Goal: Information Seeking & Learning: Learn about a topic

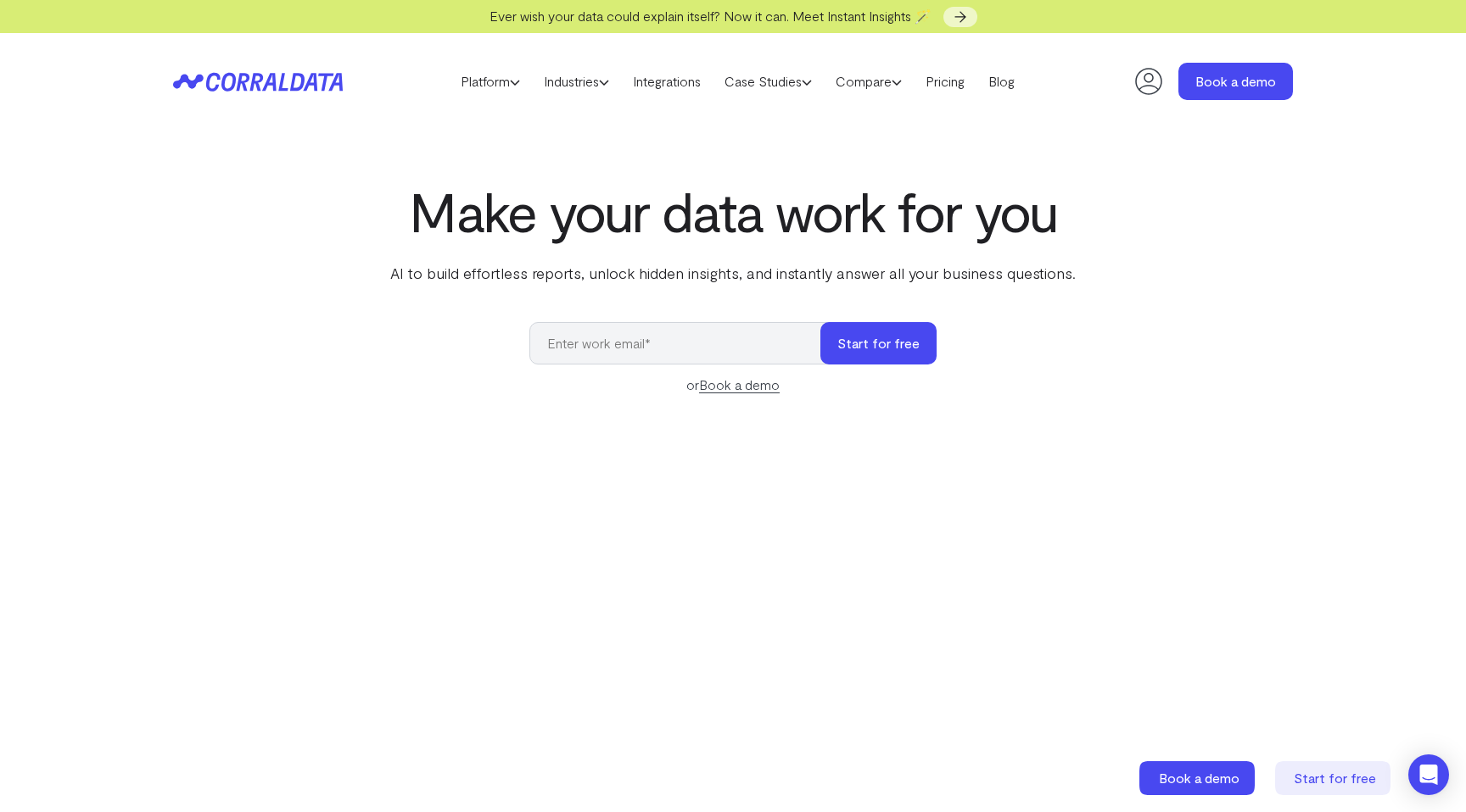
click at [502, 275] on p "AI to build effortless reports, unlock hidden insights, and instantly answer al…" at bounding box center [732, 272] width 692 height 22
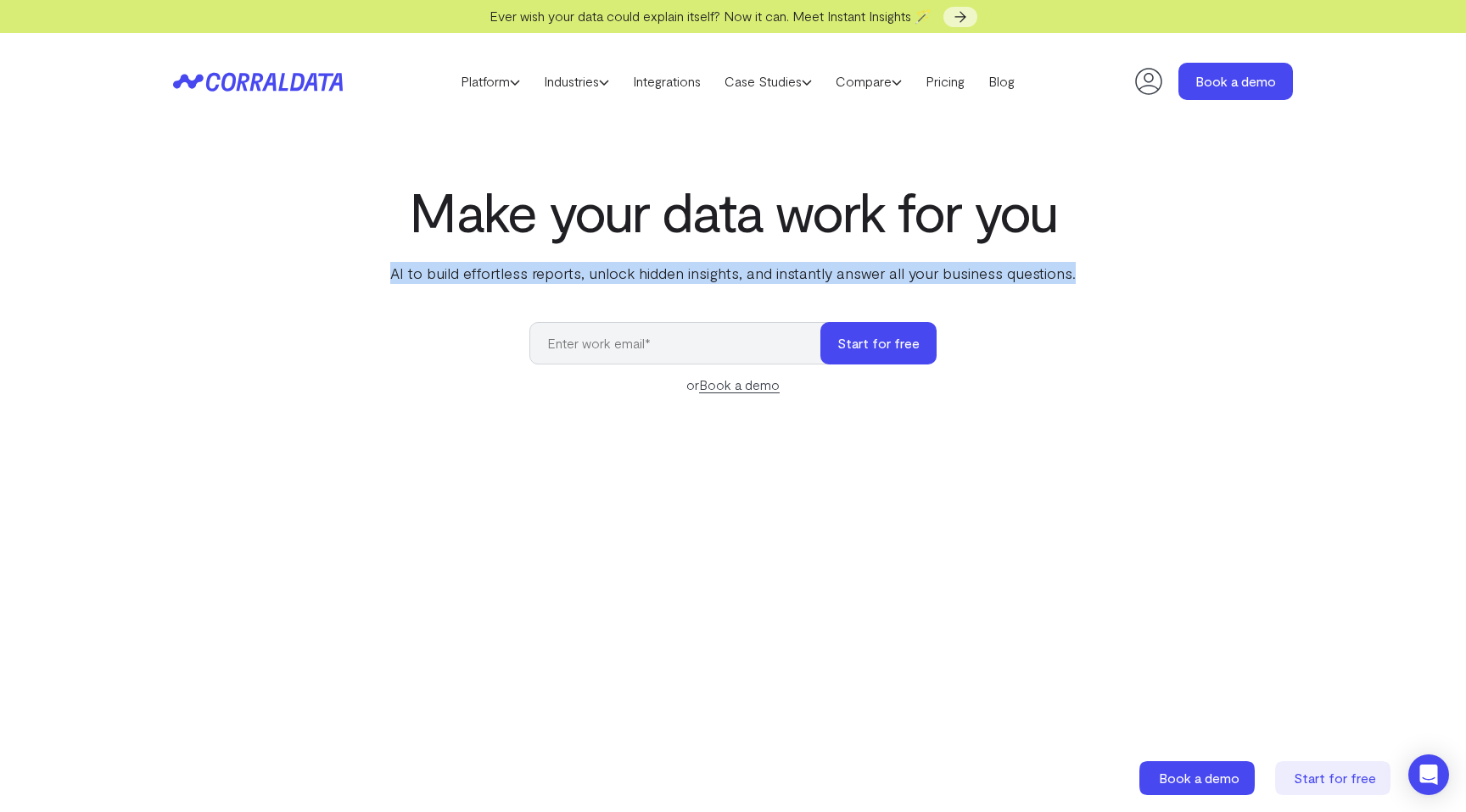
click at [502, 275] on p "AI to build effortless reports, unlock hidden insights, and instantly answer al…" at bounding box center [732, 272] width 692 height 22
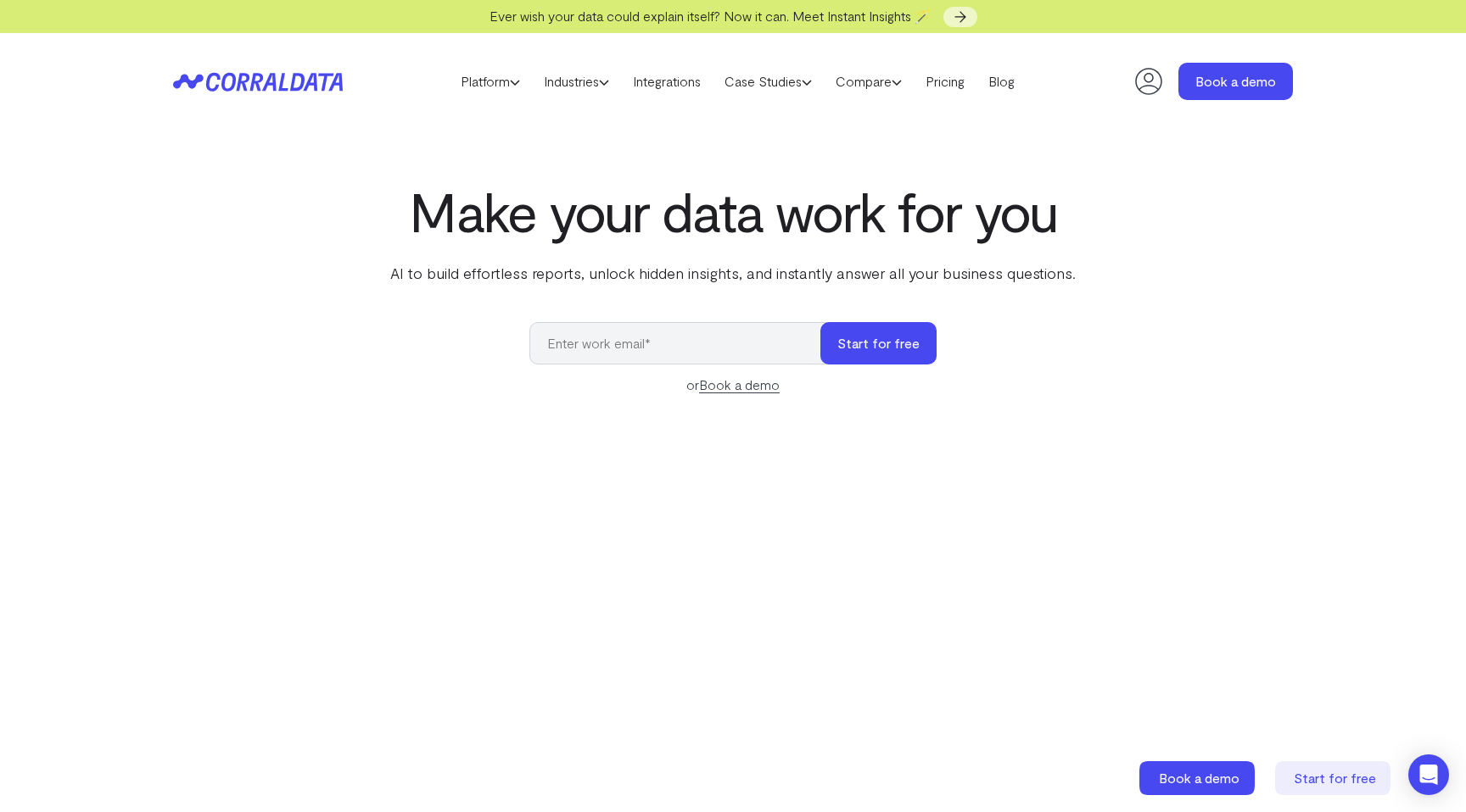
click at [474, 276] on p "AI to build effortless reports, unlock hidden insights, and instantly answer al…" at bounding box center [732, 272] width 692 height 22
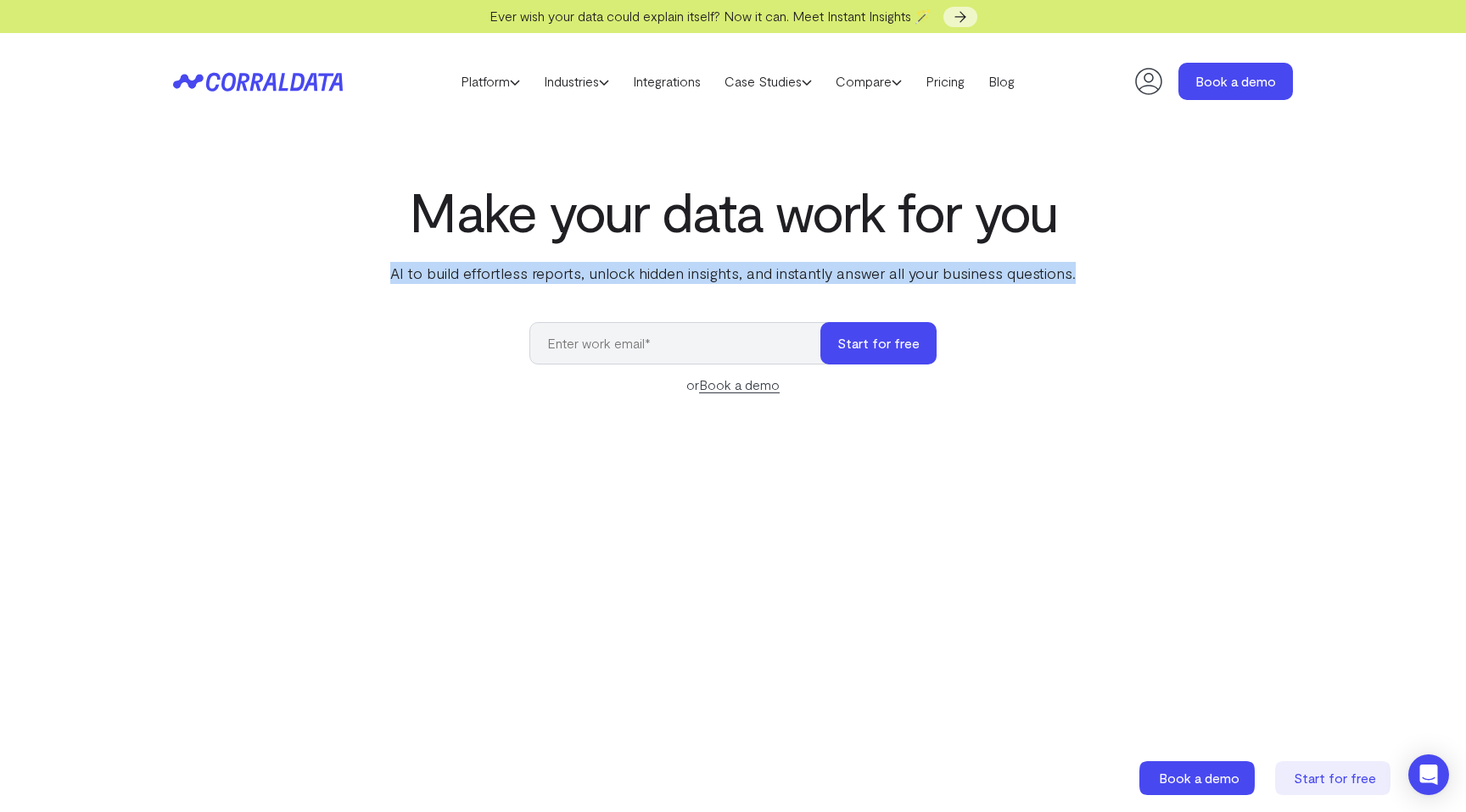
click at [474, 276] on p "AI to build effortless reports, unlock hidden insights, and instantly answer al…" at bounding box center [732, 272] width 692 height 22
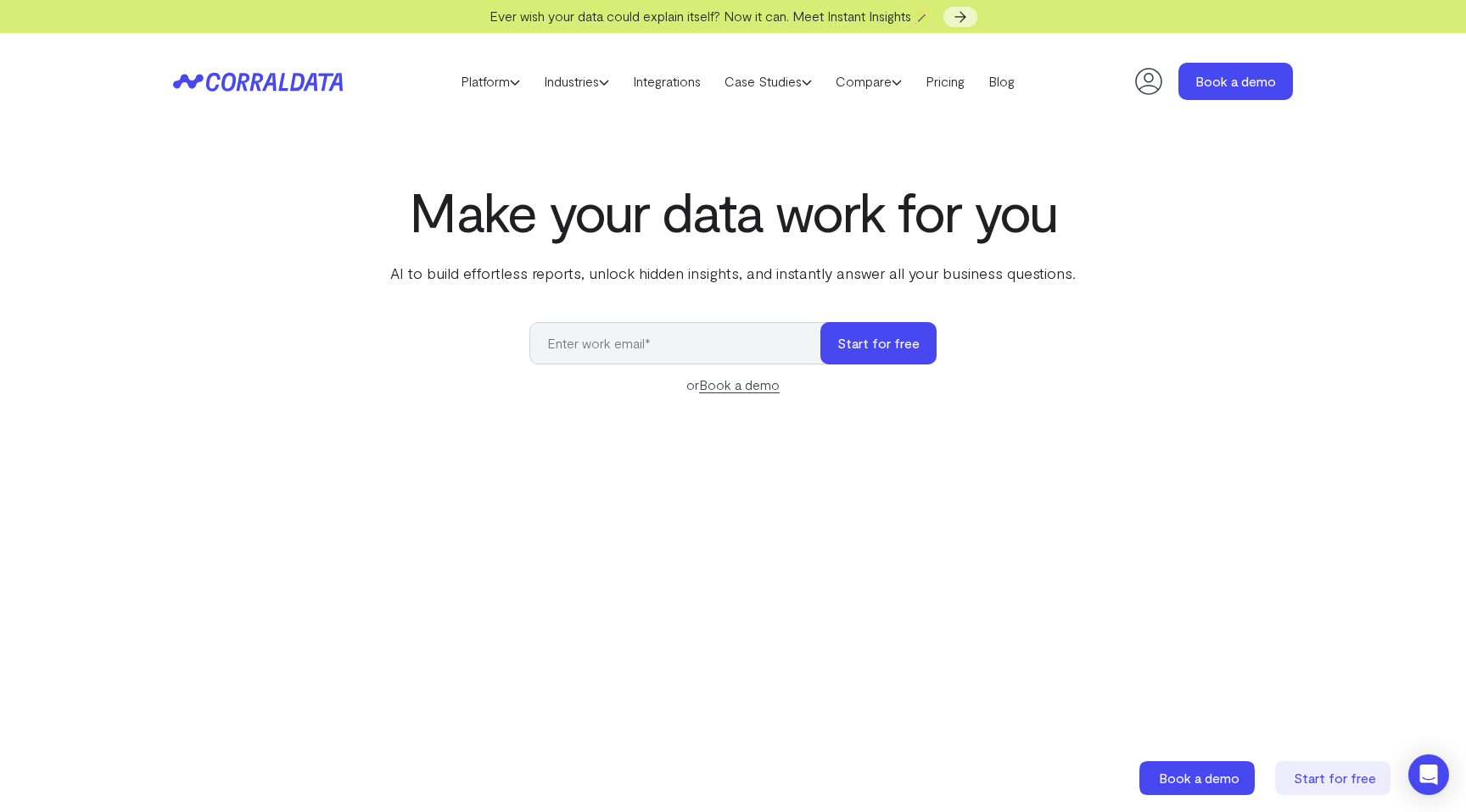
click at [509, 276] on p "AI to build effortless reports, unlock hidden insights, and instantly answer al…" at bounding box center [732, 272] width 692 height 22
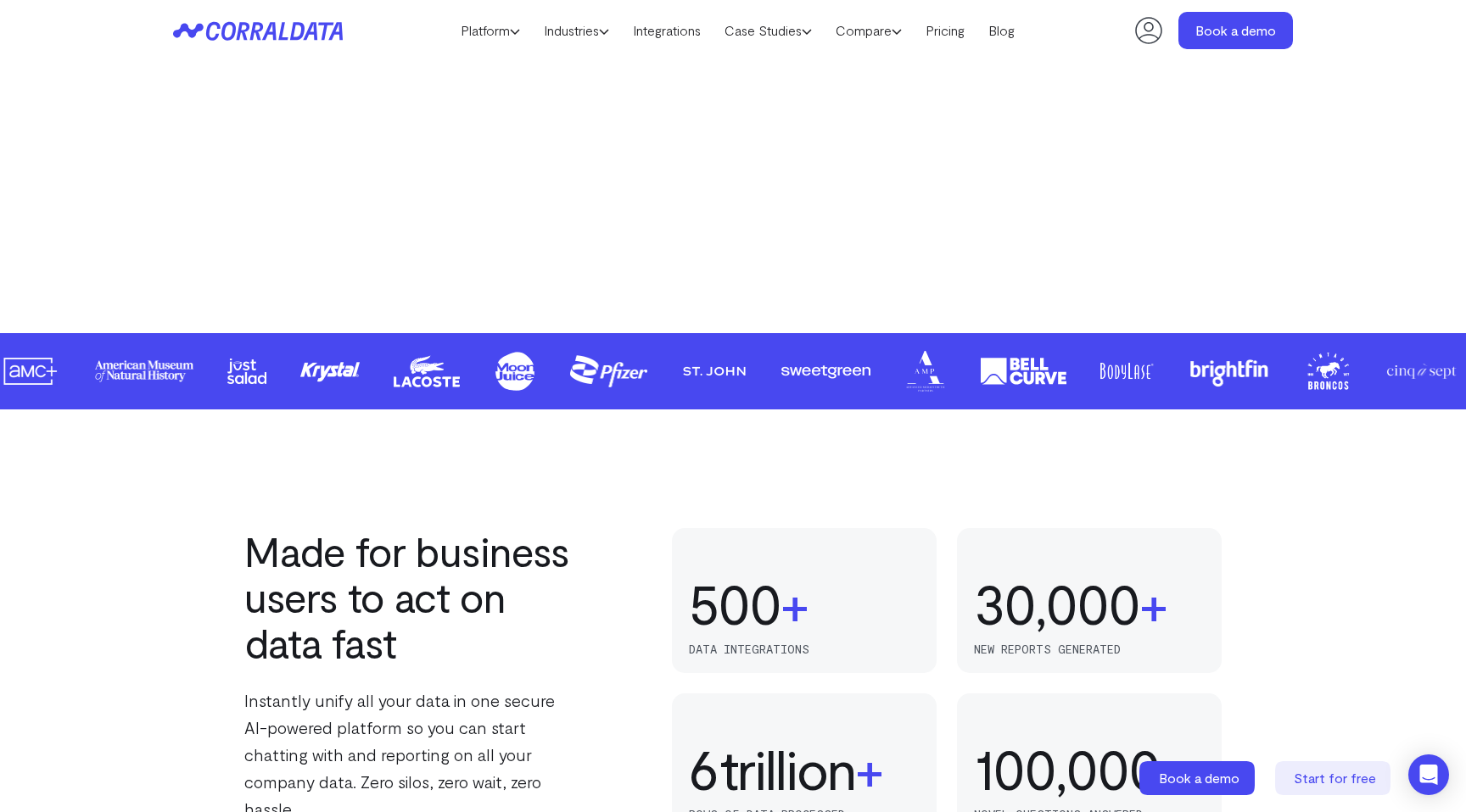
scroll to position [833, 0]
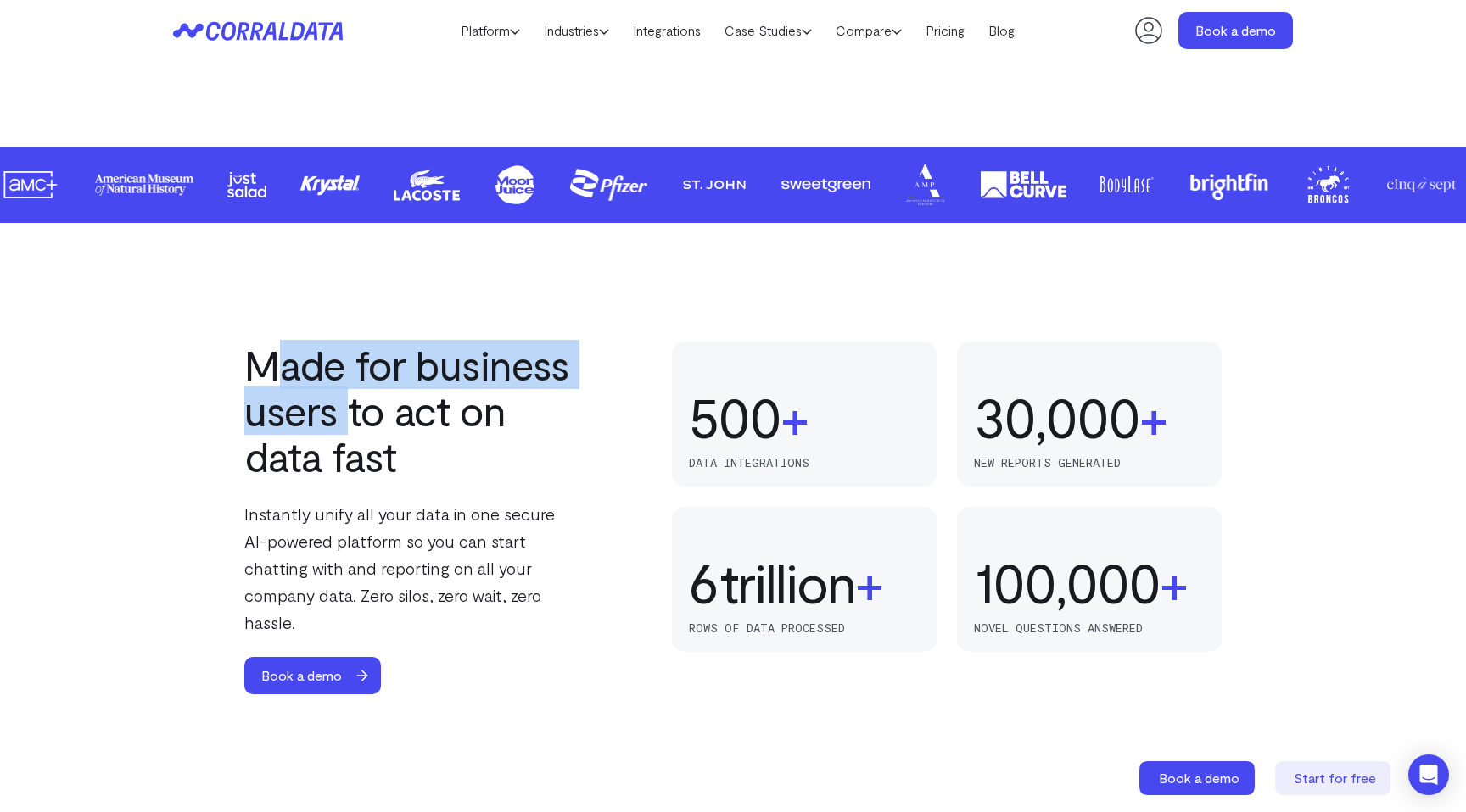
drag, startPoint x: 263, startPoint y: 360, endPoint x: 353, endPoint y: 419, distance: 107.6
click at [353, 419] on h2 "Made for business users to act on data fast" at bounding box center [412, 410] width 336 height 137
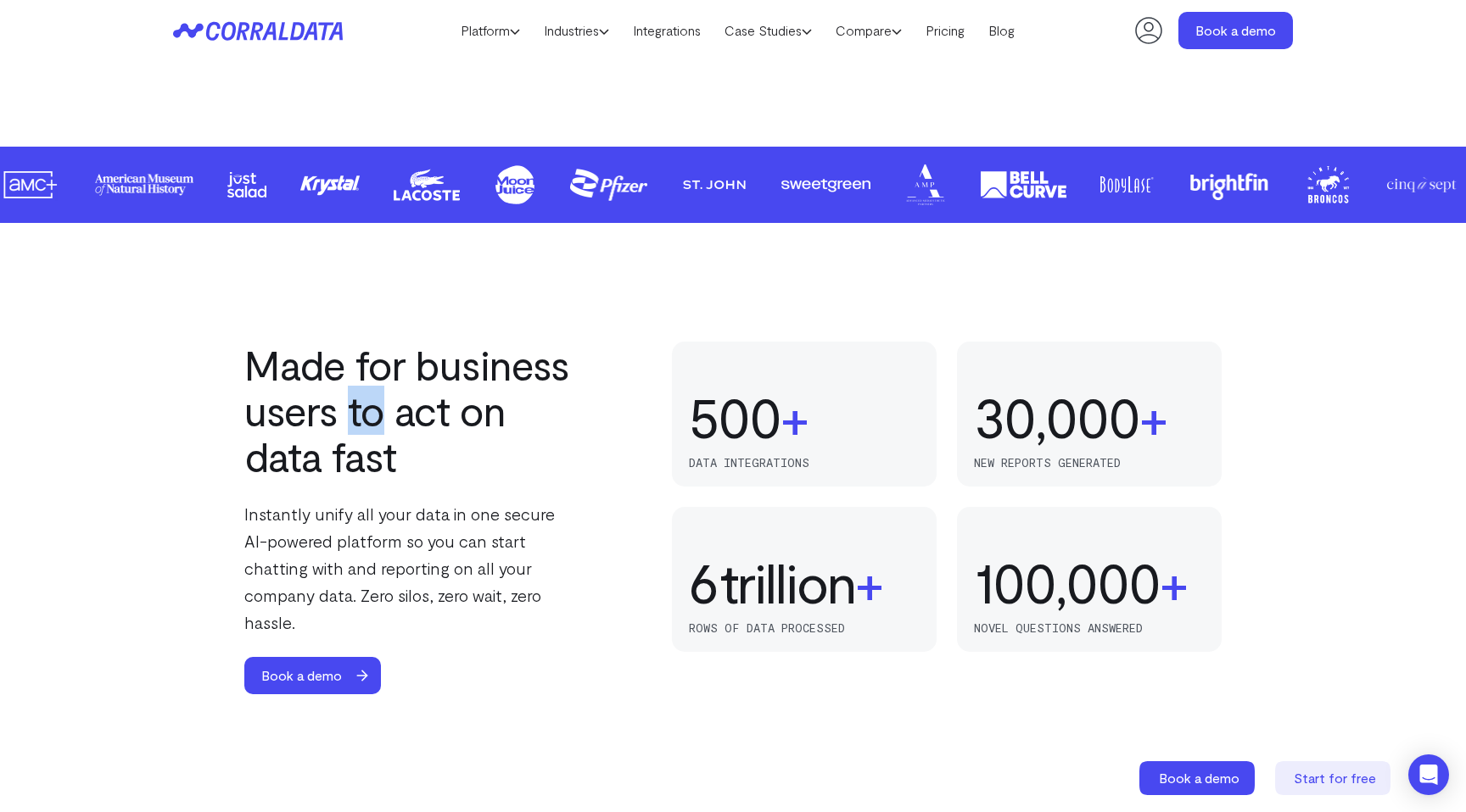
click at [353, 419] on h2 "Made for business users to act on data fast" at bounding box center [412, 410] width 336 height 137
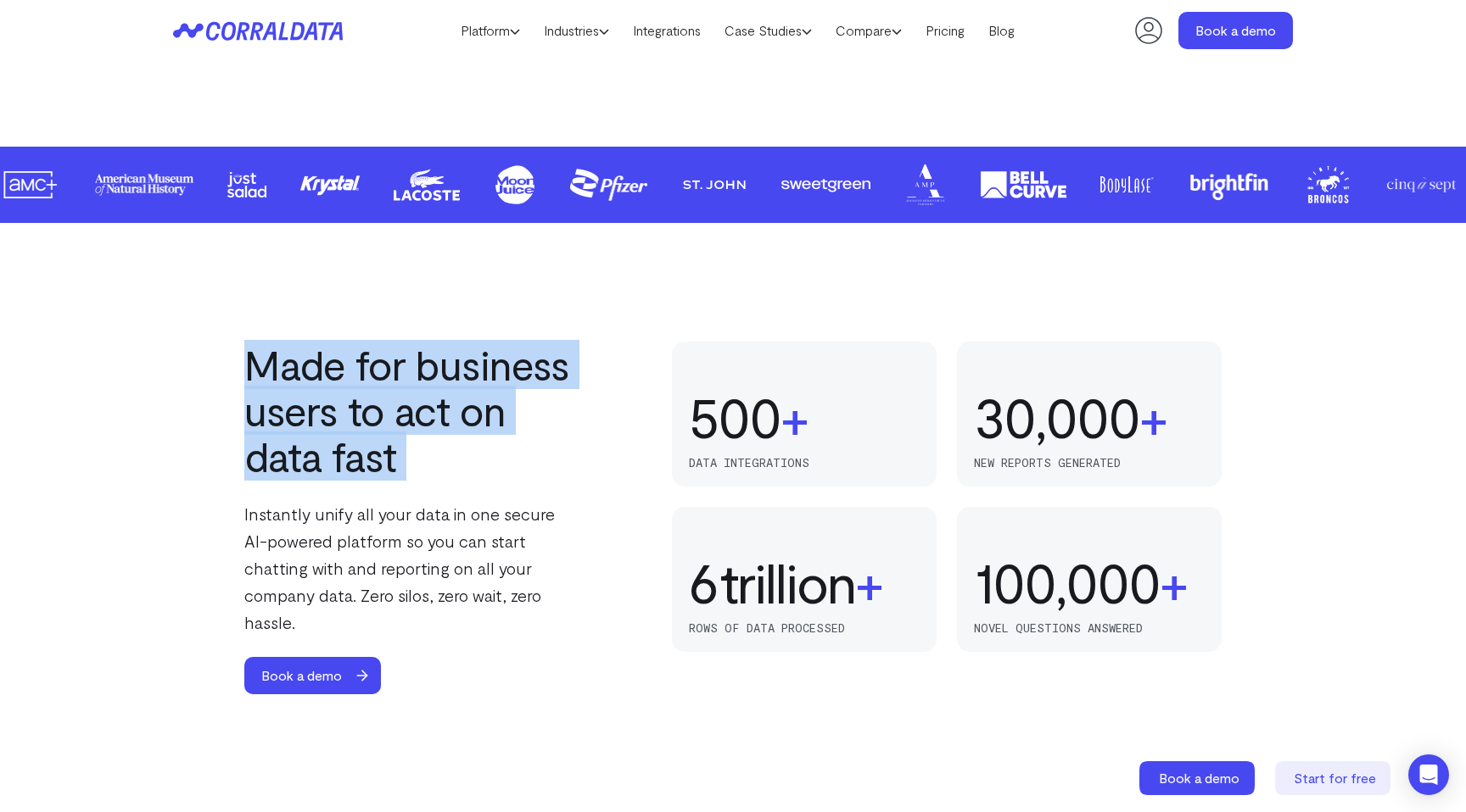
click at [353, 419] on h2 "Made for business users to act on data fast" at bounding box center [412, 410] width 336 height 137
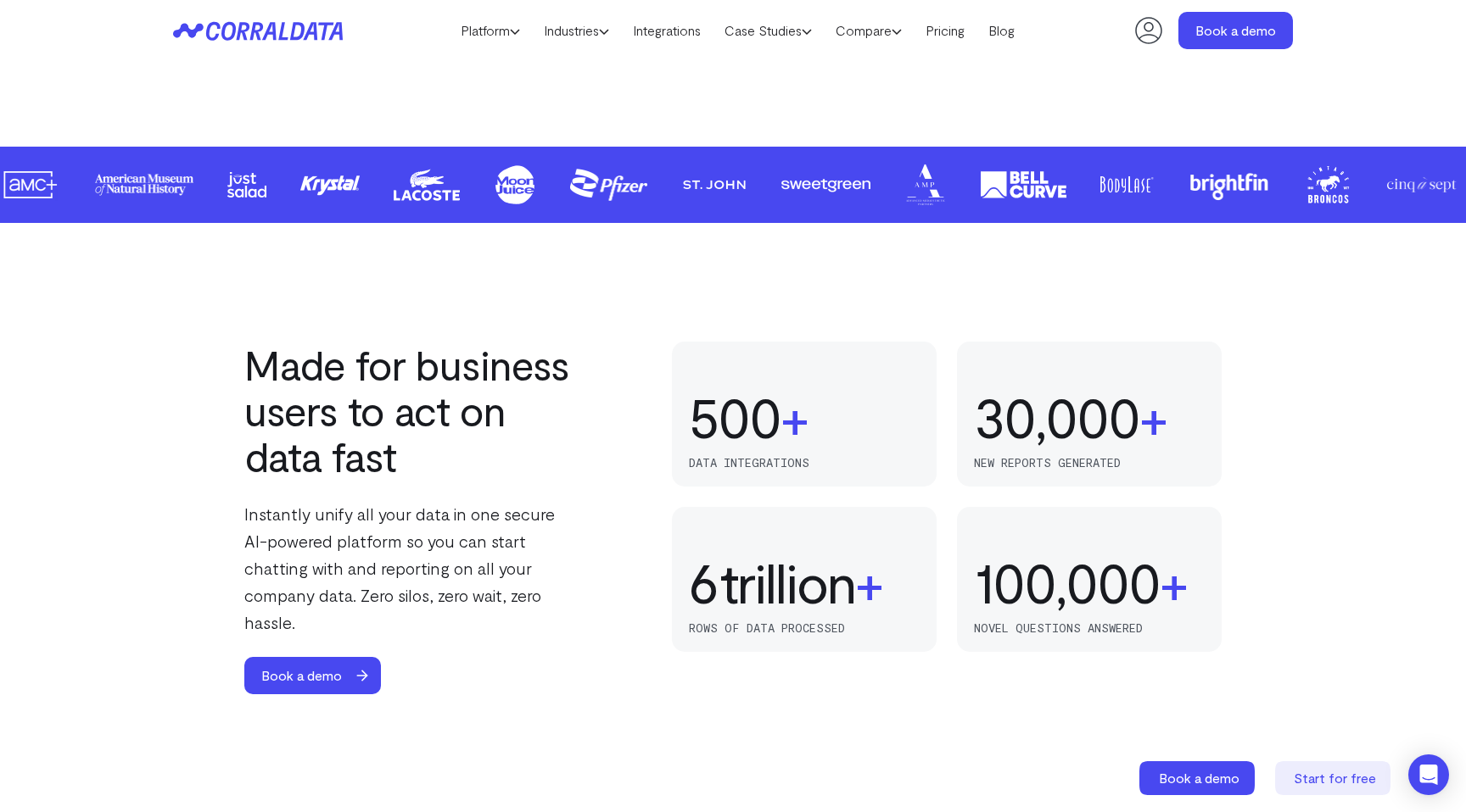
click at [382, 418] on h2 "Made for business users to act on data fast" at bounding box center [412, 410] width 336 height 137
click at [462, 526] on p "Instantly unify all your data in one secure AI-powered platform so you can star…" at bounding box center [412, 569] width 336 height 136
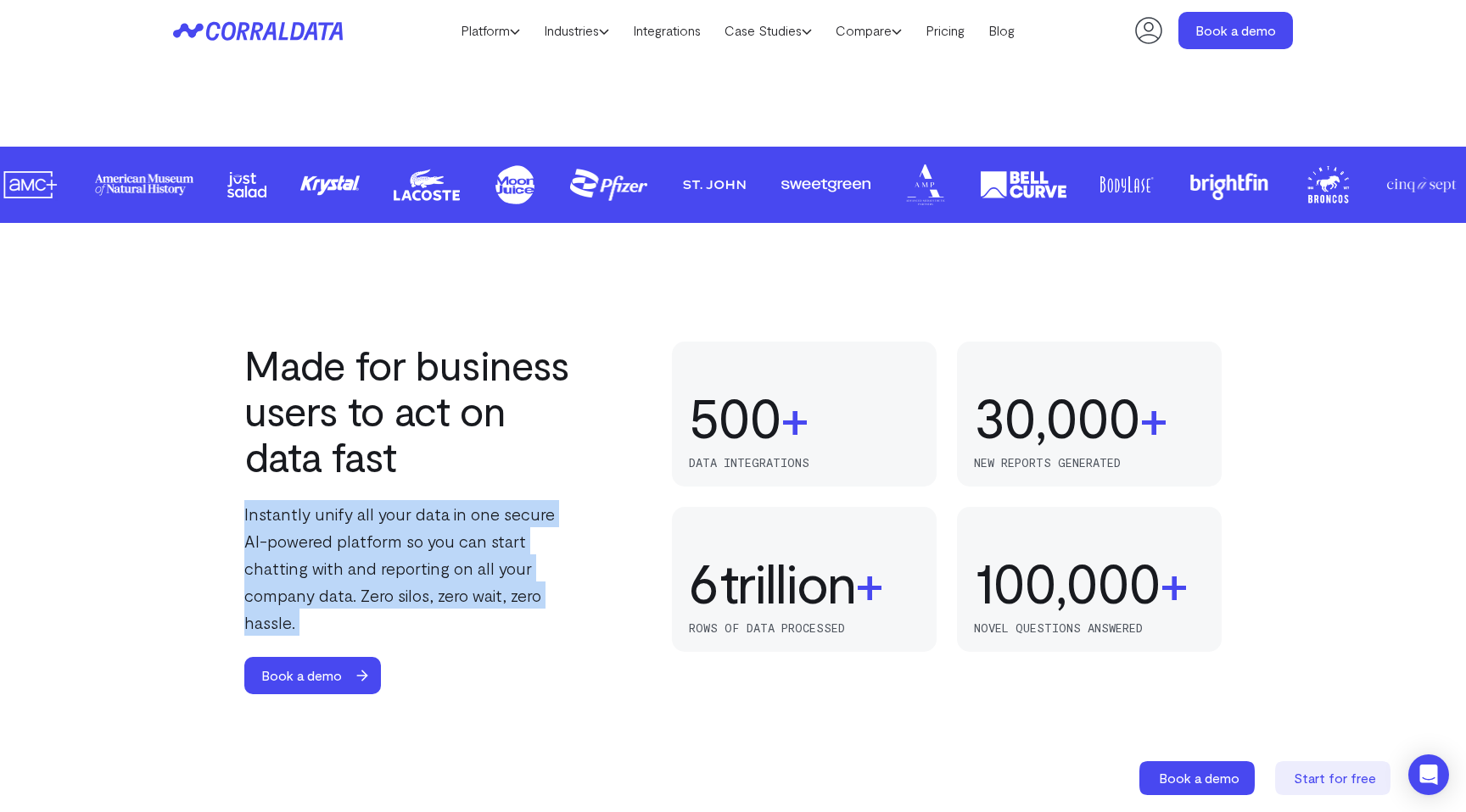
click at [462, 526] on p "Instantly unify all your data in one secure AI-powered platform so you can star…" at bounding box center [412, 569] width 336 height 136
click at [476, 532] on p "Instantly unify all your data in one secure AI-powered platform so you can star…" at bounding box center [412, 569] width 336 height 136
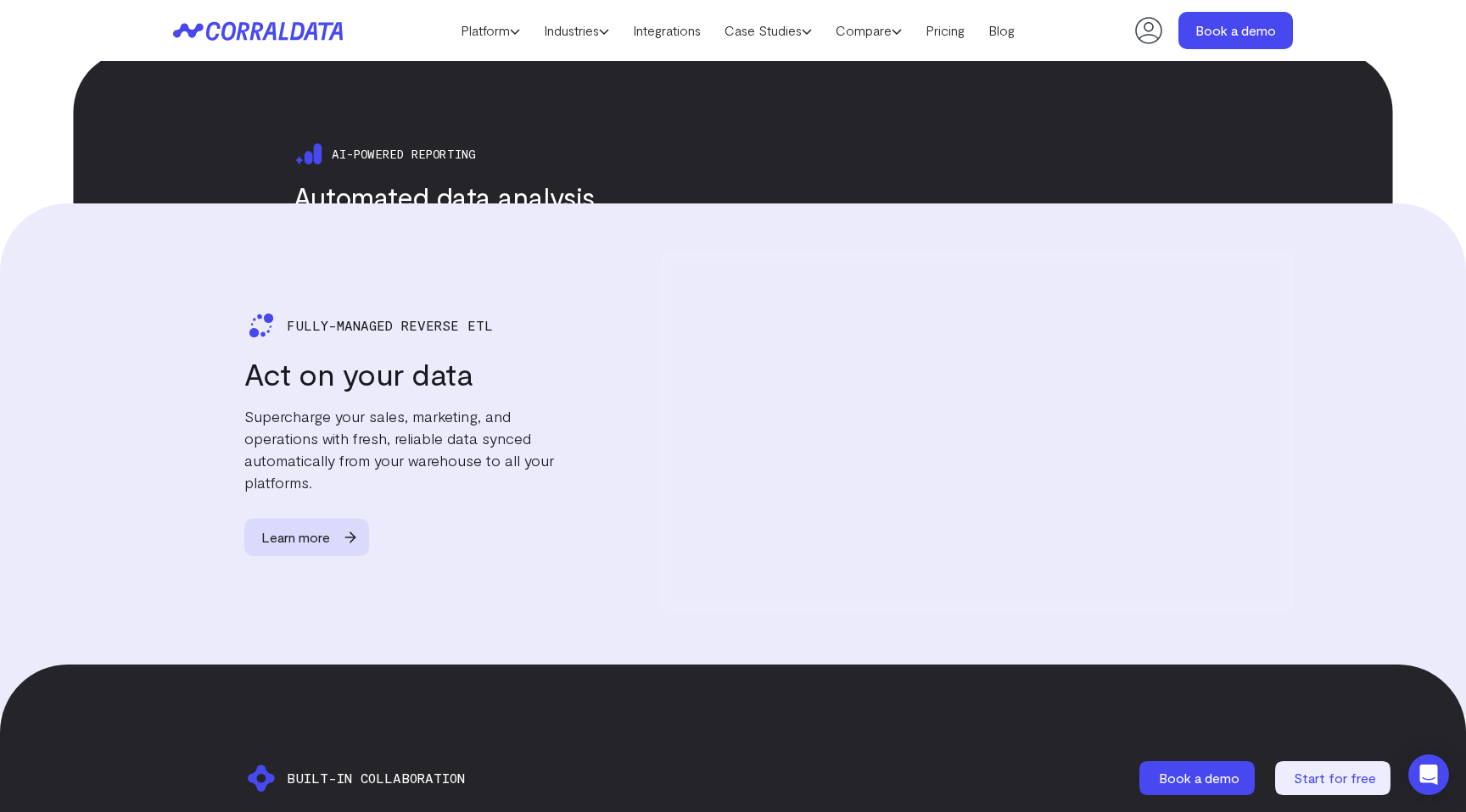
scroll to position [2828, 0]
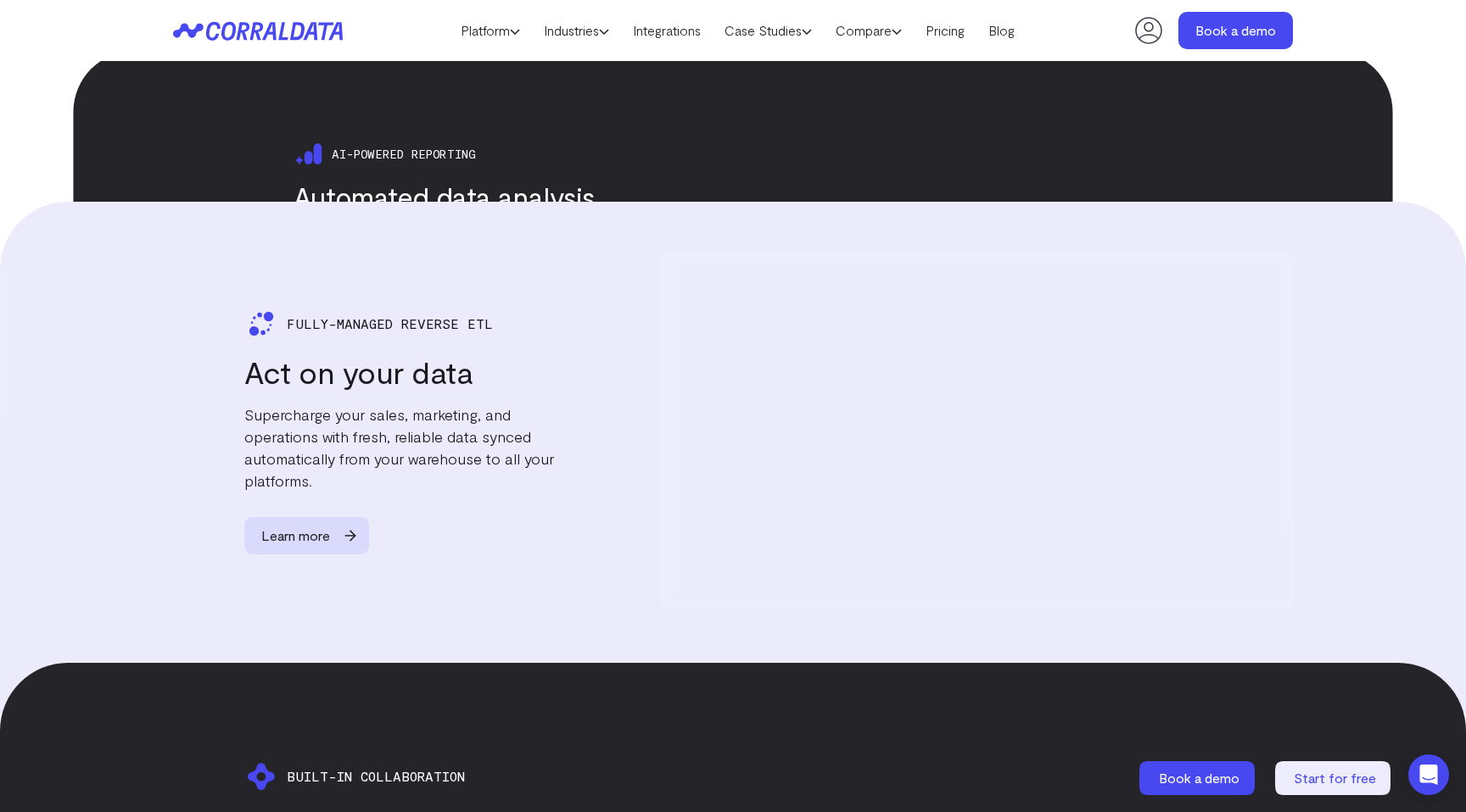
click at [273, 406] on p "Supercharge your sales, marketing, and operations with fresh, reliable data syn…" at bounding box center [412, 447] width 336 height 88
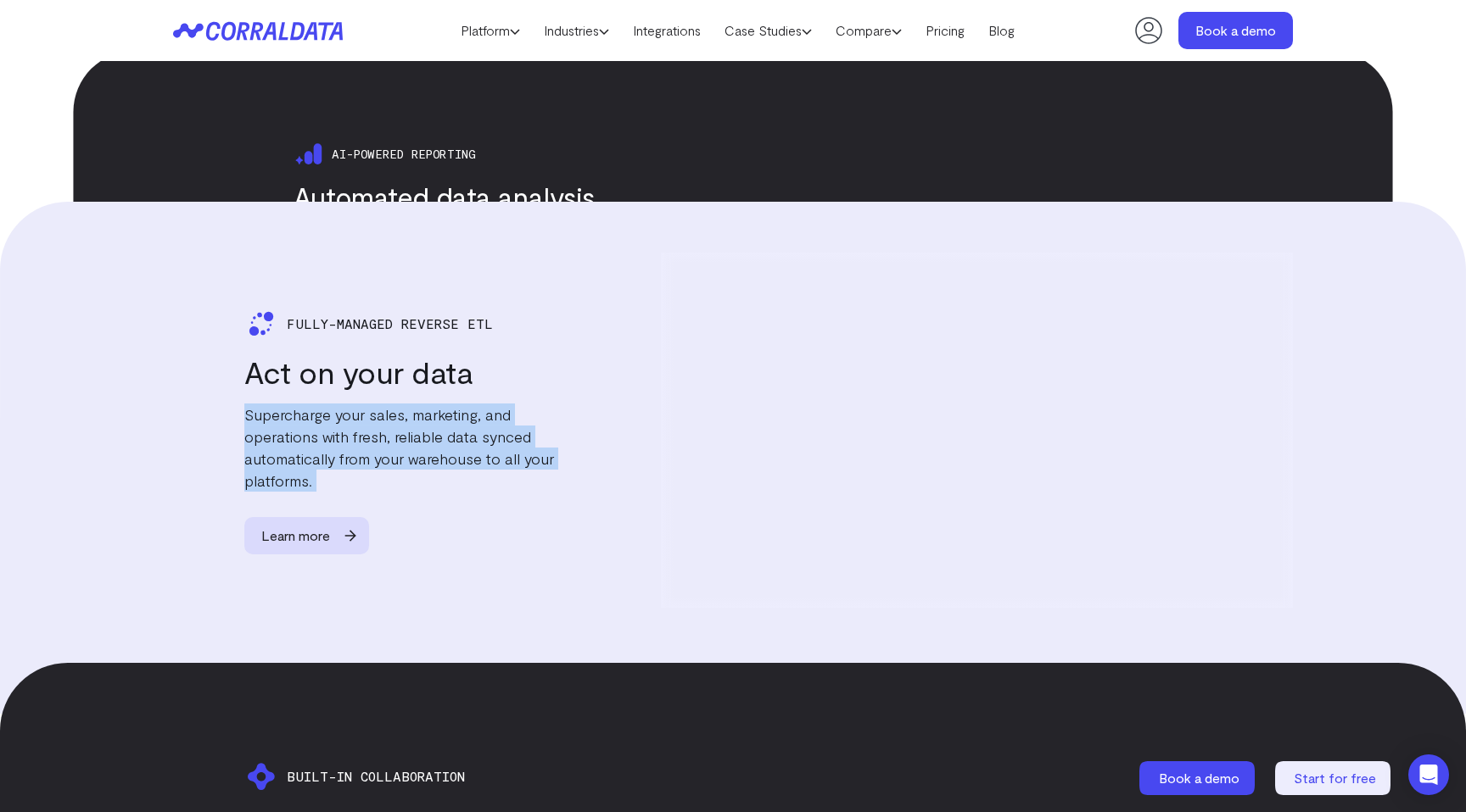
click at [273, 406] on p "Supercharge your sales, marketing, and operations with fresh, reliable data syn…" at bounding box center [412, 447] width 336 height 88
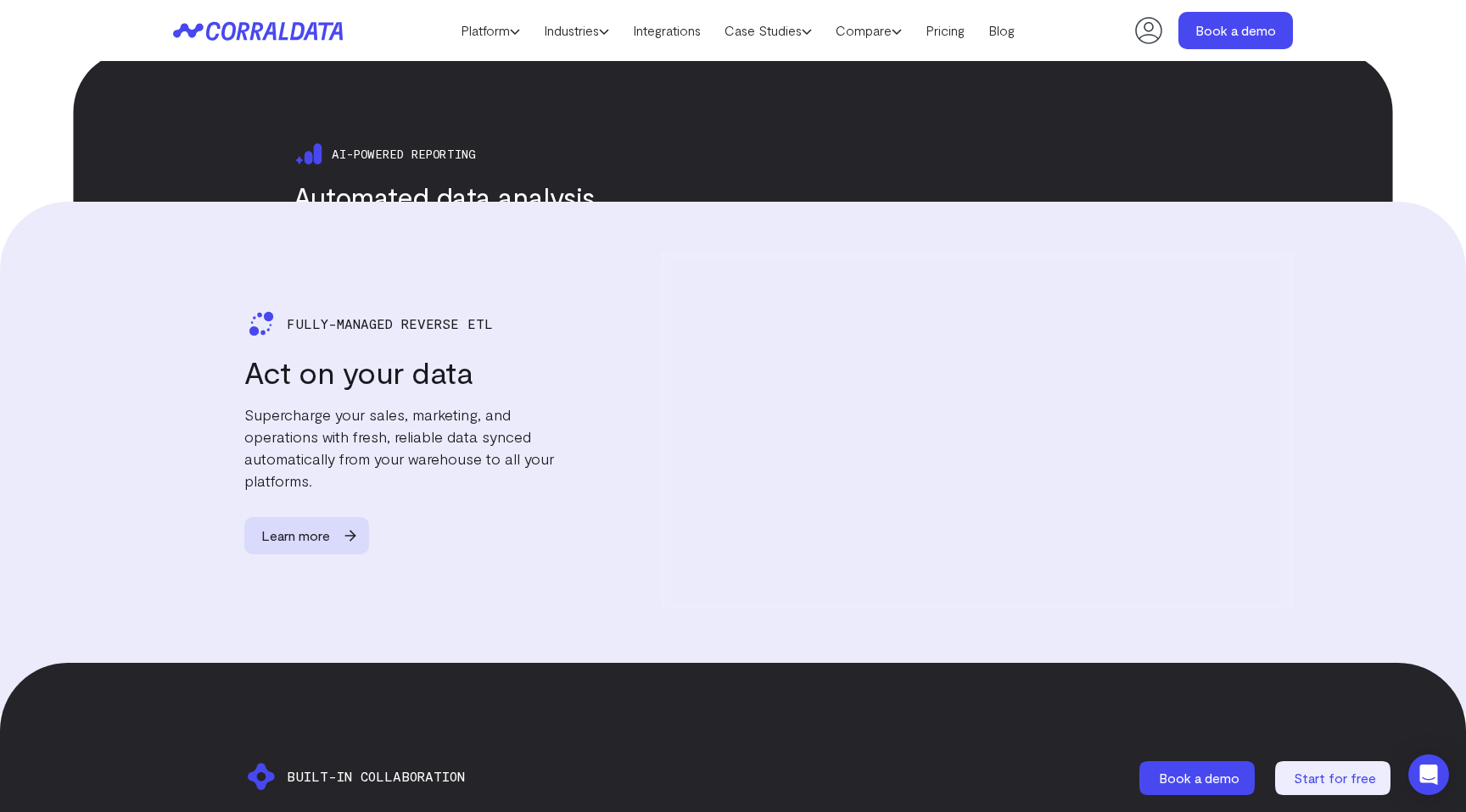
click at [277, 413] on p "Supercharge your sales, marketing, and operations with fresh, reliable data syn…" at bounding box center [412, 447] width 336 height 88
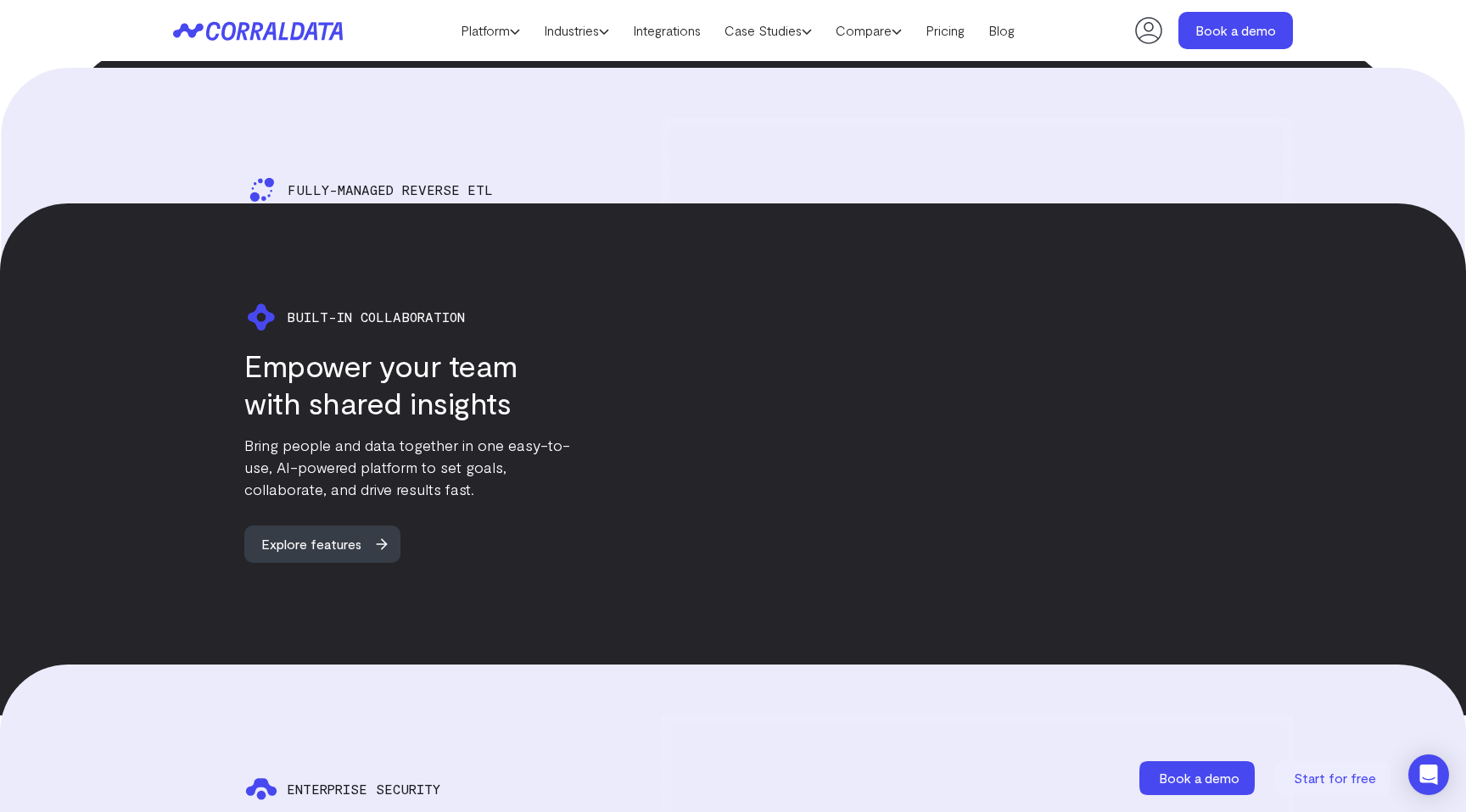
scroll to position [3385, 0]
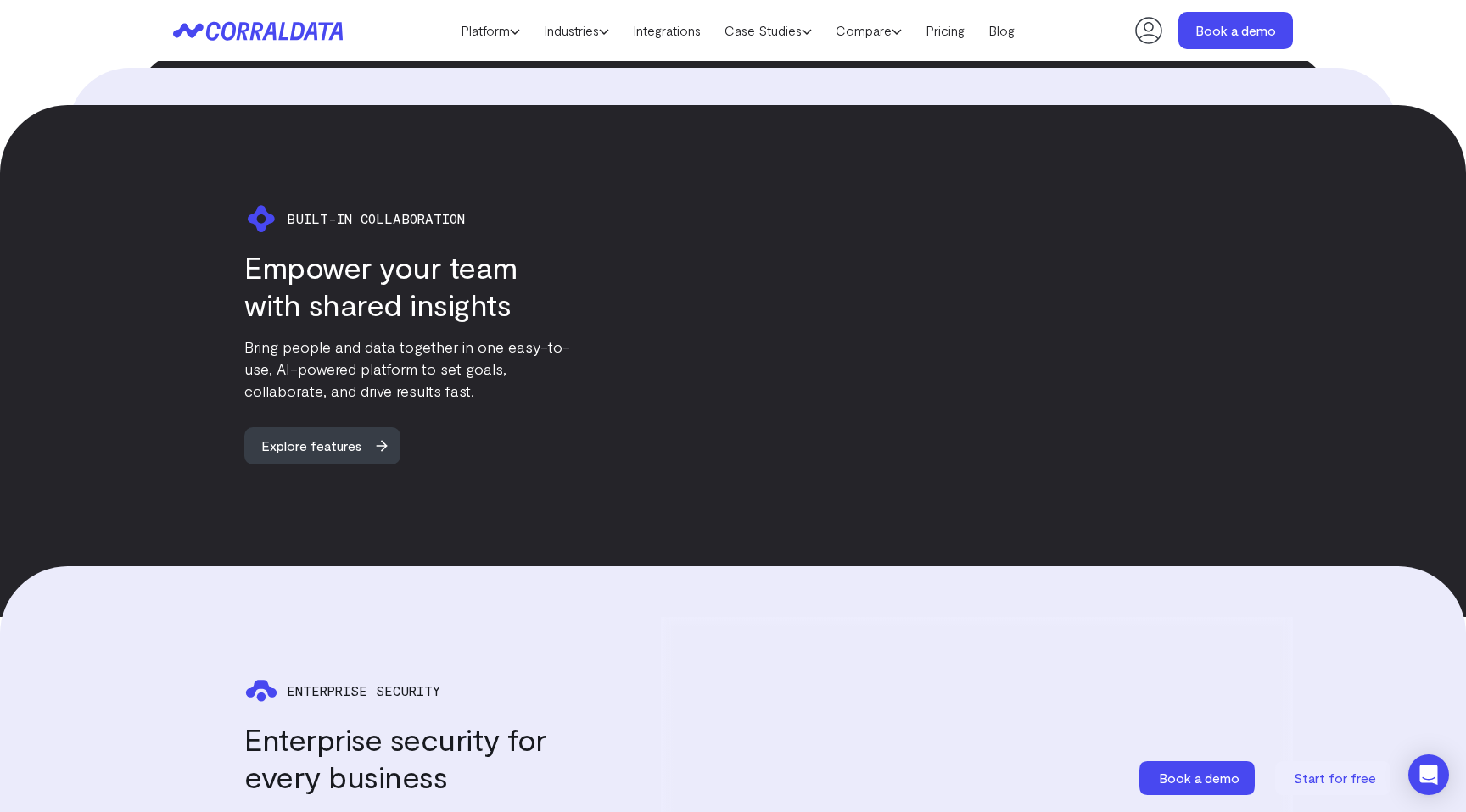
click at [334, 252] on h3 "Empower your team with shared insights" at bounding box center [412, 286] width 336 height 75
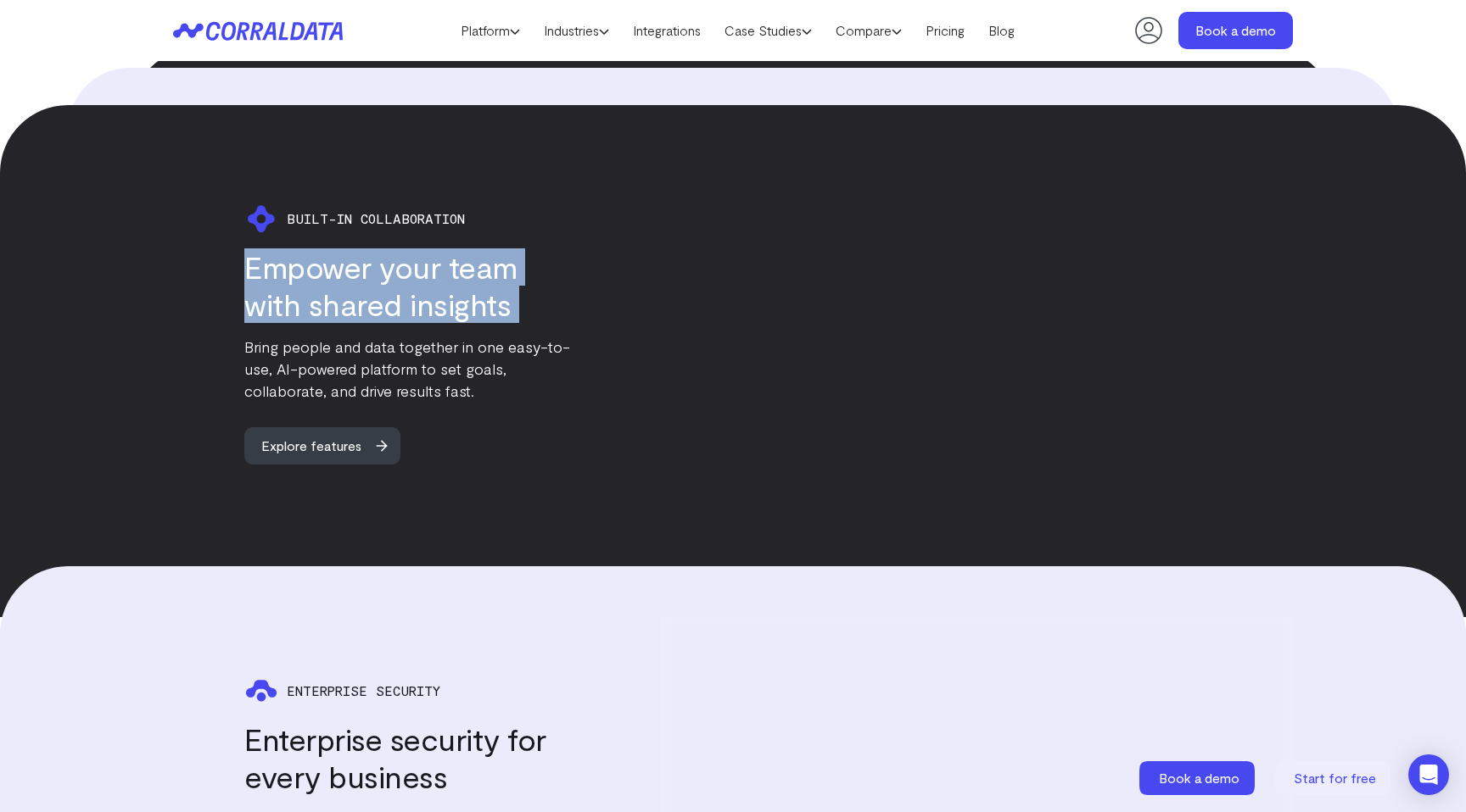
click at [334, 252] on h3 "Empower your team with shared insights" at bounding box center [412, 286] width 336 height 75
click at [329, 267] on h3 "Empower your team with shared insights" at bounding box center [412, 286] width 336 height 75
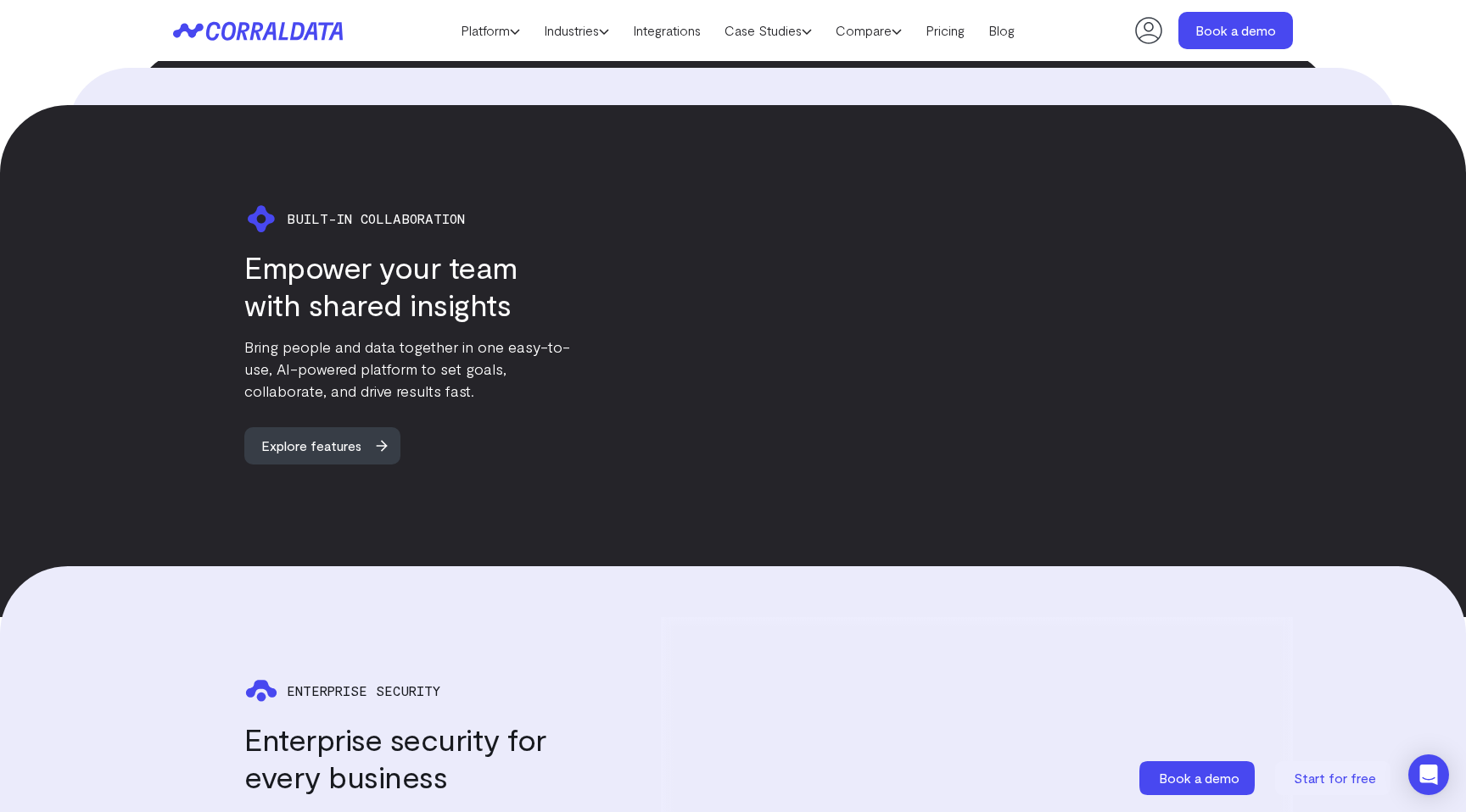
scroll to position [3785, 0]
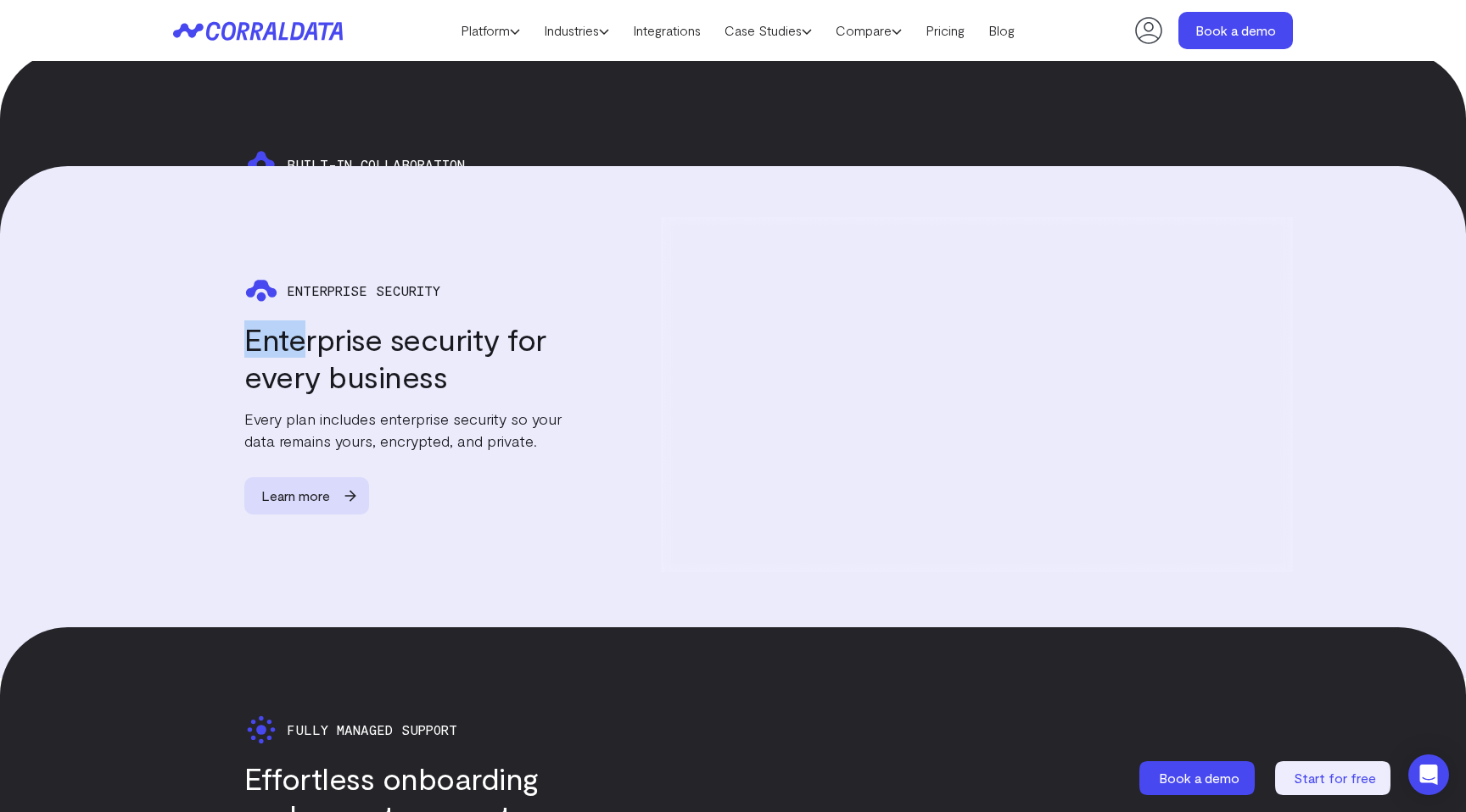
drag, startPoint x: 247, startPoint y: 315, endPoint x: 305, endPoint y: 324, distance: 58.7
click at [305, 324] on h3 "Enterprise security for every business" at bounding box center [412, 358] width 336 height 75
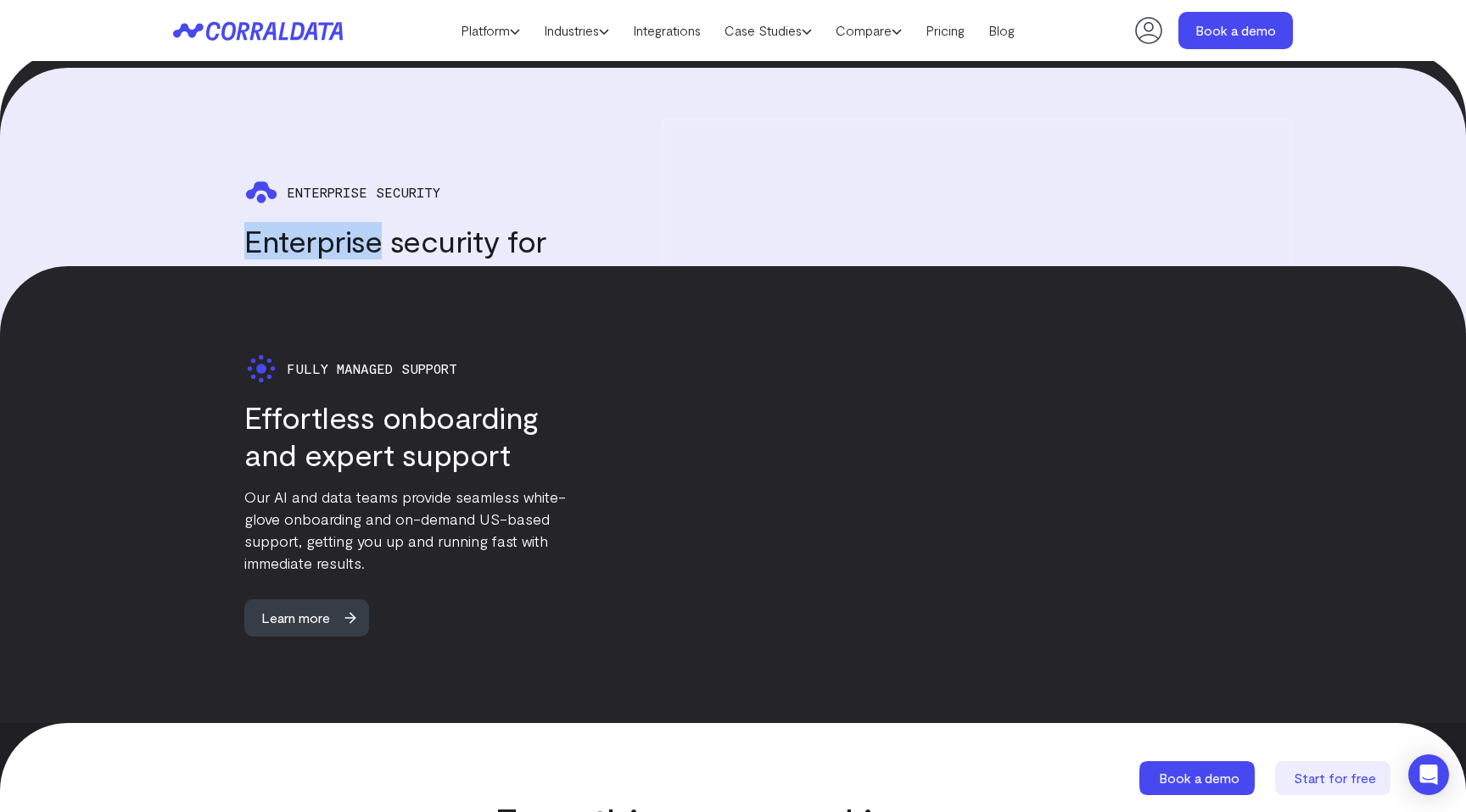
scroll to position [4210, 0]
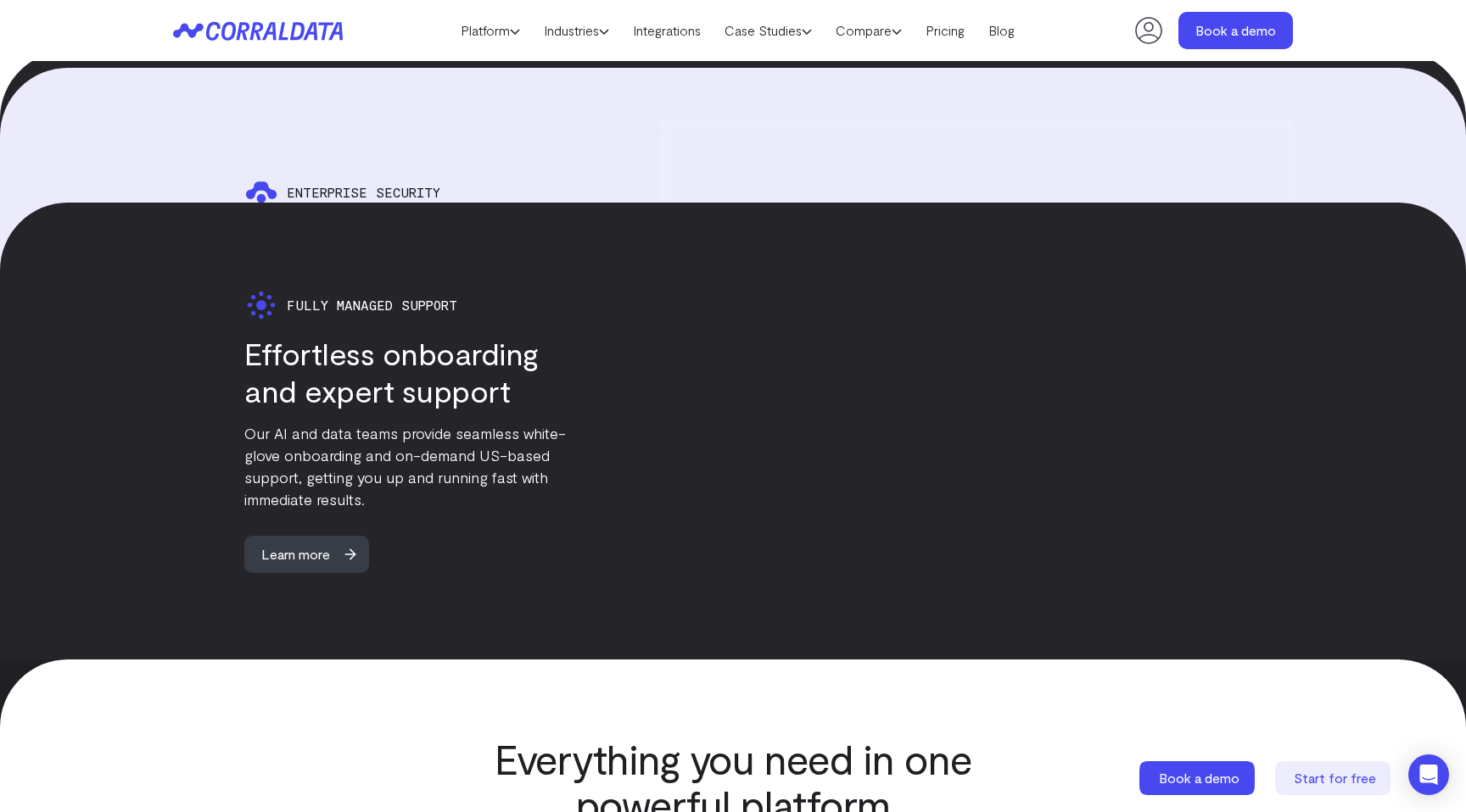
click at [316, 371] on h3 "Effortless onboarding and expert support" at bounding box center [412, 372] width 336 height 75
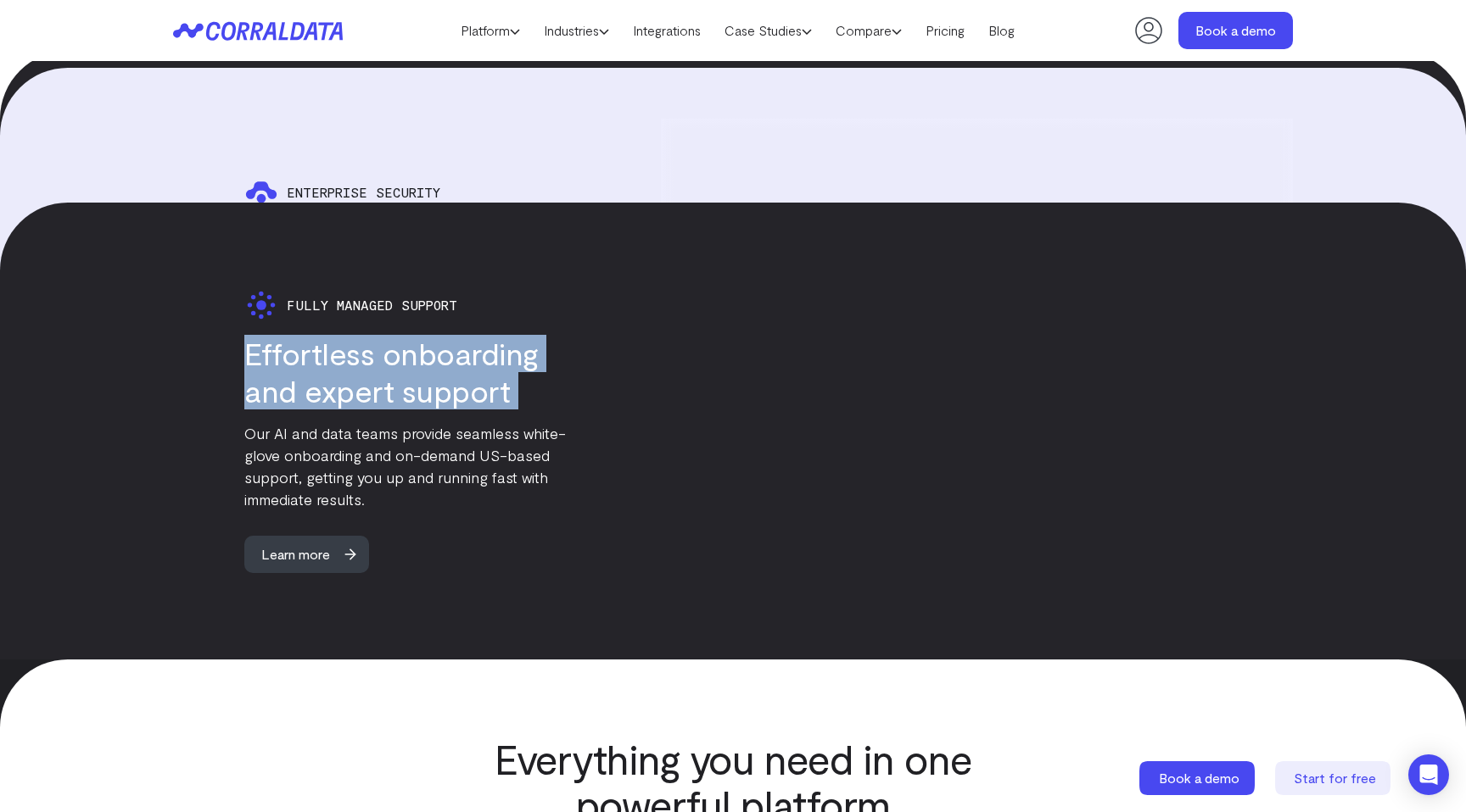
click at [316, 371] on h3 "Effortless onboarding and expert support" at bounding box center [412, 372] width 336 height 75
click at [356, 365] on h3 "Effortless onboarding and expert support" at bounding box center [412, 372] width 336 height 75
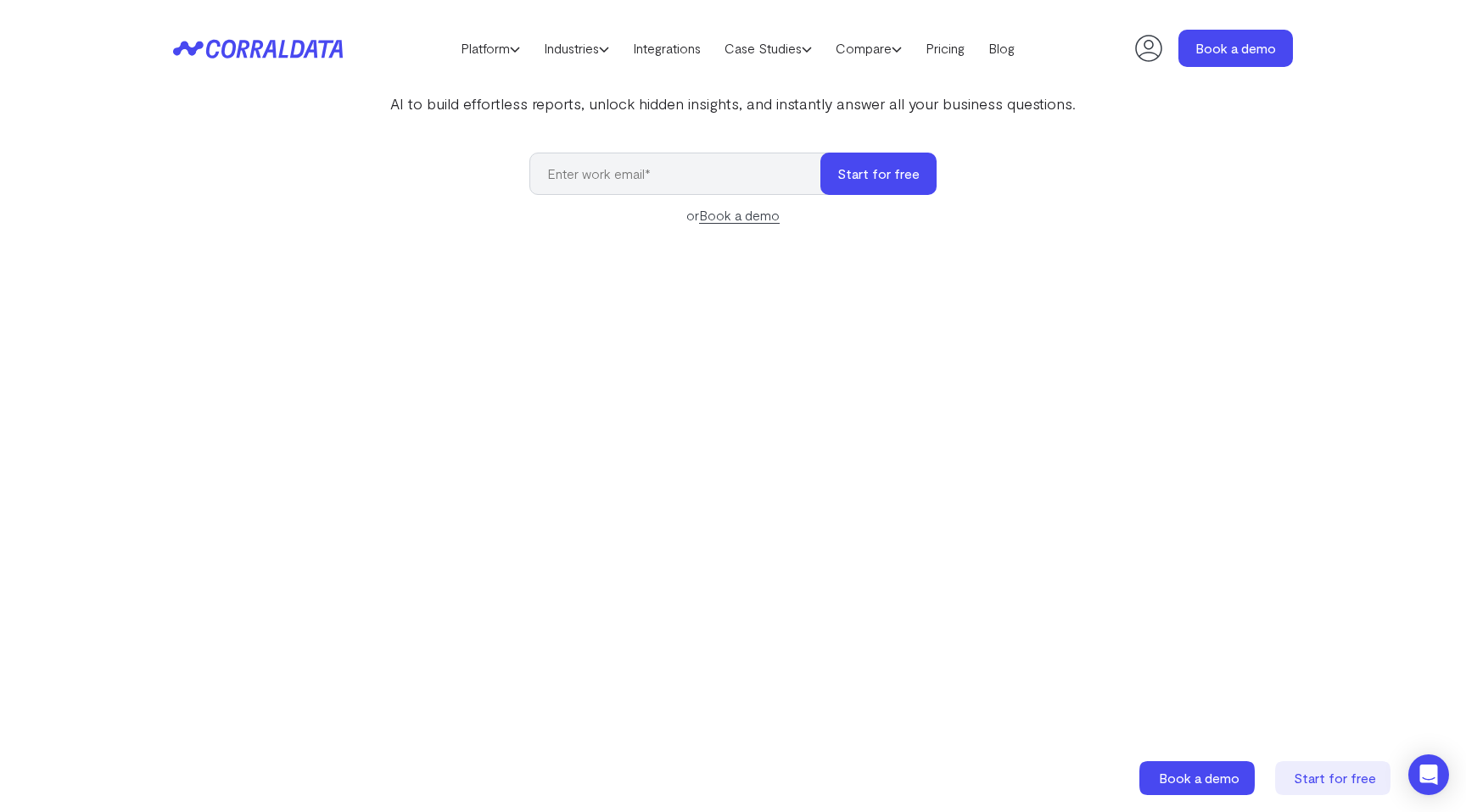
scroll to position [0, 0]
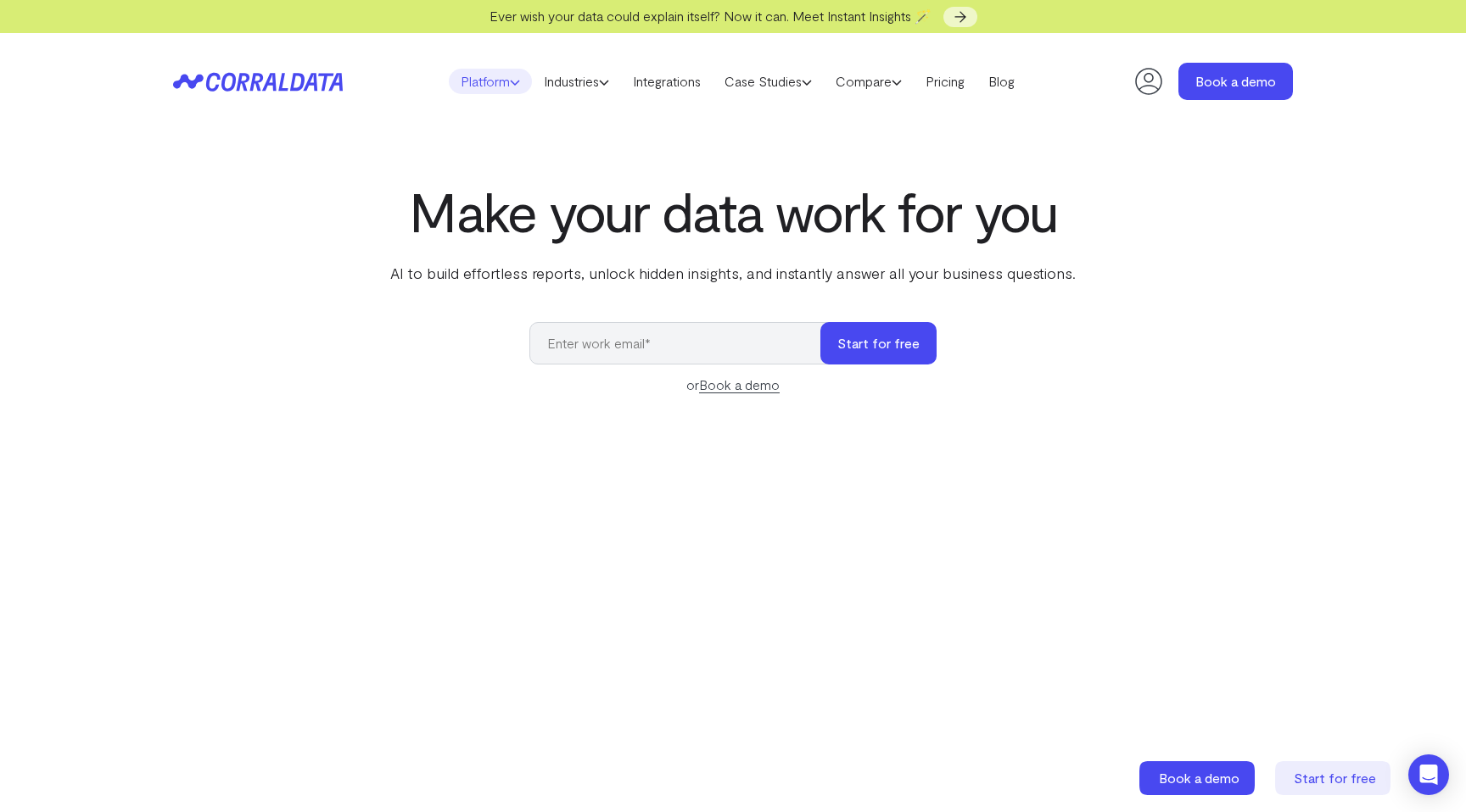
click at [491, 74] on link "Platform" at bounding box center [490, 81] width 83 height 25
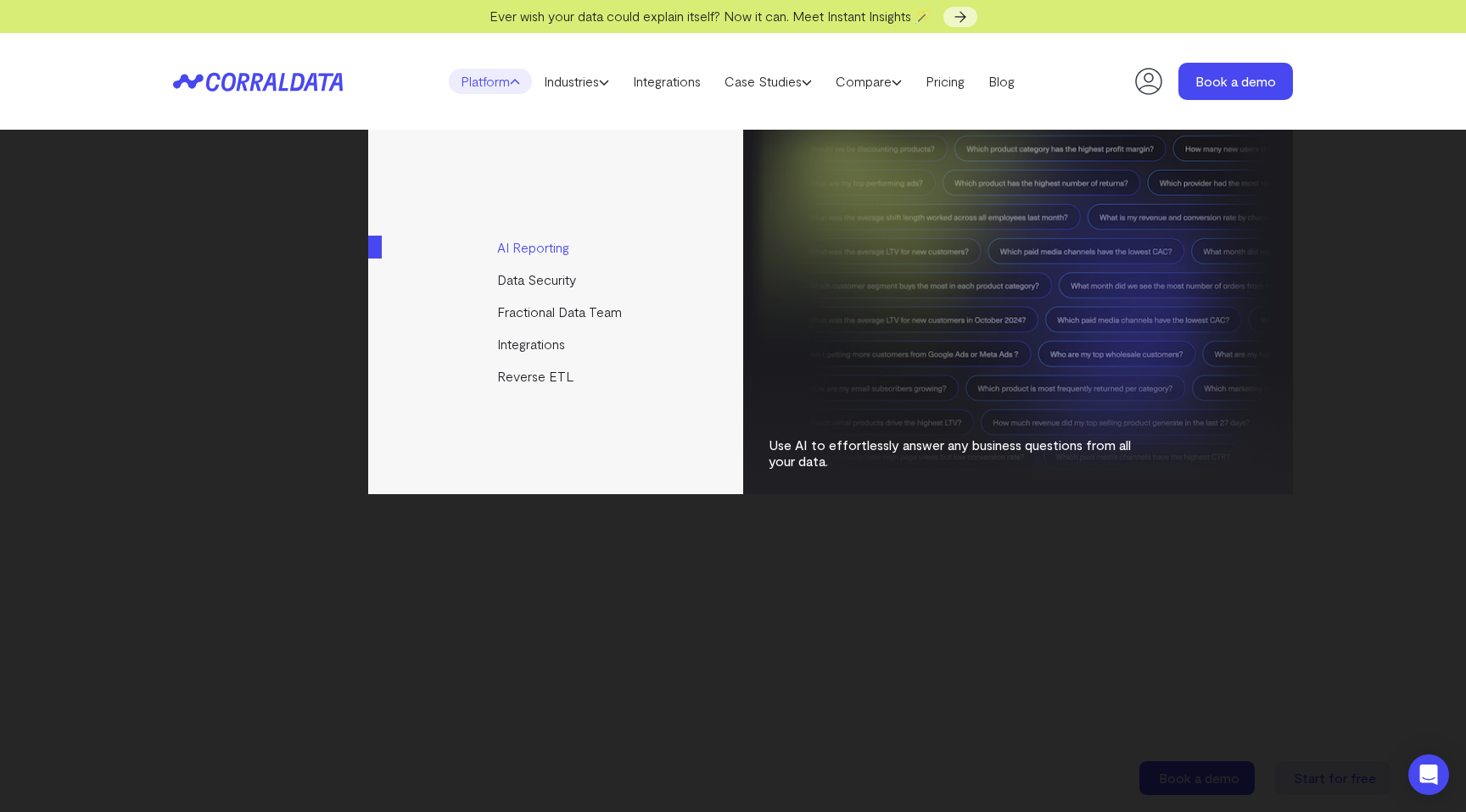
click at [527, 248] on link "AI Reporting" at bounding box center [557, 247] width 378 height 32
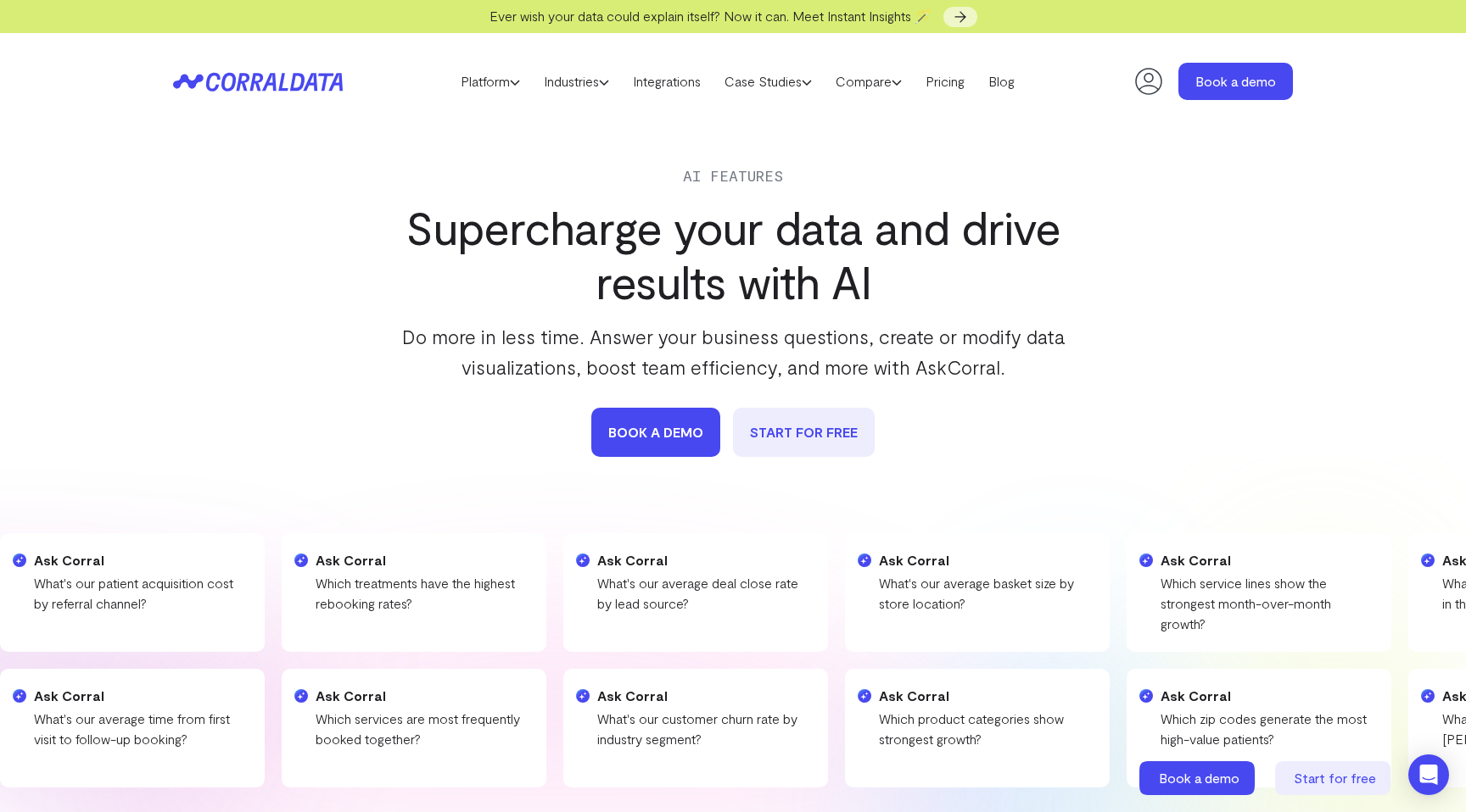
click at [561, 242] on h1 "Supercharge your data and drive results with AI" at bounding box center [732, 254] width 692 height 108
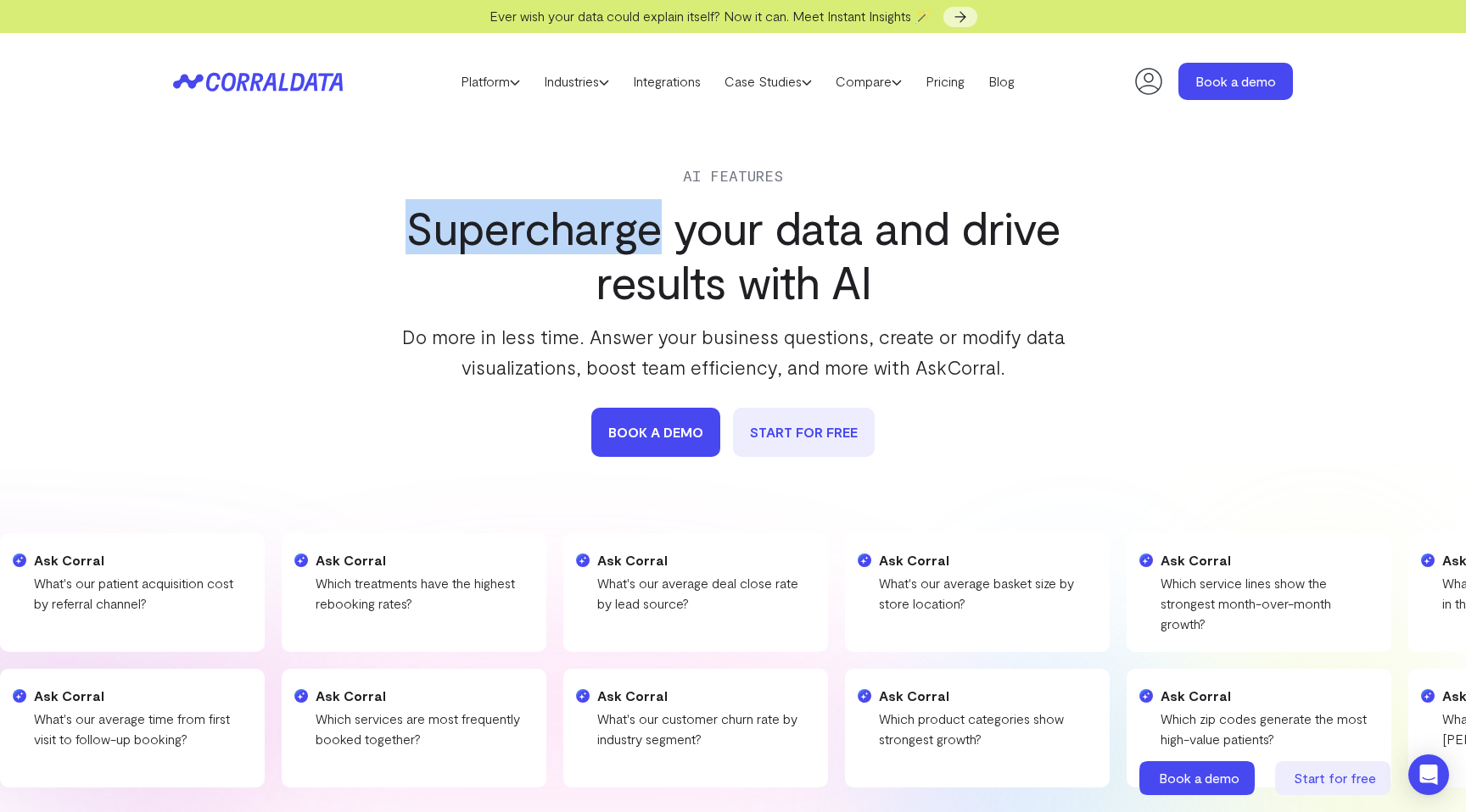
click at [561, 242] on h1 "Supercharge your data and drive results with AI" at bounding box center [732, 254] width 692 height 108
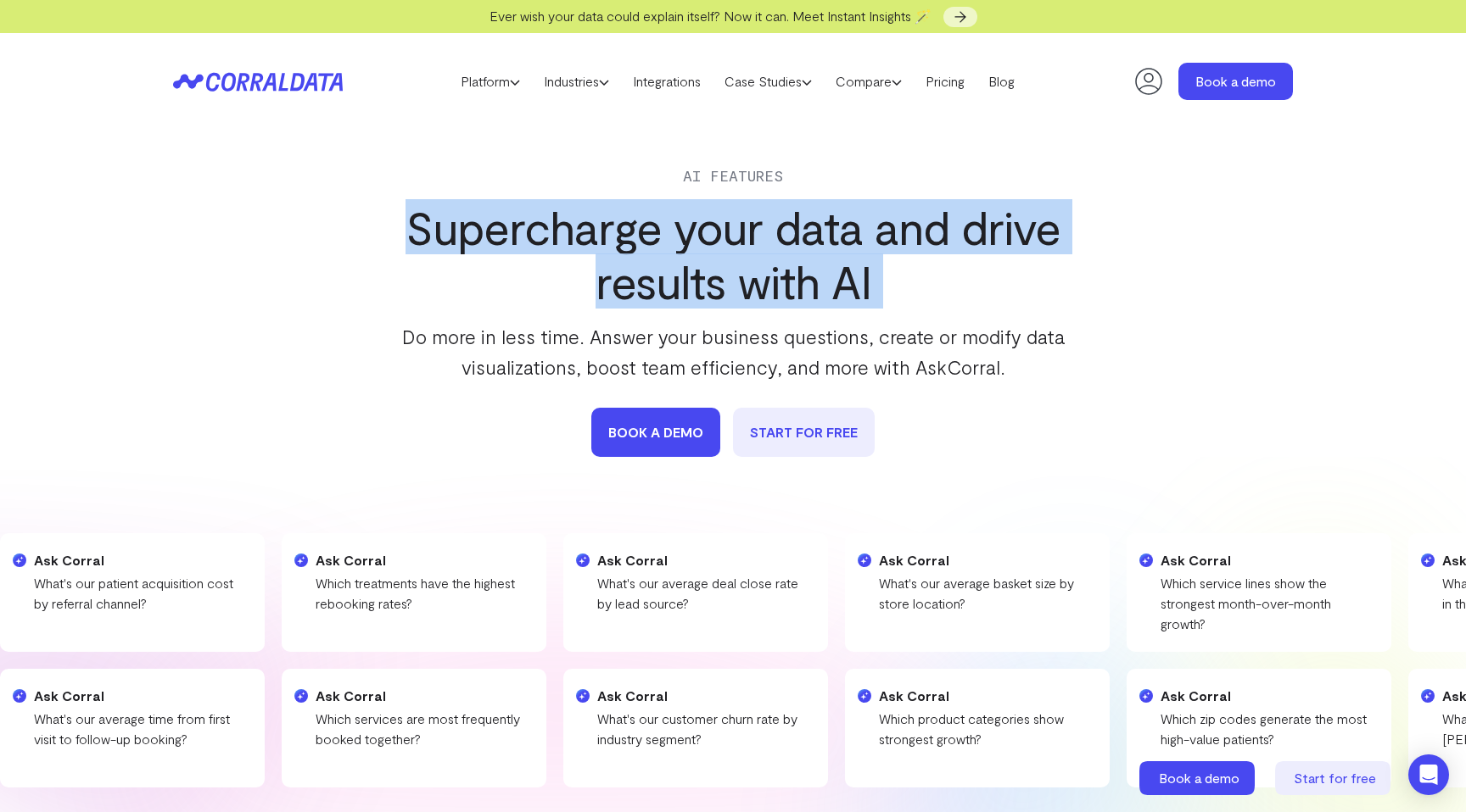
click at [561, 242] on h1 "Supercharge your data and drive results with AI" at bounding box center [732, 254] width 692 height 108
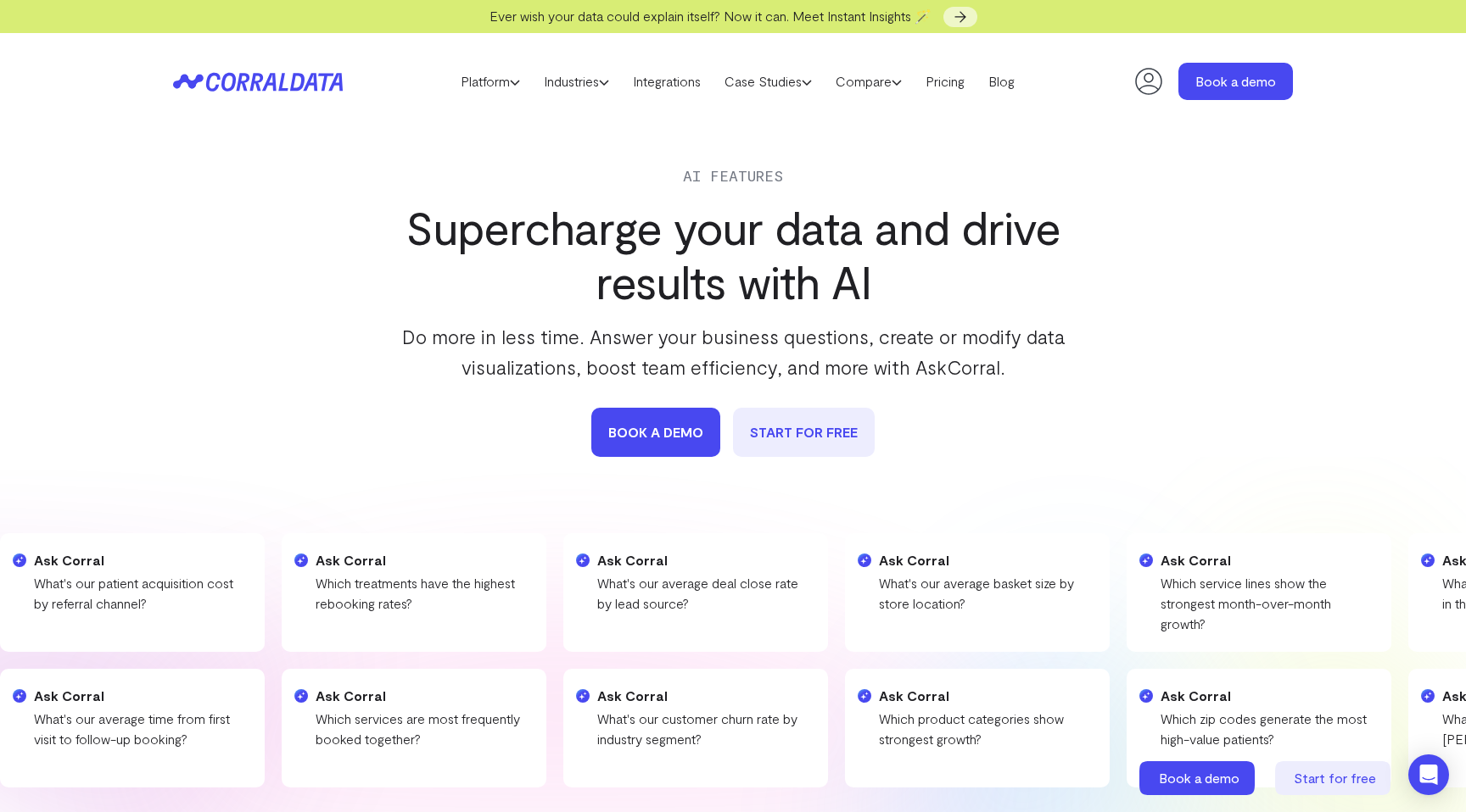
click at [579, 357] on p "Do more in less time. Answer your business questions, create or modify data vis…" at bounding box center [732, 351] width 692 height 61
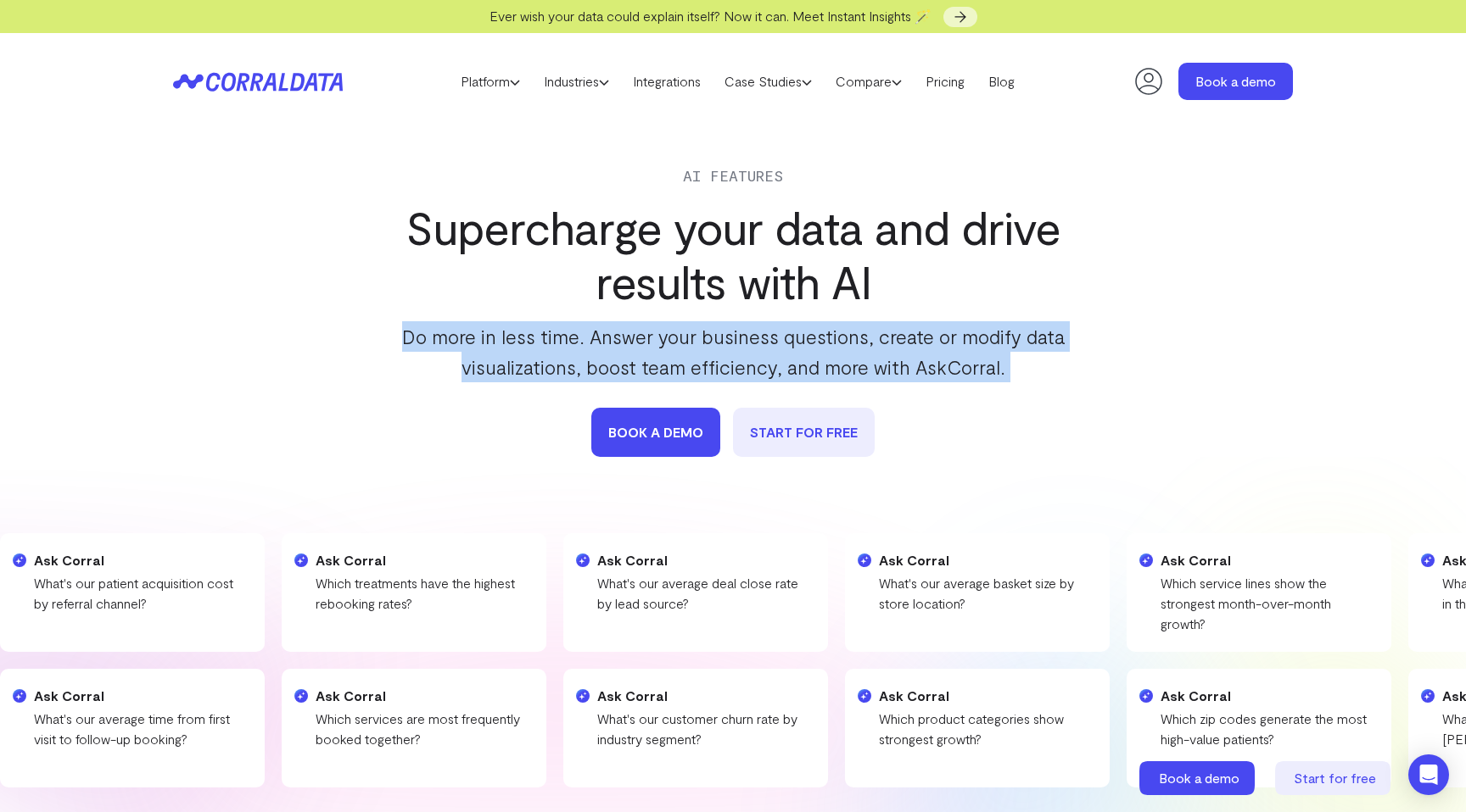
click at [579, 357] on p "Do more in less time. Answer your business questions, create or modify data vis…" at bounding box center [732, 351] width 692 height 61
click at [620, 348] on p "Do more in less time. Answer your business questions, create or modify data vis…" at bounding box center [732, 351] width 692 height 61
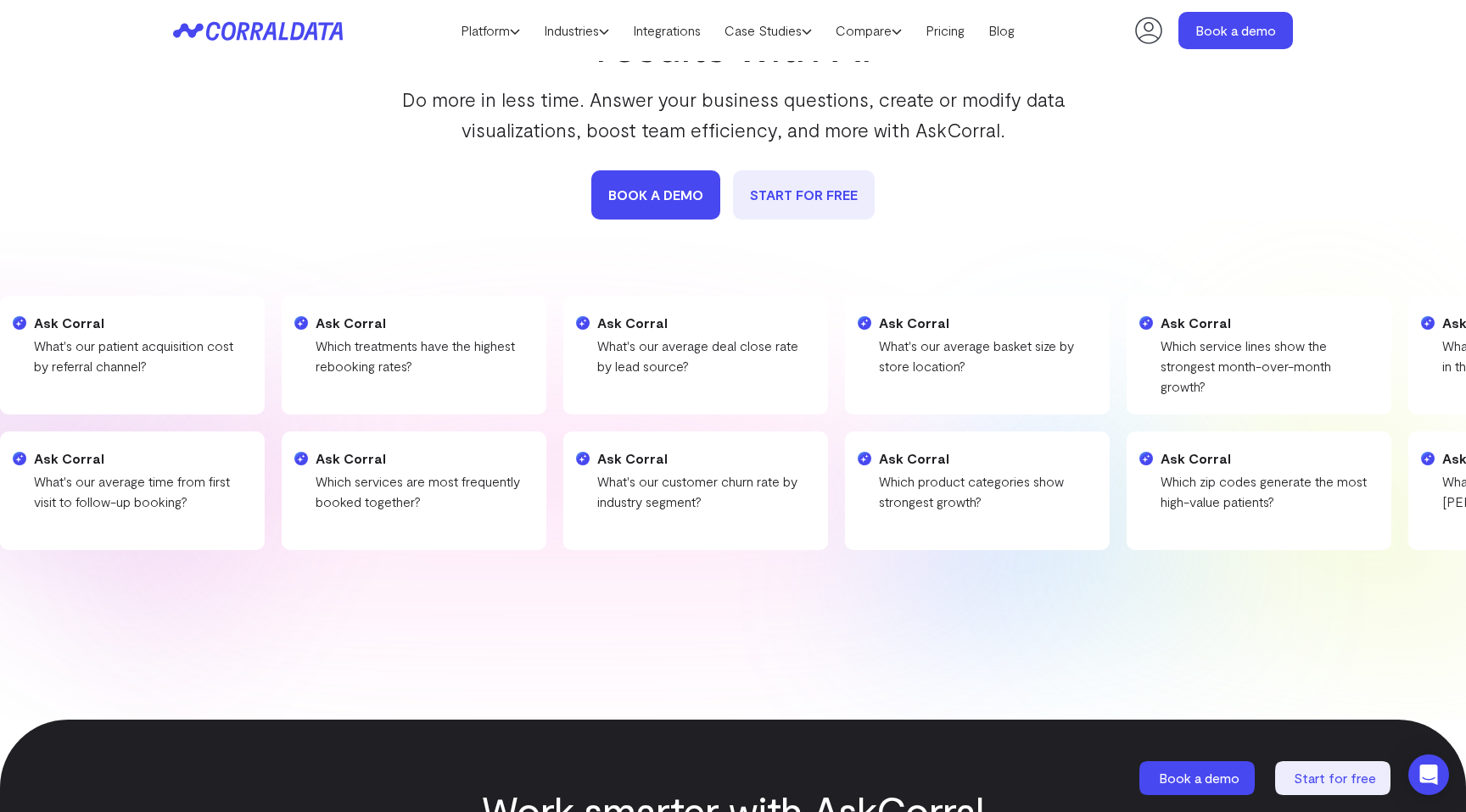
scroll to position [195, 0]
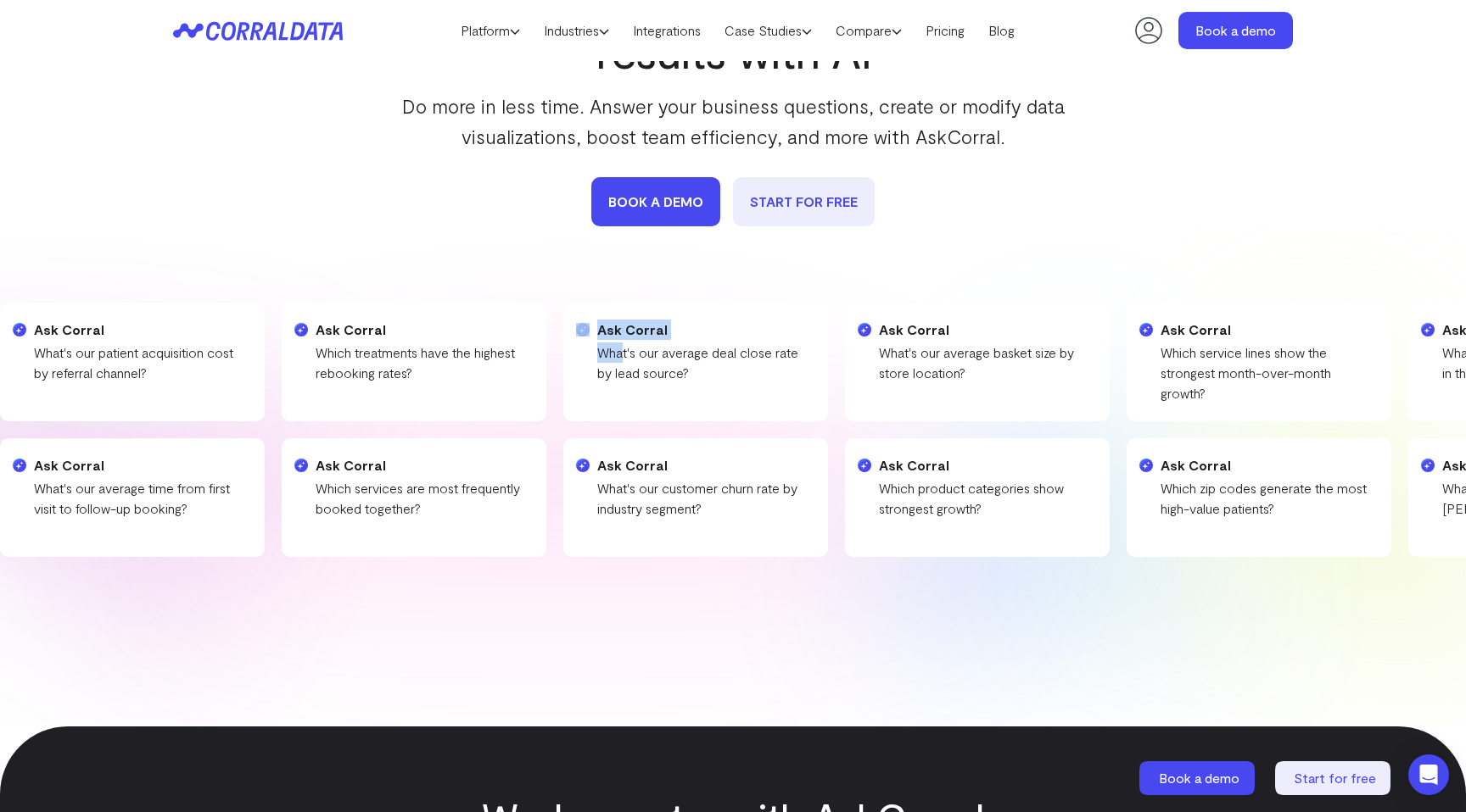
click at [563, 355] on div "Ask Corral What's our average deal close rate by lead source?" at bounding box center [695, 362] width 264 height 119
click at [597, 355] on p "What's our average deal close rate by lead source?" at bounding box center [703, 363] width 214 height 41
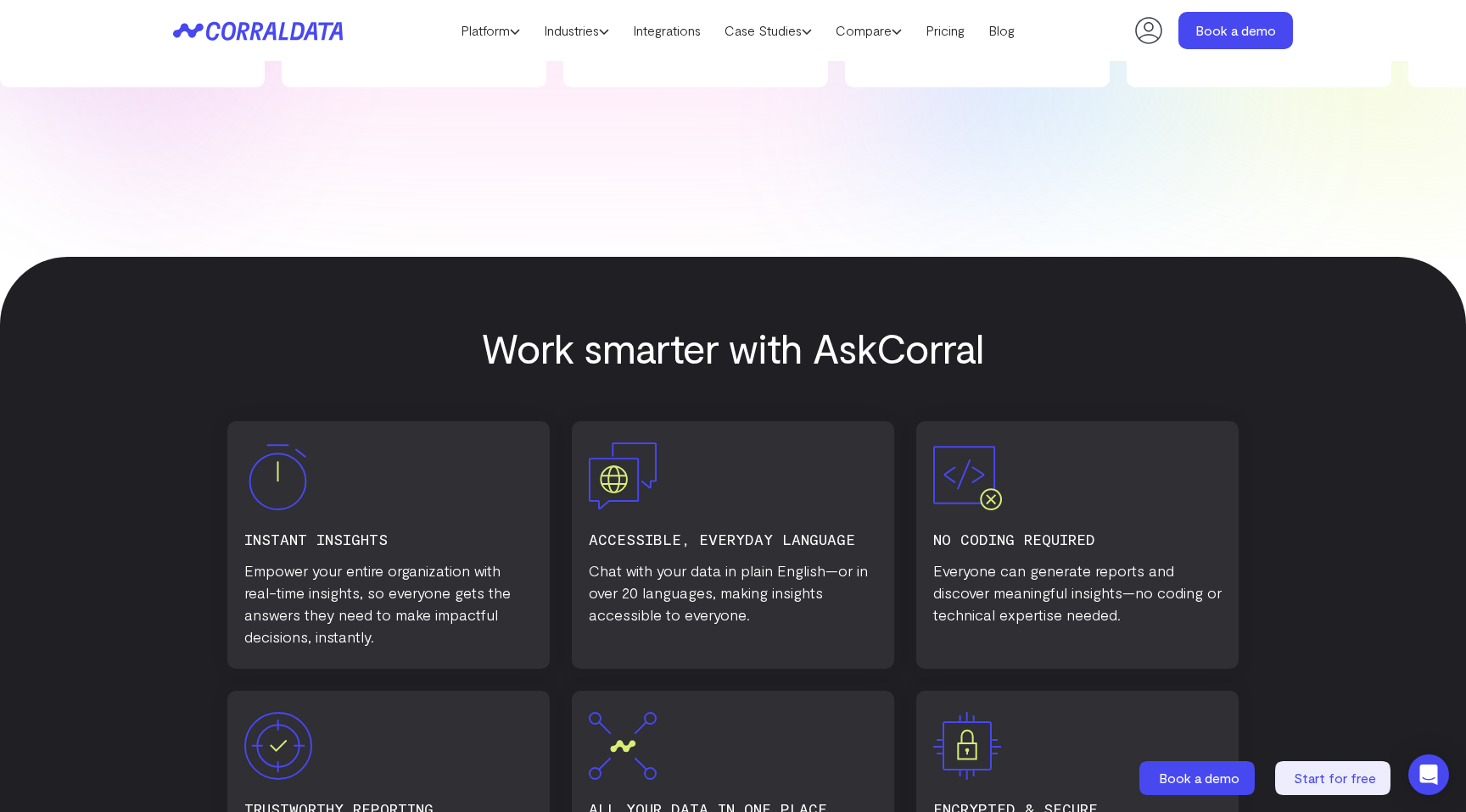
scroll to position [717, 0]
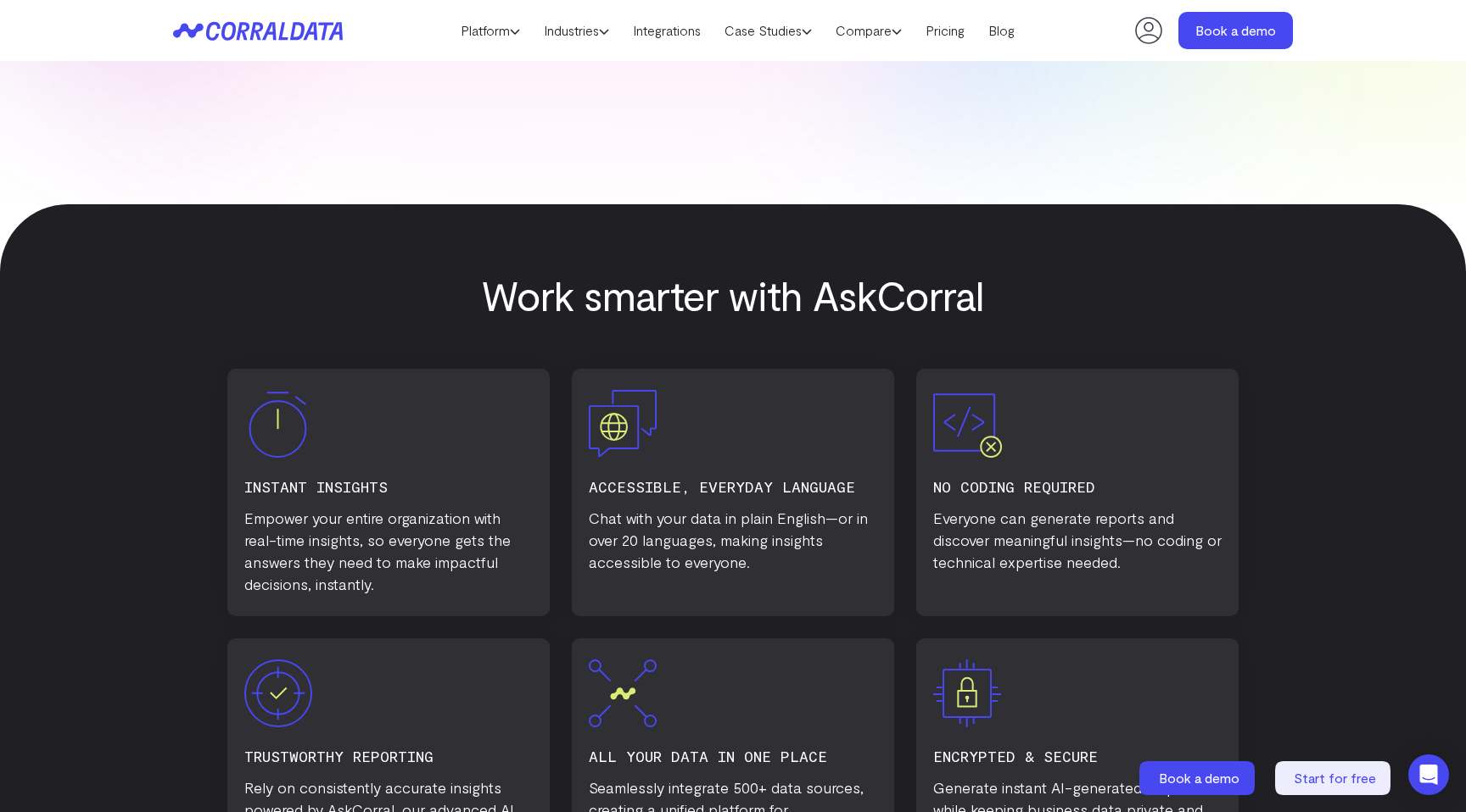
click at [296, 490] on h3 "instant insights" at bounding box center [388, 486] width 289 height 24
click at [299, 527] on p "Empower your entire organization with real-time insights, so everyone gets the …" at bounding box center [388, 550] width 289 height 88
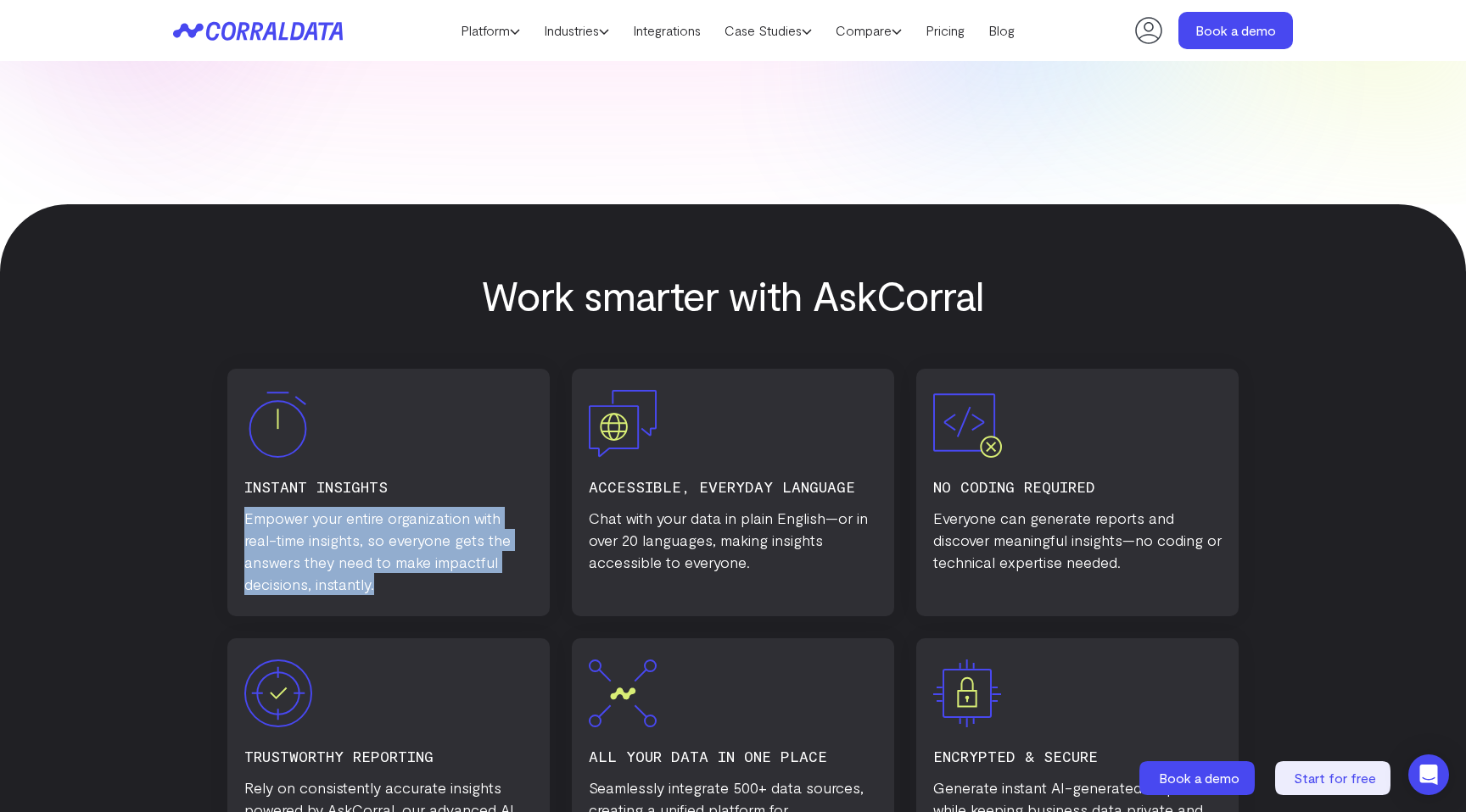
click at [299, 527] on p "Empower your entire organization with real-time insights, so everyone gets the …" at bounding box center [388, 550] width 289 height 88
click at [376, 540] on p "Empower your entire organization with real-time insights, so everyone gets the …" at bounding box center [388, 550] width 289 height 88
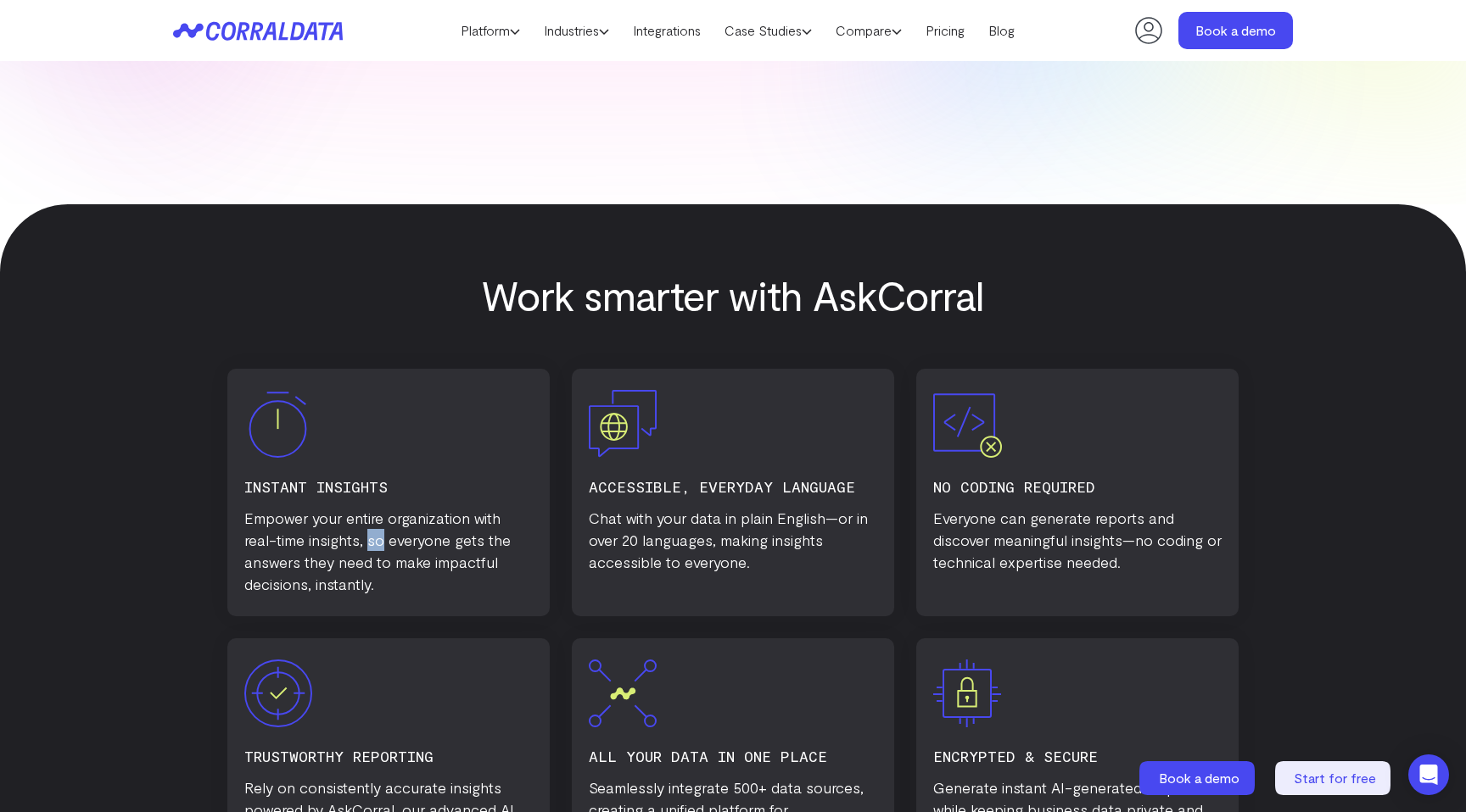
click at [376, 540] on p "Empower your entire organization with real-time insights, so everyone gets the …" at bounding box center [388, 550] width 289 height 88
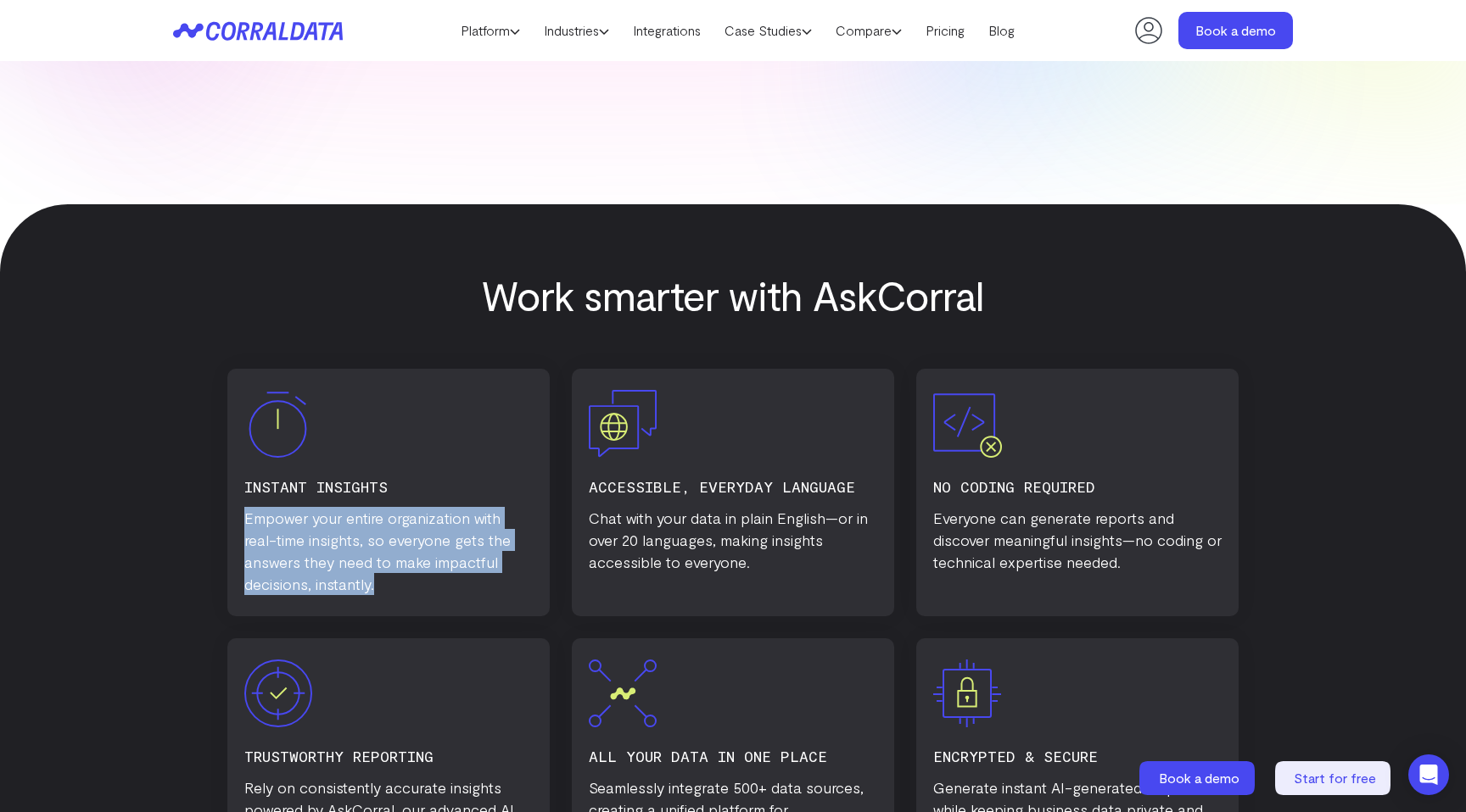
click at [376, 540] on p "Empower your entire organization with real-time insights, so everyone gets the …" at bounding box center [388, 550] width 289 height 88
click at [333, 542] on p "Empower your entire organization with real-time insights, so everyone gets the …" at bounding box center [388, 550] width 289 height 88
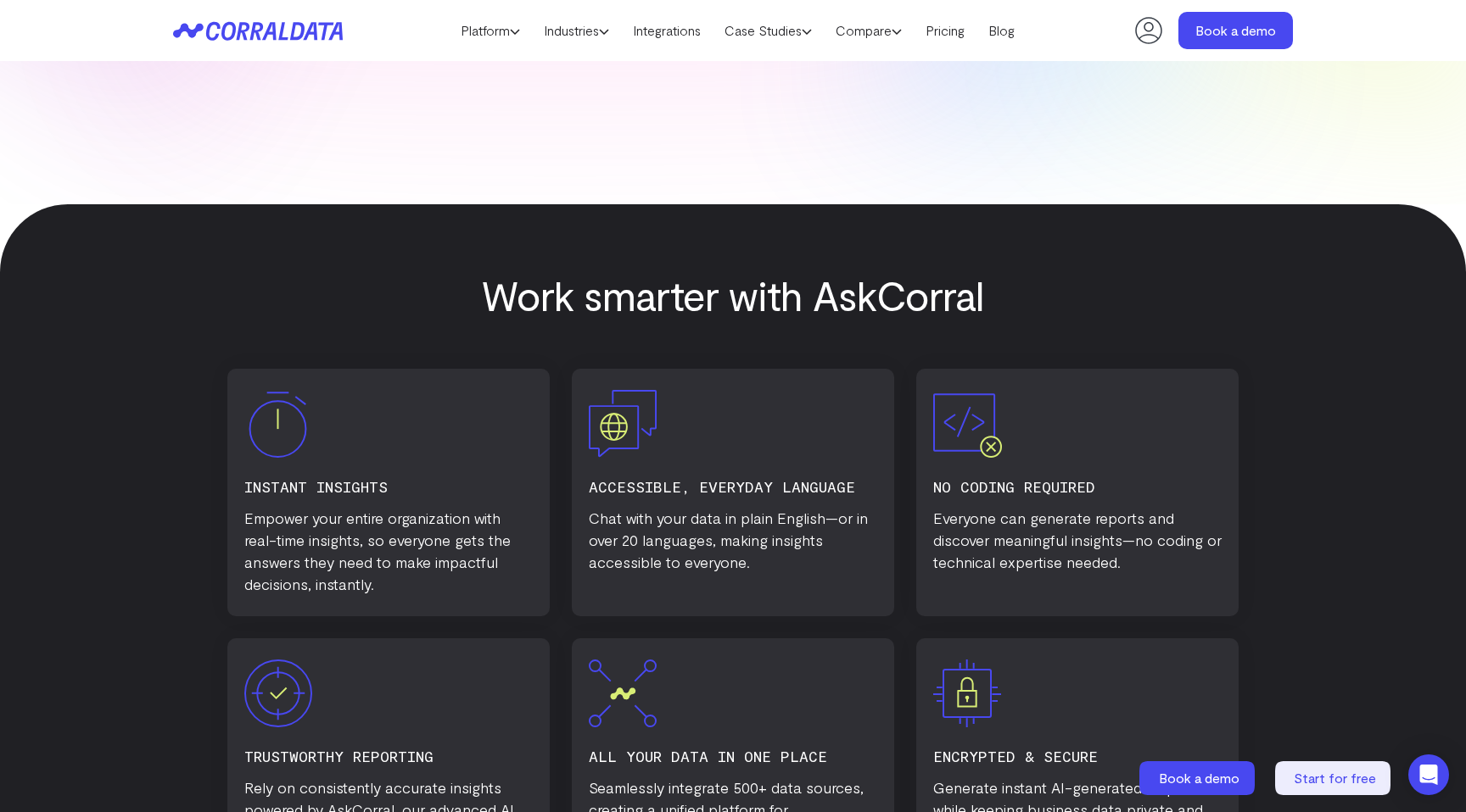
click at [675, 537] on p "Chat with your data in plain English—or in over 20 languages, making insights a…" at bounding box center [733, 540] width 289 height 66
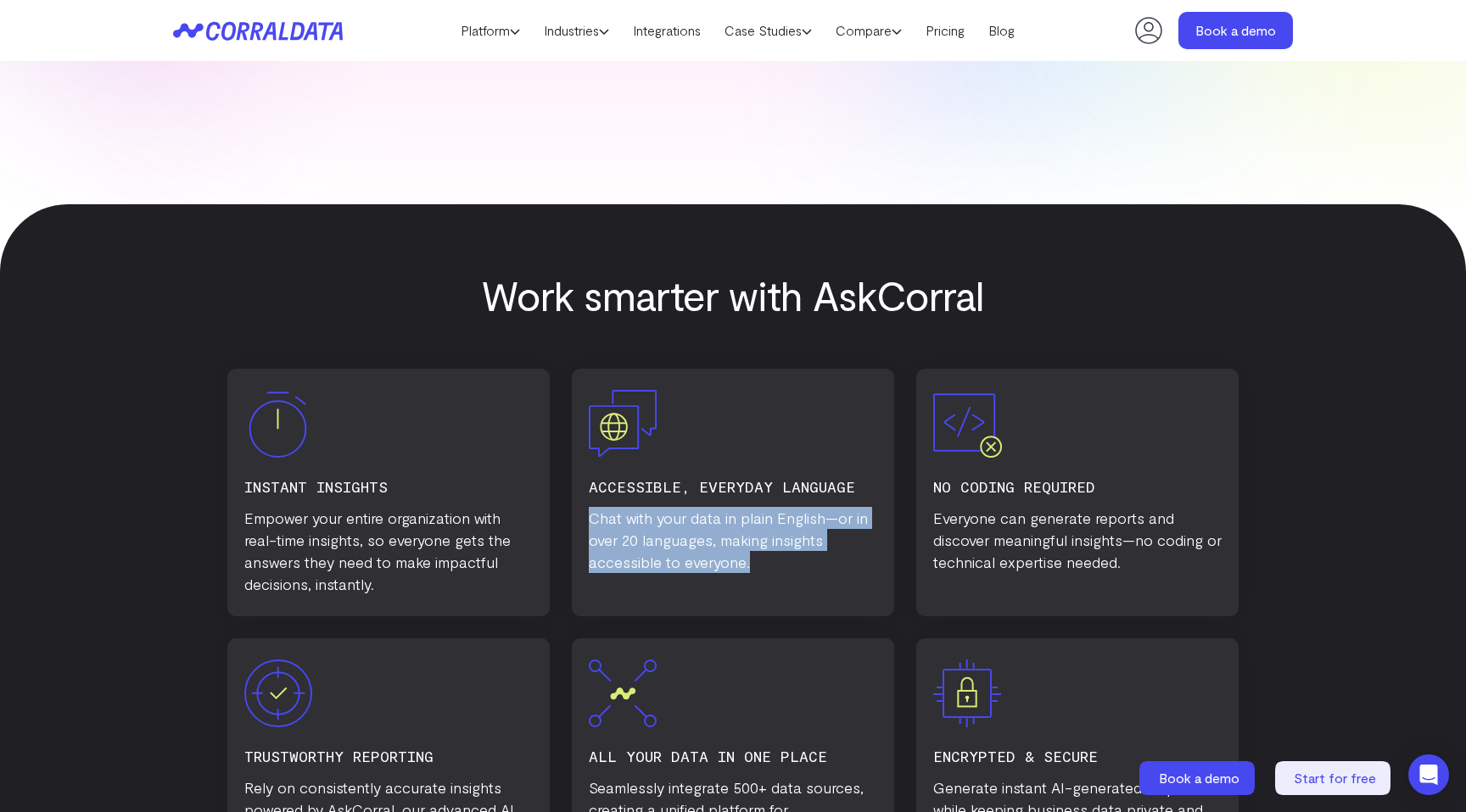
click at [675, 537] on p "Chat with your data in plain English—or in over 20 languages, making insights a…" at bounding box center [733, 540] width 289 height 66
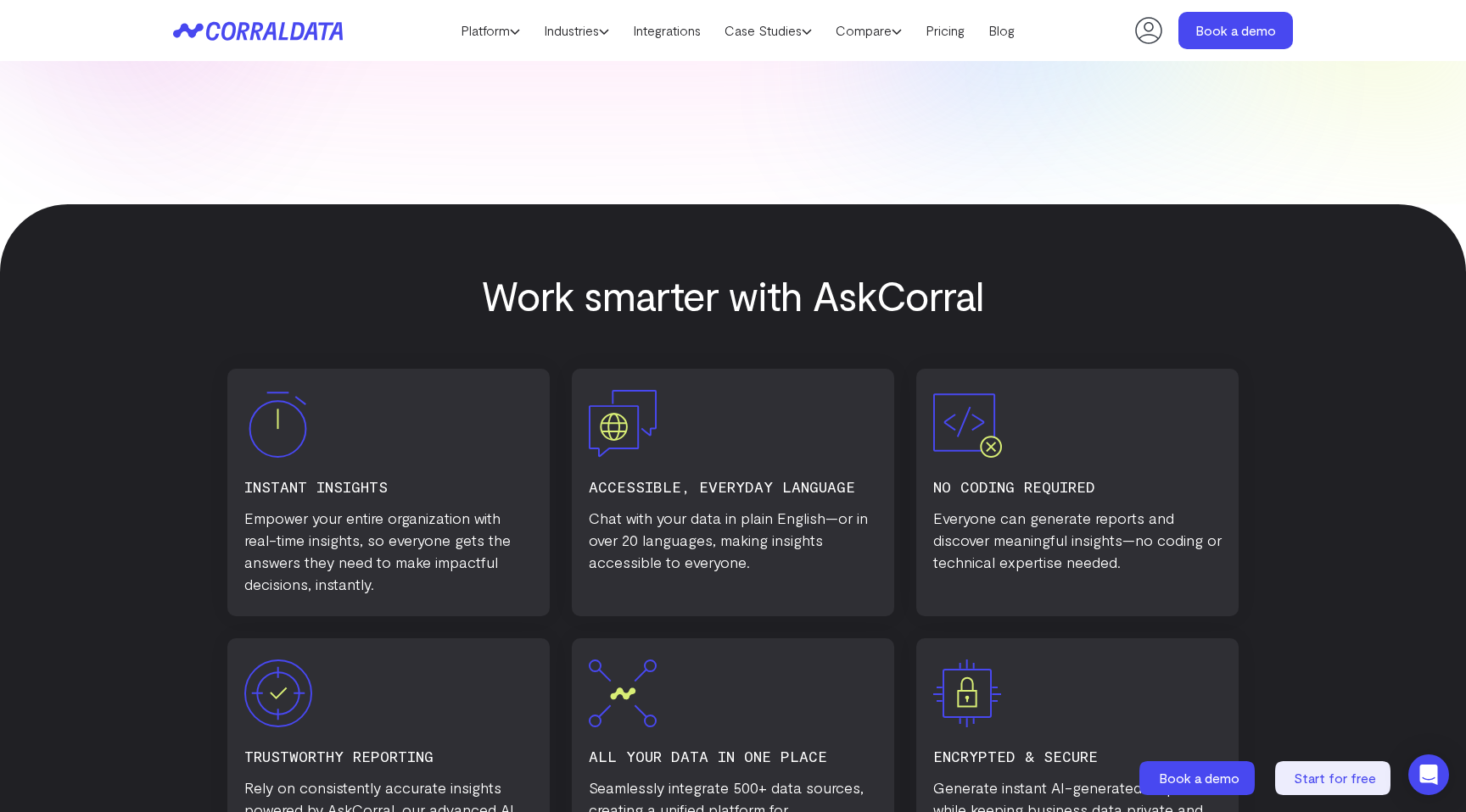
click at [640, 536] on p "Chat with your data in plain English—or in over 20 languages, making insights a…" at bounding box center [733, 540] width 289 height 66
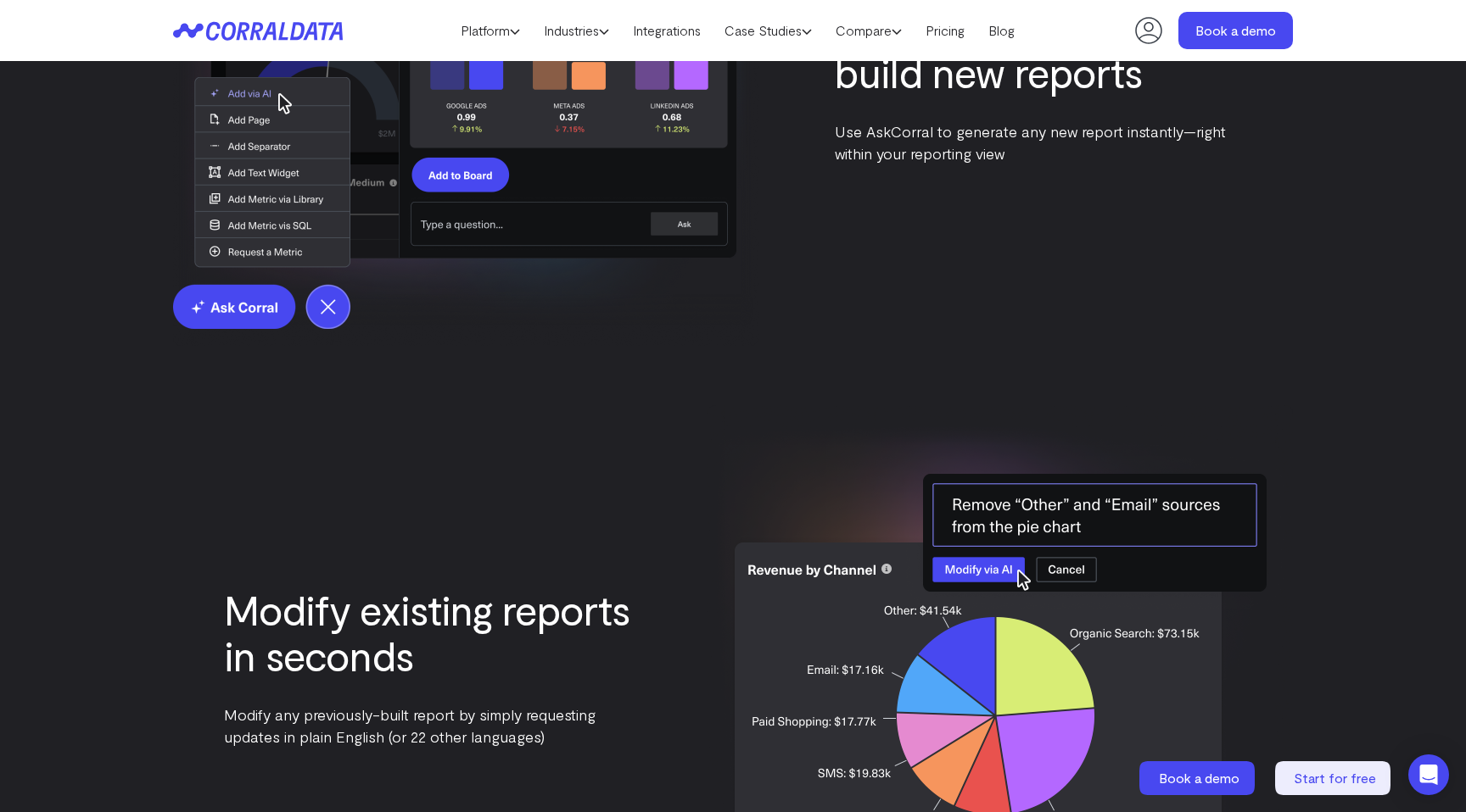
scroll to position [3090, 0]
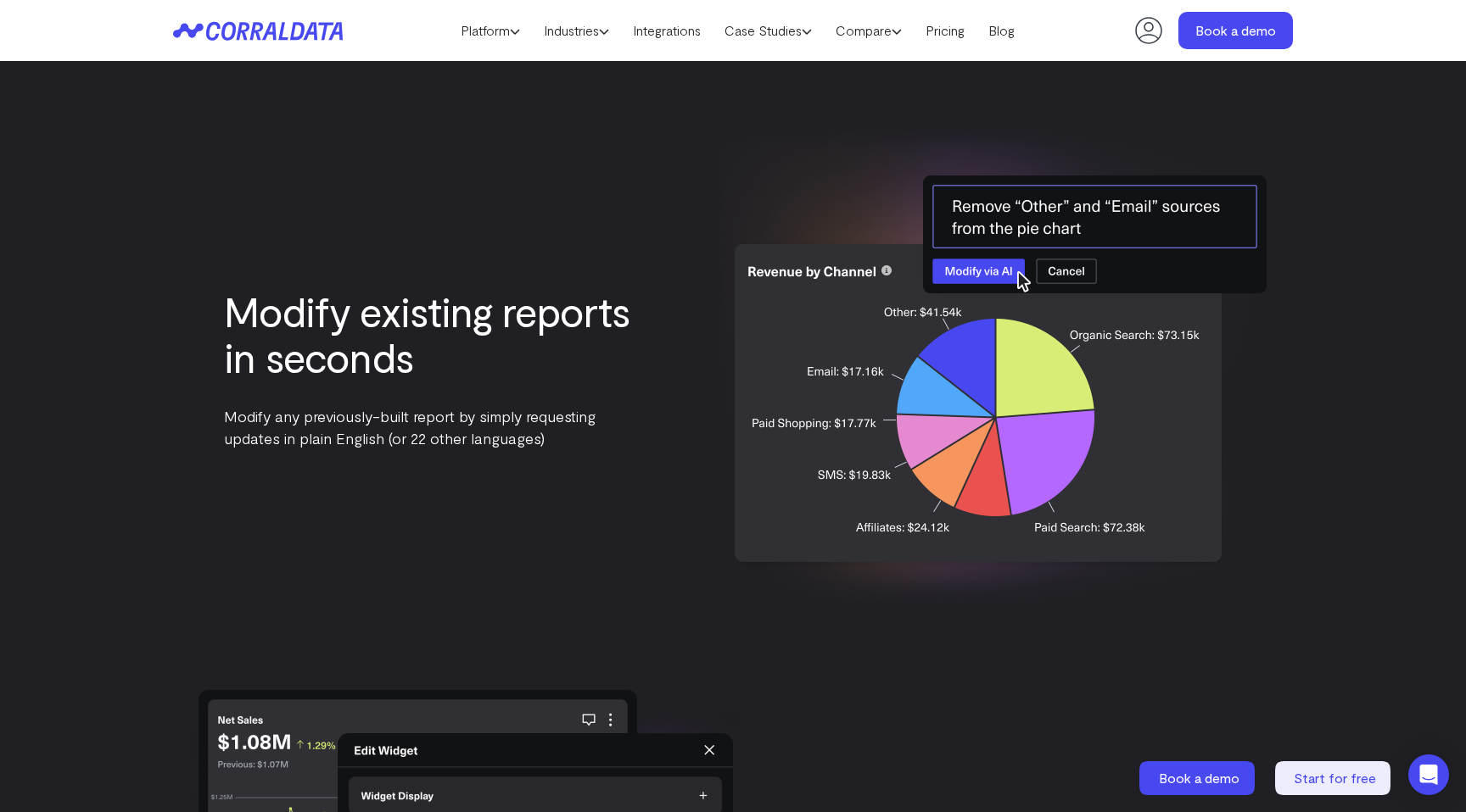
click at [421, 315] on h3 "Modify existing reports in seconds" at bounding box center [428, 334] width 408 height 92
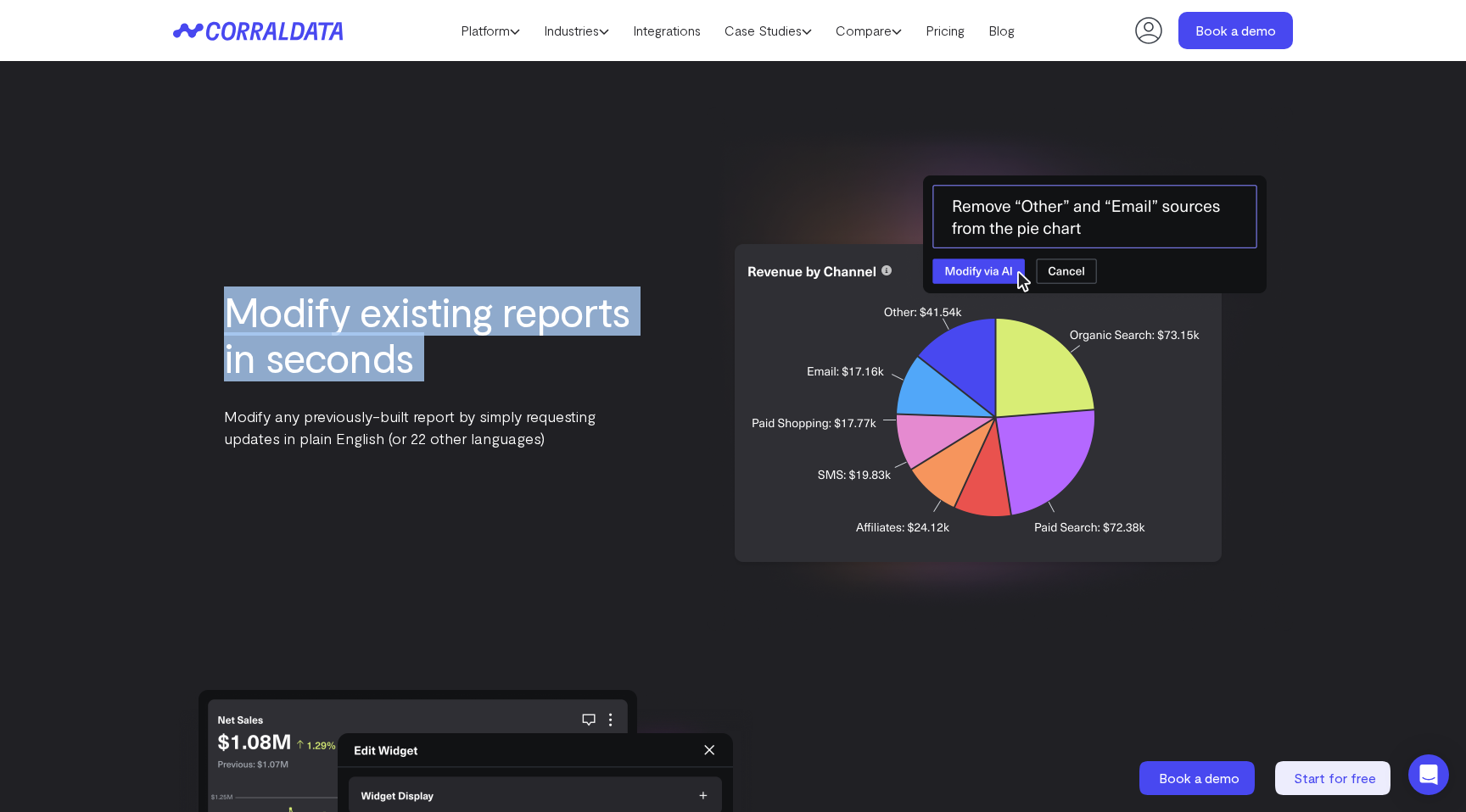
click at [421, 315] on h3 "Modify existing reports in seconds" at bounding box center [428, 334] width 408 height 92
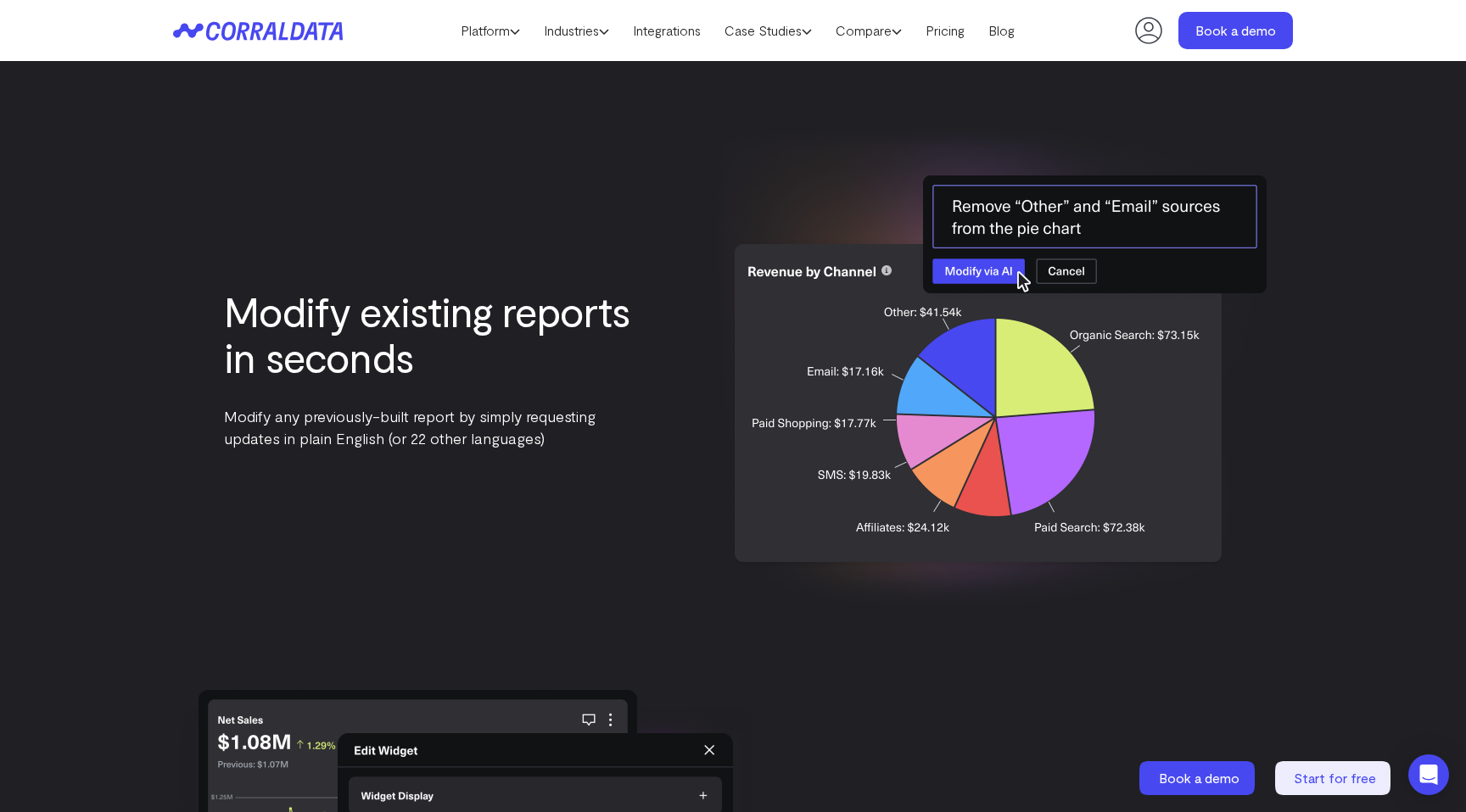
click at [500, 314] on h3 "Modify existing reports in seconds" at bounding box center [428, 334] width 408 height 92
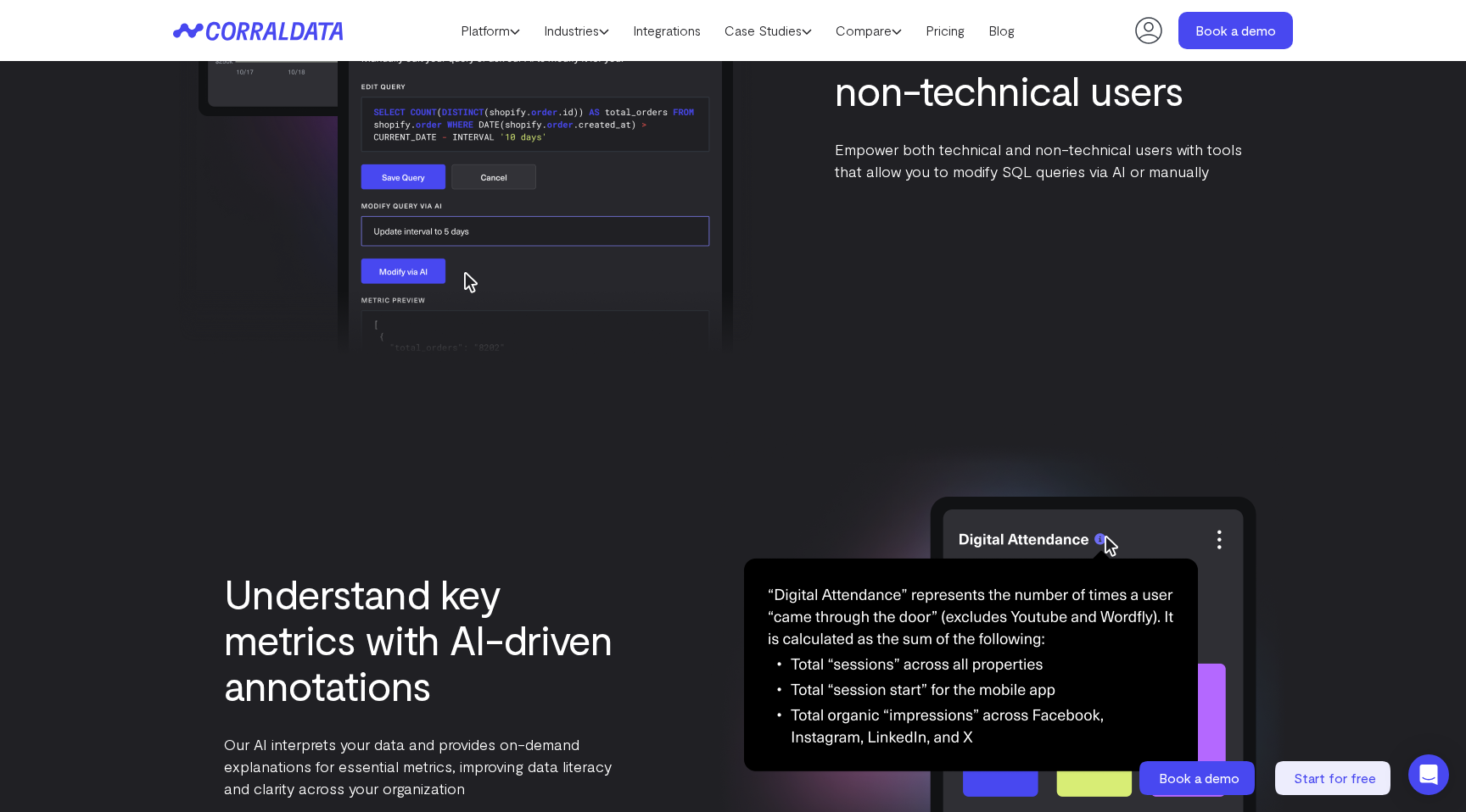
scroll to position [4246, 0]
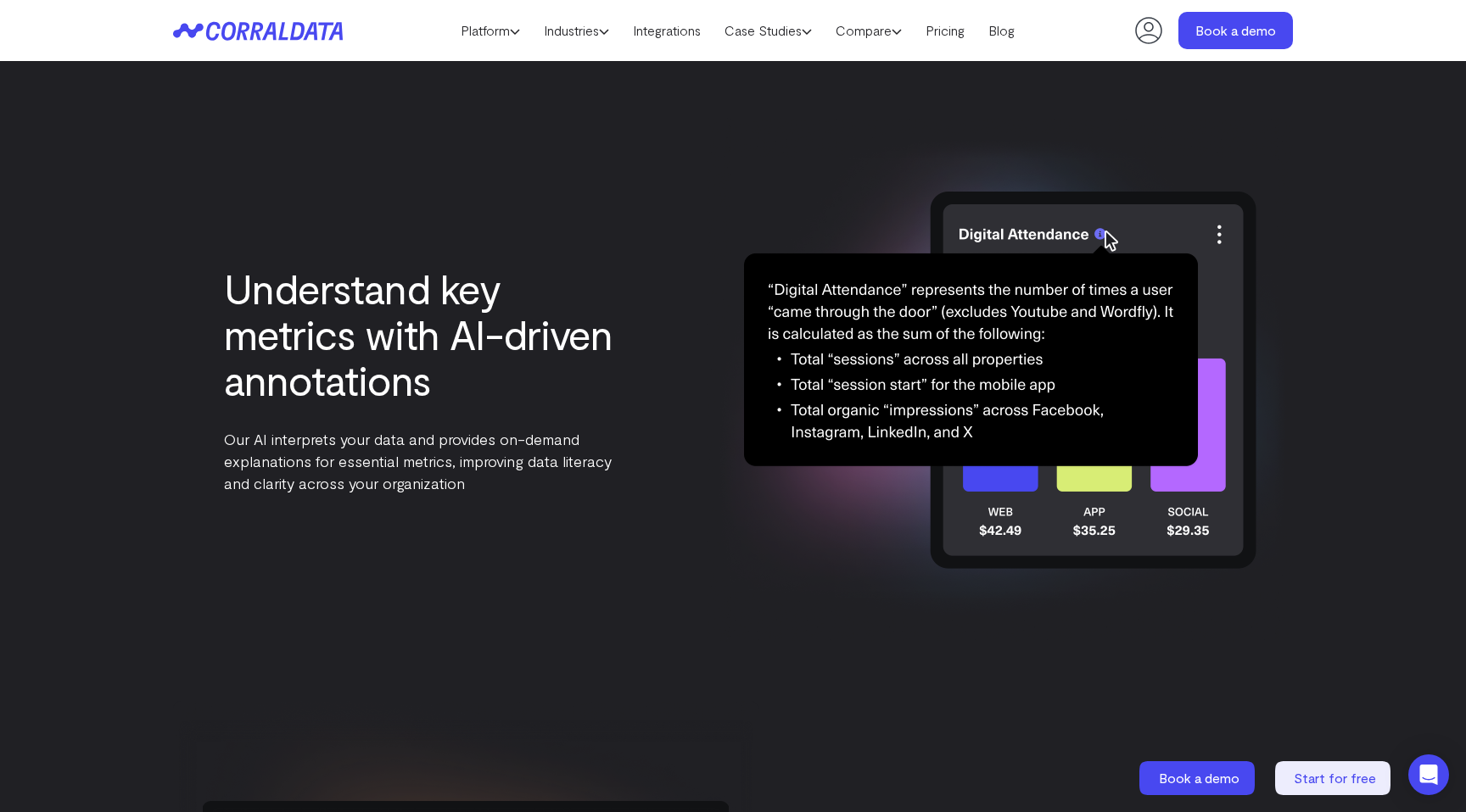
click at [361, 313] on h3 "Understand key metrics with AI-driven annotations" at bounding box center [428, 333] width 408 height 137
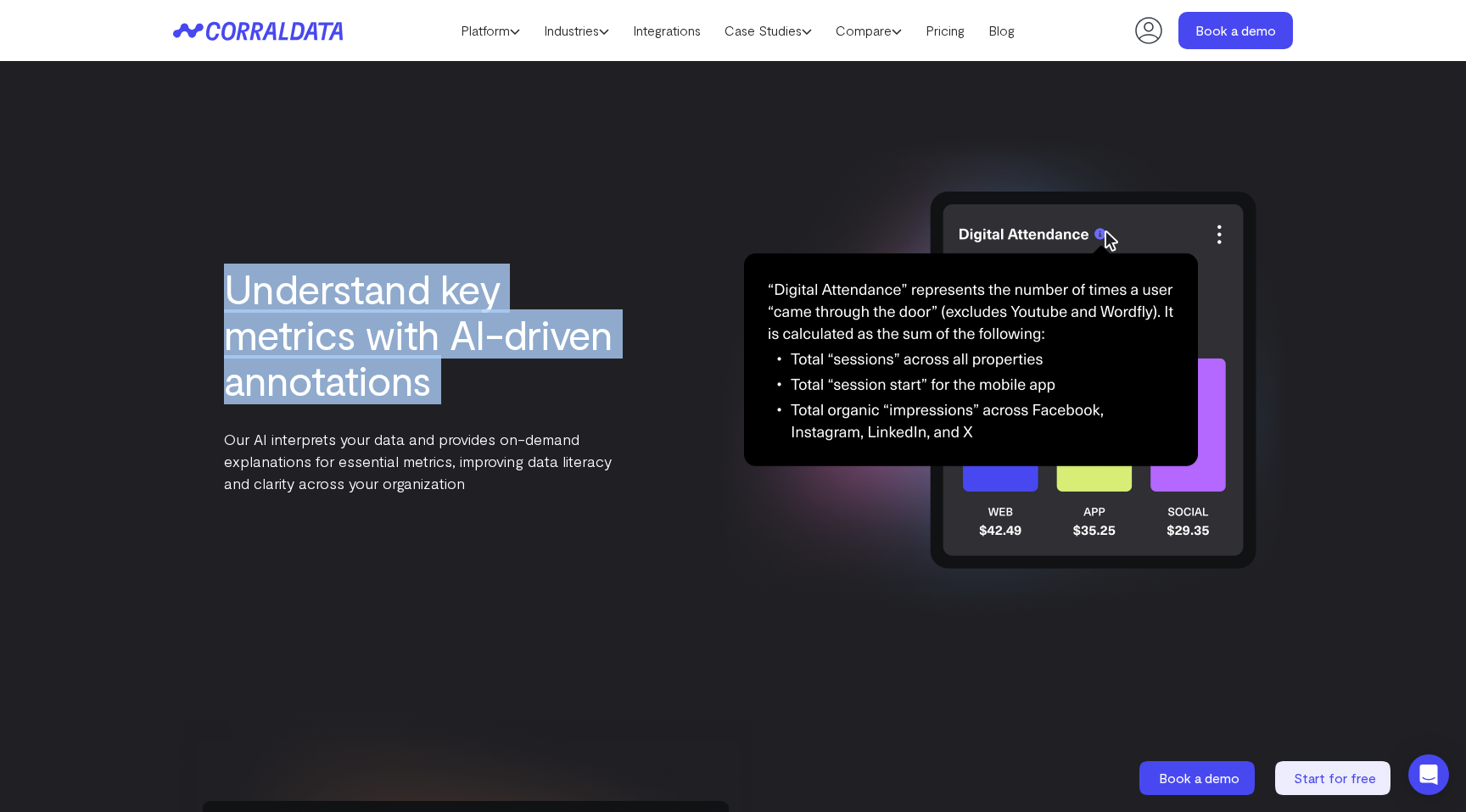
click at [361, 313] on h3 "Understand key metrics with AI-driven annotations" at bounding box center [428, 333] width 408 height 137
click at [359, 371] on h3 "Understand key metrics with AI-driven annotations" at bounding box center [428, 333] width 408 height 137
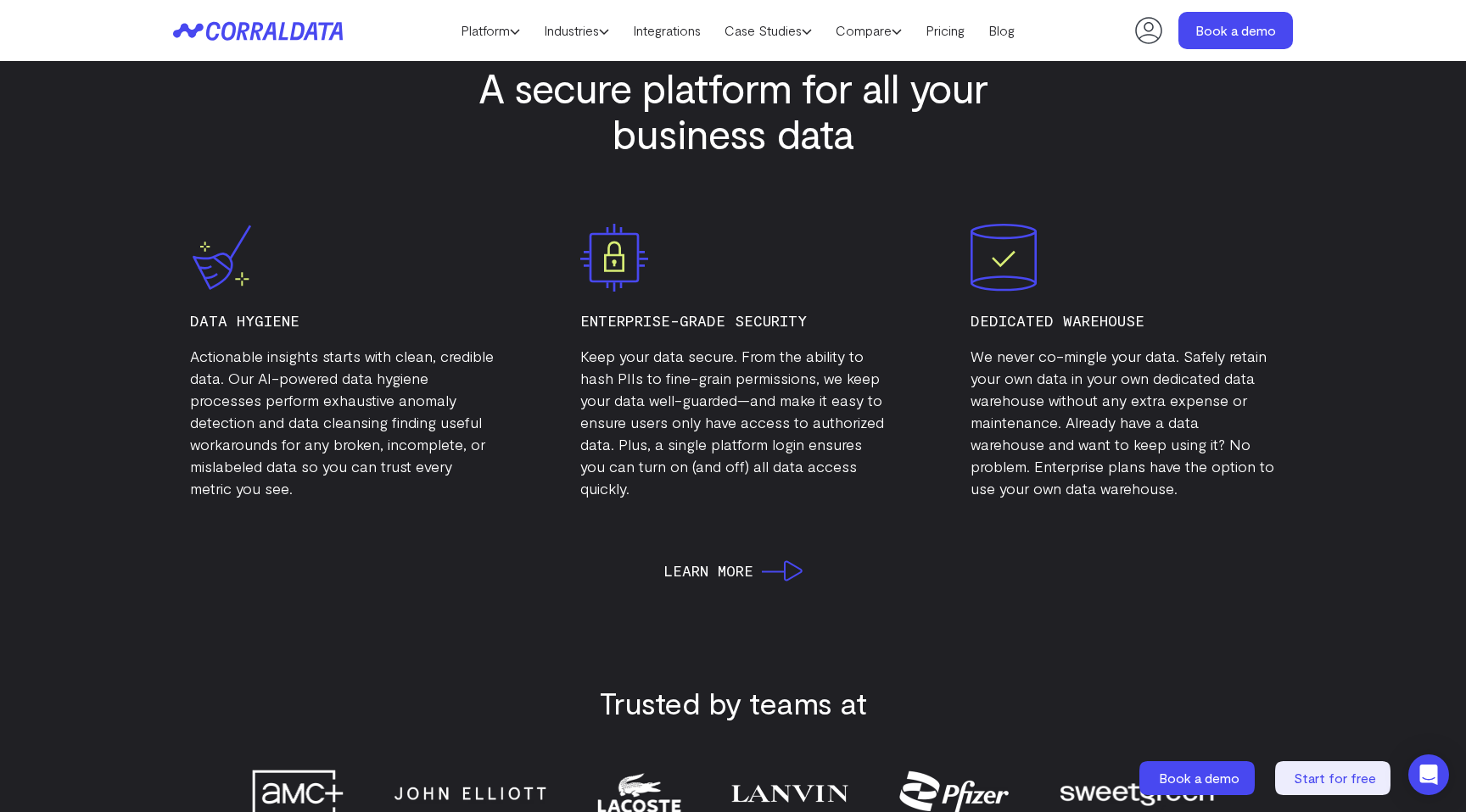
scroll to position [5676, 0]
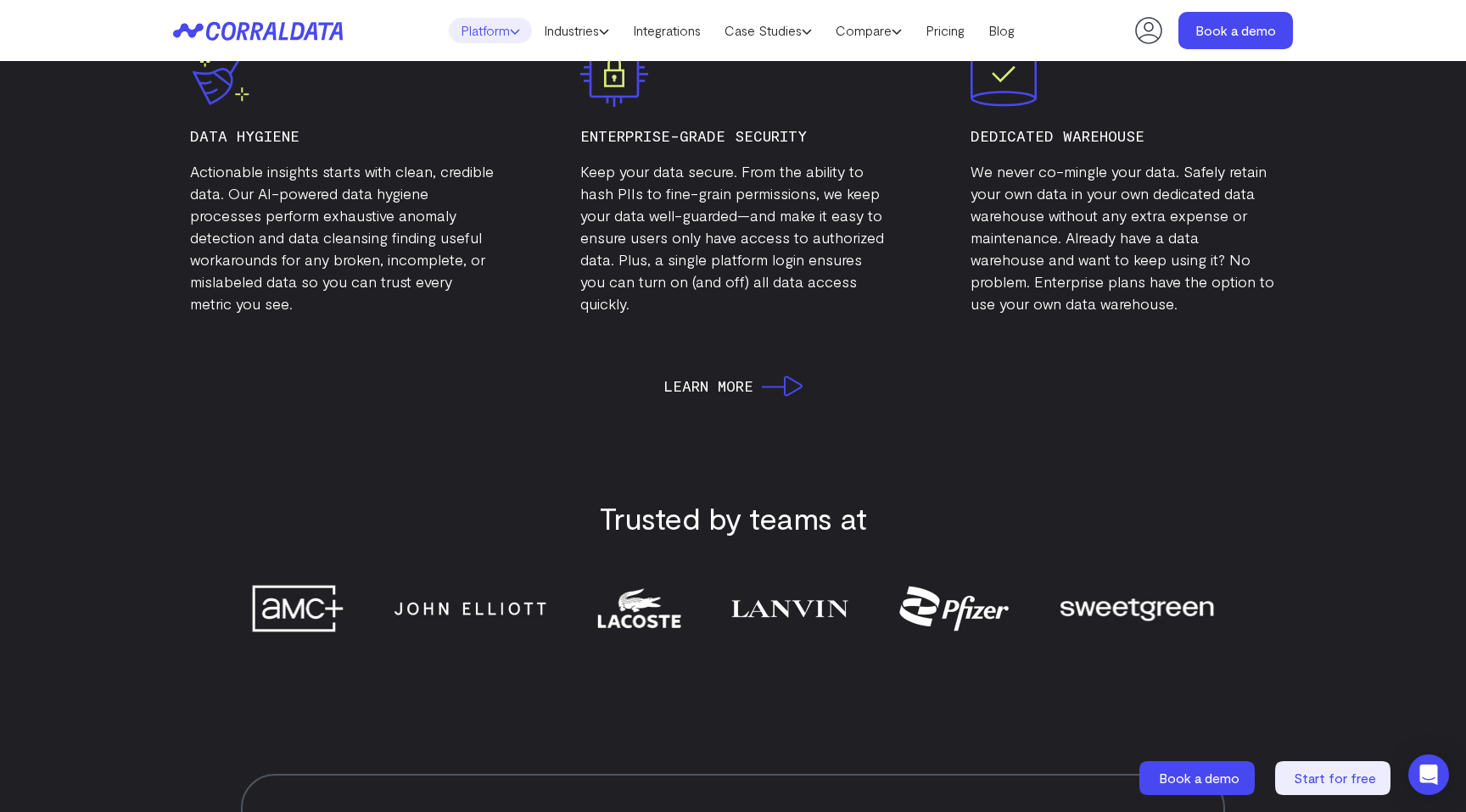
click at [498, 28] on link "Platform" at bounding box center [490, 30] width 83 height 25
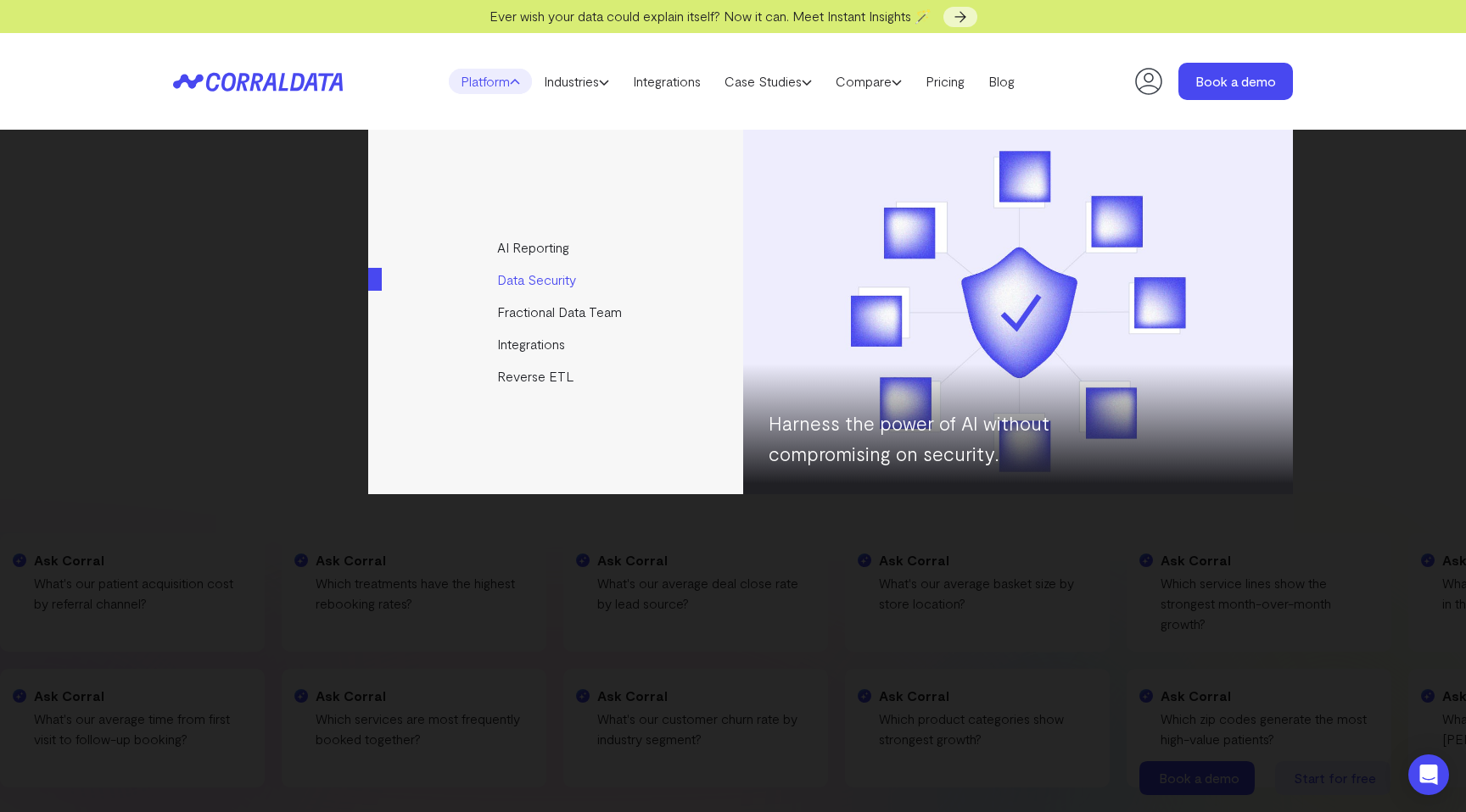
click at [520, 283] on link "Data Security" at bounding box center [557, 279] width 378 height 32
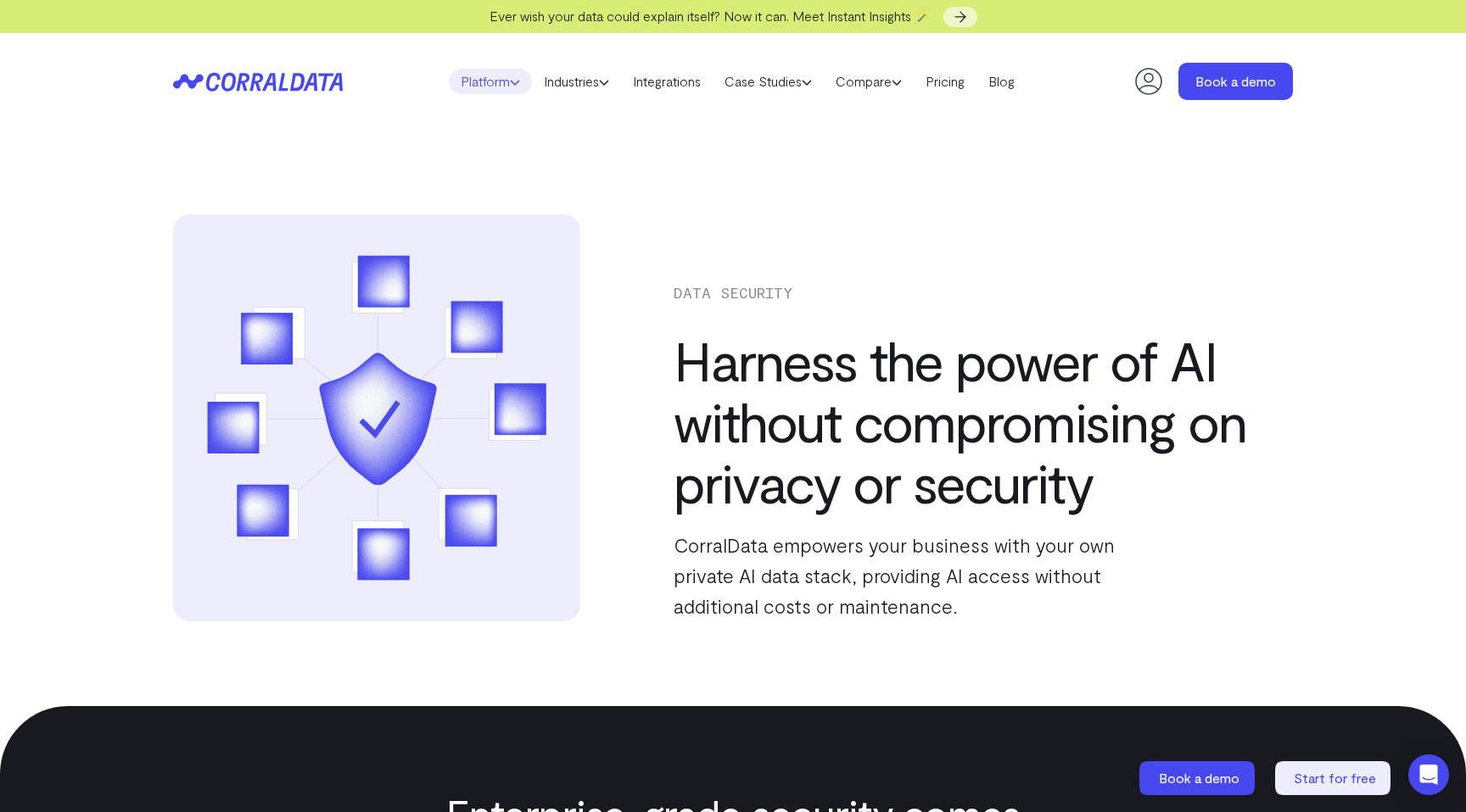
click at [459, 82] on link "Platform" at bounding box center [490, 81] width 83 height 25
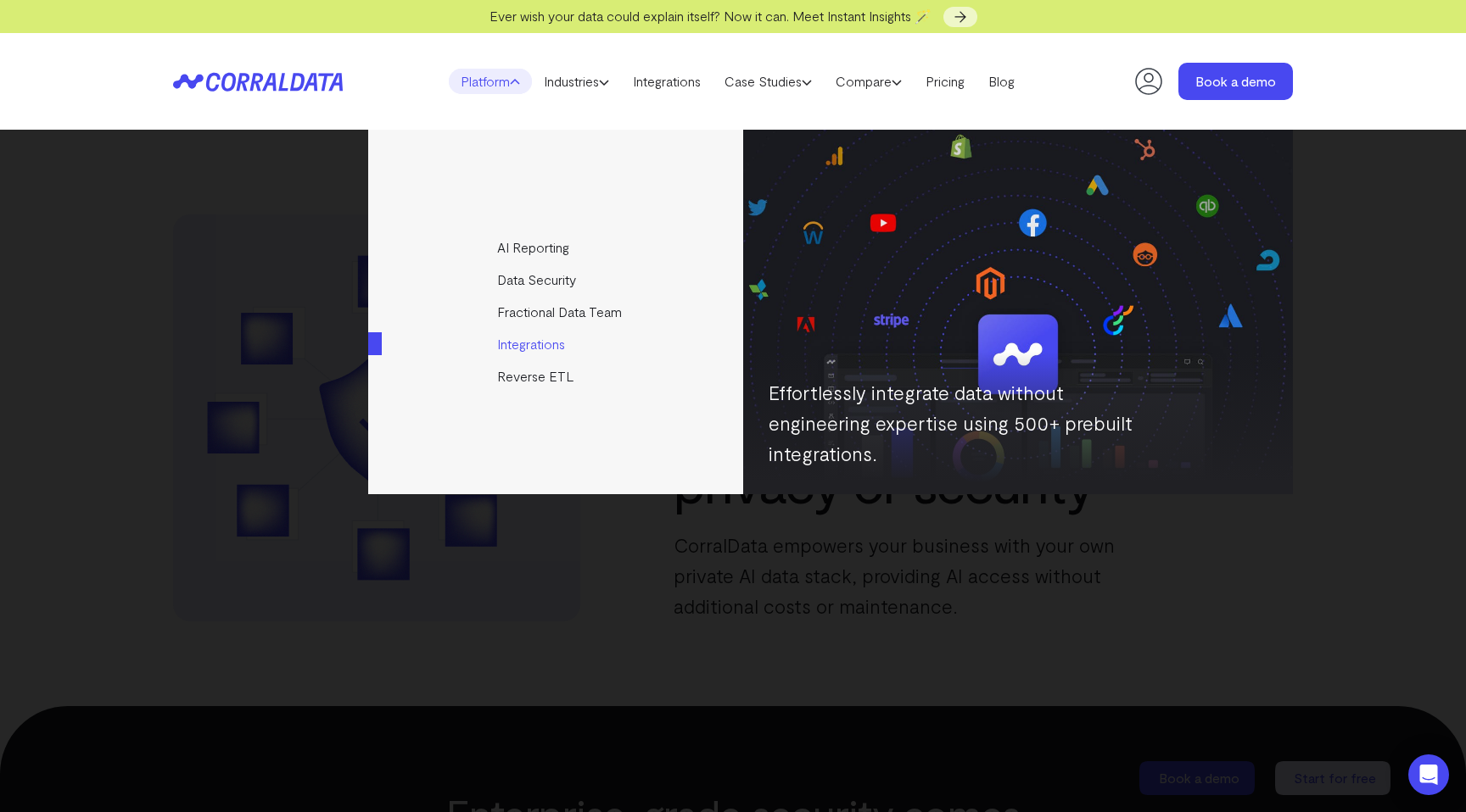
click at [524, 350] on link "Integrations" at bounding box center [557, 344] width 378 height 32
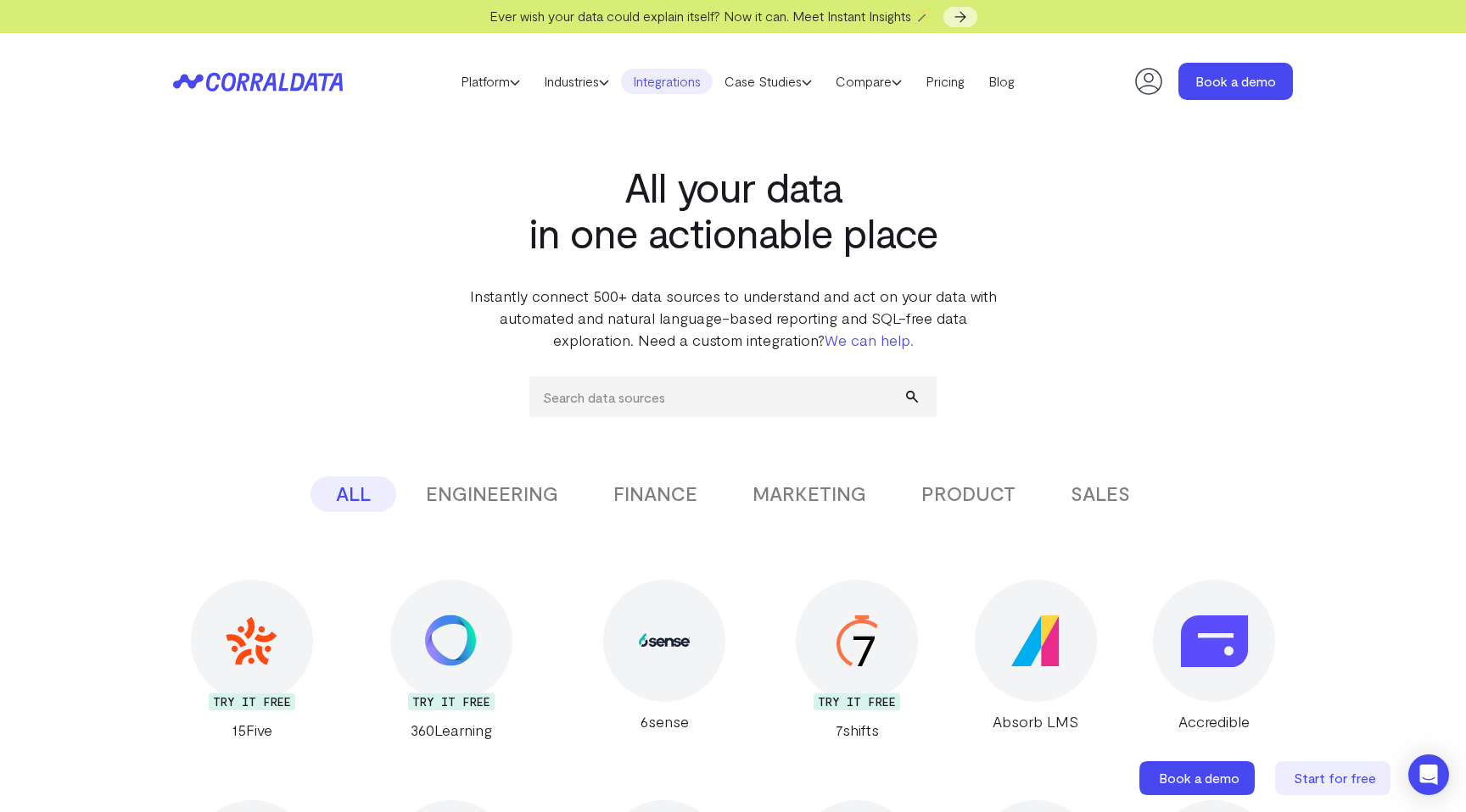
click at [572, 324] on p "Instantly connect 500+ data sources to understand and act on your data with aut…" at bounding box center [733, 318] width 534 height 66
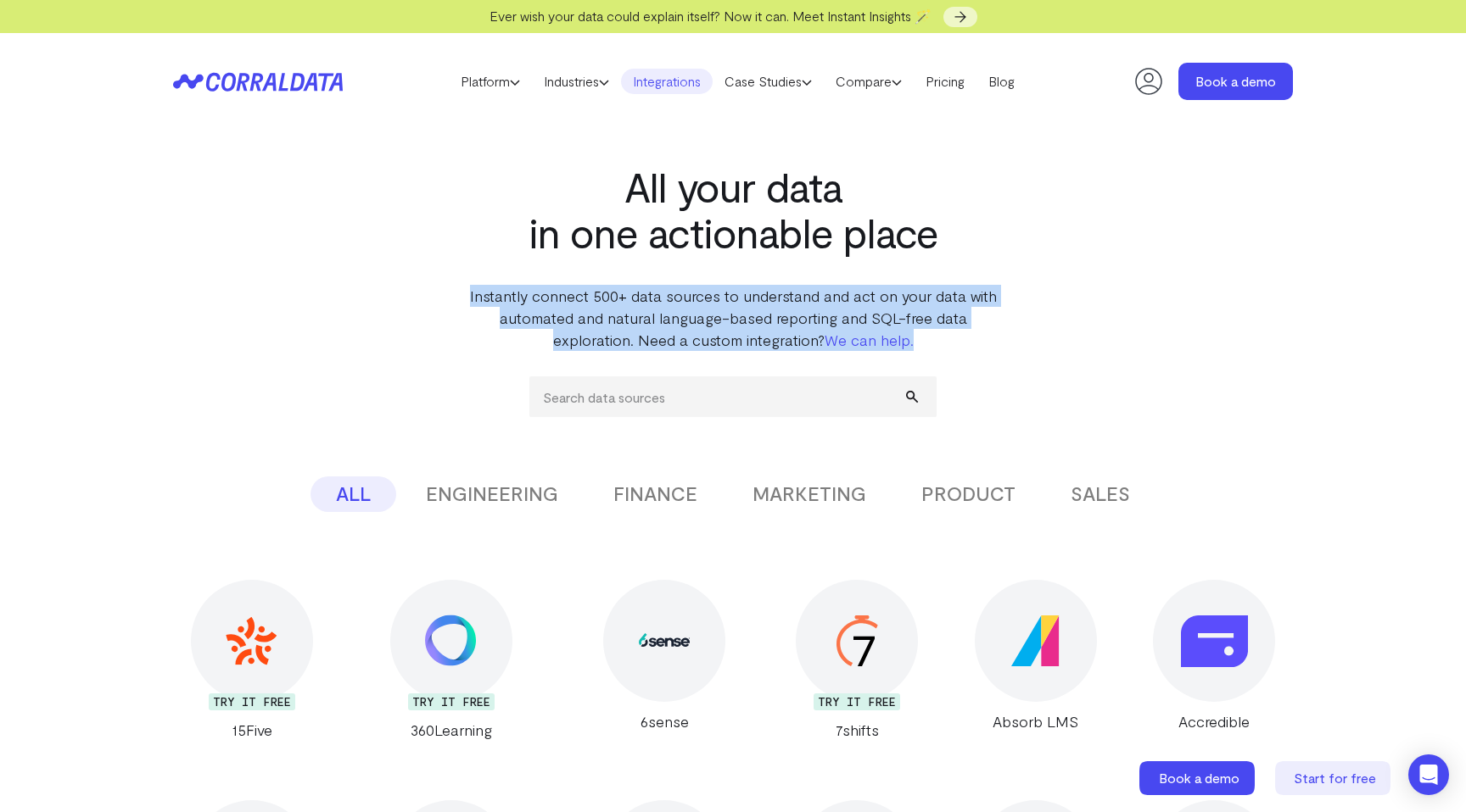
click at [572, 324] on p "Instantly connect 500+ data sources to understand and act on your data with aut…" at bounding box center [733, 318] width 534 height 66
click at [637, 325] on p "Instantly connect 500+ data sources to understand and act on your data with aut…" at bounding box center [733, 318] width 534 height 66
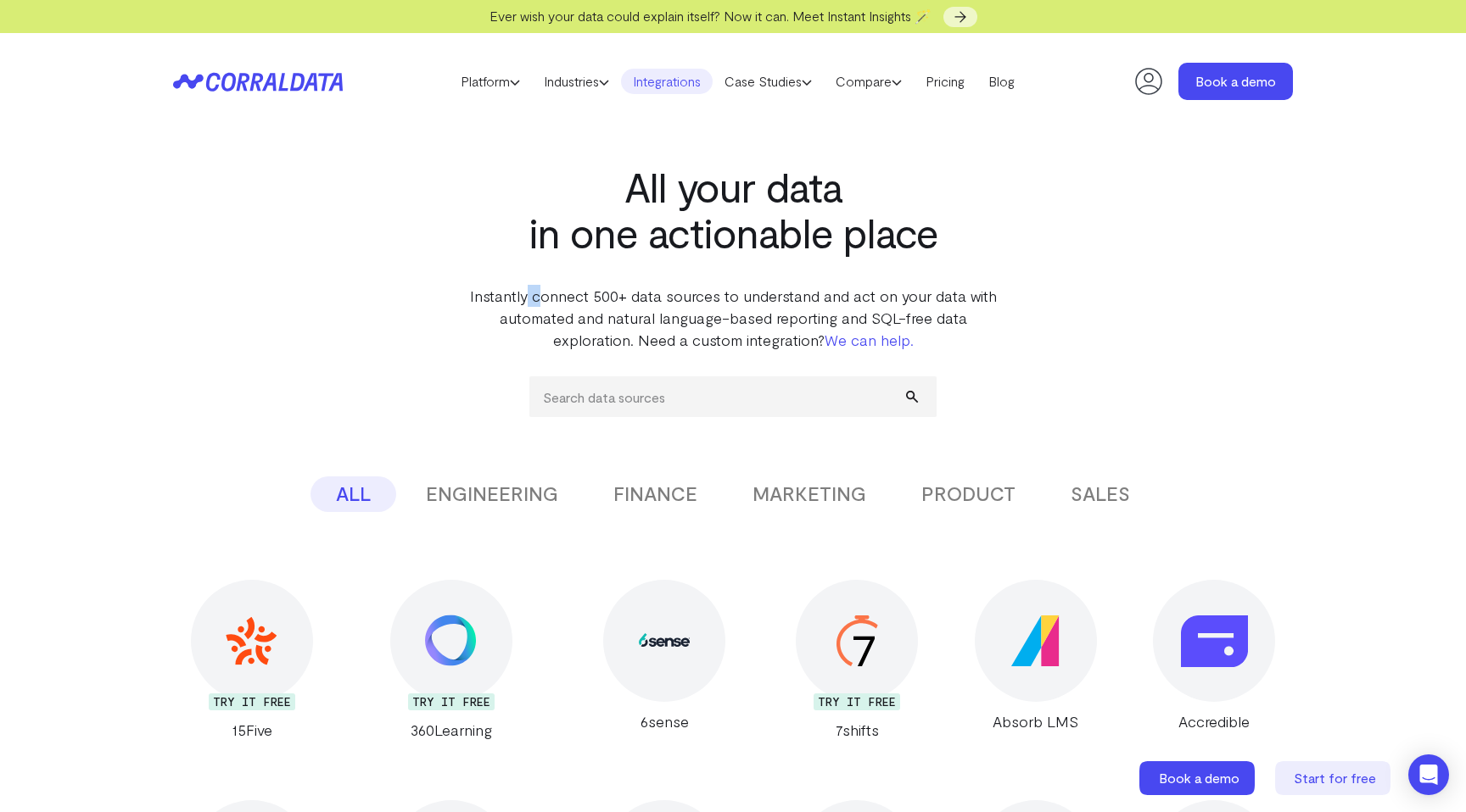
drag, startPoint x: 538, startPoint y: 297, endPoint x: 525, endPoint y: 301, distance: 13.6
click at [525, 298] on p "Instantly connect 500+ data sources to understand and act on your data with aut…" at bounding box center [733, 318] width 534 height 66
click at [525, 301] on p "Instantly connect 500+ data sources to understand and act on your data with aut…" at bounding box center [733, 318] width 534 height 66
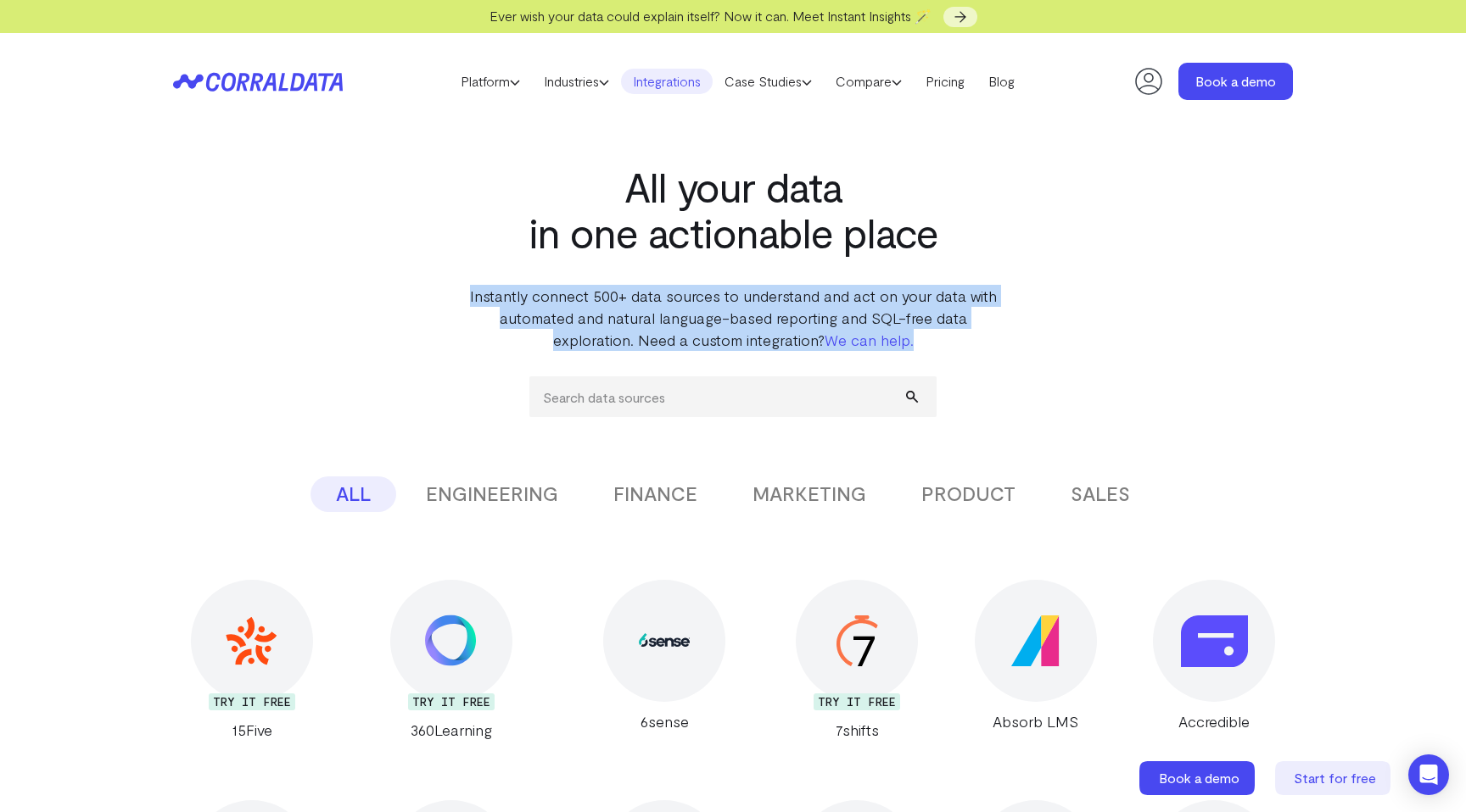
click at [525, 301] on p "Instantly connect 500+ data sources to understand and act on your data with aut…" at bounding box center [733, 318] width 534 height 66
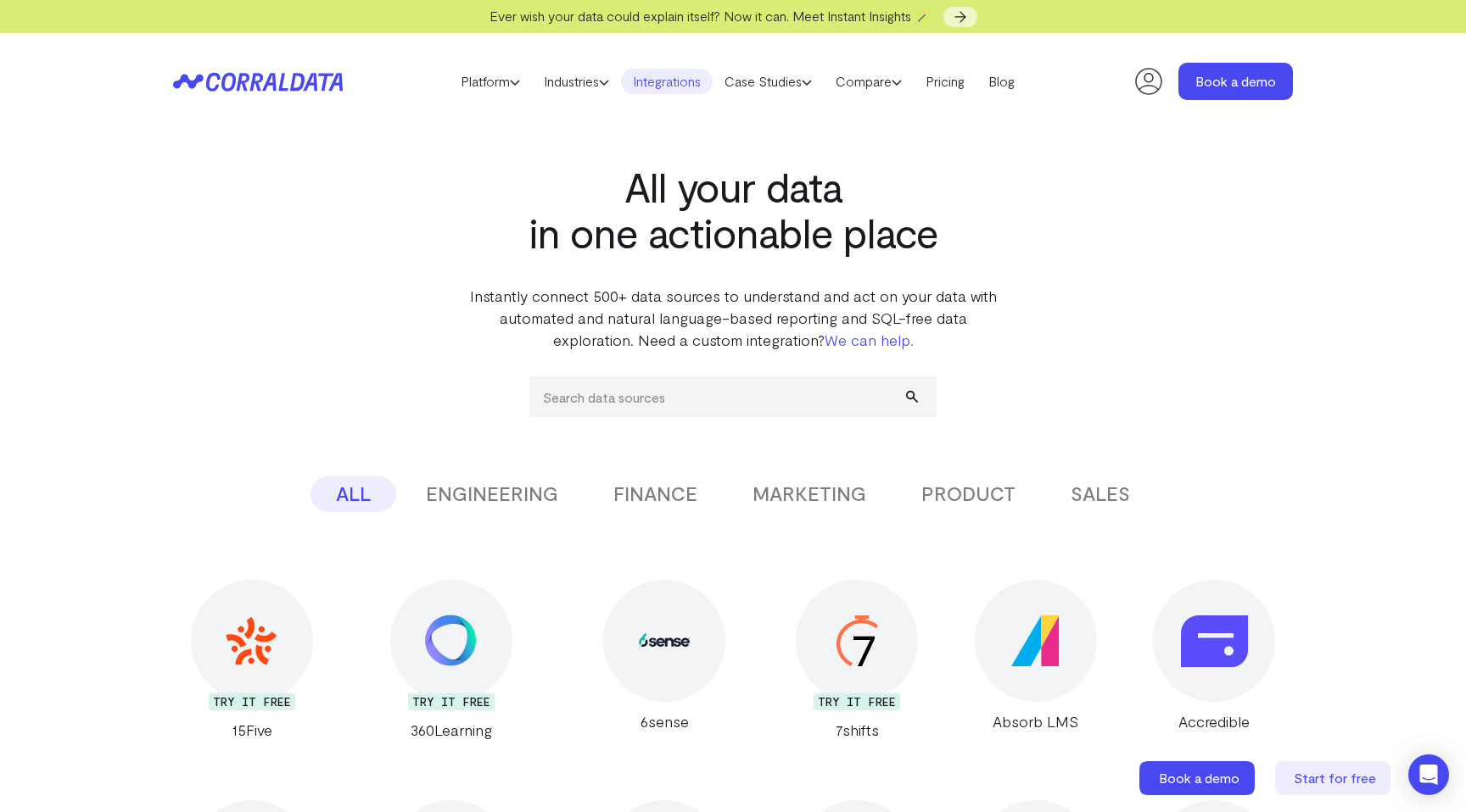
click at [607, 308] on p "Instantly connect 500+ data sources to understand and act on your data with aut…" at bounding box center [733, 318] width 534 height 66
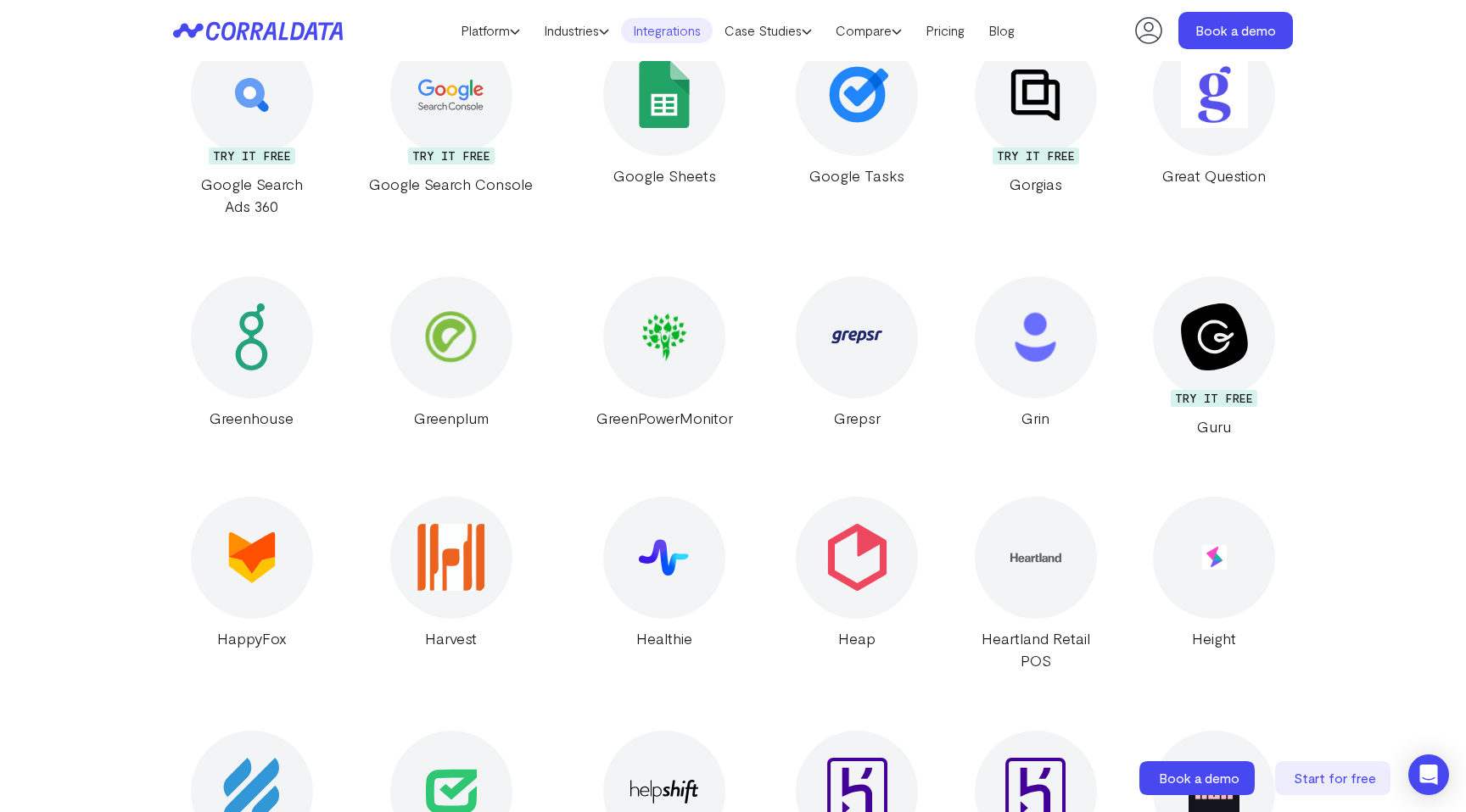
scroll to position [12060, 0]
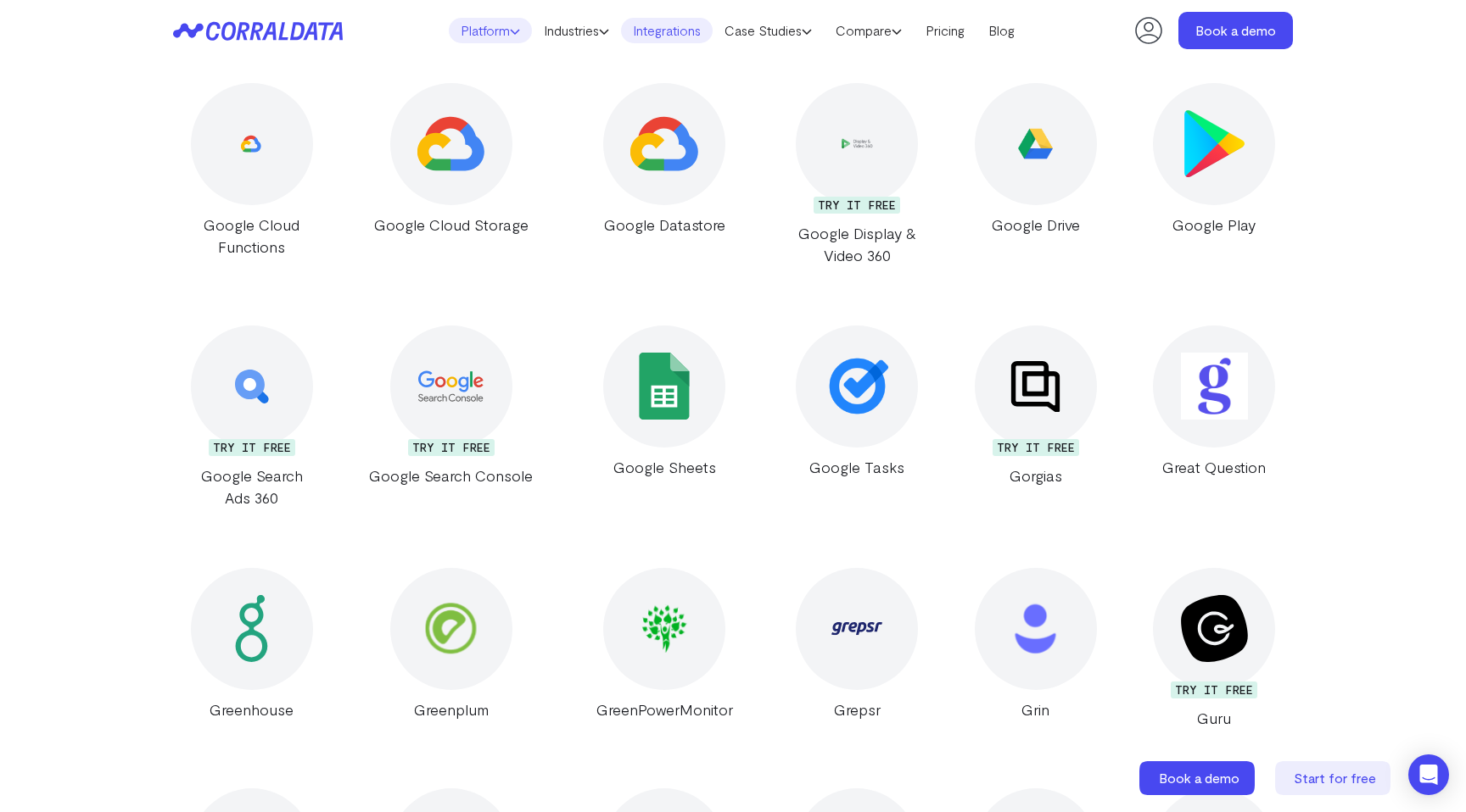
click at [490, 24] on link "Platform" at bounding box center [490, 30] width 83 height 25
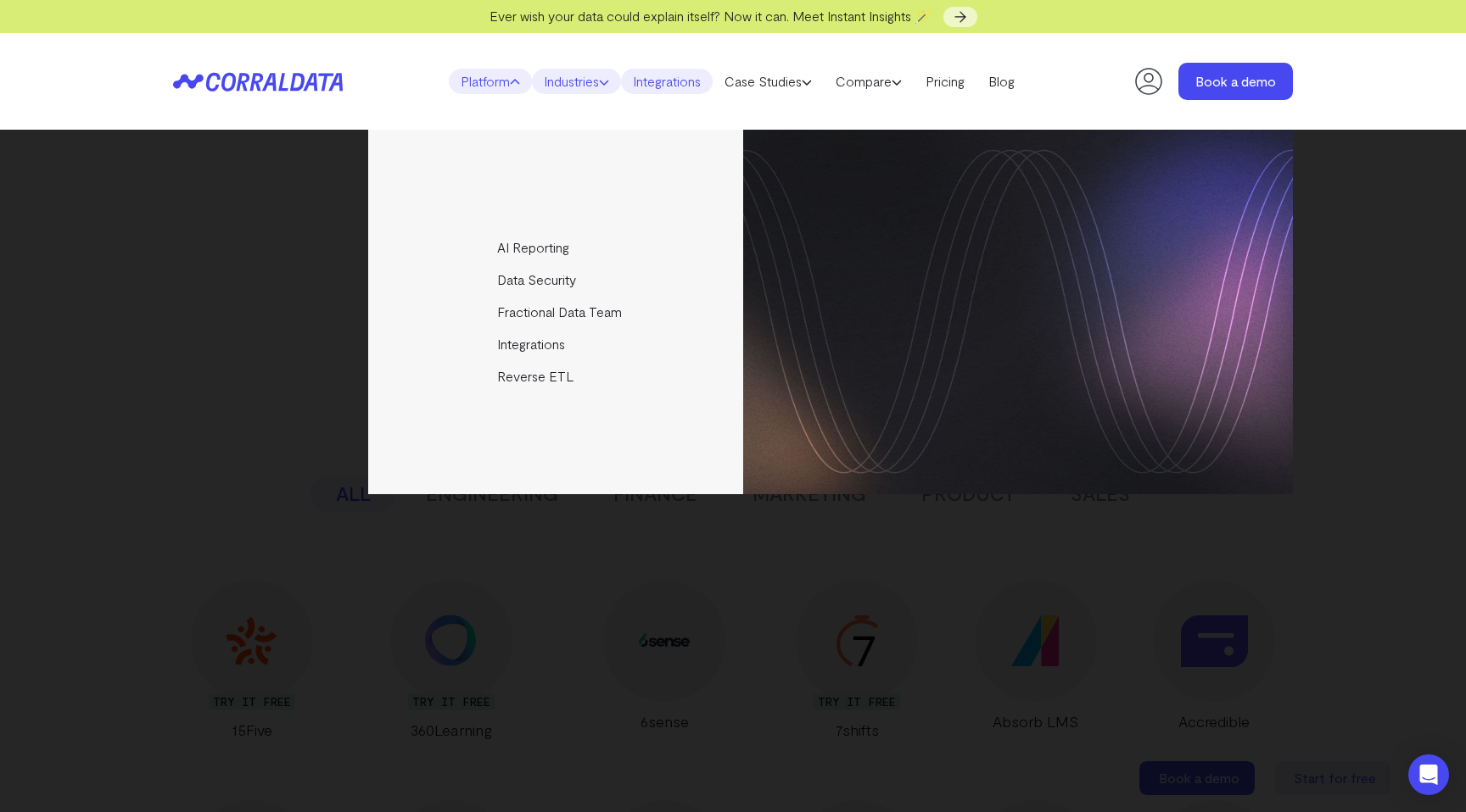
click at [579, 79] on link "Industries" at bounding box center [576, 81] width 89 height 25
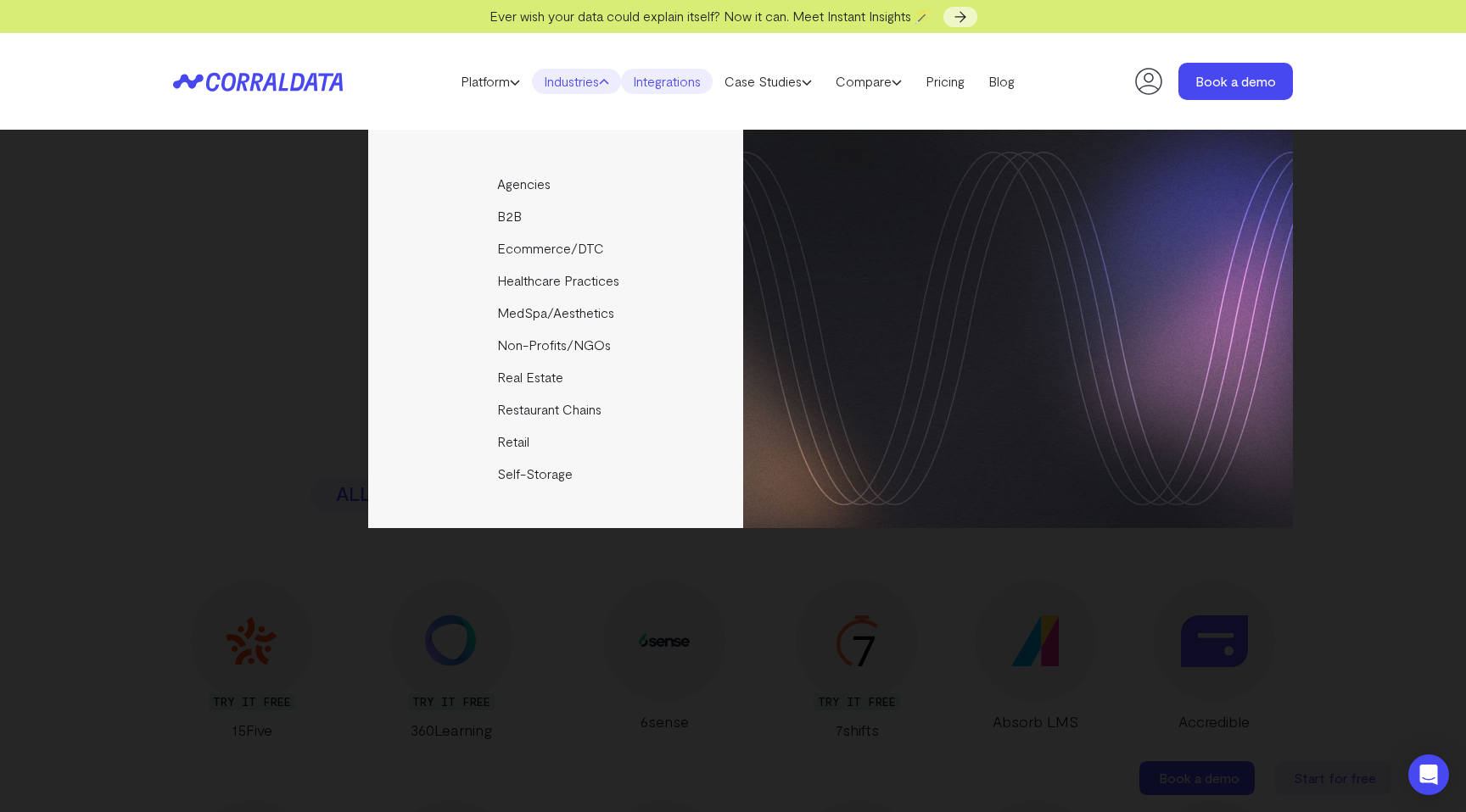
click at [684, 86] on link "Integrations" at bounding box center [667, 81] width 92 height 25
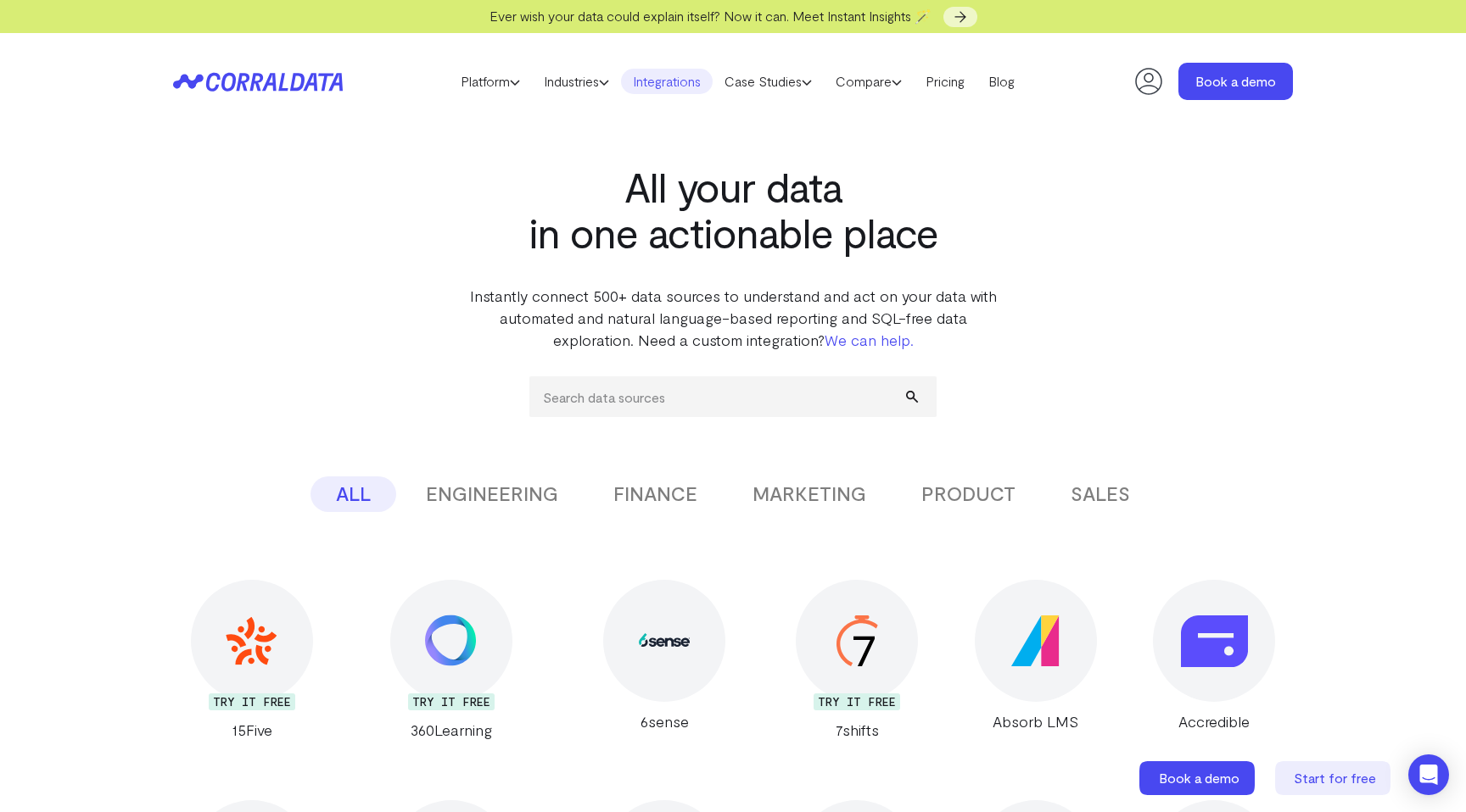
click at [777, 97] on header "Platform AI Reporting Use AI to effortlessly answer any business questions from…" at bounding box center [732, 81] width 1120 height 97
click at [786, 82] on link "Case Studies" at bounding box center [768, 81] width 111 height 25
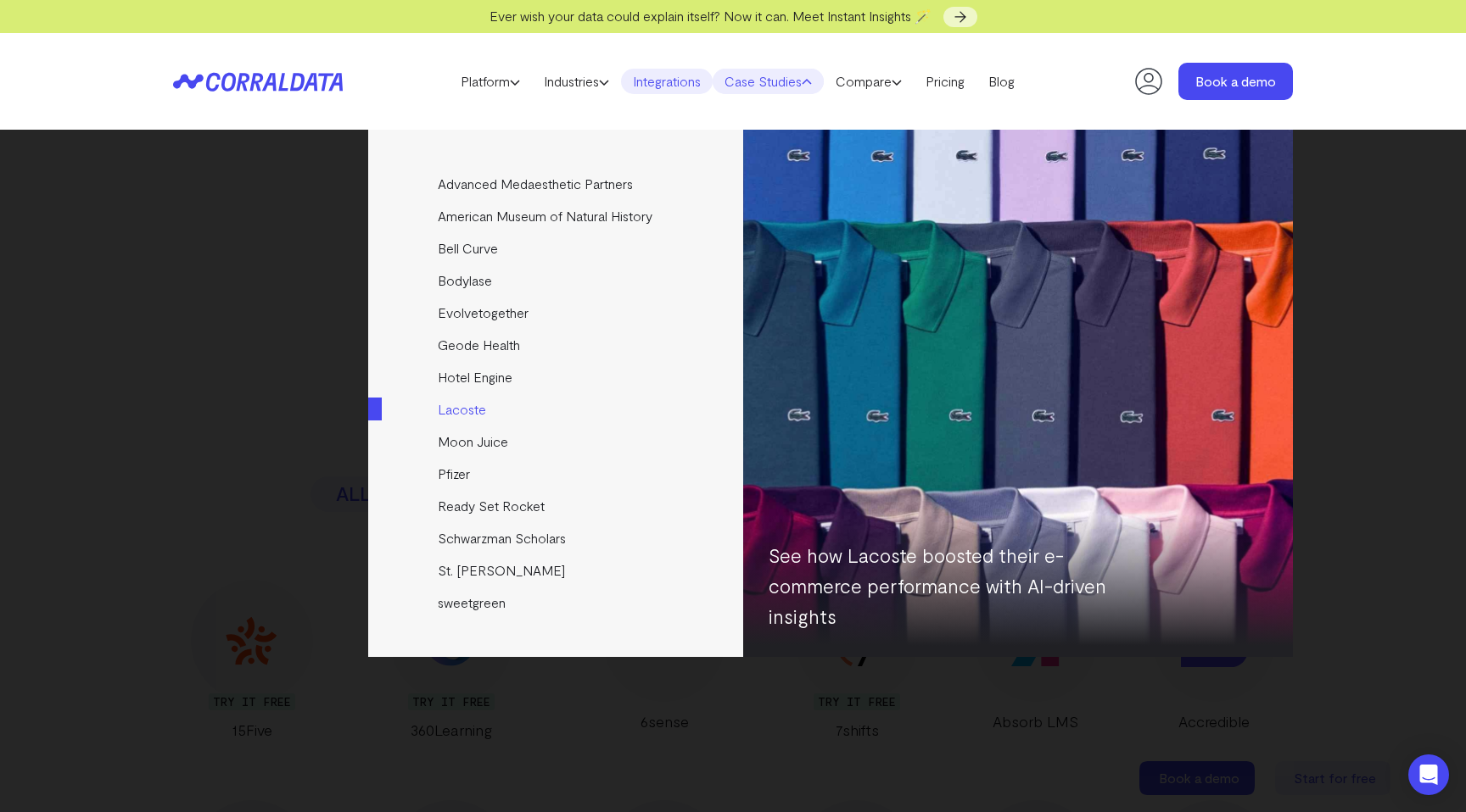
click at [477, 410] on link "Lacoste" at bounding box center [557, 409] width 378 height 32
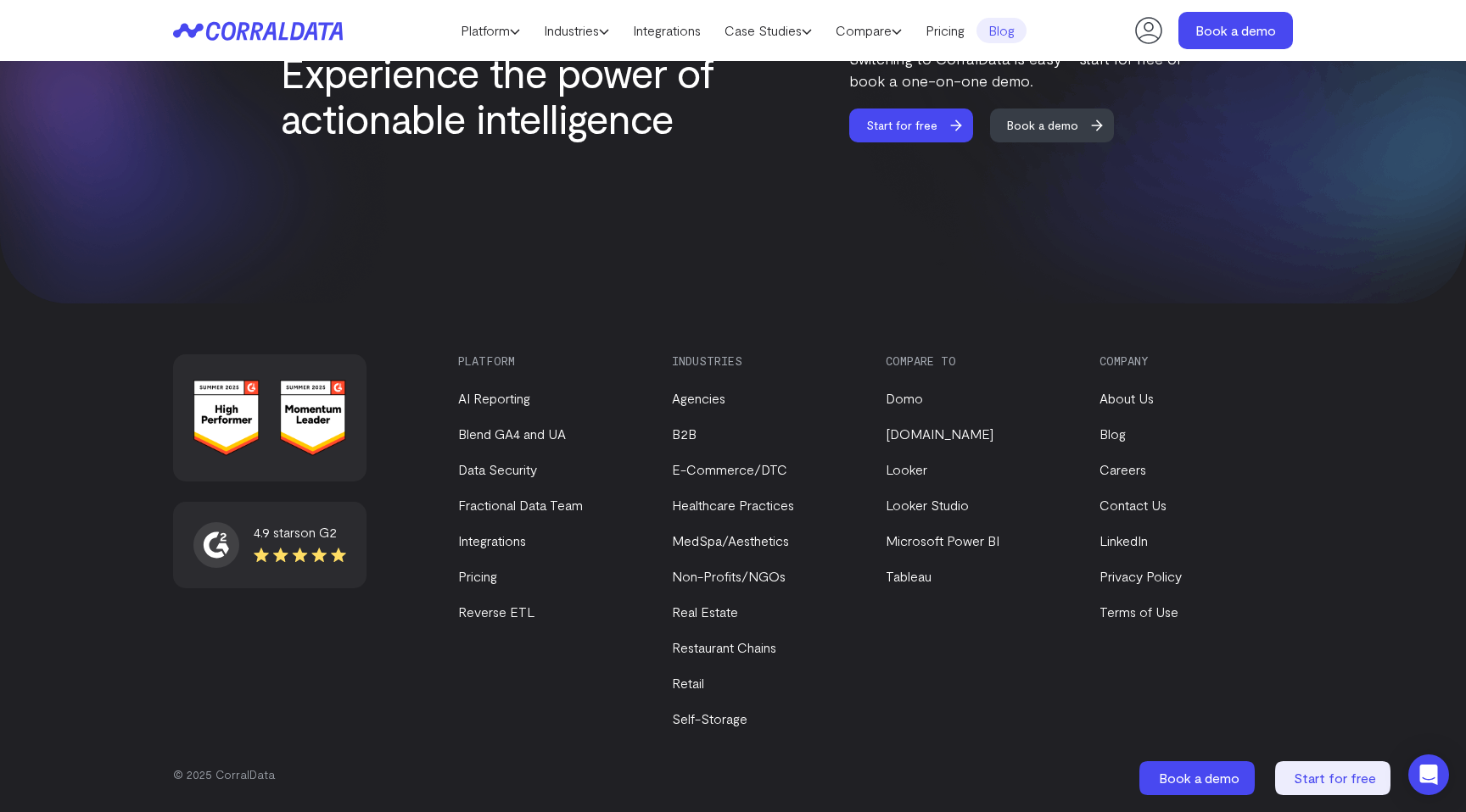
scroll to position [2953, 0]
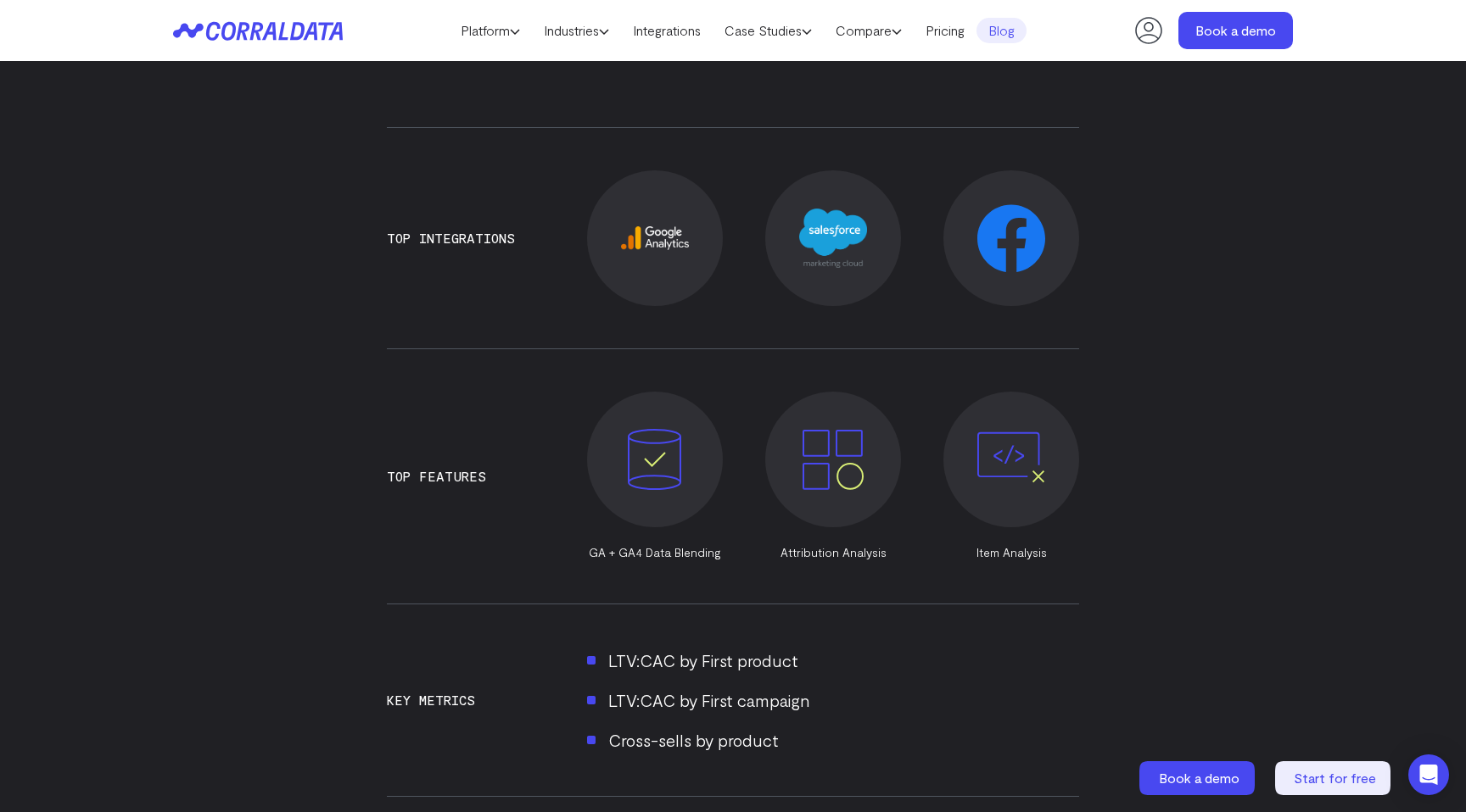
scroll to position [1061, 0]
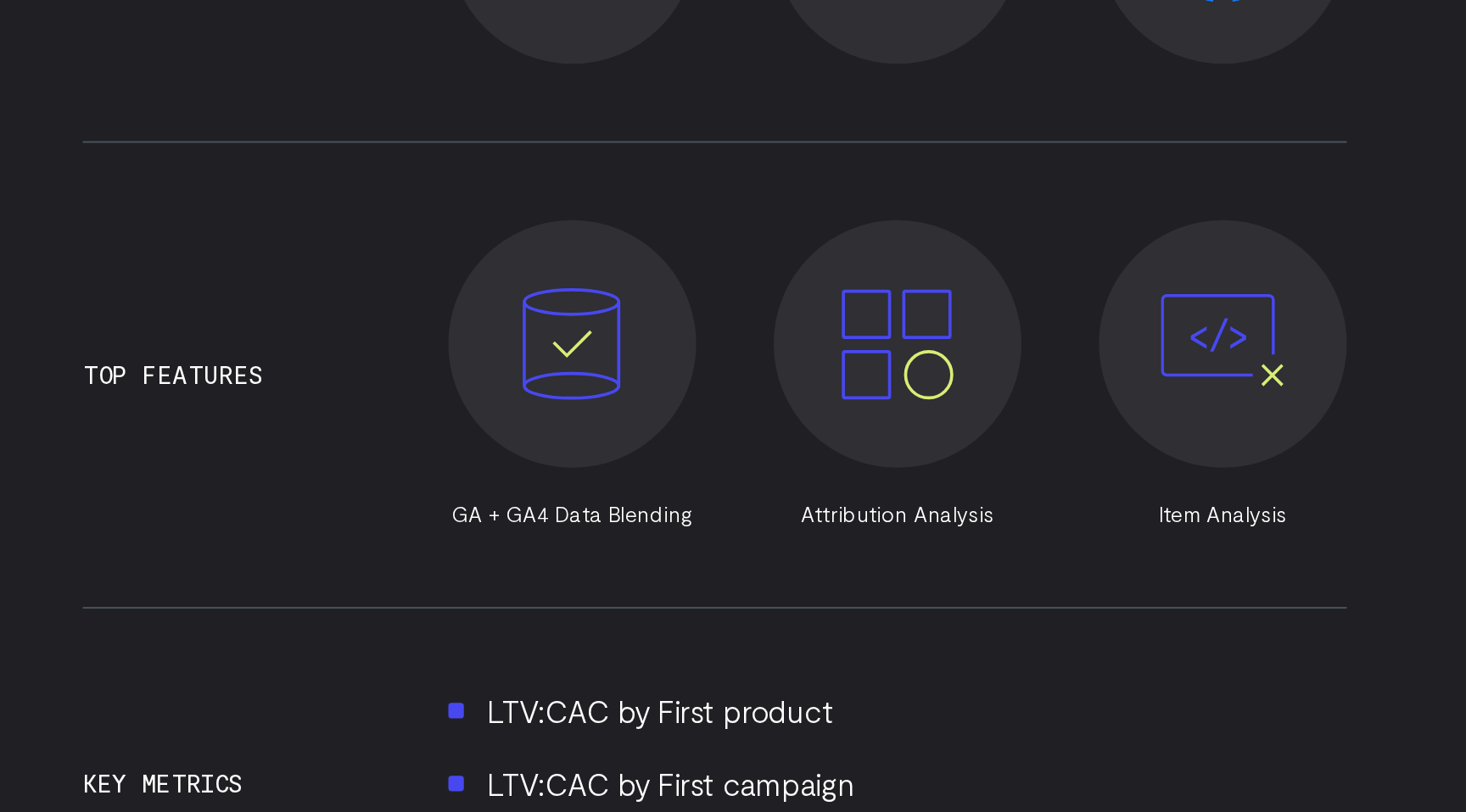
click at [627, 558] on p "GA + GA4 Data Blending" at bounding box center [655, 551] width 136 height 17
click at [670, 556] on p "GA + GA4 Data Blending" at bounding box center [655, 551] width 136 height 17
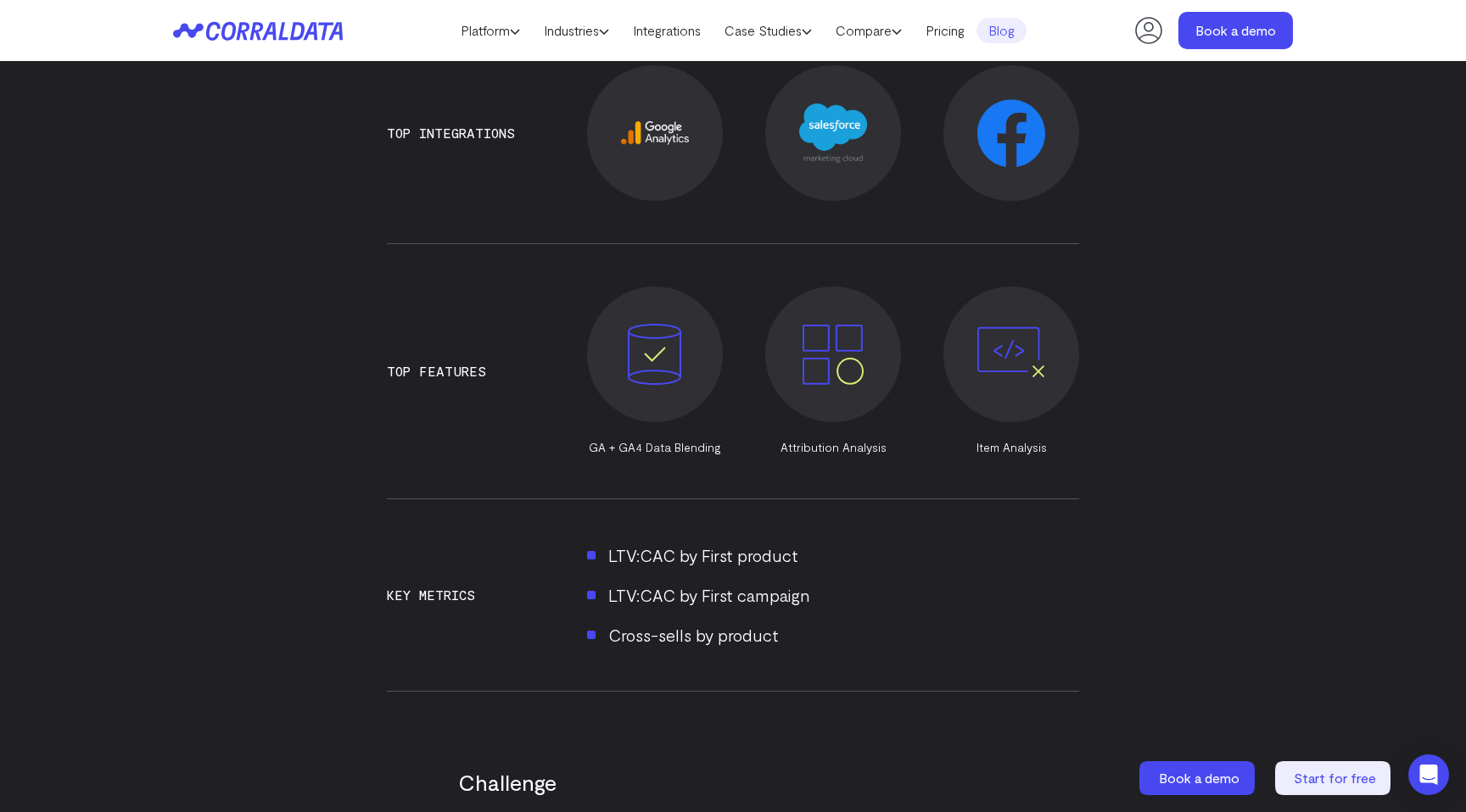
scroll to position [1334, 0]
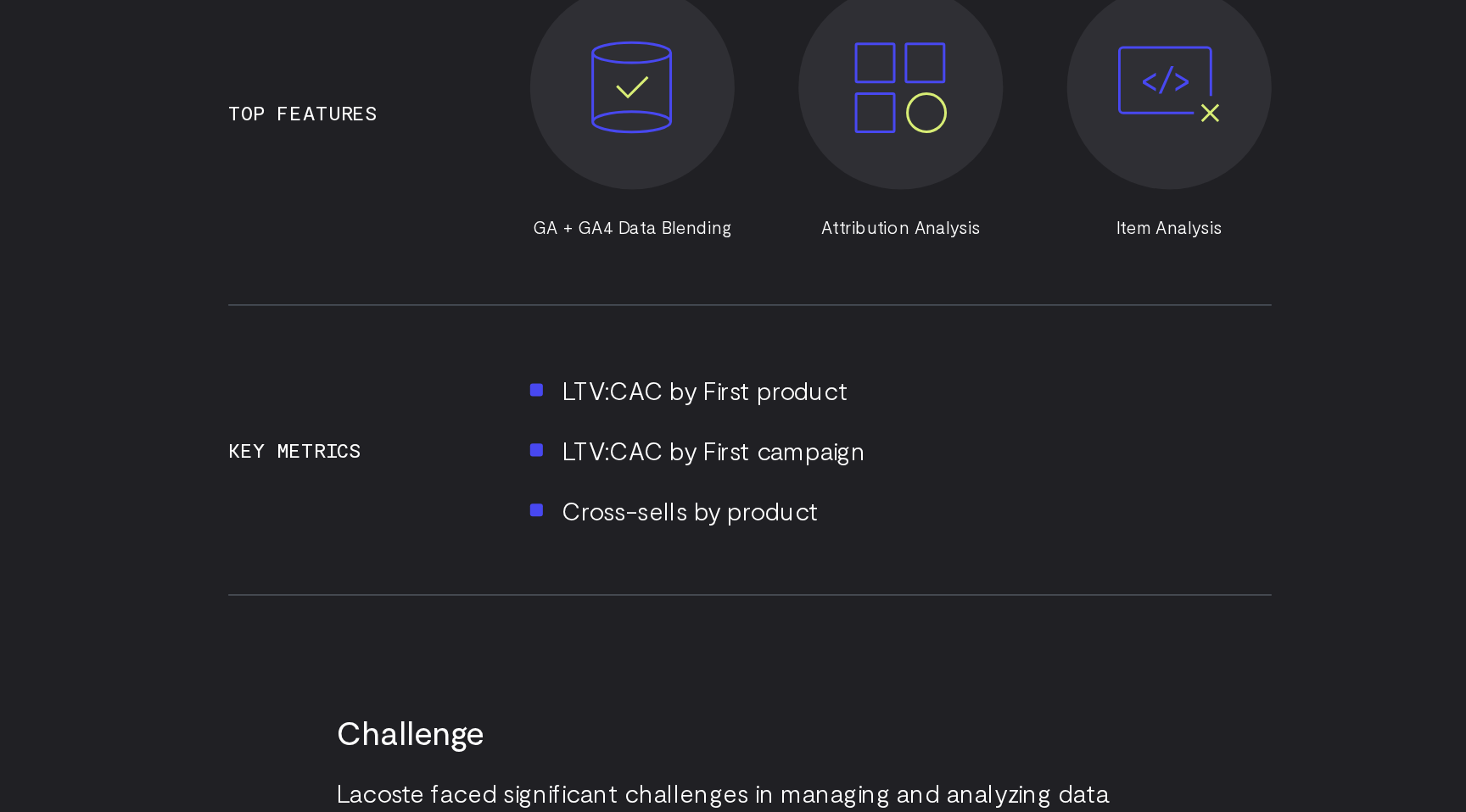
drag, startPoint x: 603, startPoint y: 386, endPoint x: 653, endPoint y: 499, distance: 123.6
click at [653, 499] on div "Key Metrics LTV:CAC by First product LTV:CAC by First campaign Cross-sells by p…" at bounding box center [732, 427] width 692 height 192
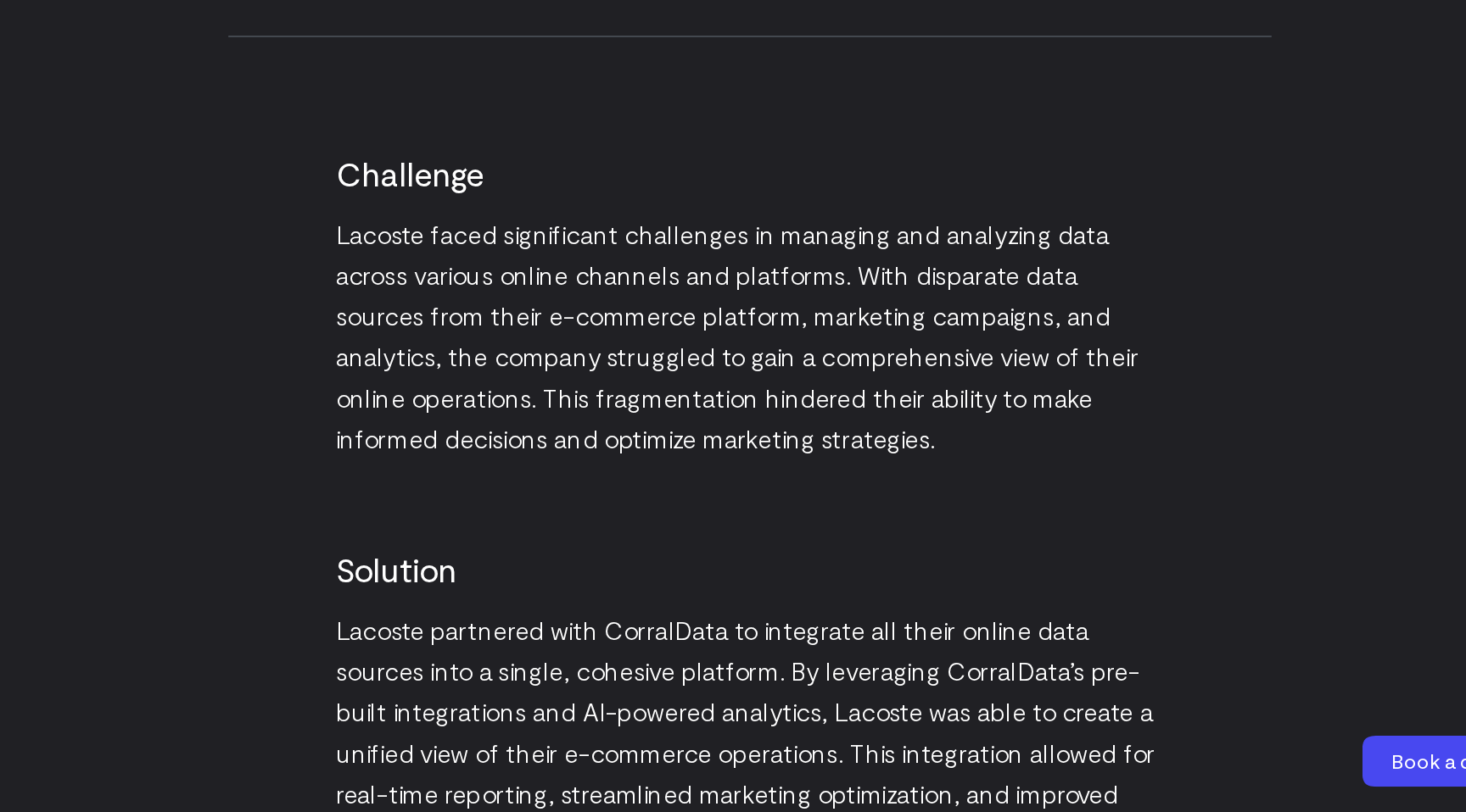
scroll to position [1632, 0]
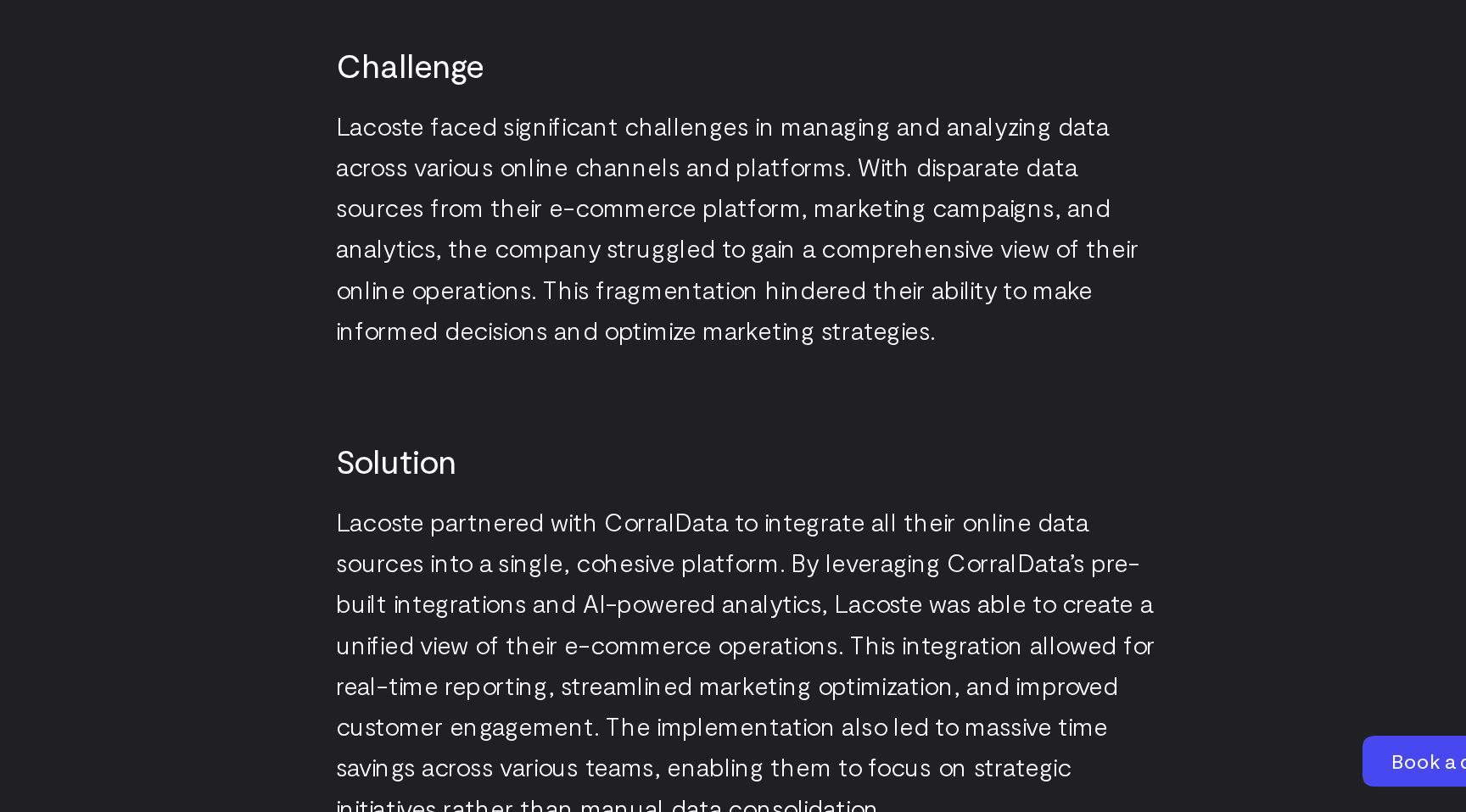
click at [605, 358] on p "Lacoste faced significant challenges in managing and analyzing data across vari…" at bounding box center [733, 424] width 550 height 163
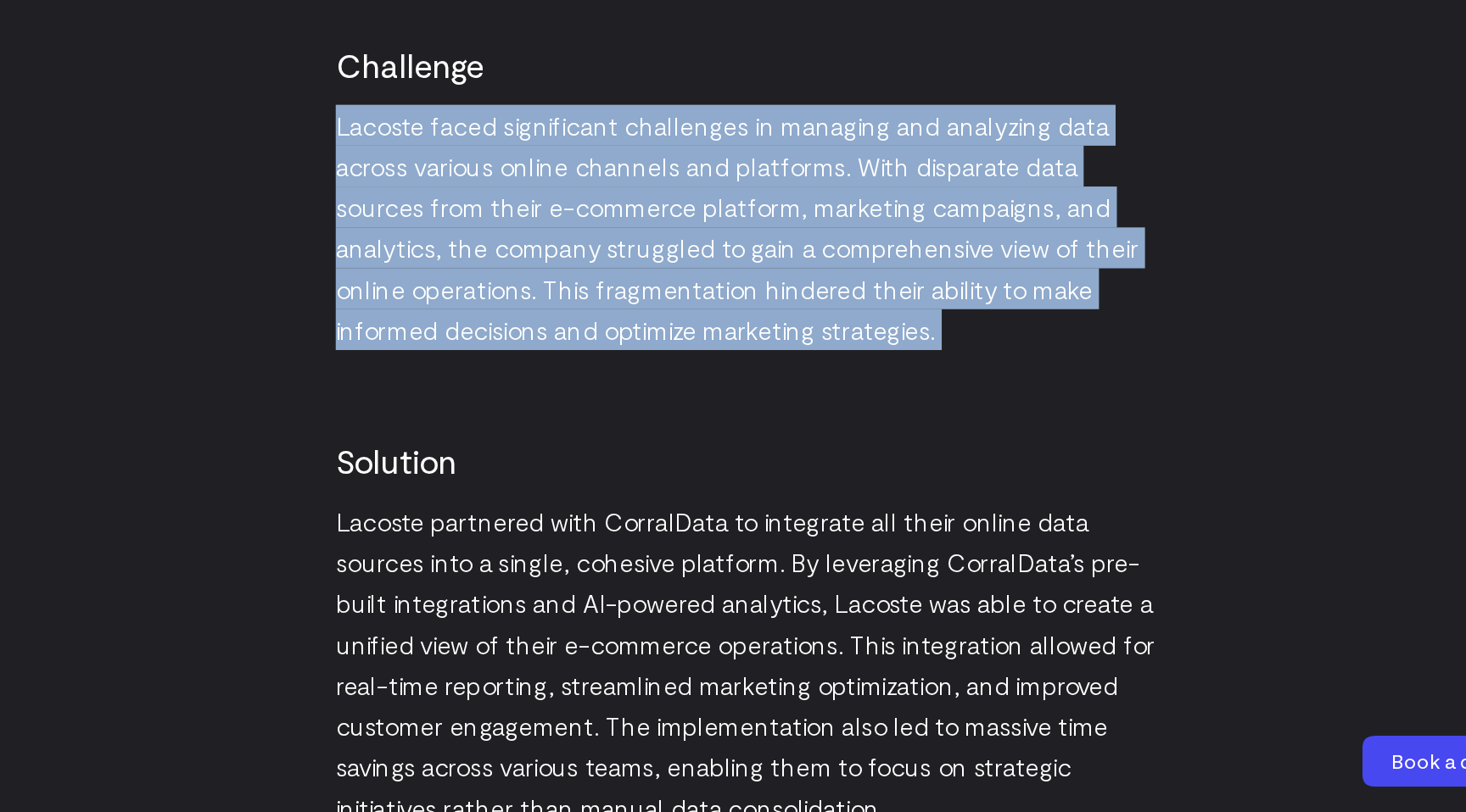
click at [605, 358] on p "Lacoste faced significant challenges in managing and analyzing data across vari…" at bounding box center [733, 424] width 550 height 163
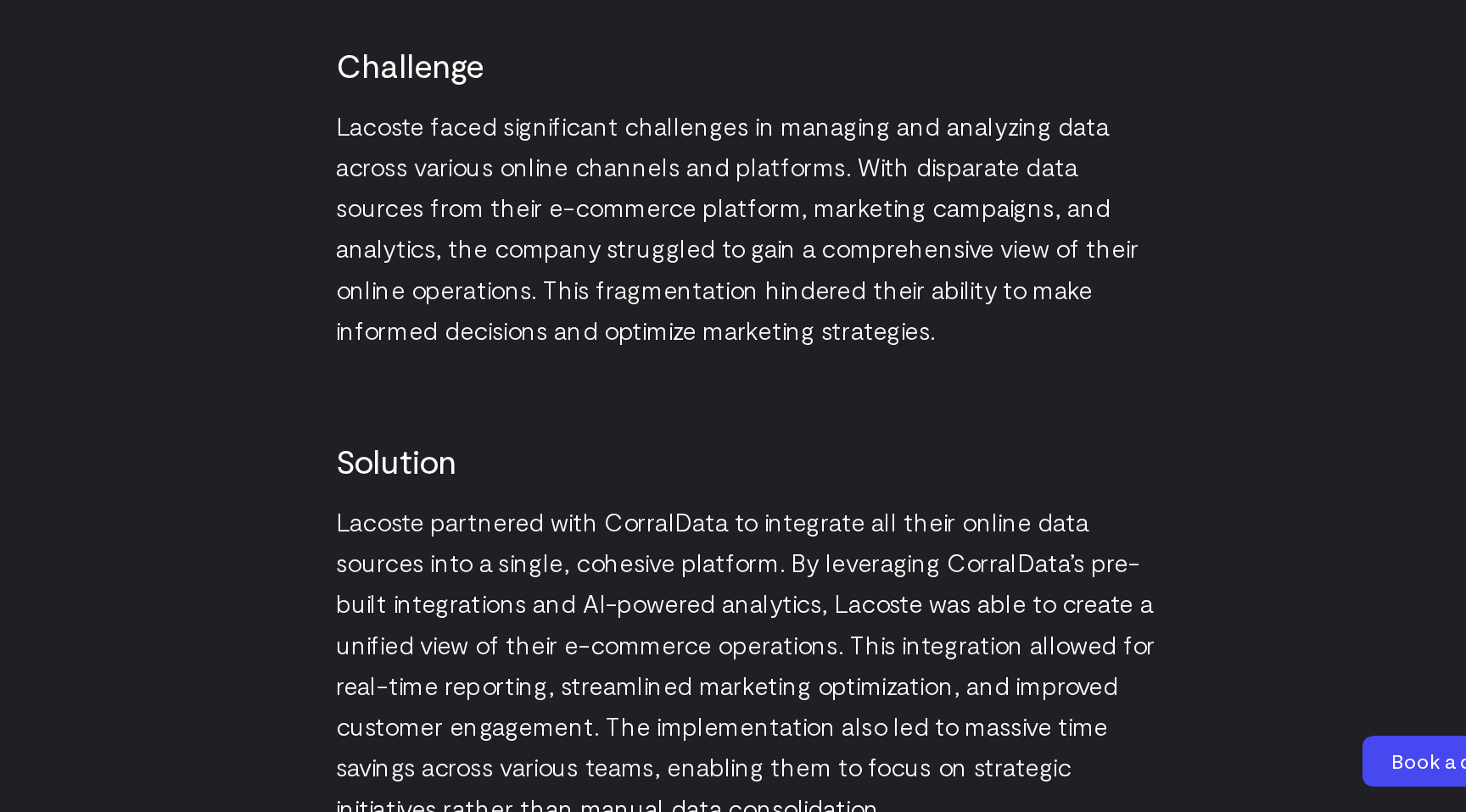
click at [593, 359] on p "Lacoste faced significant challenges in managing and analyzing data across vari…" at bounding box center [733, 424] width 550 height 163
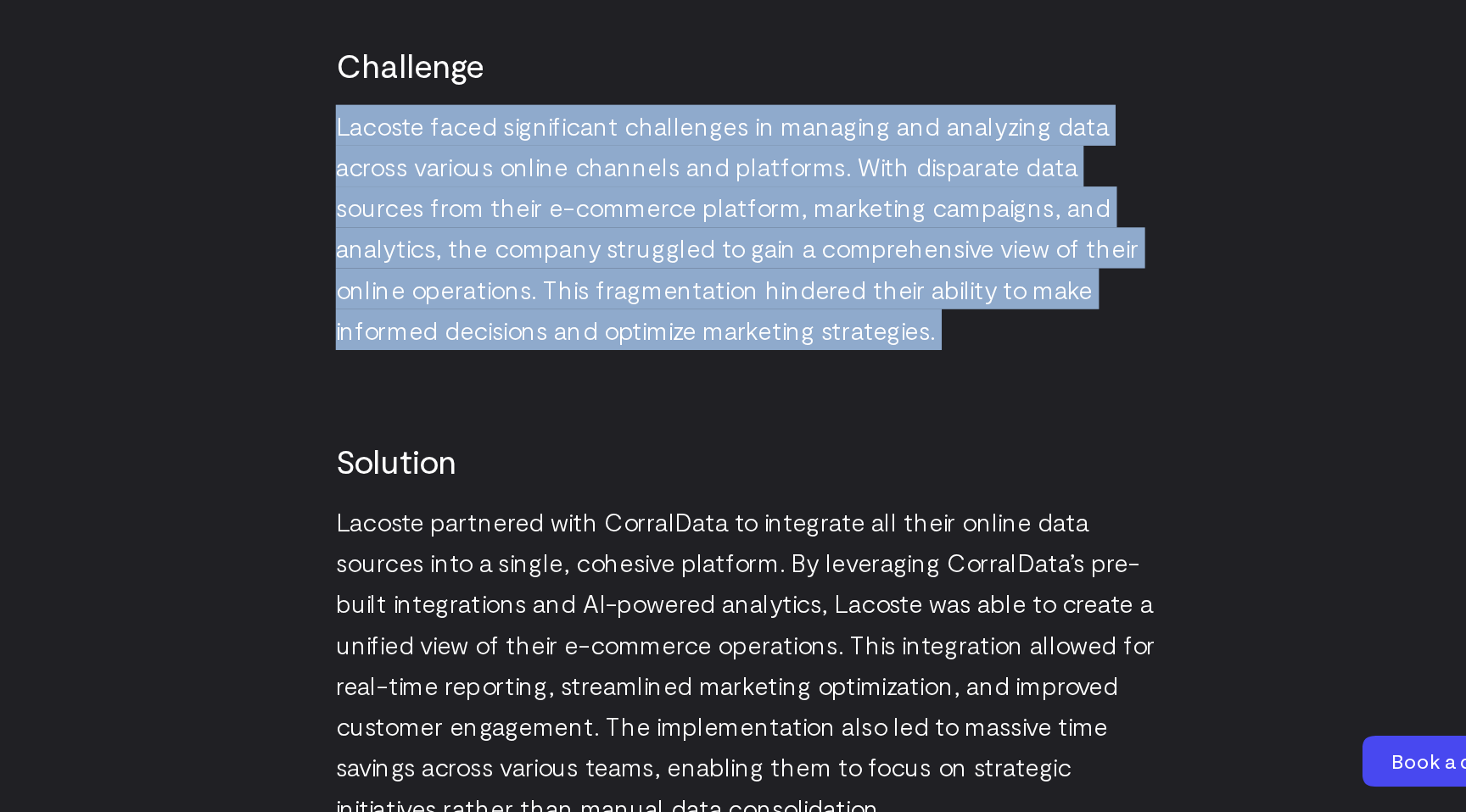
click at [593, 359] on p "Lacoste faced significant challenges in managing and analyzing data across vari…" at bounding box center [733, 424] width 550 height 163
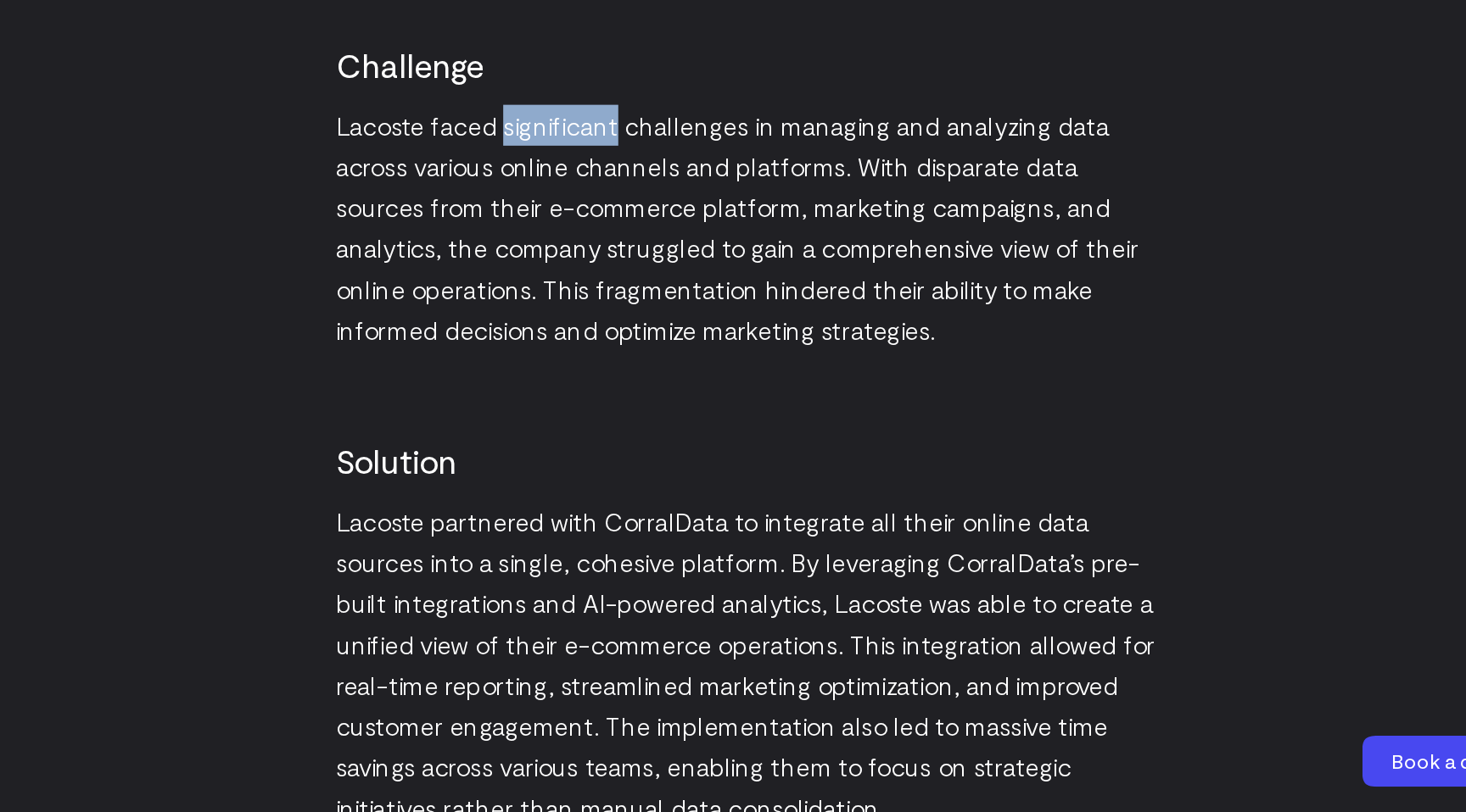
click at [593, 359] on p "Lacoste faced significant challenges in managing and analyzing data across vari…" at bounding box center [733, 424] width 550 height 163
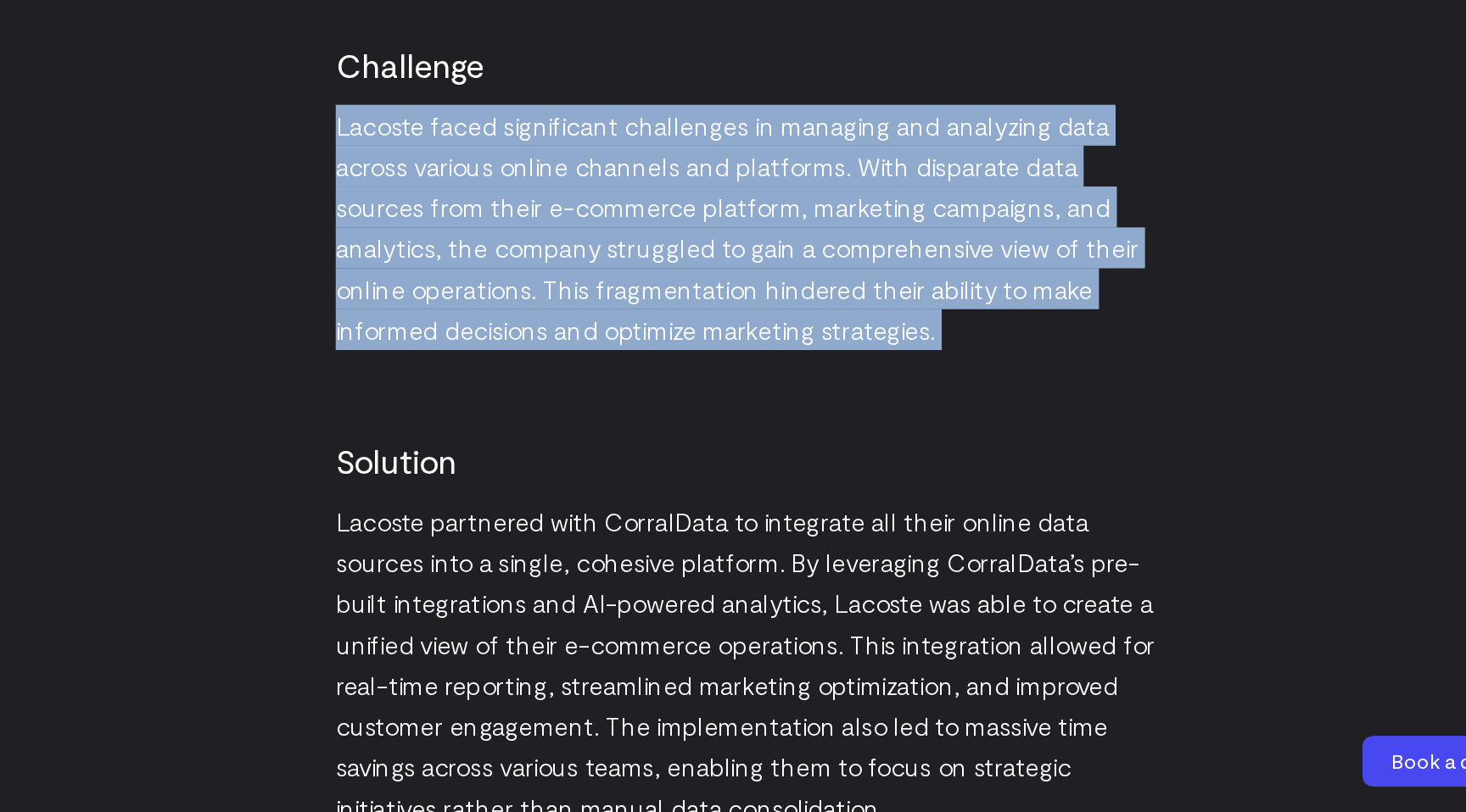
click at [593, 359] on p "Lacoste faced significant challenges in managing and analyzing data across vari…" at bounding box center [733, 424] width 550 height 163
click at [572, 368] on p "Lacoste faced significant challenges in managing and analyzing data across vari…" at bounding box center [733, 424] width 550 height 163
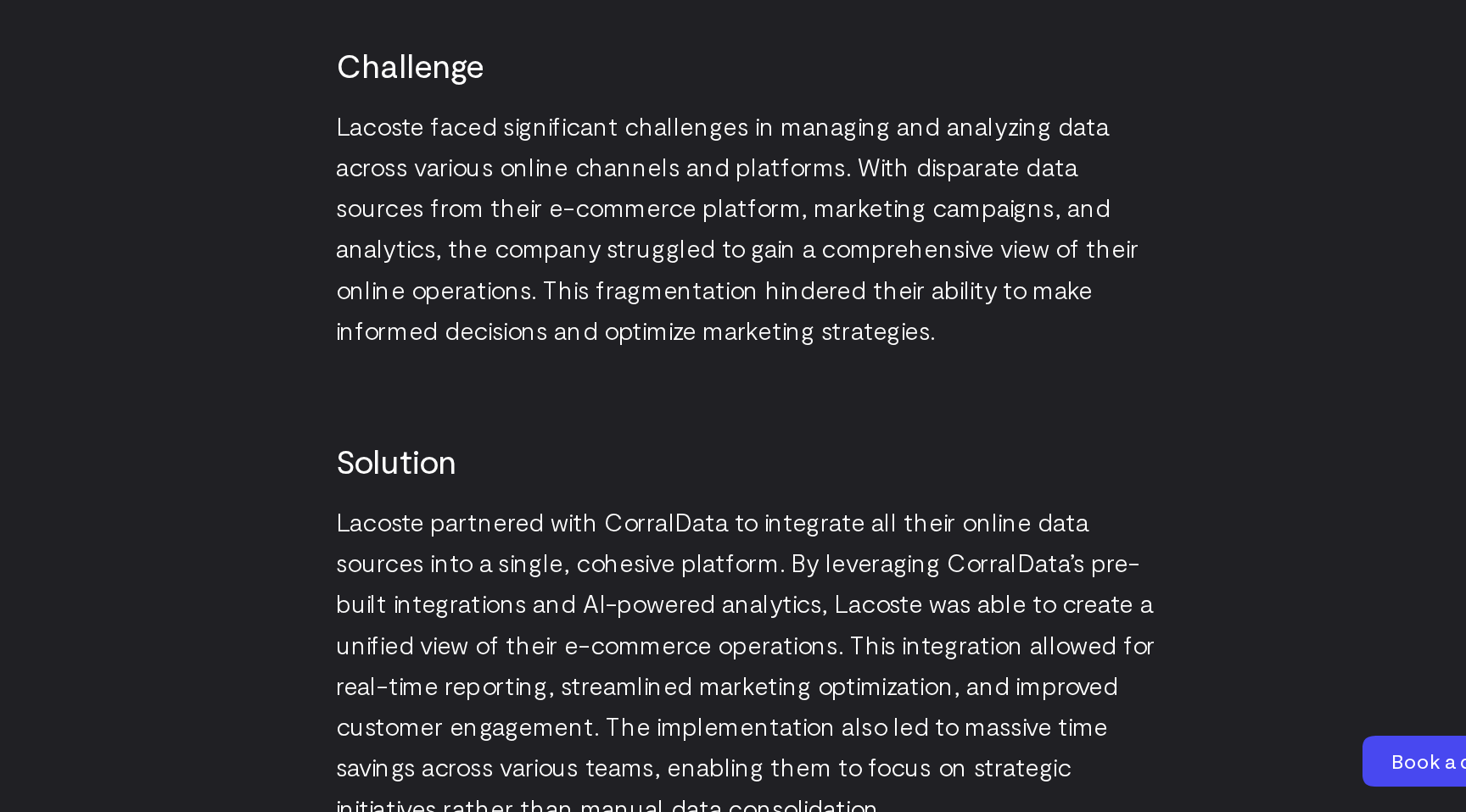
click at [571, 364] on p "Lacoste faced significant challenges in managing and analyzing data across vari…" at bounding box center [733, 424] width 550 height 163
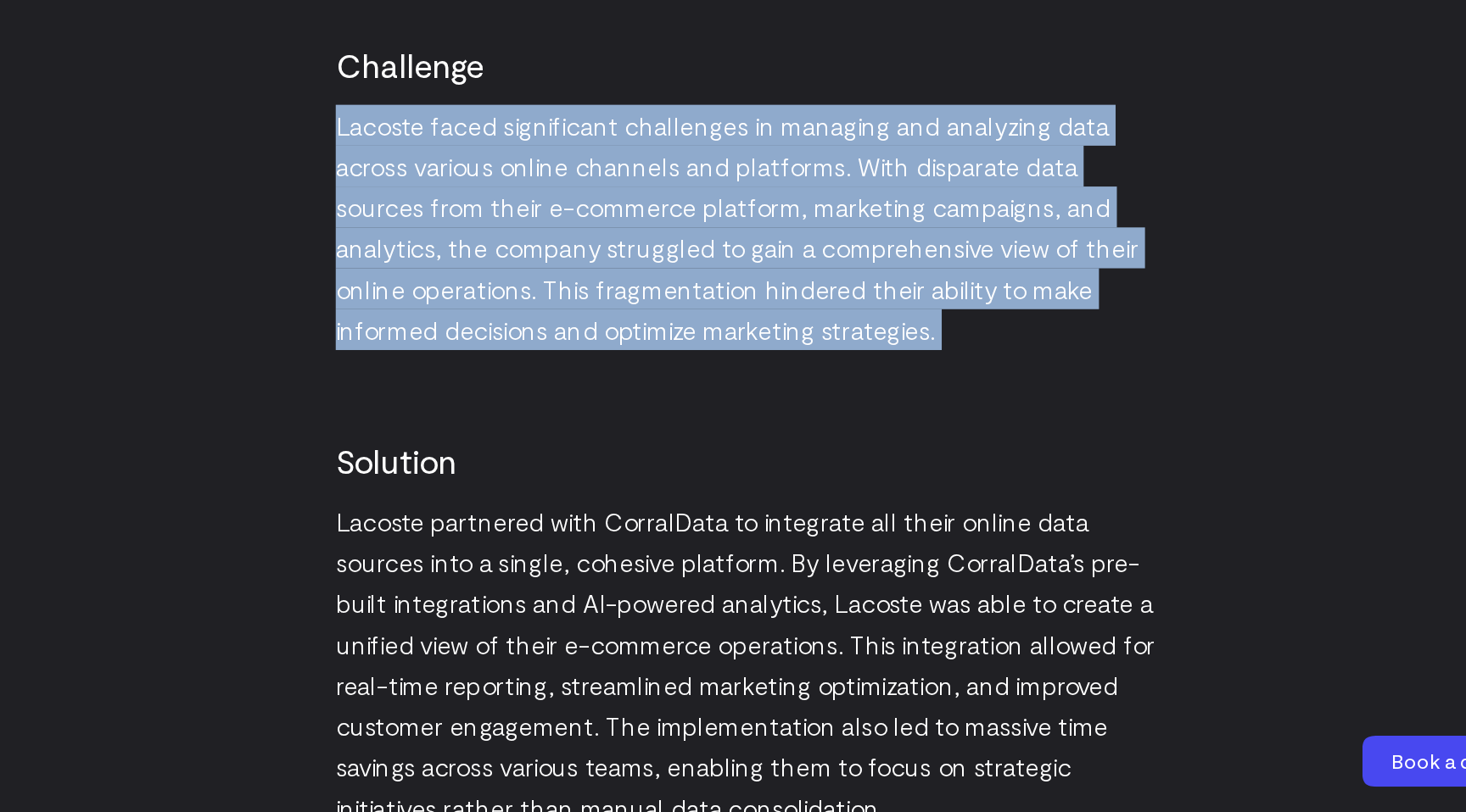
click at [571, 364] on p "Lacoste faced significant challenges in managing and analyzing data across vari…" at bounding box center [733, 424] width 550 height 163
click at [587, 367] on p "Lacoste faced significant challenges in managing and analyzing data across vari…" at bounding box center [733, 424] width 550 height 163
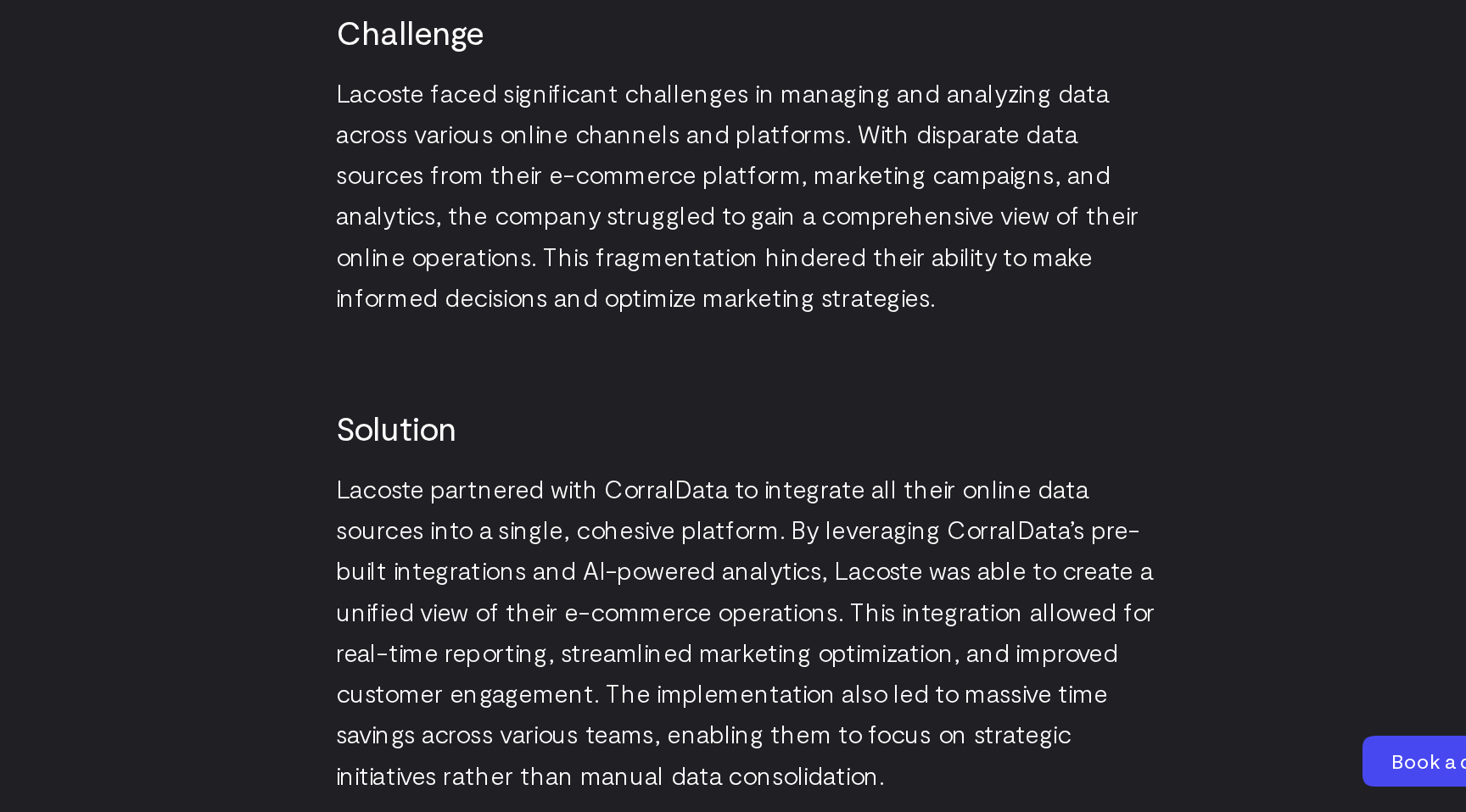
scroll to position [1830, 0]
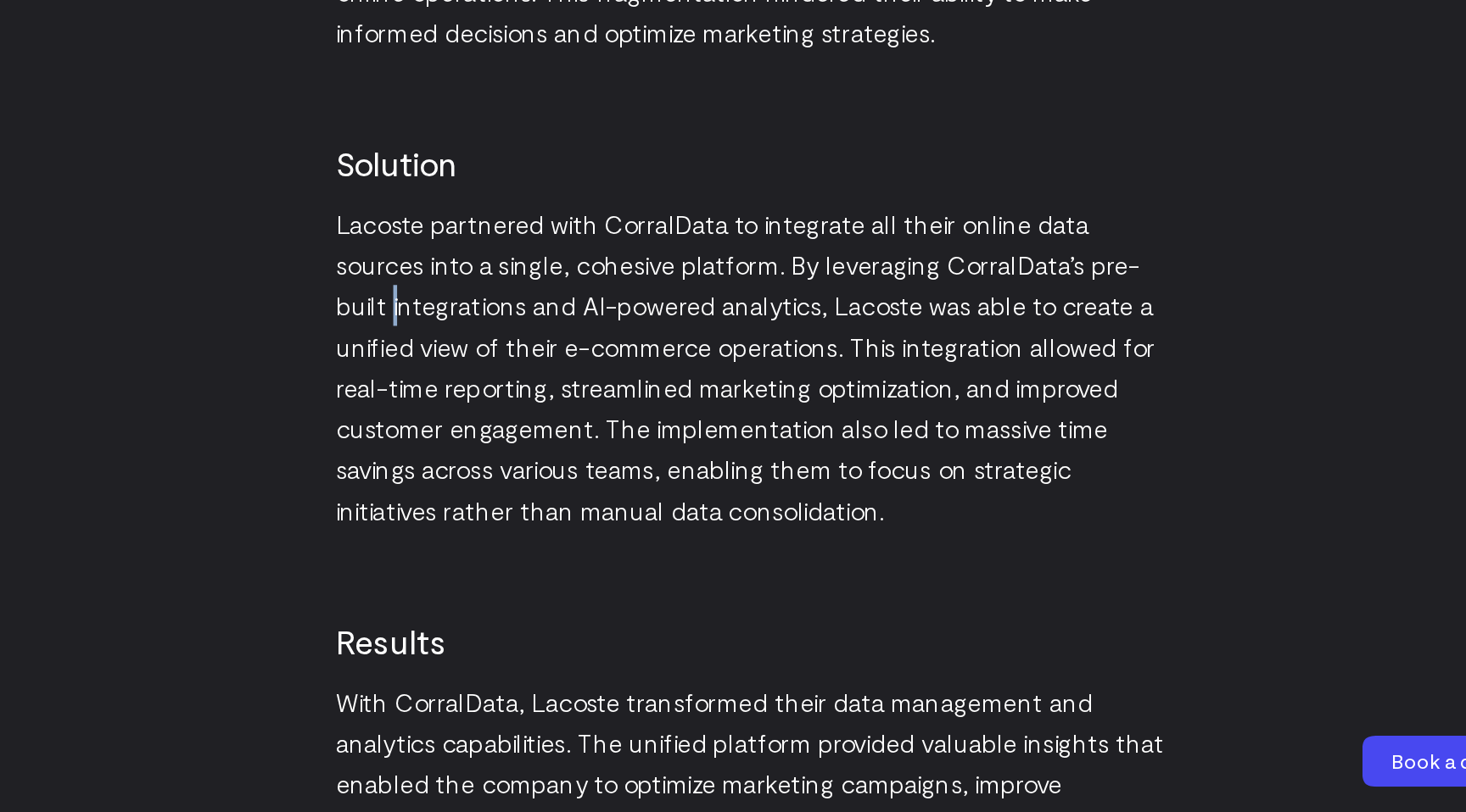
click at [498, 479] on p "Lacoste partnered with CorralData to integrate all their online data sources in…" at bounding box center [733, 516] width 550 height 217
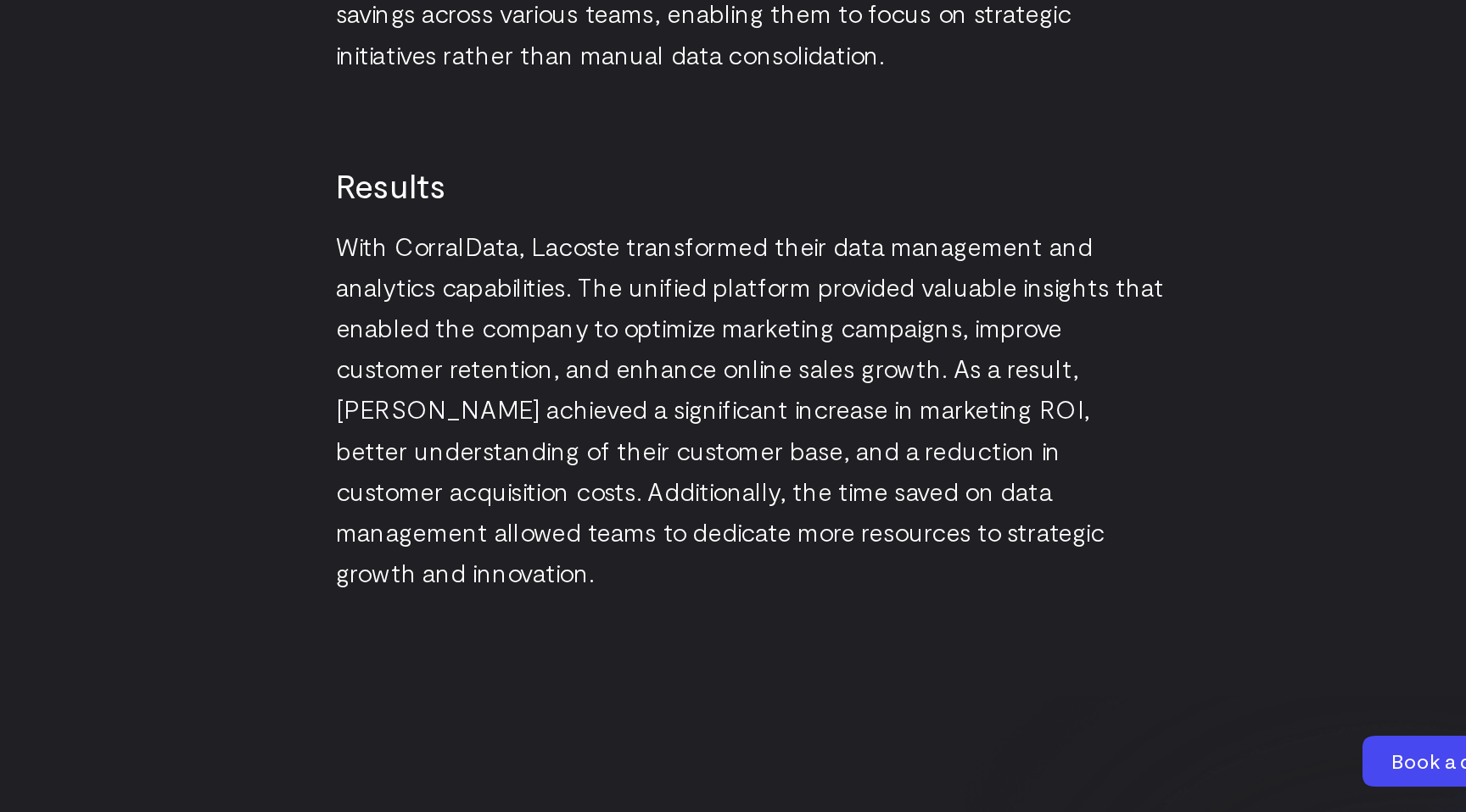
click at [576, 479] on p "With CorralData, Lacoste transformed their data management and analytics capabi…" at bounding box center [733, 544] width 550 height 244
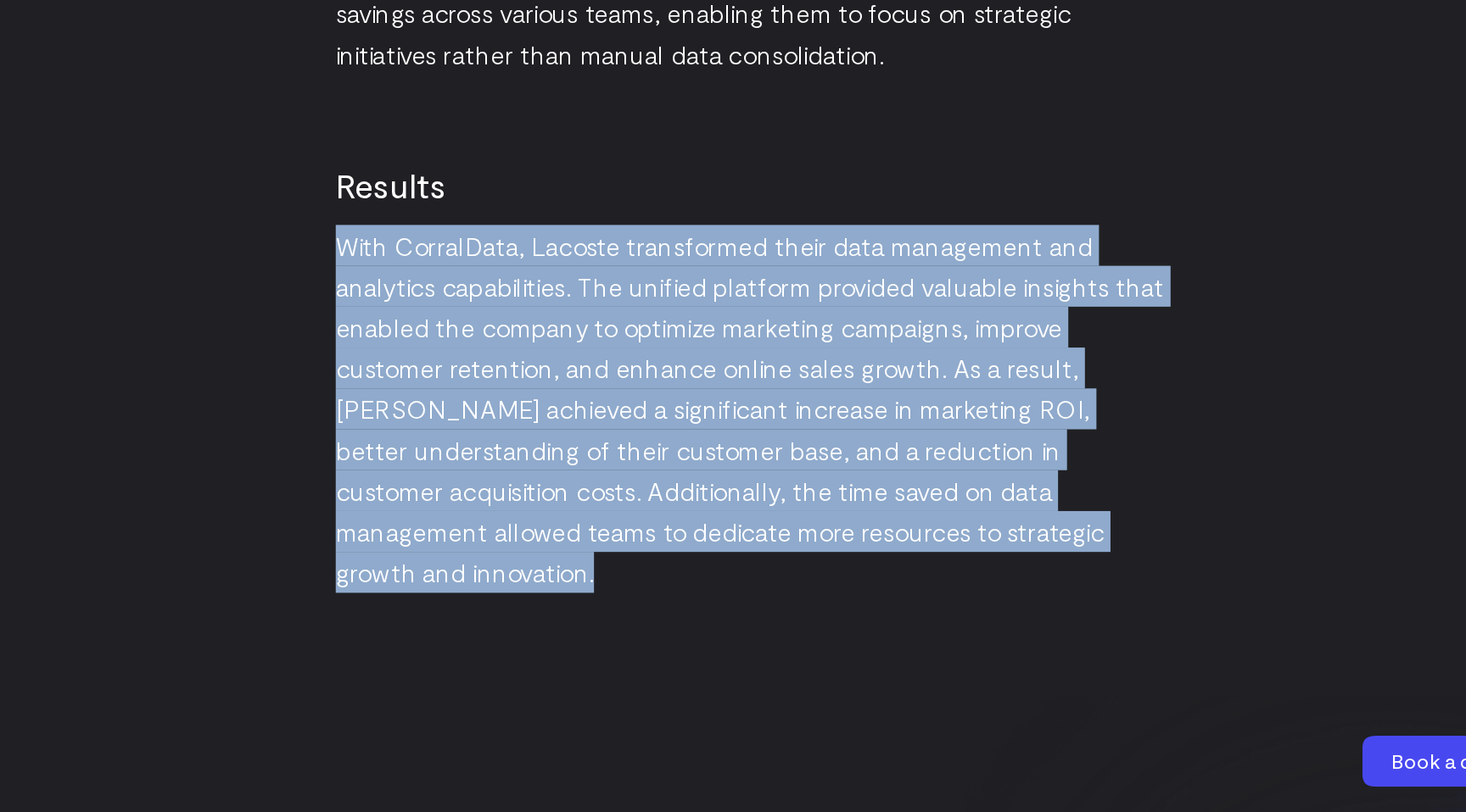
click at [576, 479] on p "With CorralData, Lacoste transformed their data management and analytics capabi…" at bounding box center [733, 544] width 550 height 244
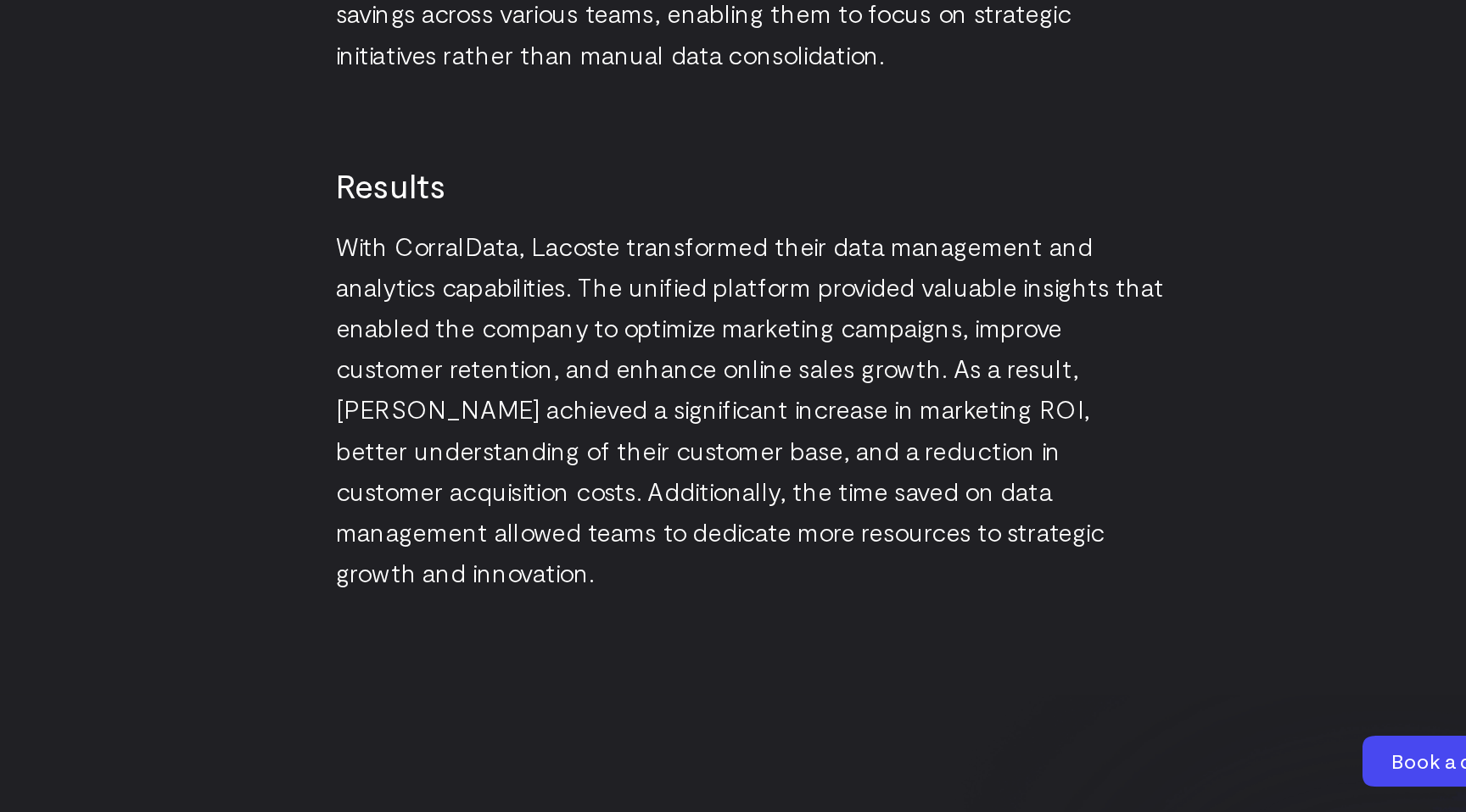
click at [630, 478] on p "With CorralData, Lacoste transformed their data management and analytics capabi…" at bounding box center [733, 544] width 550 height 244
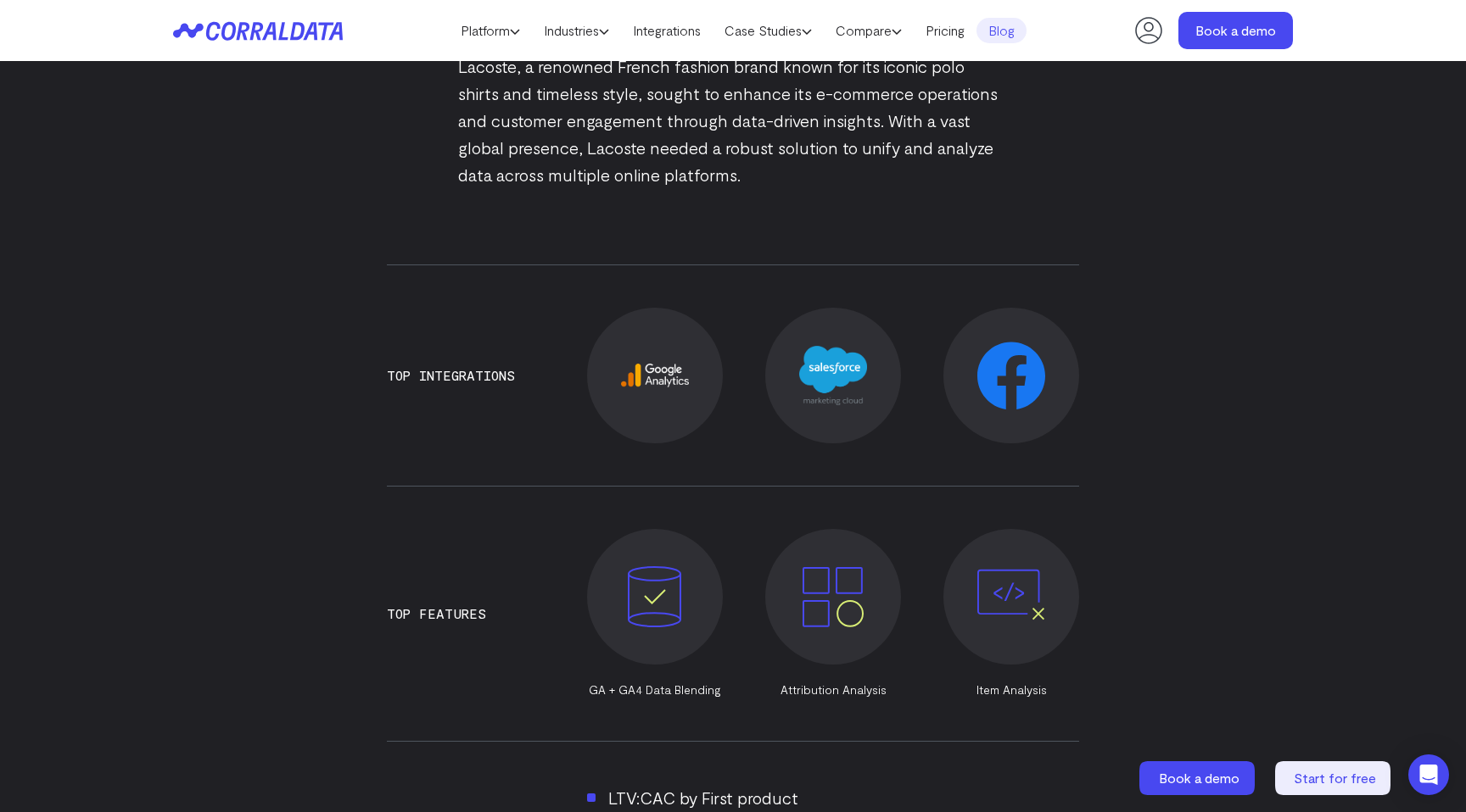
scroll to position [0, 0]
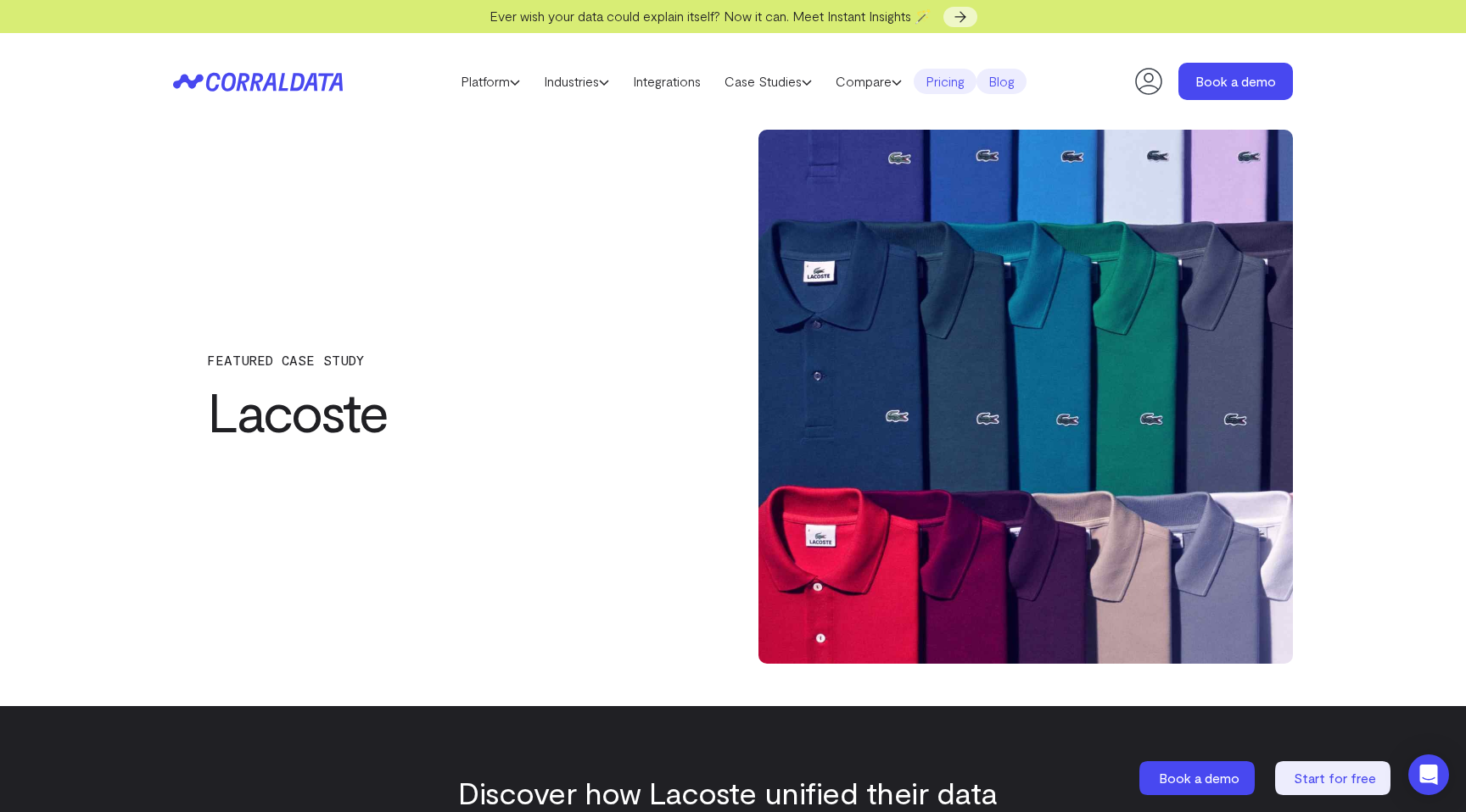
click at [946, 85] on link "Pricing" at bounding box center [945, 81] width 63 height 25
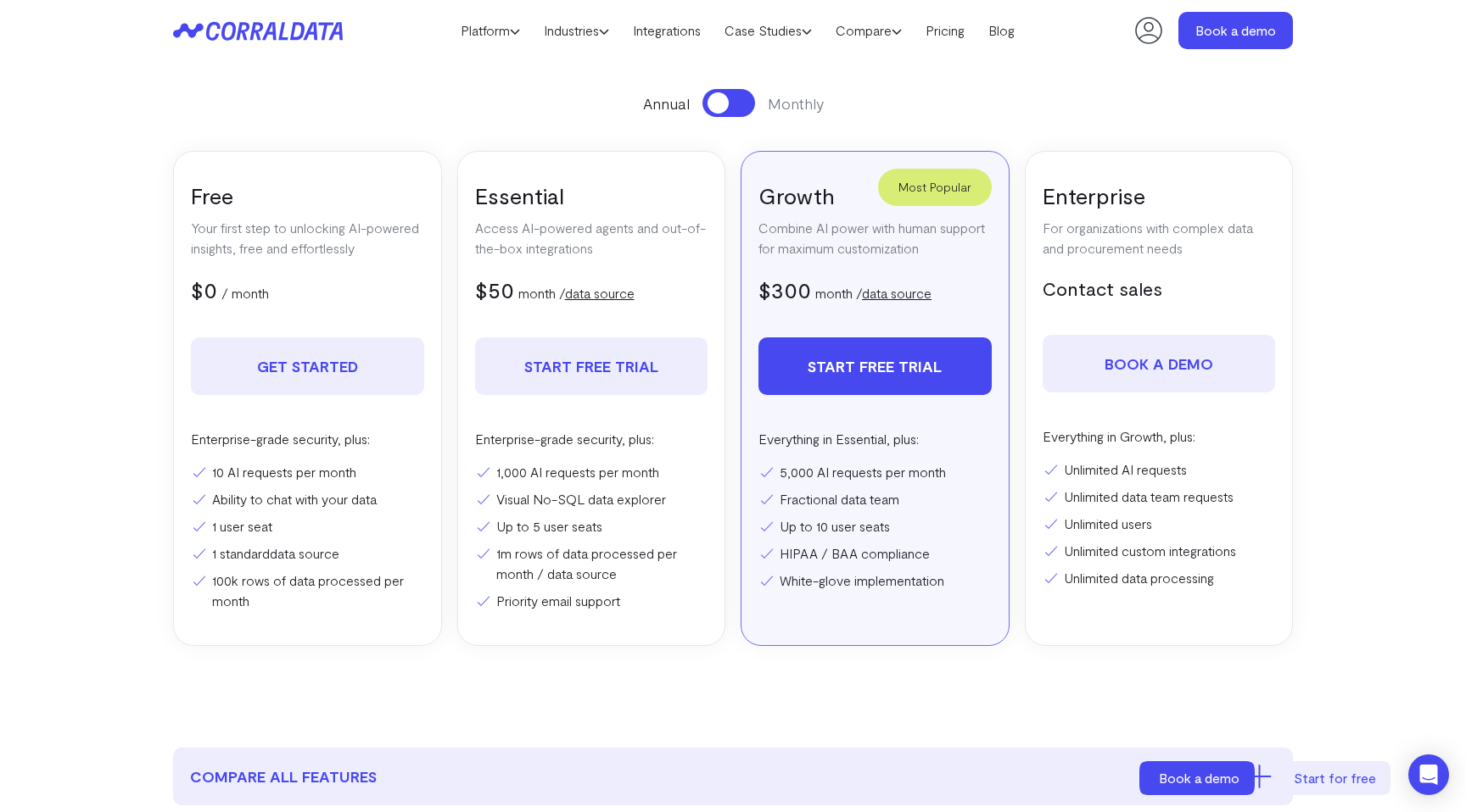
scroll to position [246, 0]
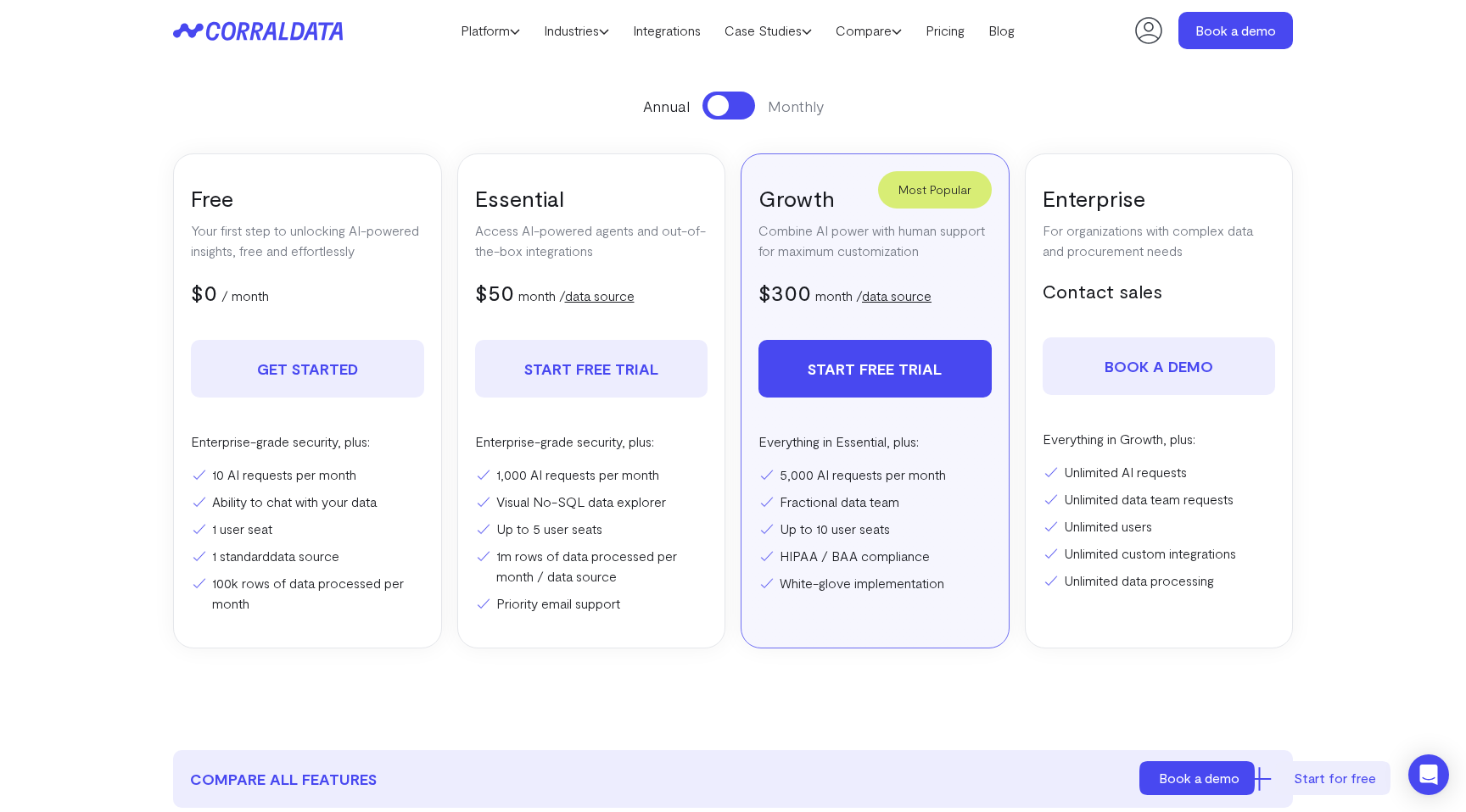
click at [291, 242] on p "Your first step to unlocking AI-powered insights, free and effortlessly" at bounding box center [307, 241] width 233 height 41
click at [272, 244] on p "Your first step to unlocking AI-powered insights, free and effortlessly" at bounding box center [307, 241] width 233 height 41
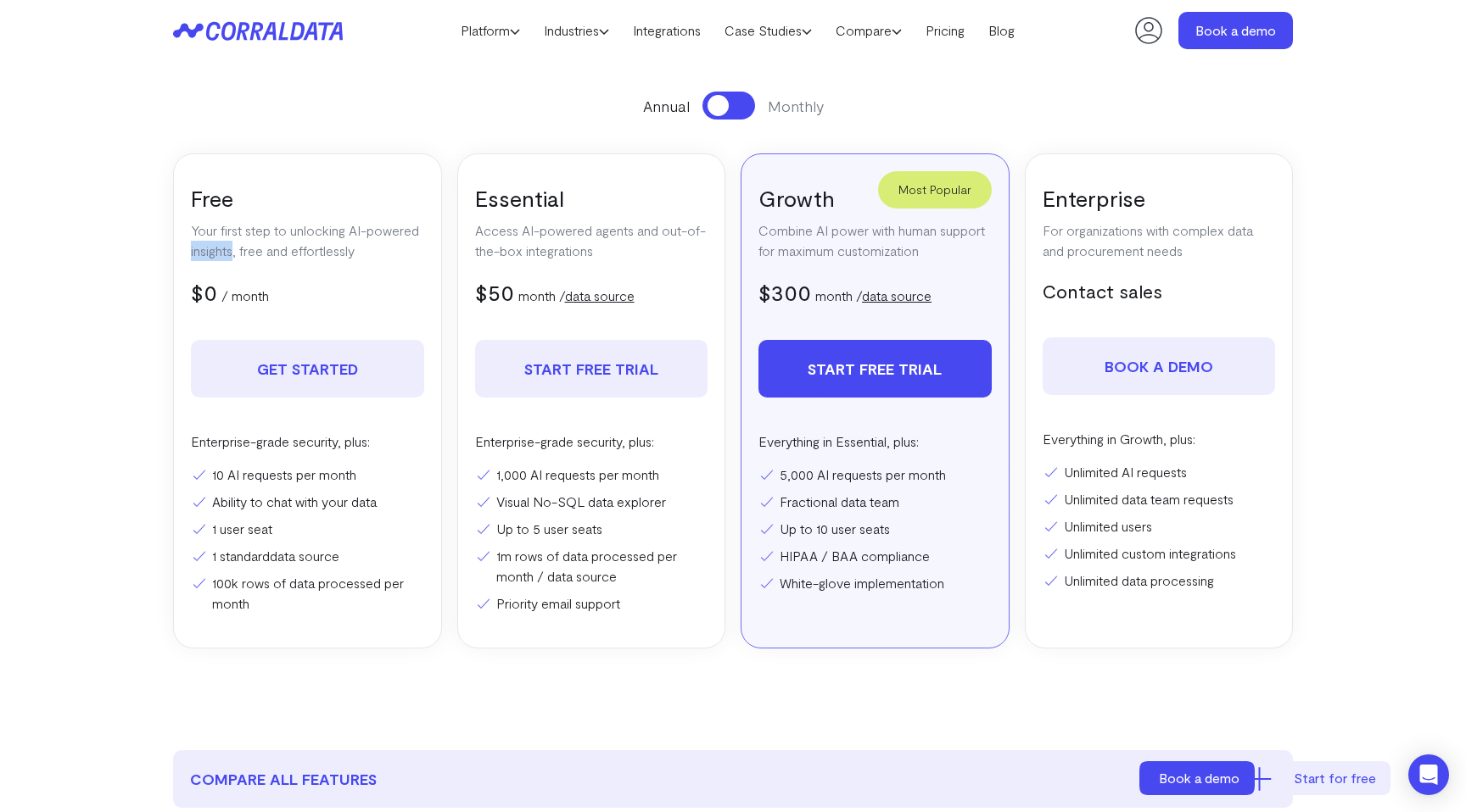
click at [272, 244] on p "Your first step to unlocking AI-powered insights, free and effortlessly" at bounding box center [307, 241] width 233 height 41
click at [256, 247] on p "Your first step to unlocking AI-powered insights, free and effortlessly" at bounding box center [307, 241] width 233 height 41
click at [255, 469] on li "10 AI requests per month" at bounding box center [307, 474] width 233 height 20
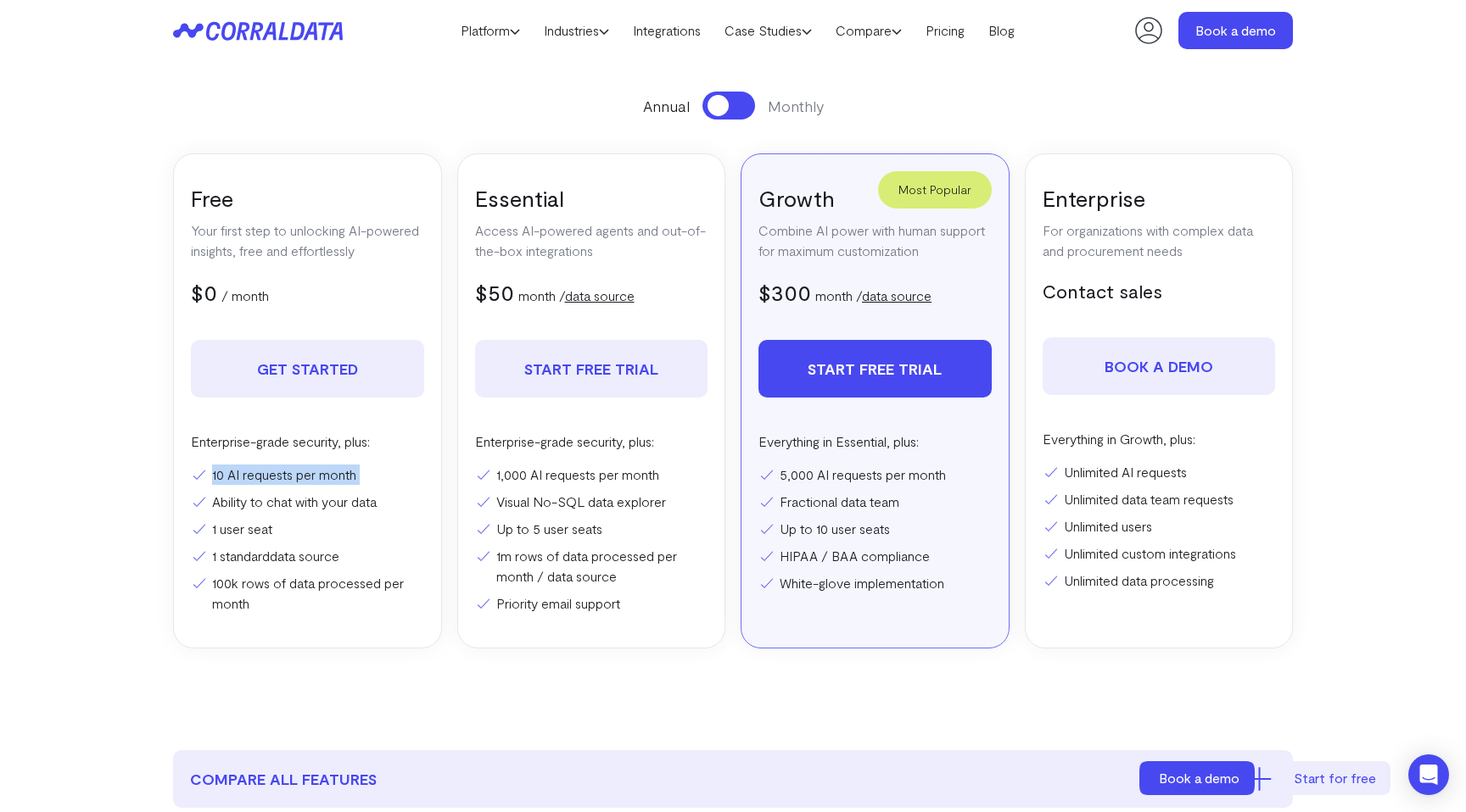
click at [255, 469] on li "10 AI requests per month" at bounding box center [307, 474] width 233 height 20
click at [247, 491] on ul "10 AI requests per month Ability to chat with your data 1 user seat 1 standard …" at bounding box center [307, 539] width 233 height 149
click at [247, 492] on li "Ability to chat with your data" at bounding box center [307, 502] width 233 height 20
click at [241, 531] on li "1 user seat" at bounding box center [307, 529] width 233 height 20
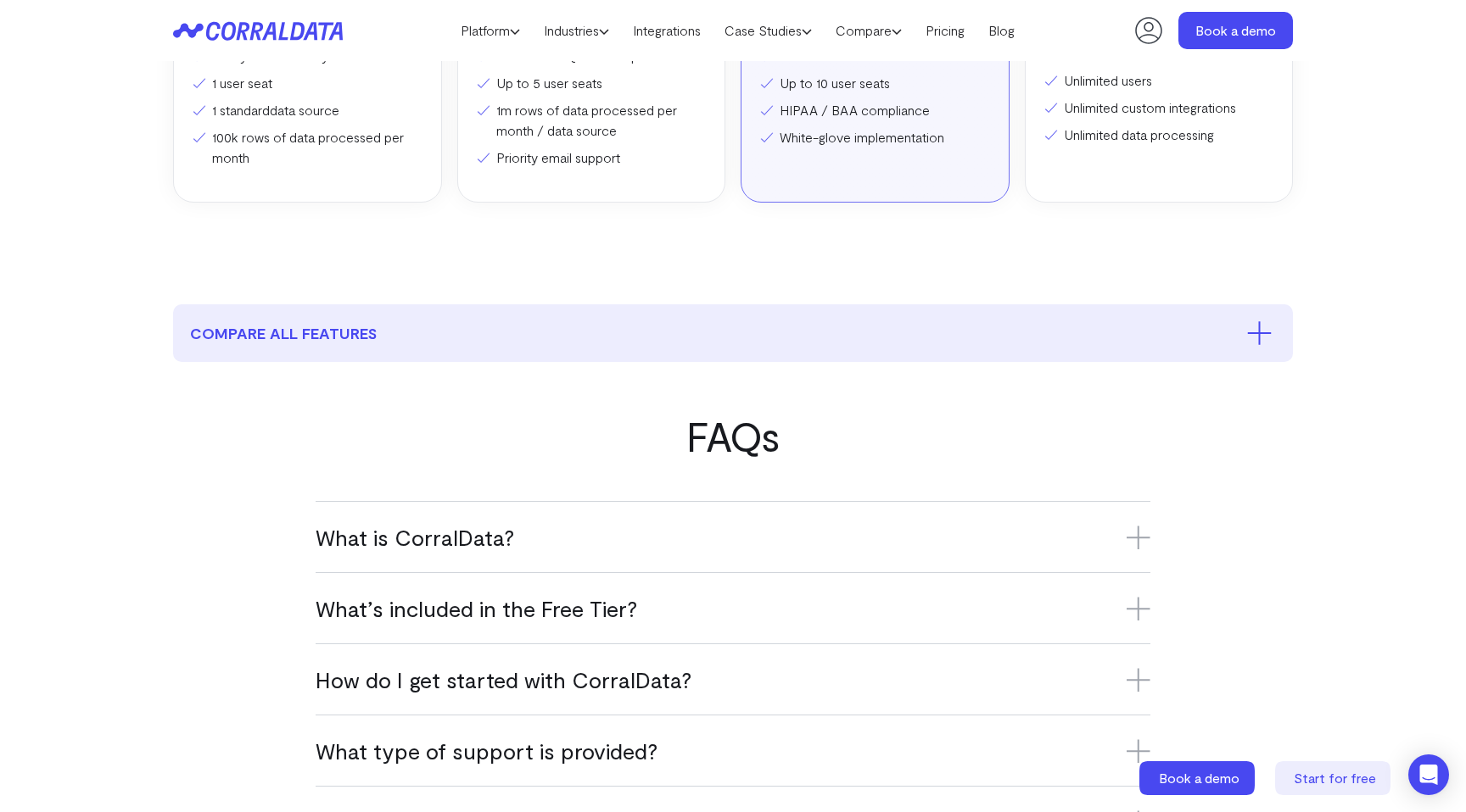
scroll to position [706, 0]
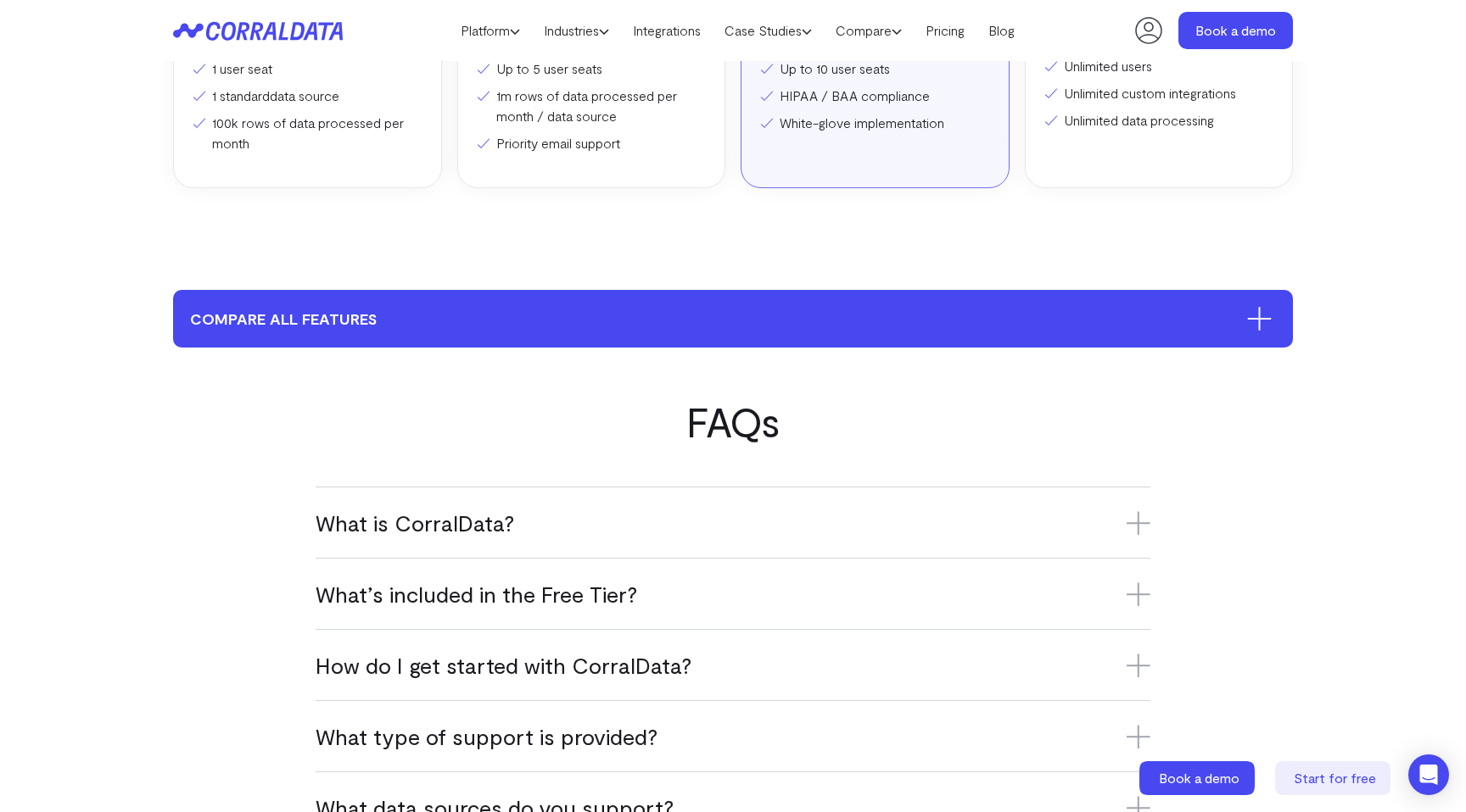
click at [319, 290] on button "compare all features" at bounding box center [732, 318] width 1120 height 58
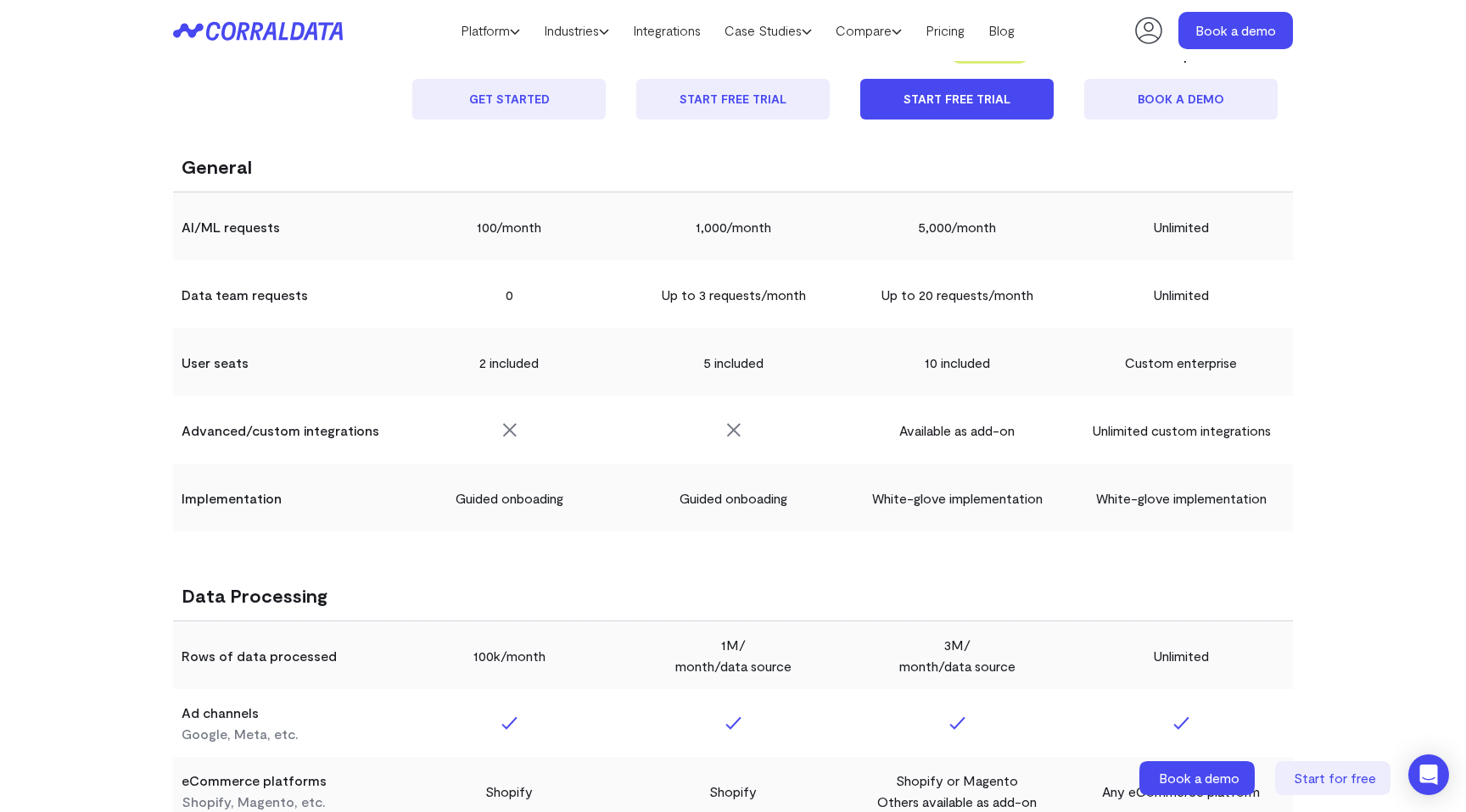
scroll to position [1073, 0]
click at [280, 300] on th "Data team requests" at bounding box center [284, 296] width 224 height 68
click at [267, 301] on th "Data team requests" at bounding box center [284, 296] width 224 height 68
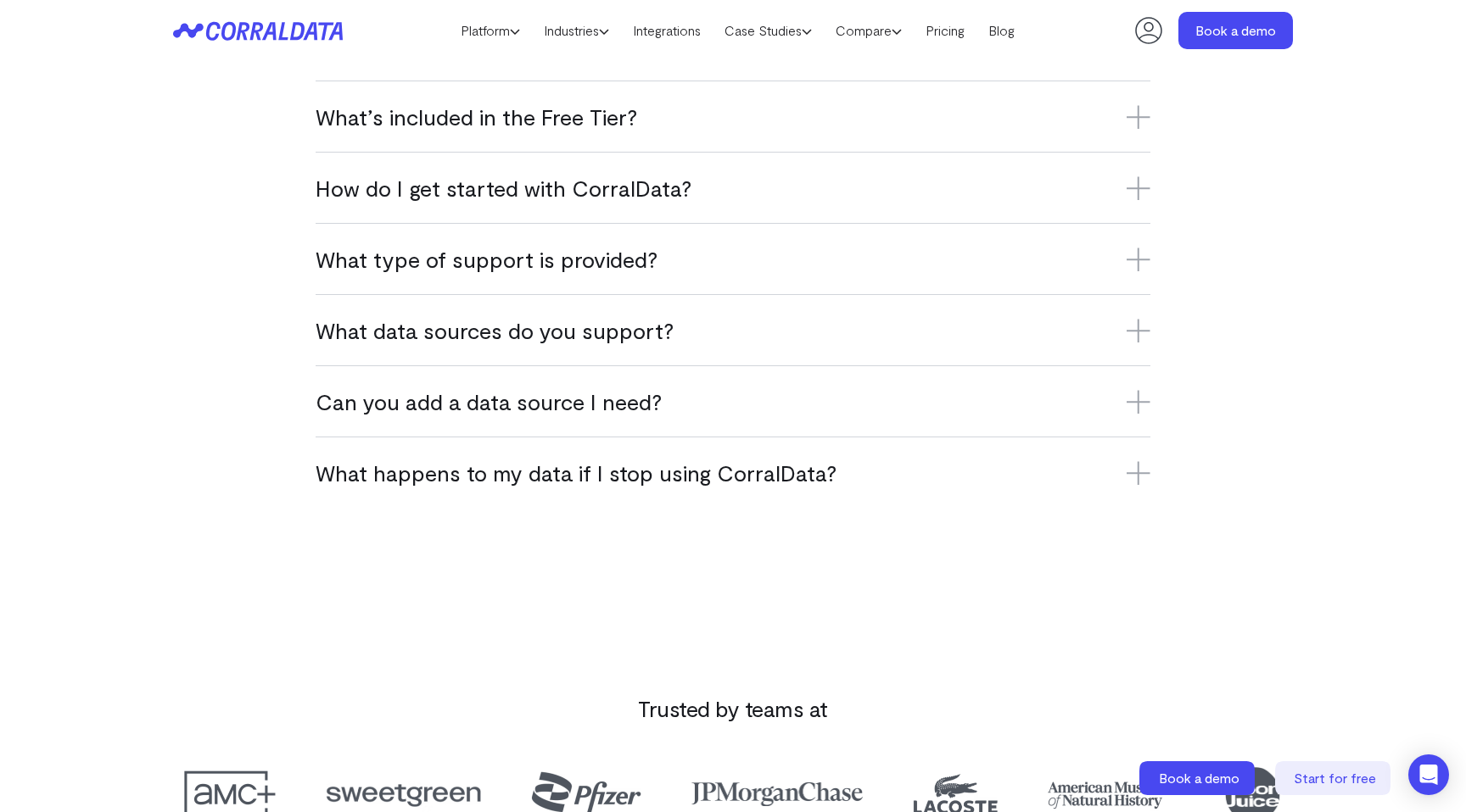
scroll to position [4439, 0]
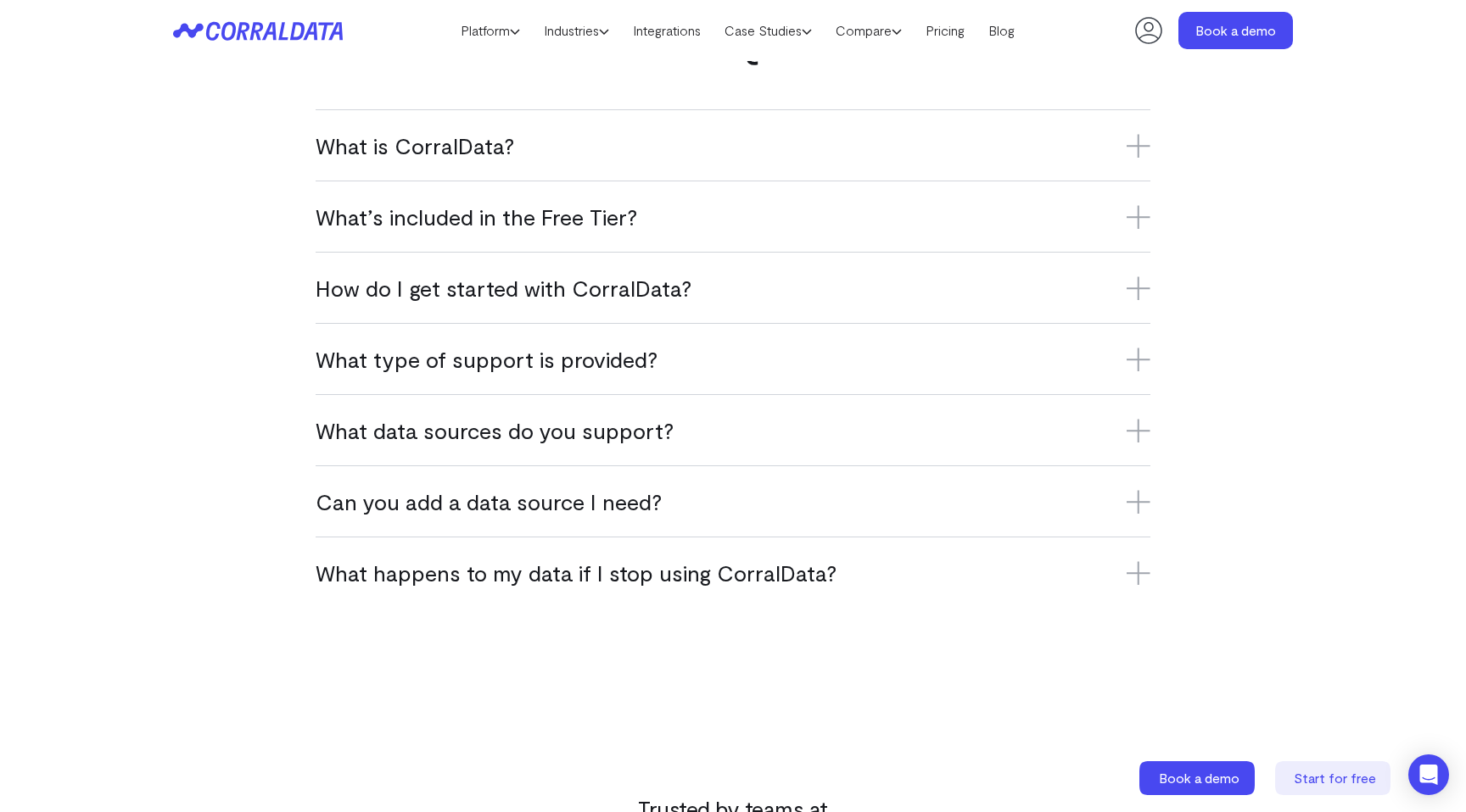
click at [366, 147] on h3 "What is CorralData?" at bounding box center [733, 146] width 835 height 28
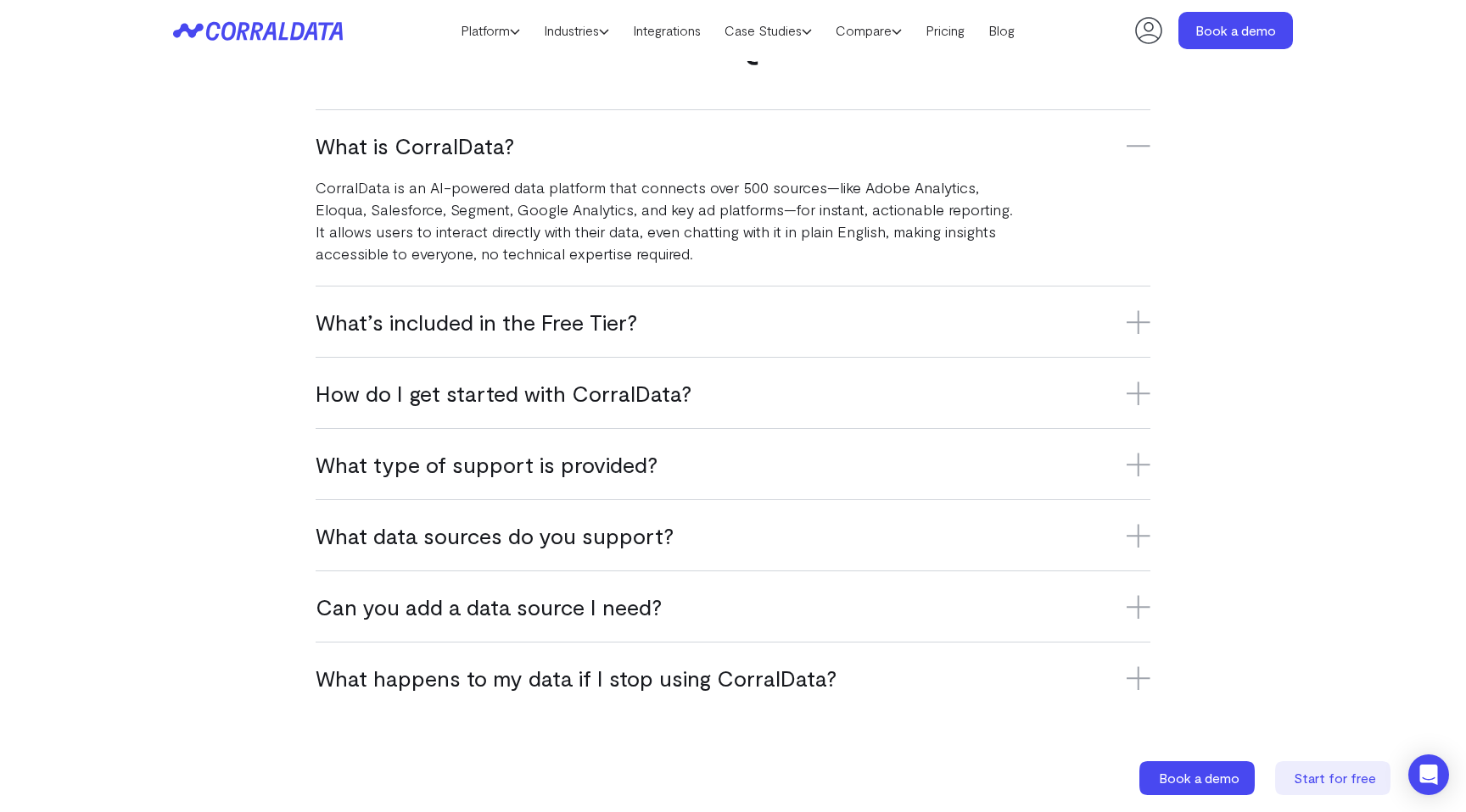
click at [435, 316] on h3 "What’s included in the Free Tier?" at bounding box center [733, 322] width 835 height 28
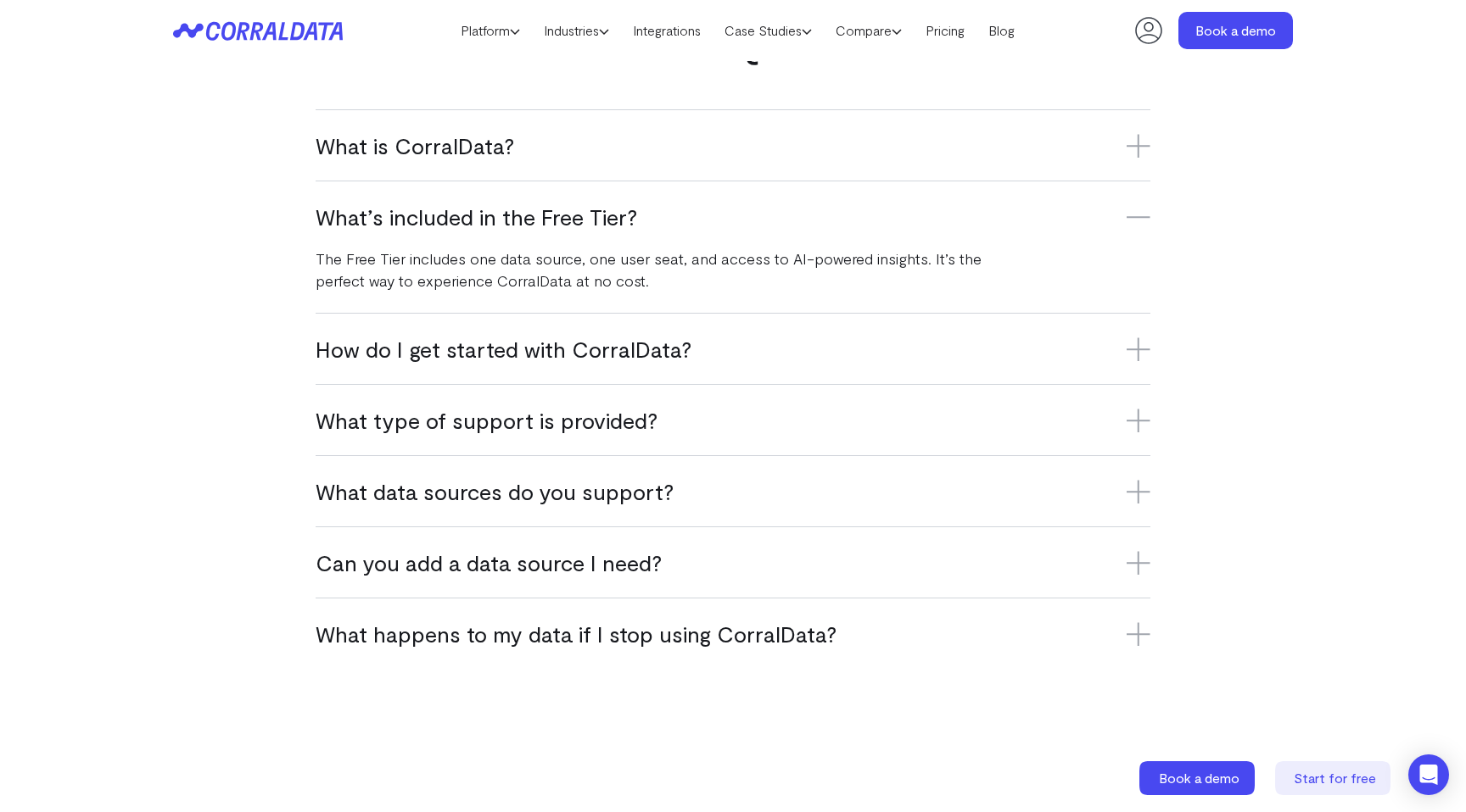
click at [458, 261] on p "The Free Tier includes one data source, one user seat, and access to AI-powered…" at bounding box center [665, 270] width 699 height 44
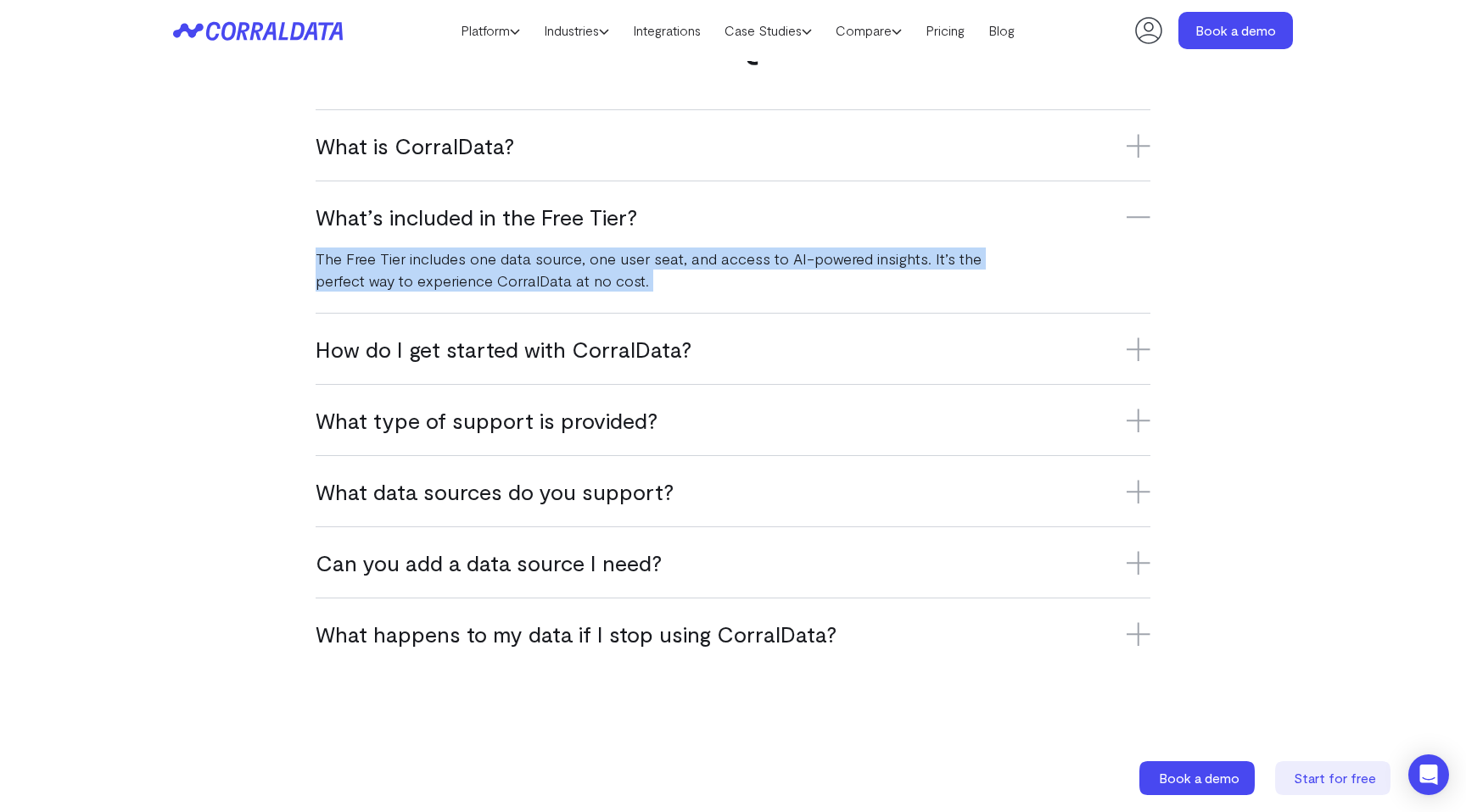
click at [458, 261] on p "The Free Tier includes one data source, one user seat, and access to AI-powered…" at bounding box center [665, 270] width 699 height 44
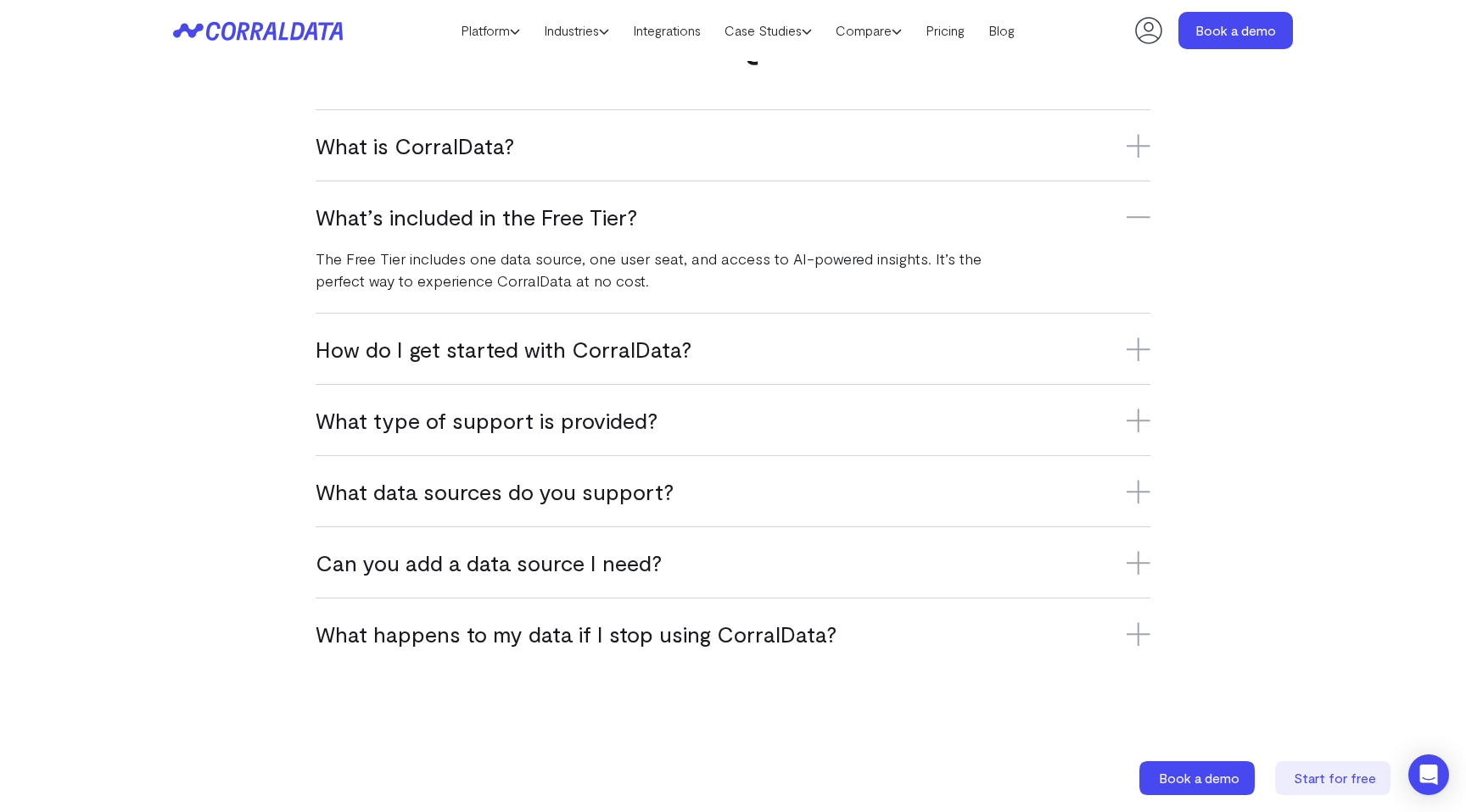
click at [483, 263] on p "The Free Tier includes one data source, one user seat, and access to AI-powered…" at bounding box center [665, 270] width 699 height 44
click at [501, 215] on h3 "What’s included in the Free Tier?" at bounding box center [733, 216] width 835 height 28
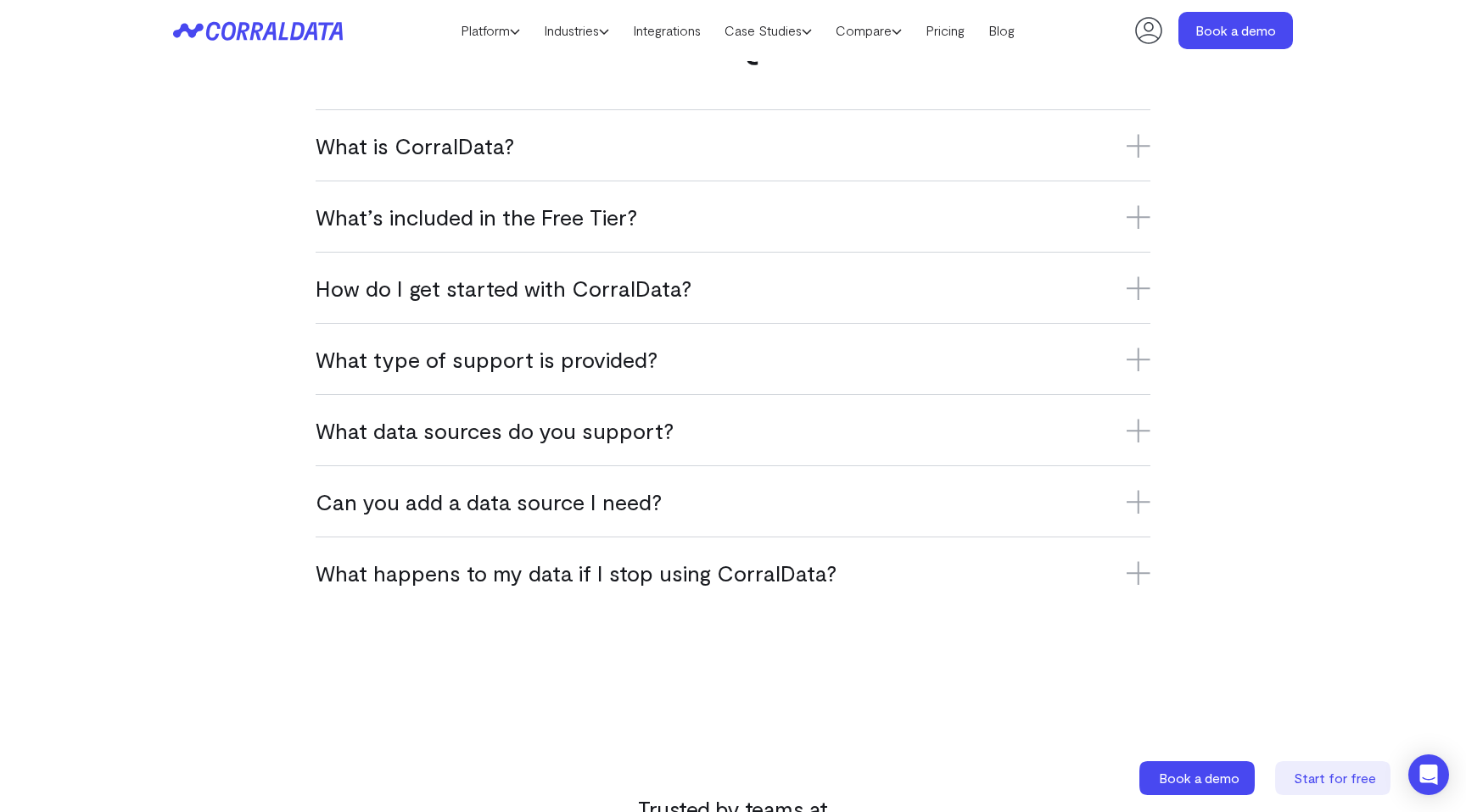
click at [488, 289] on h3 "How do I get started with CorralData?" at bounding box center [733, 288] width 835 height 28
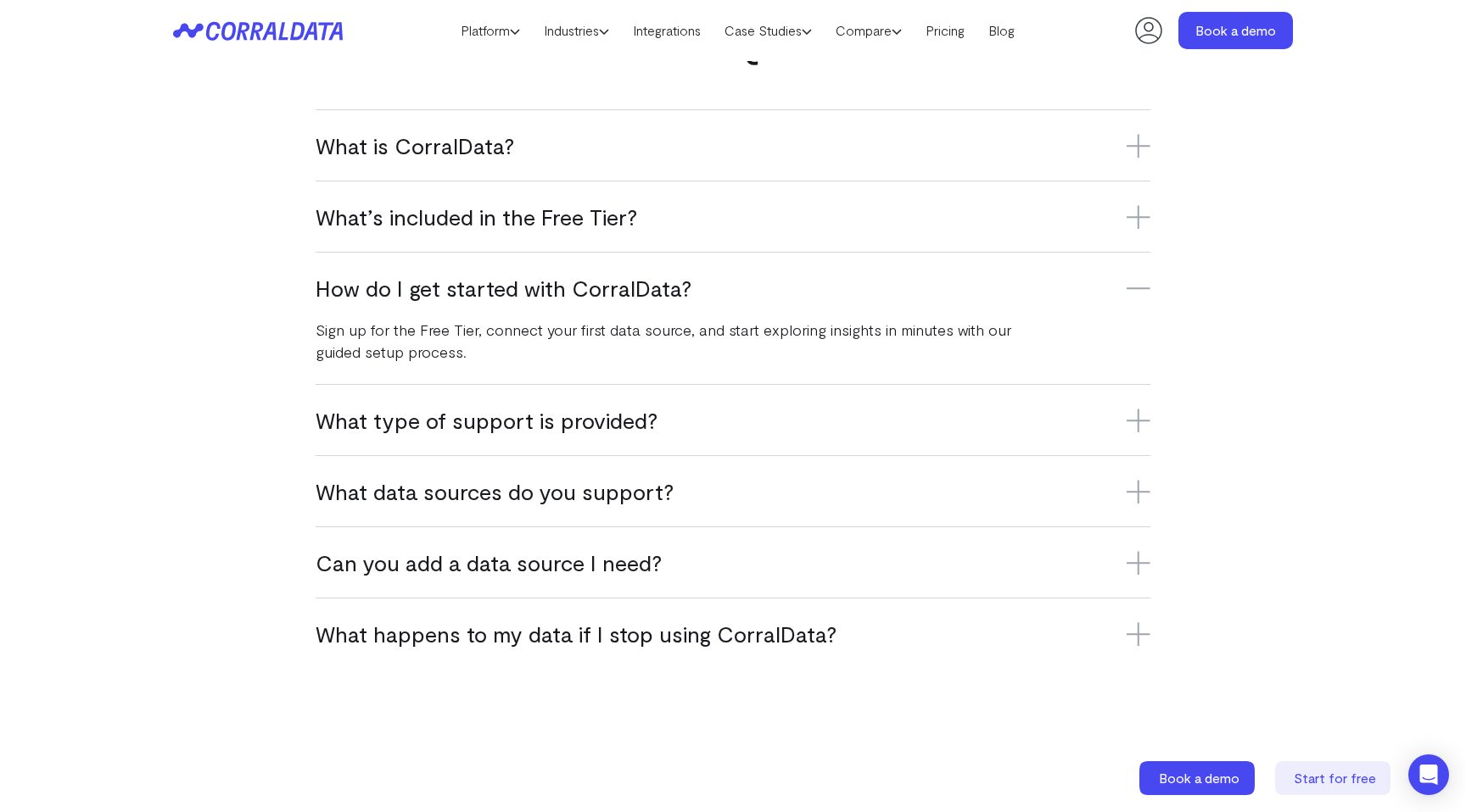
click at [488, 288] on h3 "How do I get started with CorralData?" at bounding box center [733, 288] width 835 height 28
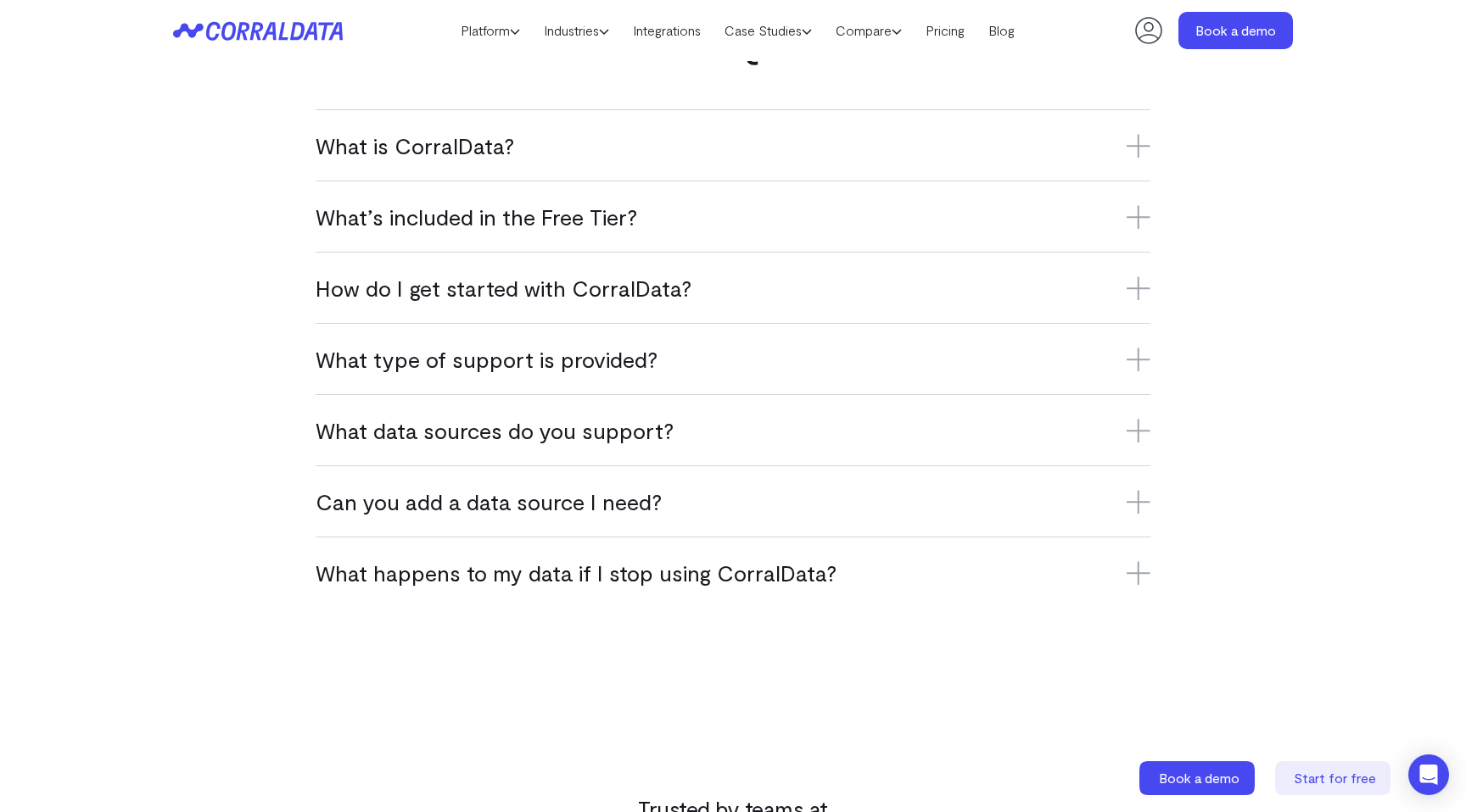
click at [480, 351] on h3 "What type of support is provided?" at bounding box center [733, 359] width 835 height 28
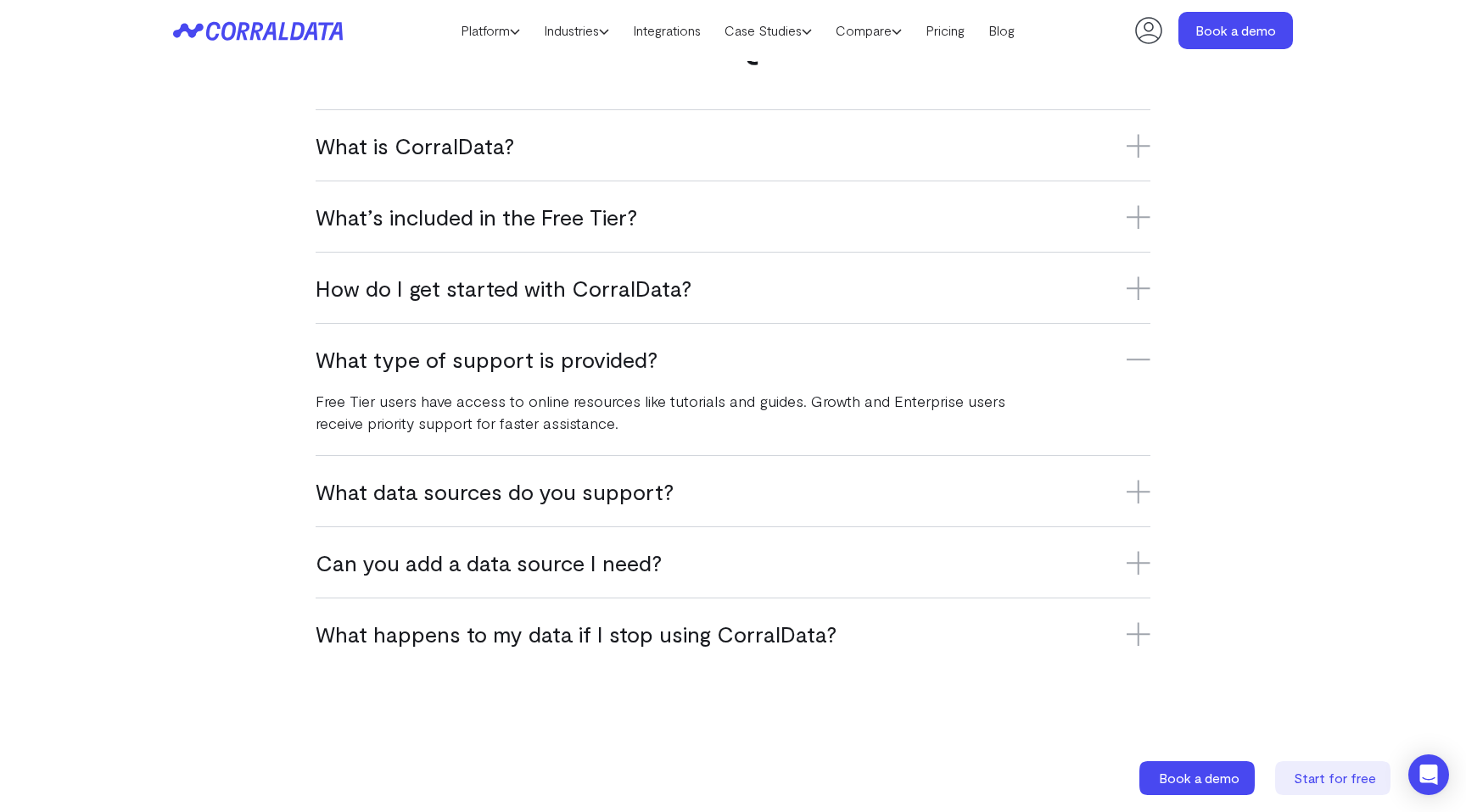
click at [466, 419] on p "Free Tier users have access to online resources like tutorials and guides. Grow…" at bounding box center [665, 412] width 699 height 44
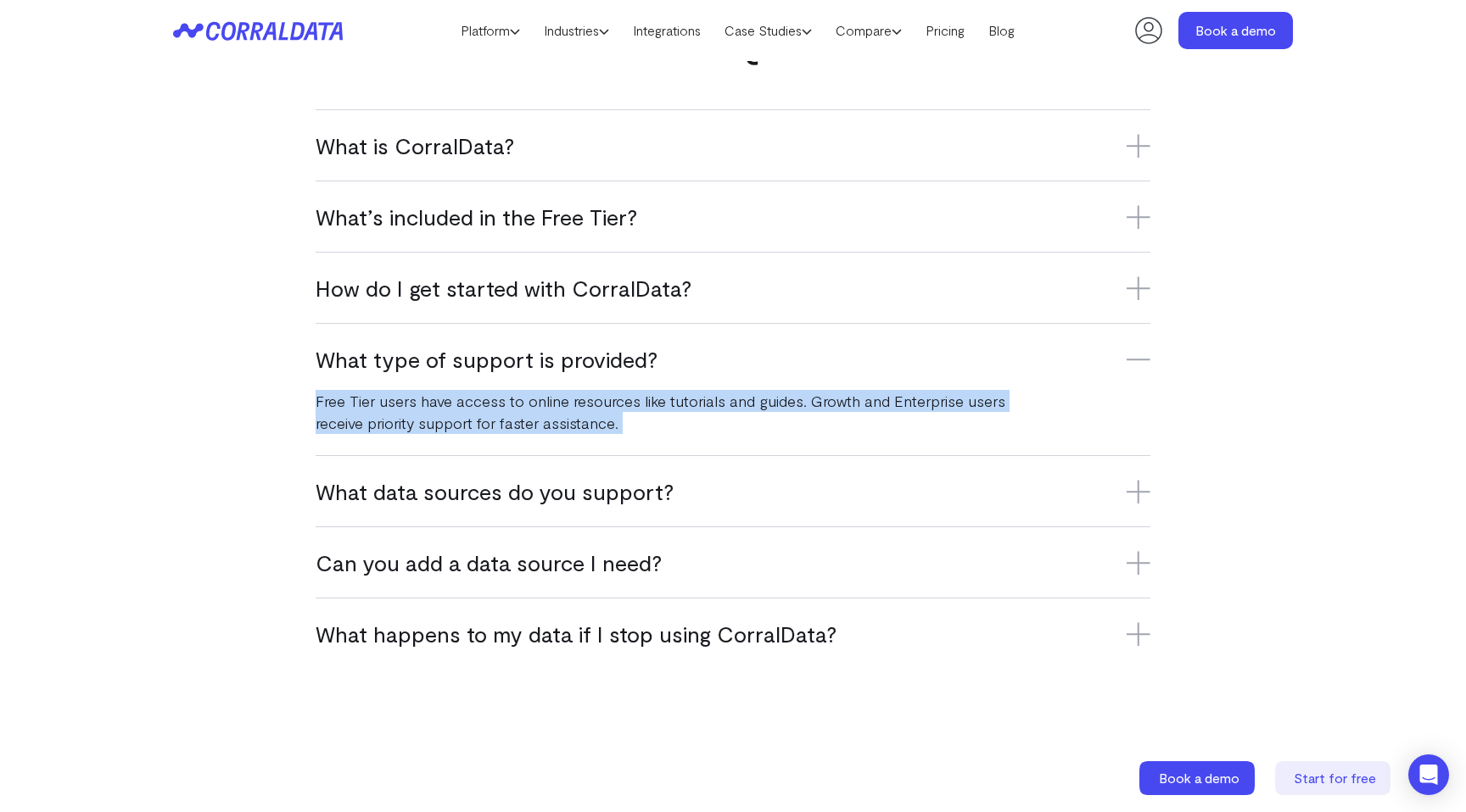
click at [466, 419] on p "Free Tier users have access to online resources like tutorials and guides. Grow…" at bounding box center [665, 412] width 699 height 44
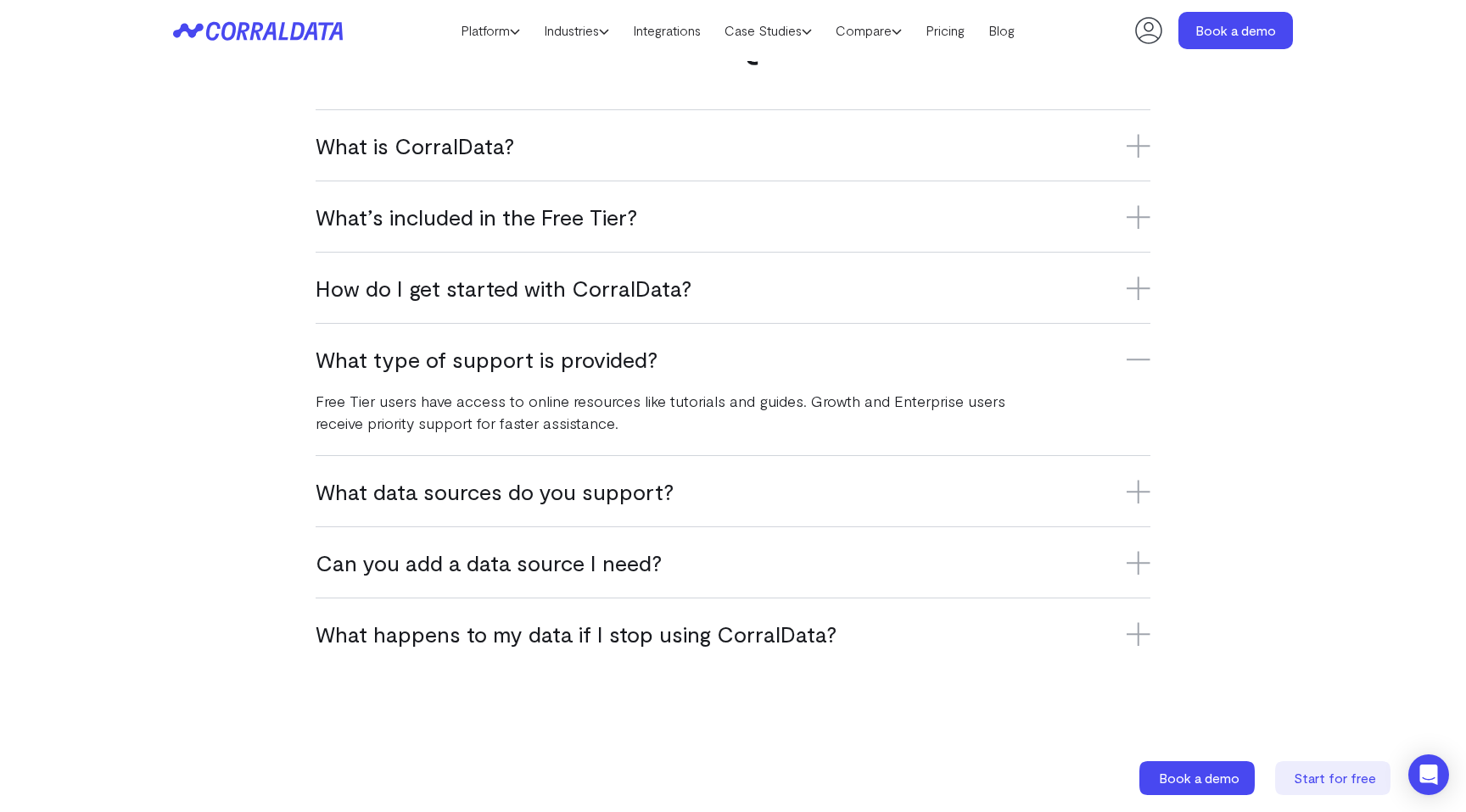
click at [487, 412] on p "Free Tier users have access to online resources like tutorials and guides. Grow…" at bounding box center [665, 412] width 699 height 44
click at [500, 345] on h3 "What type of support is provided?" at bounding box center [733, 359] width 835 height 28
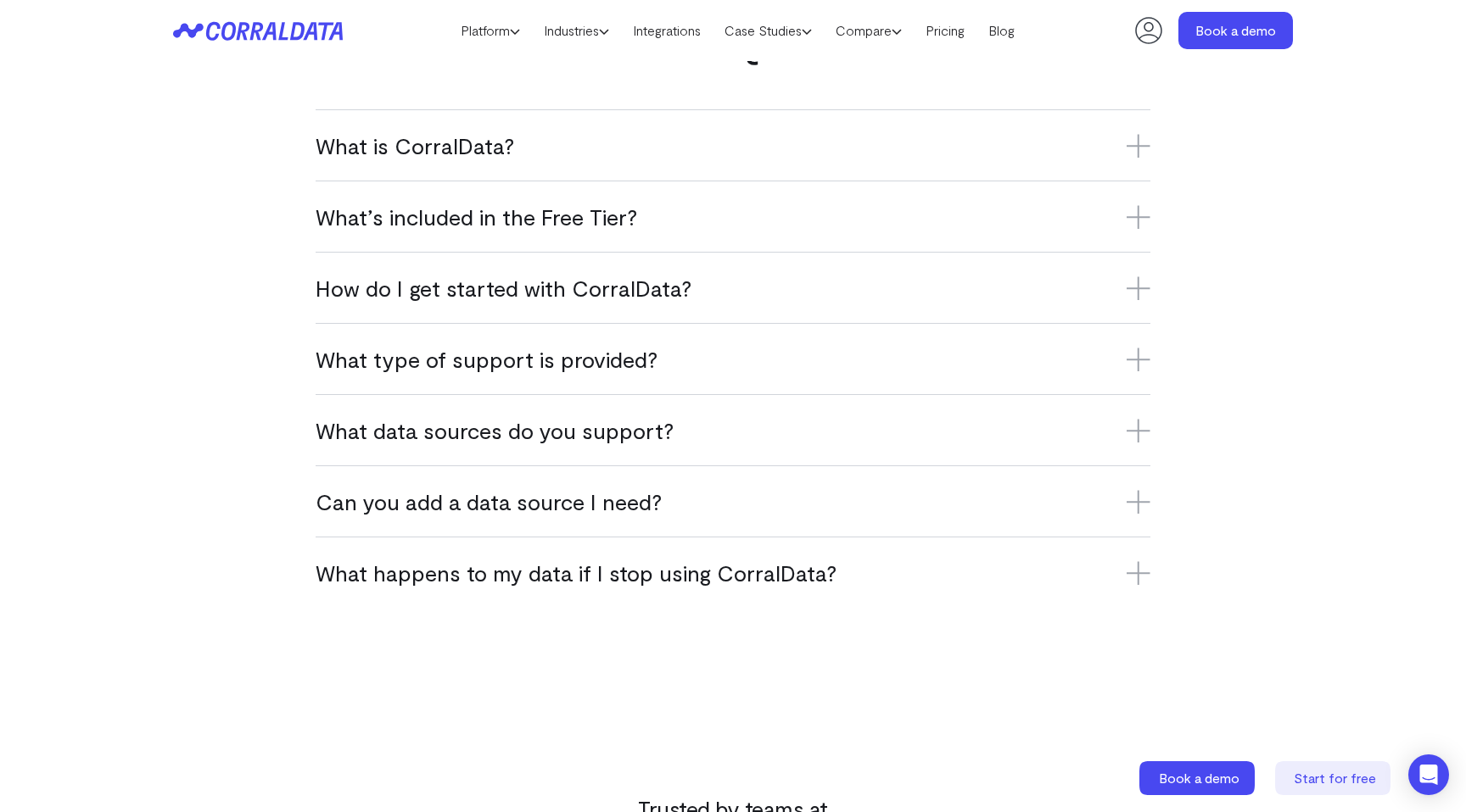
click at [492, 442] on h3 "What data sources do you support?" at bounding box center [733, 430] width 835 height 28
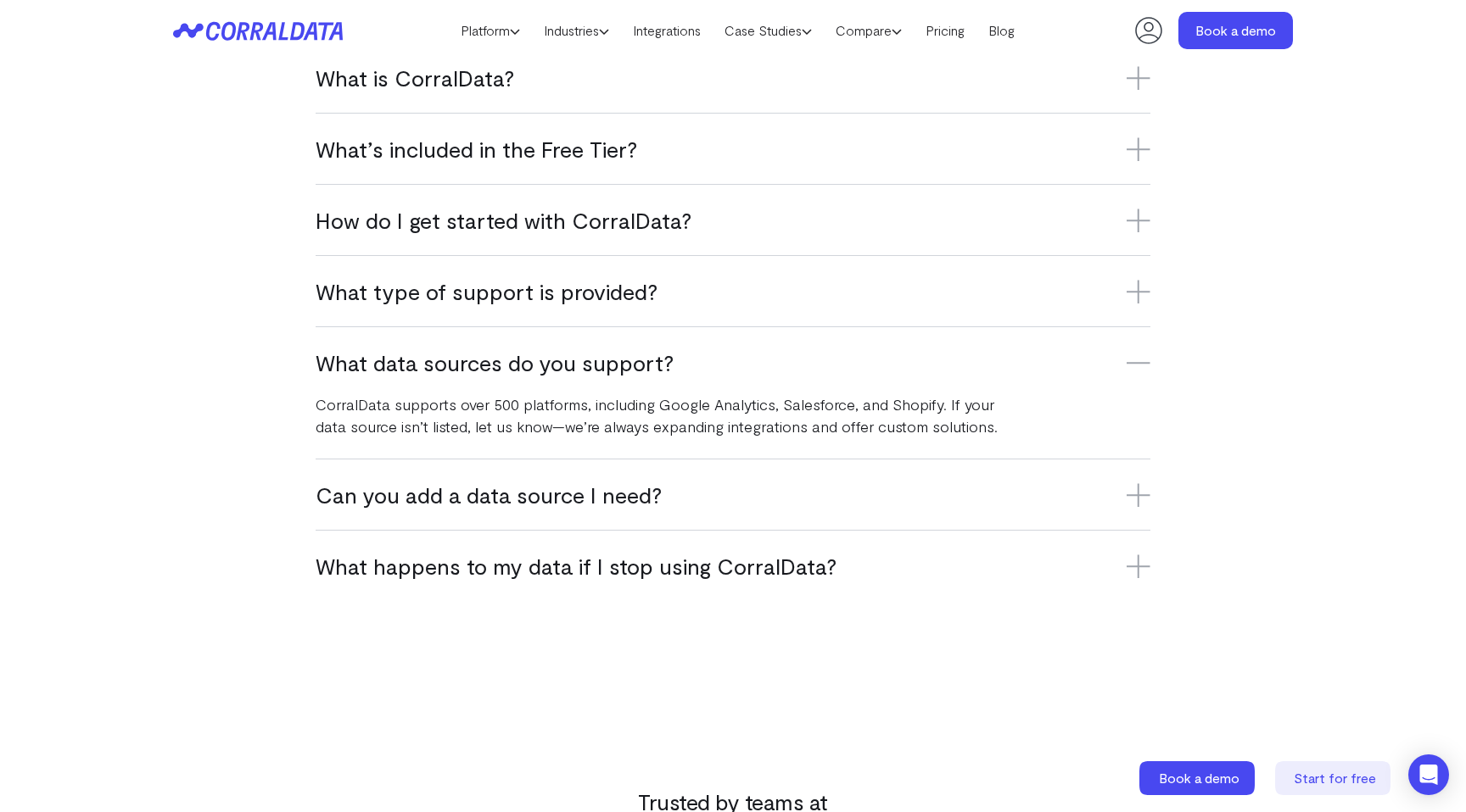
scroll to position [4521, 0]
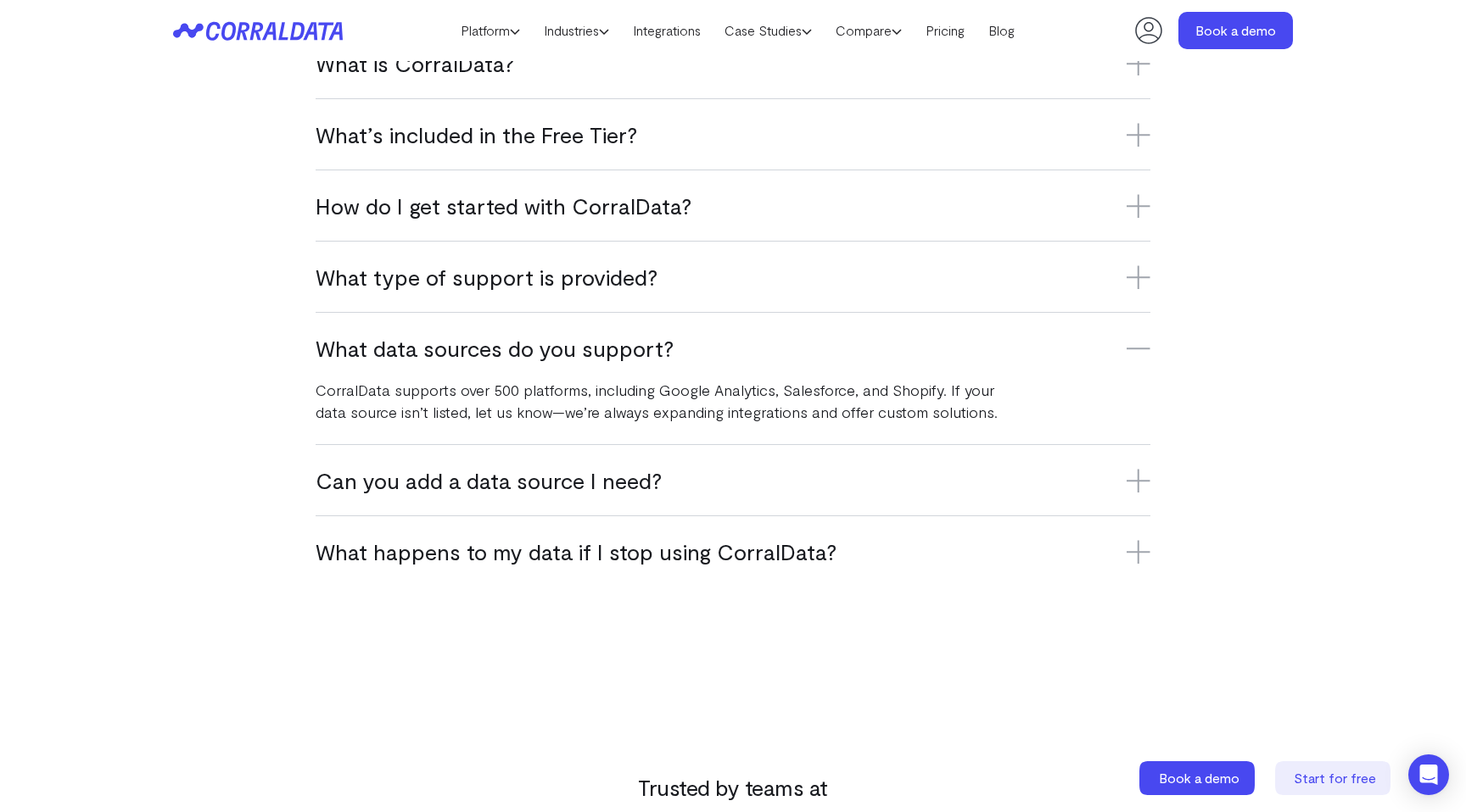
click at [483, 354] on h3 "What data sources do you support?" at bounding box center [733, 348] width 835 height 28
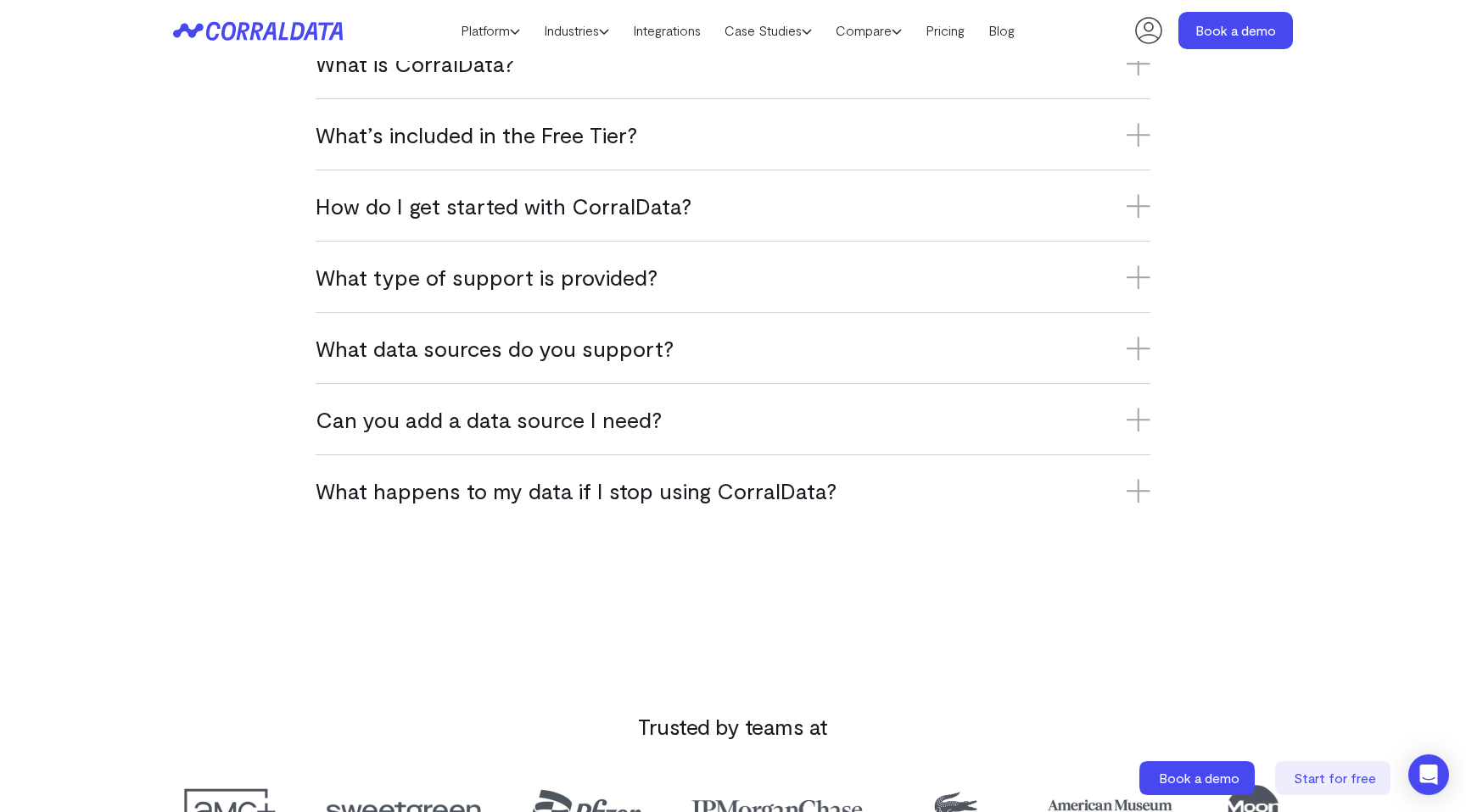
click at [469, 442] on div "Can you add a data source I need? Yes, we’re constantly adding new integrations…" at bounding box center [733, 419] width 835 height 72
click at [480, 423] on h3 "Can you add a data source I need?" at bounding box center [733, 420] width 835 height 28
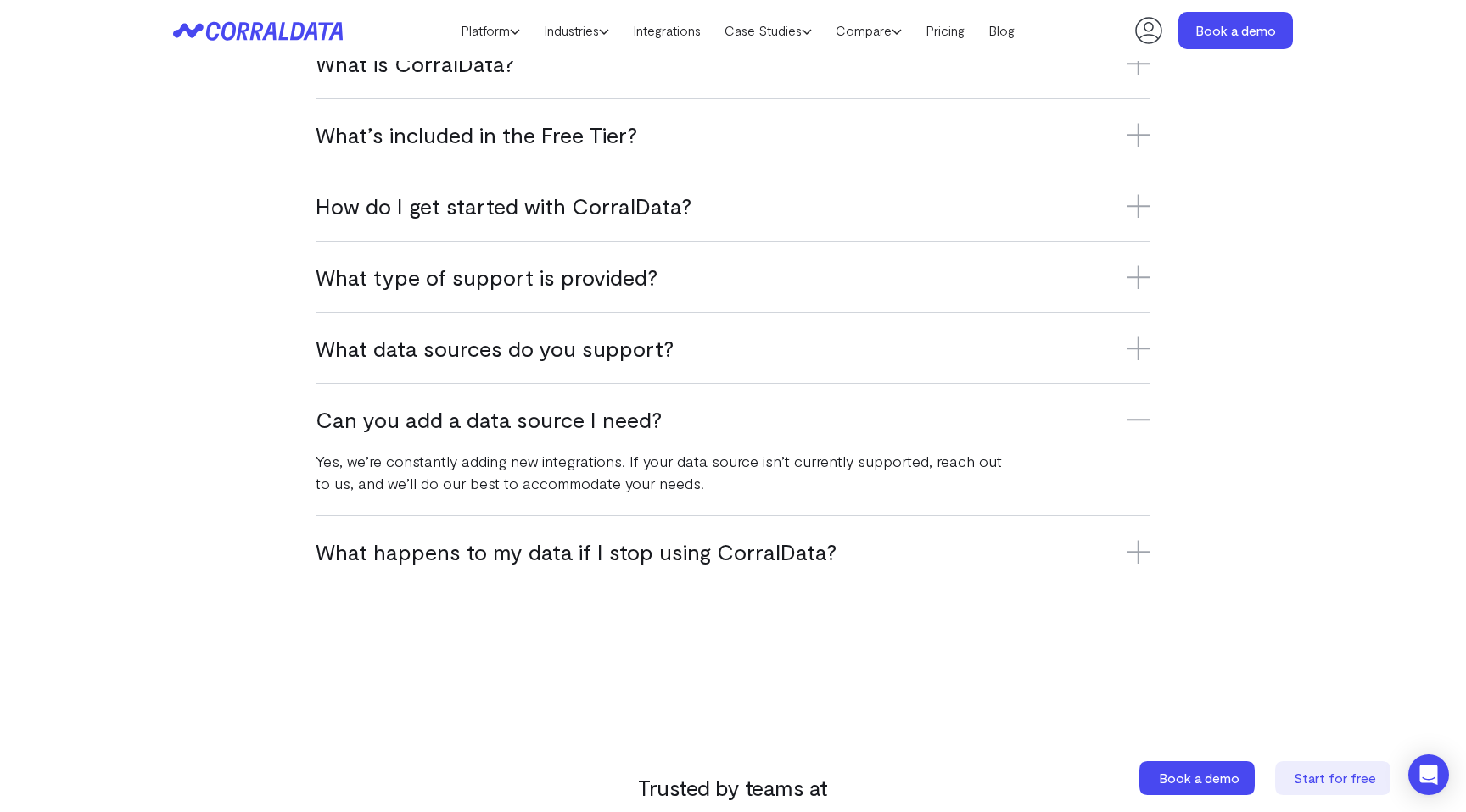
click at [468, 464] on p "Yes, we’re constantly adding new integrations. If your data source isn’t curren…" at bounding box center [665, 472] width 699 height 44
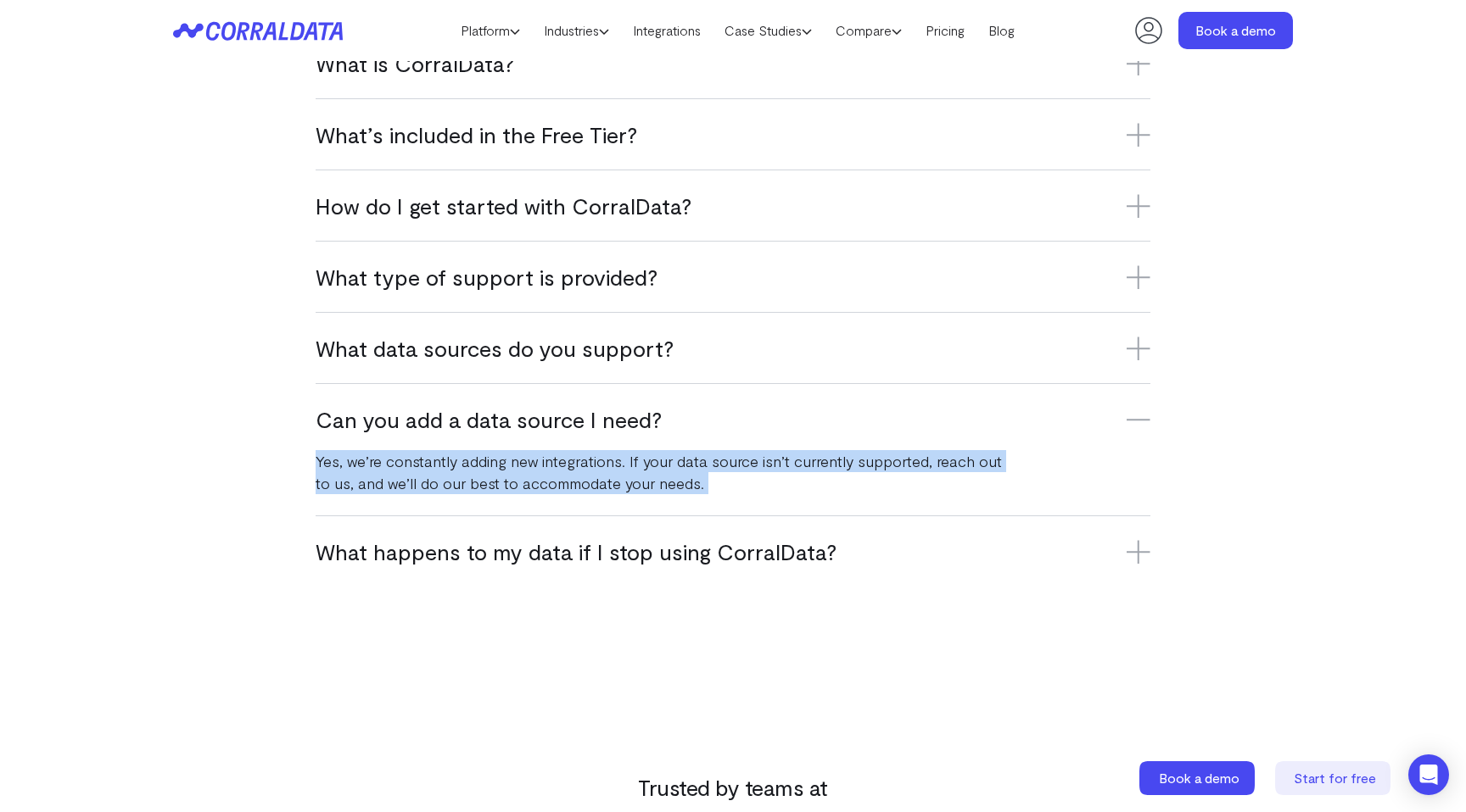
click at [468, 464] on p "Yes, we’re constantly adding new integrations. If your data source isn’t curren…" at bounding box center [665, 472] width 699 height 44
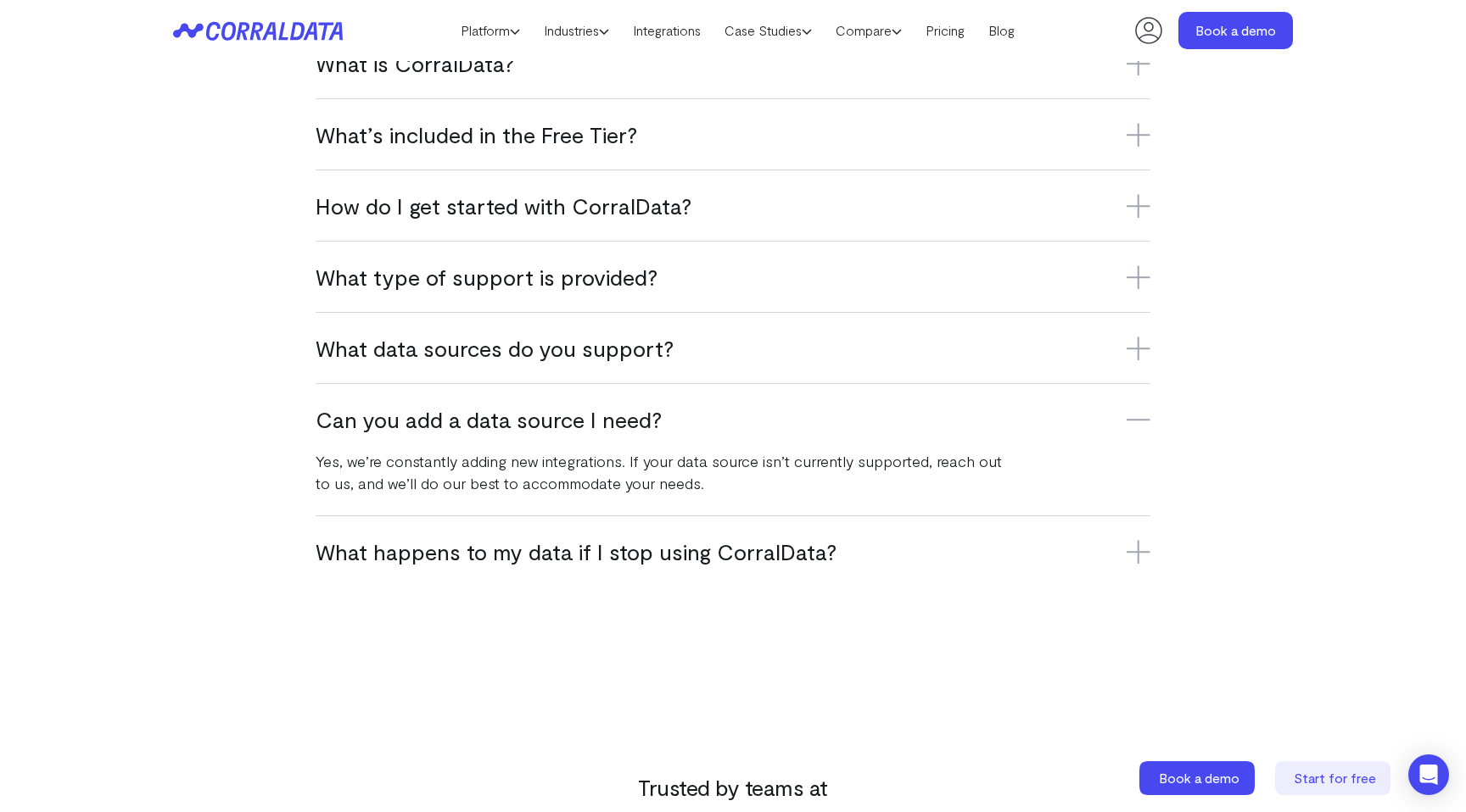
click at [515, 410] on h3 "Can you add a data source I need?" at bounding box center [733, 420] width 835 height 28
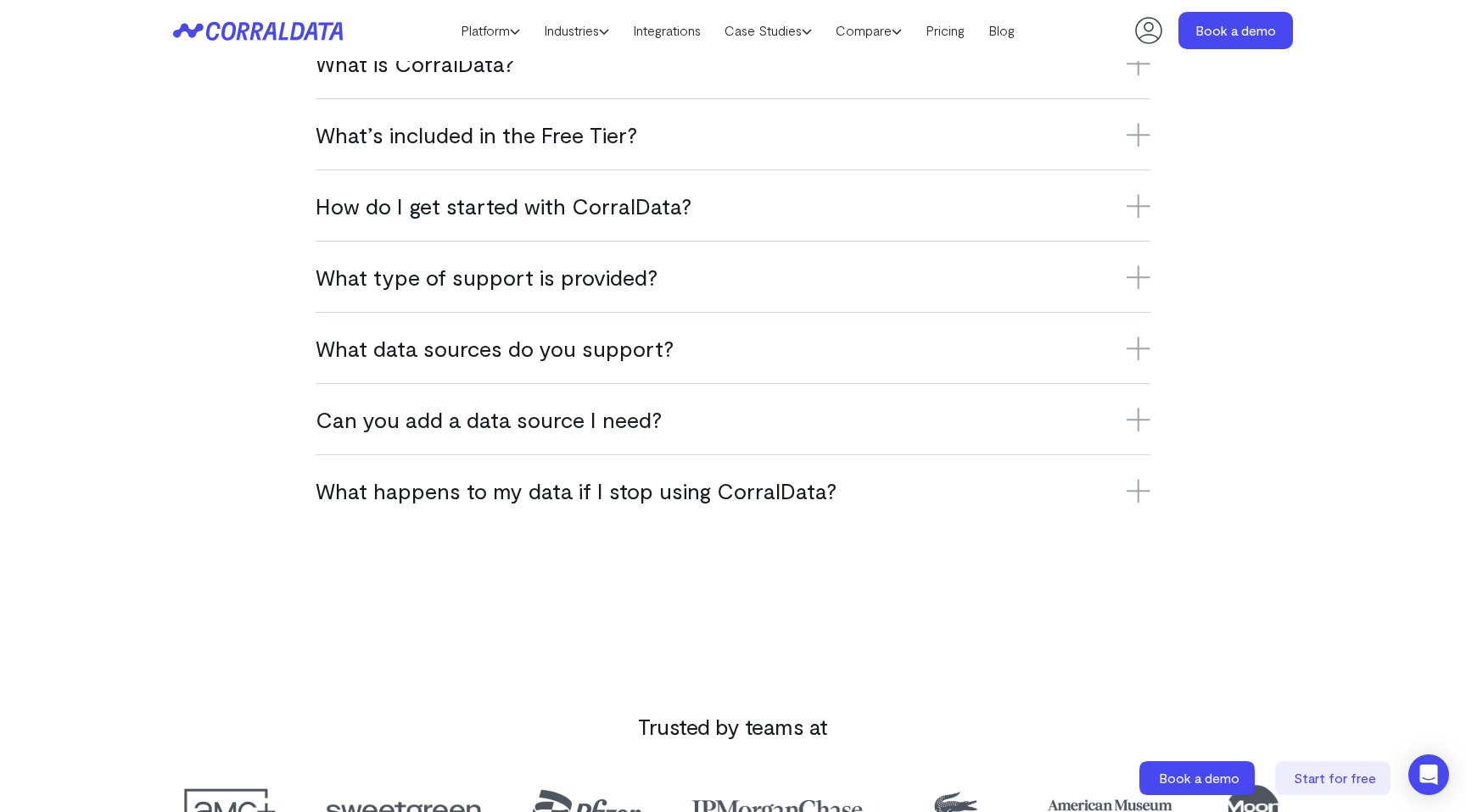
click at [509, 515] on div "What happens to my data if I stop using CorralData? If you stop using CorralDat…" at bounding box center [733, 490] width 835 height 72
click at [518, 502] on h3 "What happens to my data if I stop using CorralData?" at bounding box center [733, 490] width 835 height 28
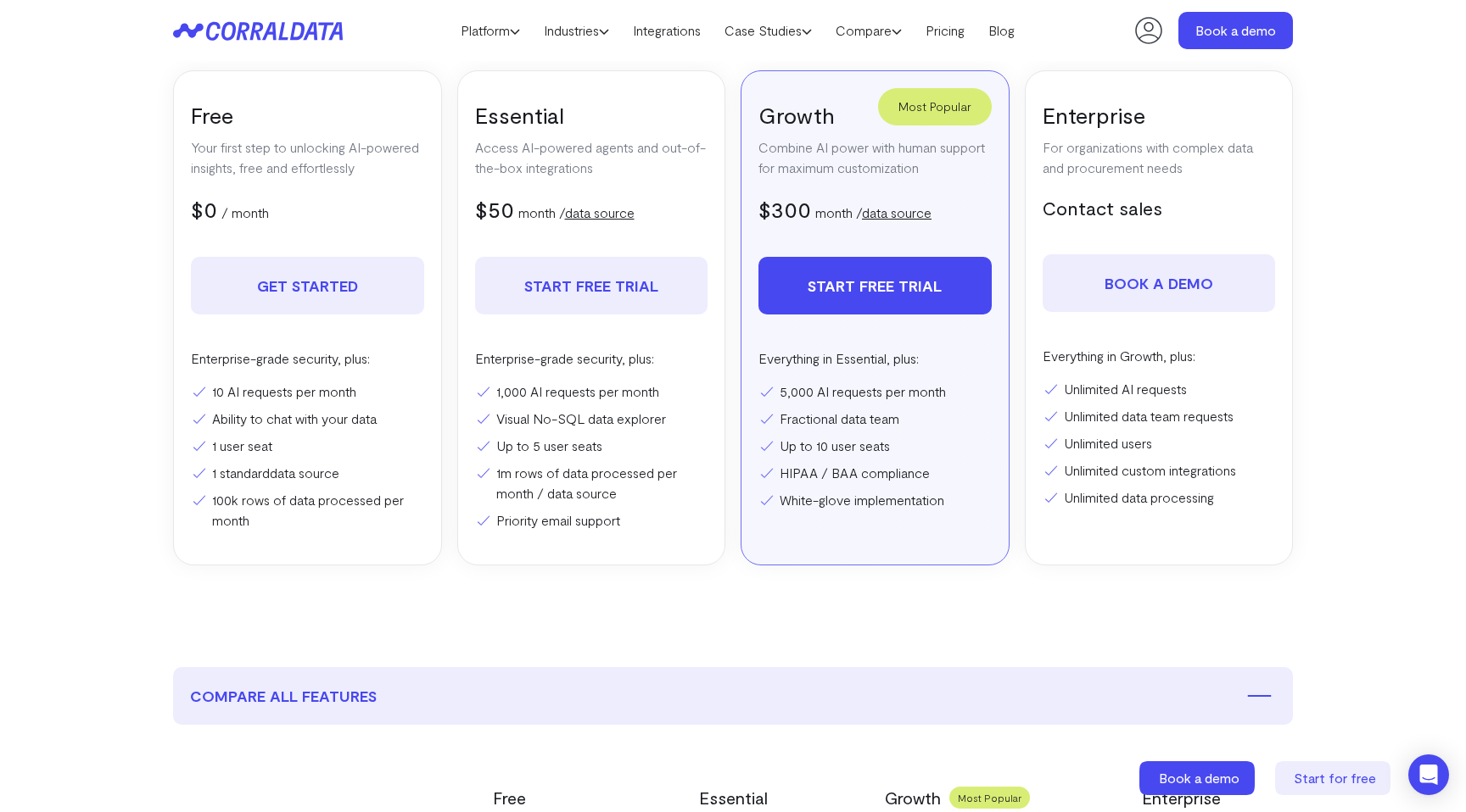
scroll to position [0, 0]
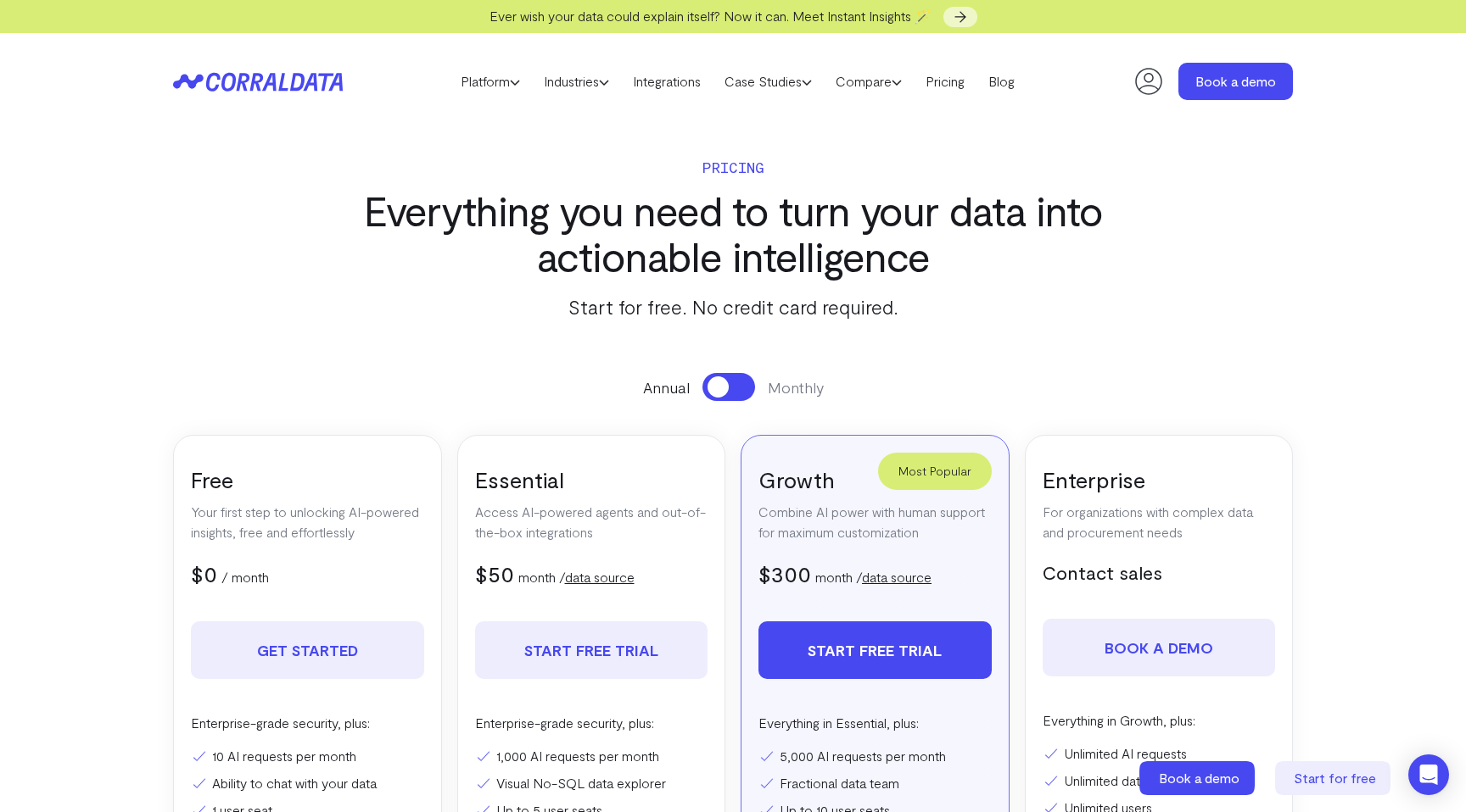
click at [299, 79] on icon at bounding box center [257, 82] width 169 height 19
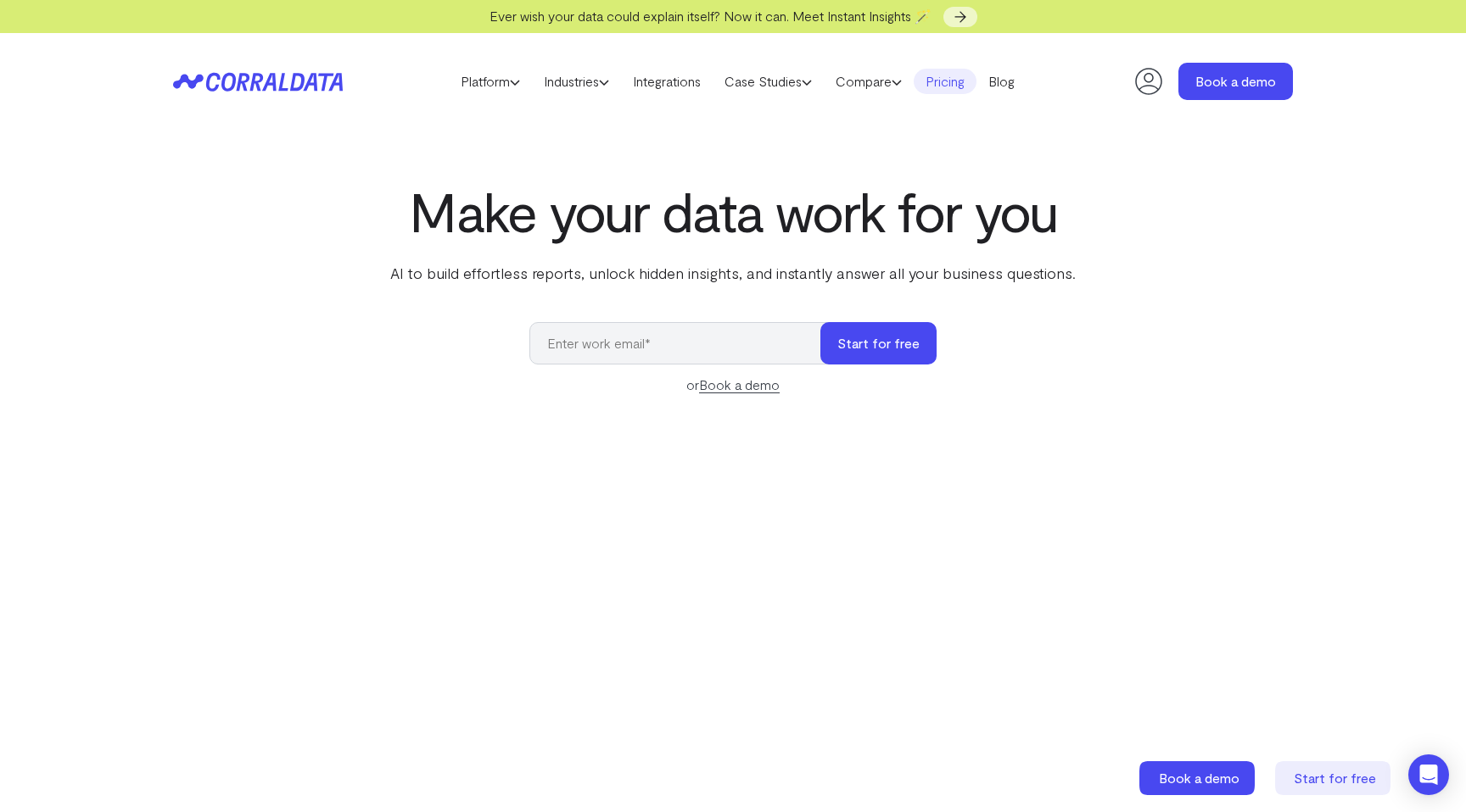
click at [956, 82] on link "Pricing" at bounding box center [945, 81] width 63 height 25
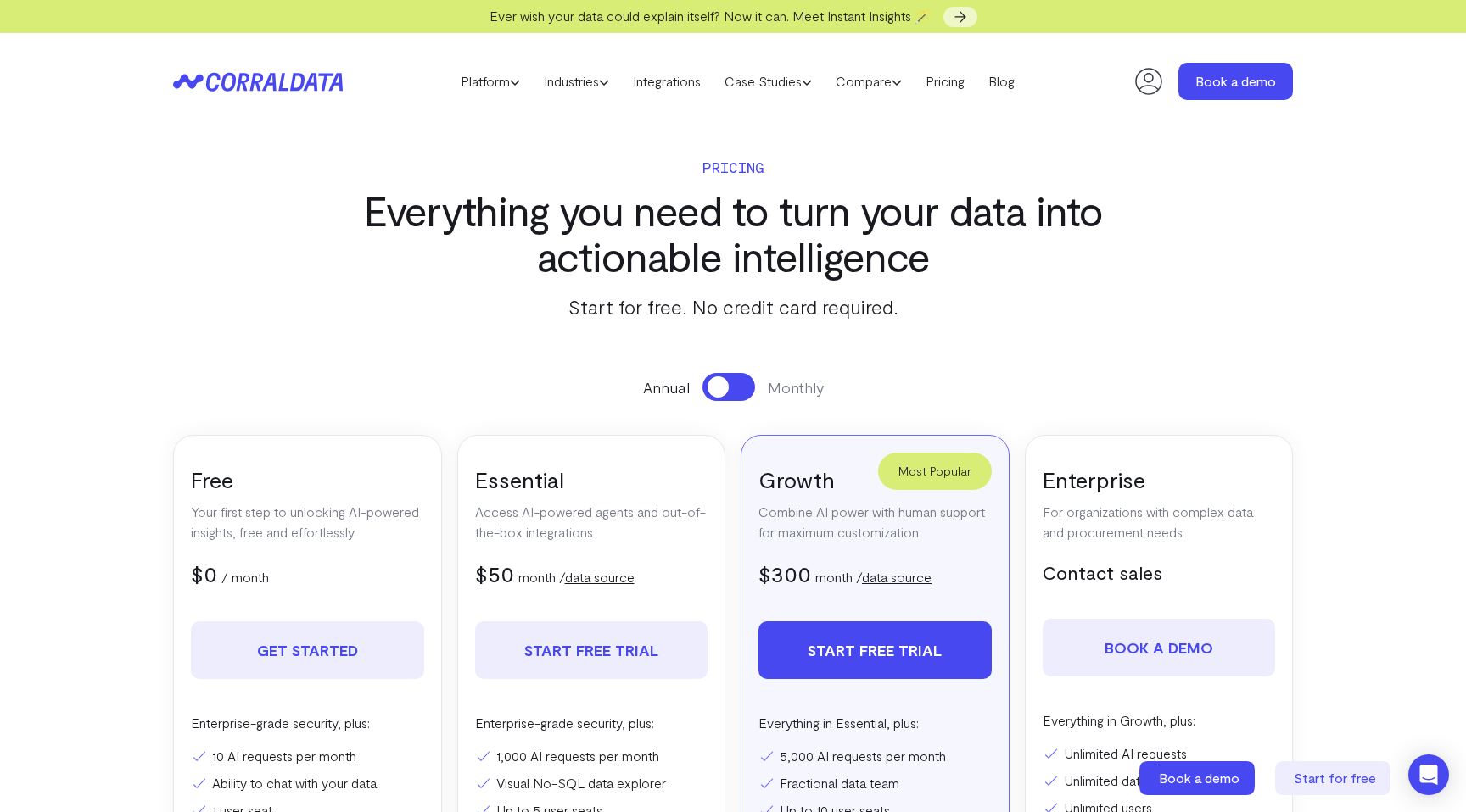
click at [723, 379] on span at bounding box center [718, 387] width 21 height 21
click at [730, 385] on span at bounding box center [739, 387] width 21 height 21
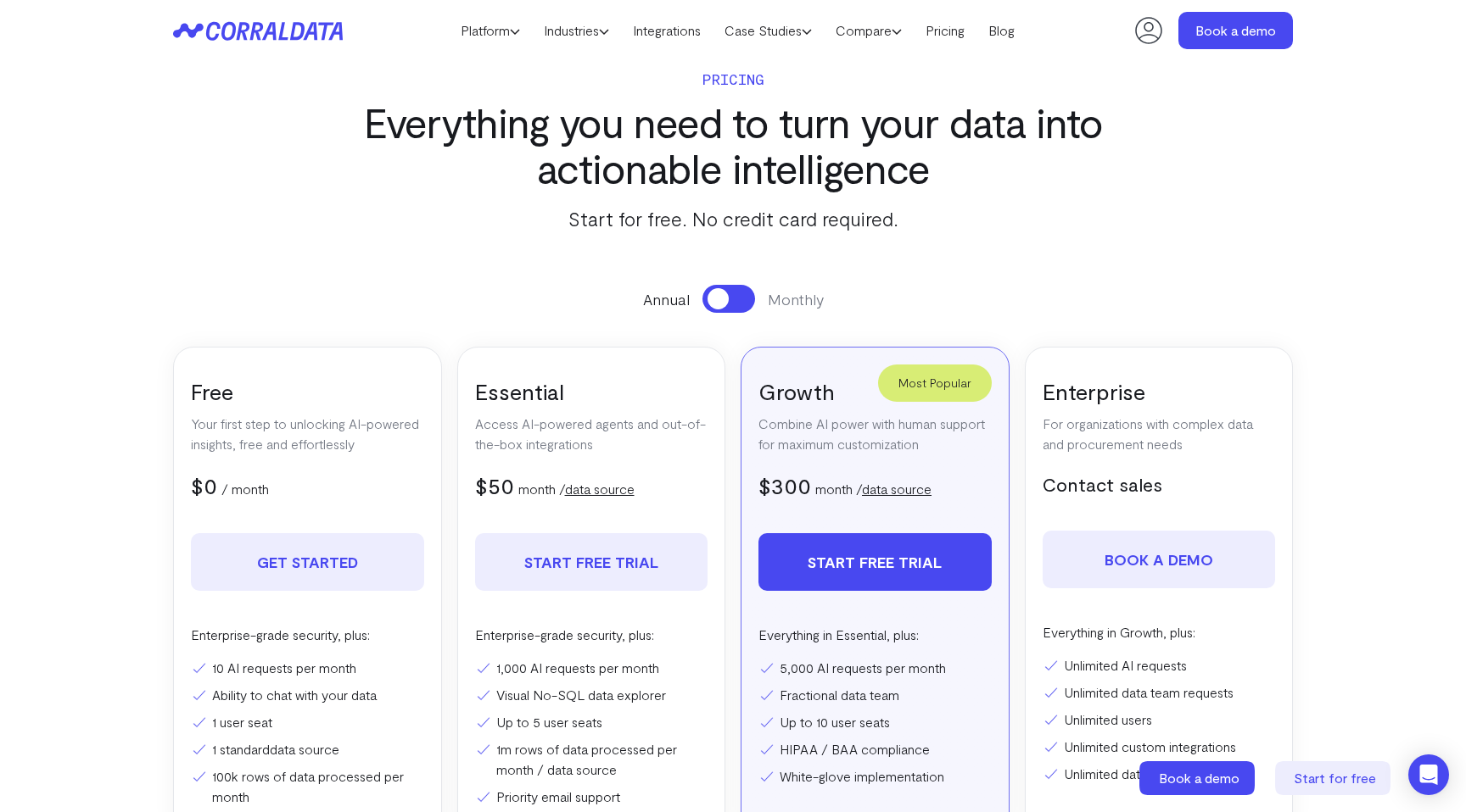
click at [730, 298] on button at bounding box center [729, 299] width 52 height 28
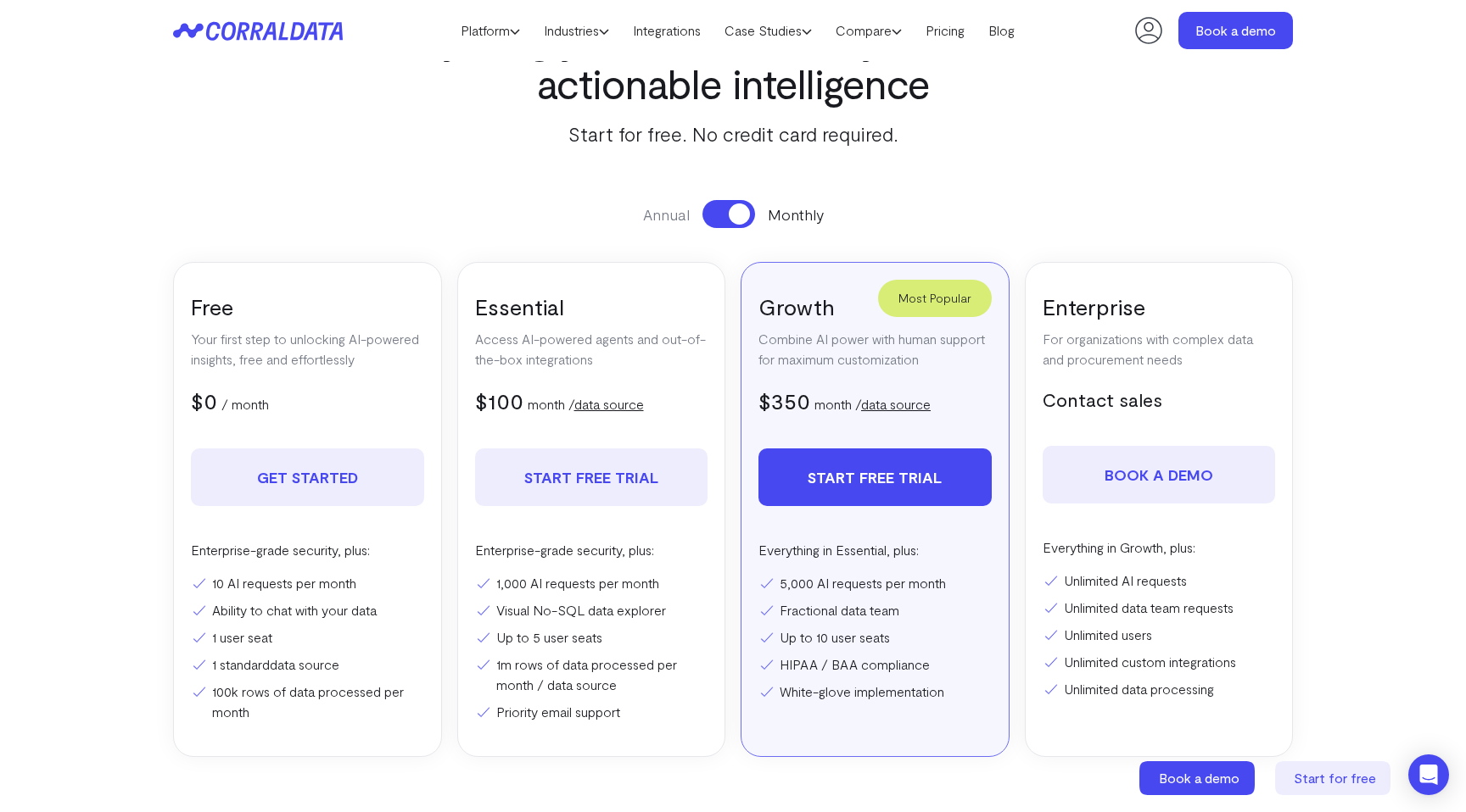
scroll to position [153, 0]
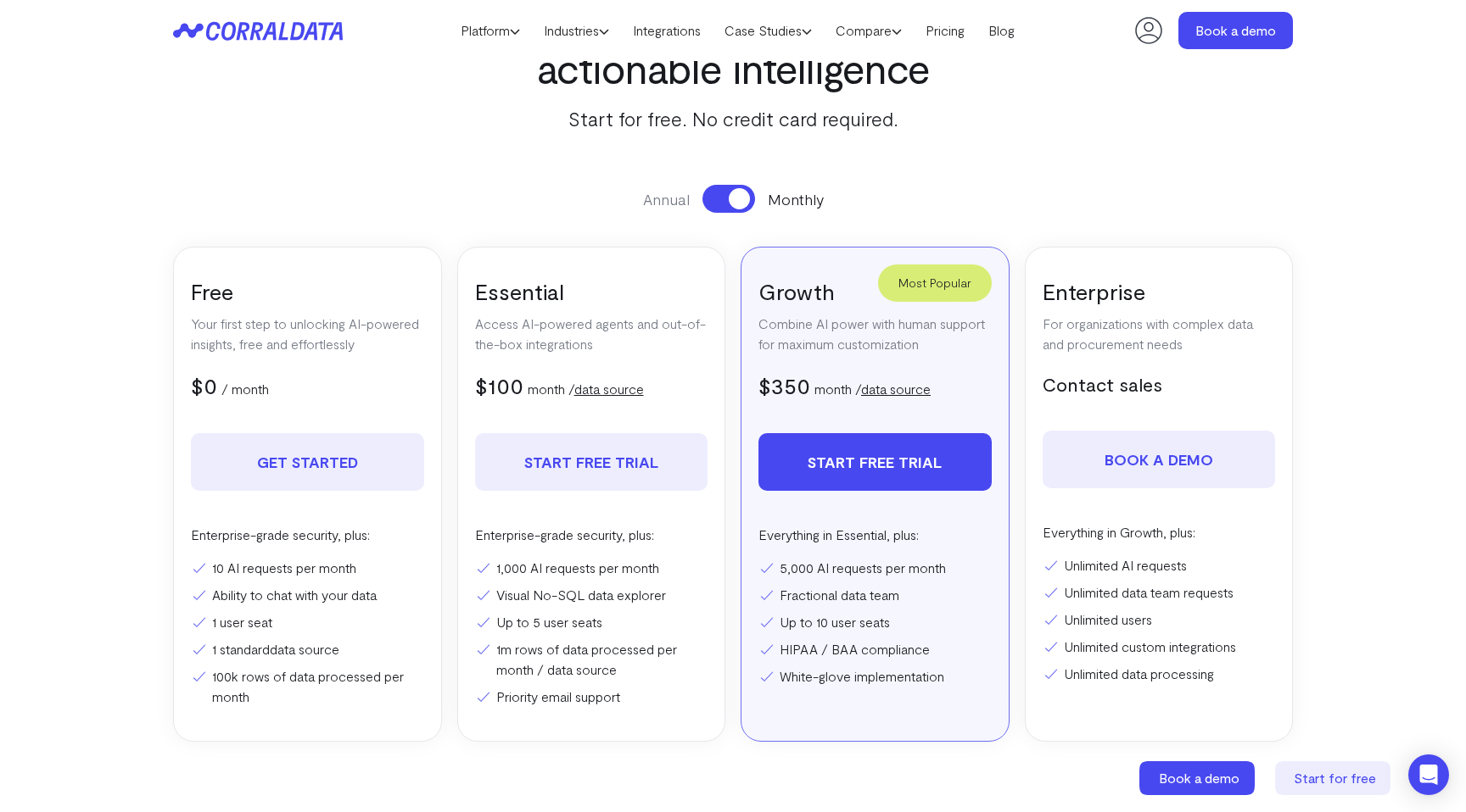
click at [726, 200] on button at bounding box center [729, 199] width 52 height 28
click at [726, 200] on span at bounding box center [718, 199] width 21 height 21
click at [726, 200] on button at bounding box center [729, 199] width 52 height 28
click at [726, 200] on span at bounding box center [718, 199] width 21 height 21
click at [726, 200] on button at bounding box center [729, 199] width 52 height 28
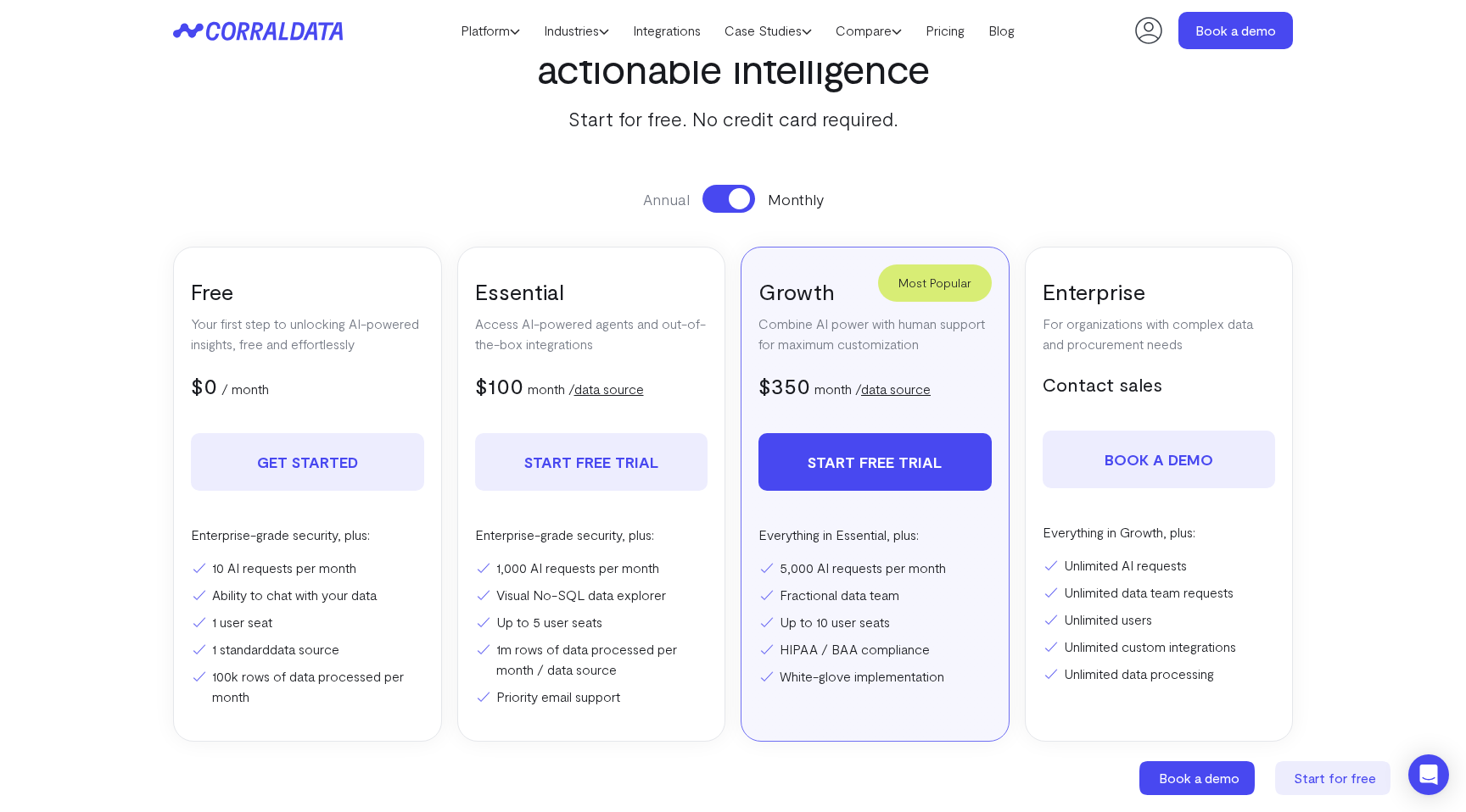
click at [729, 200] on span at bounding box center [739, 199] width 21 height 21
click at [726, 200] on button at bounding box center [729, 199] width 52 height 28
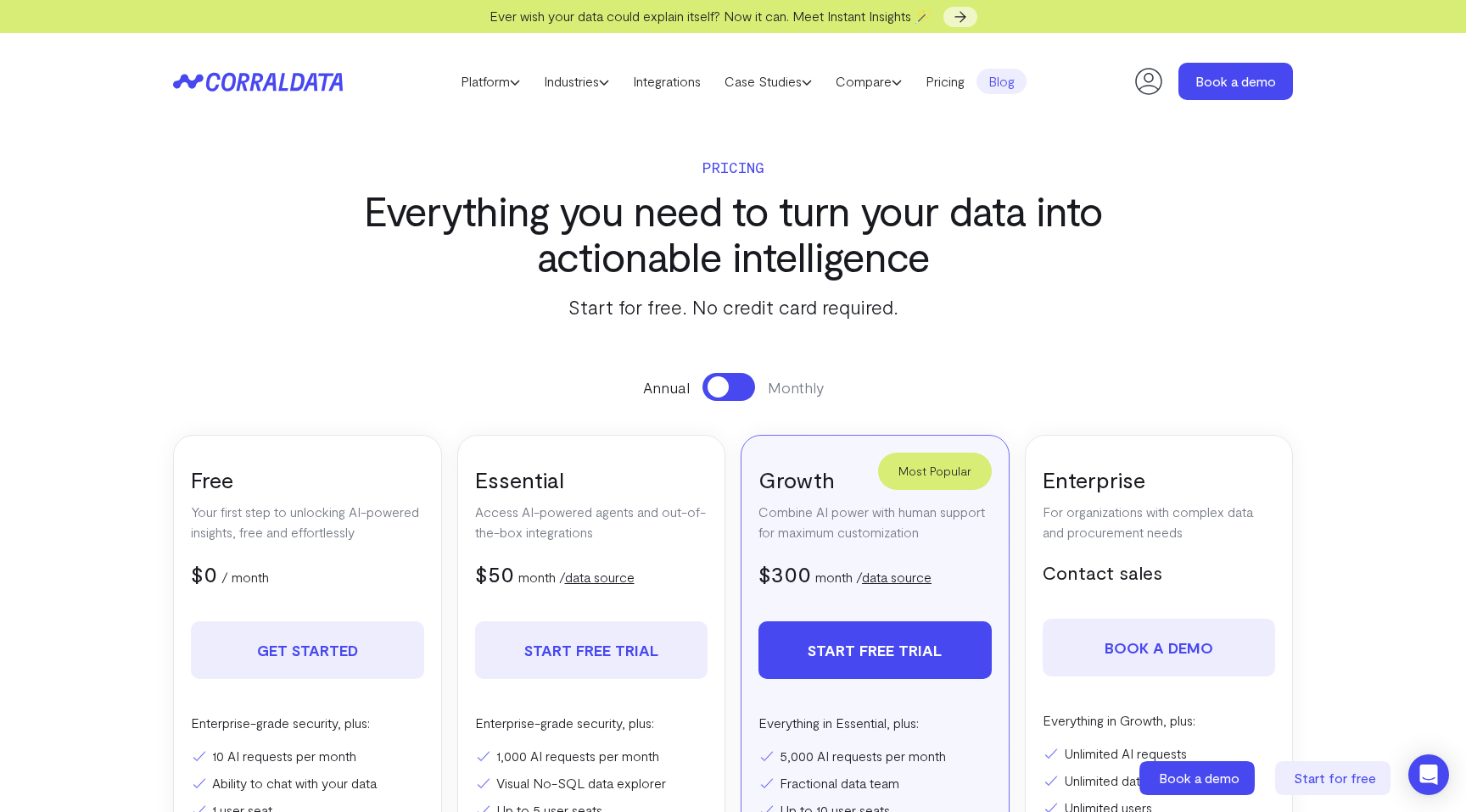
click at [1008, 78] on link "Blog" at bounding box center [1001, 81] width 50 height 25
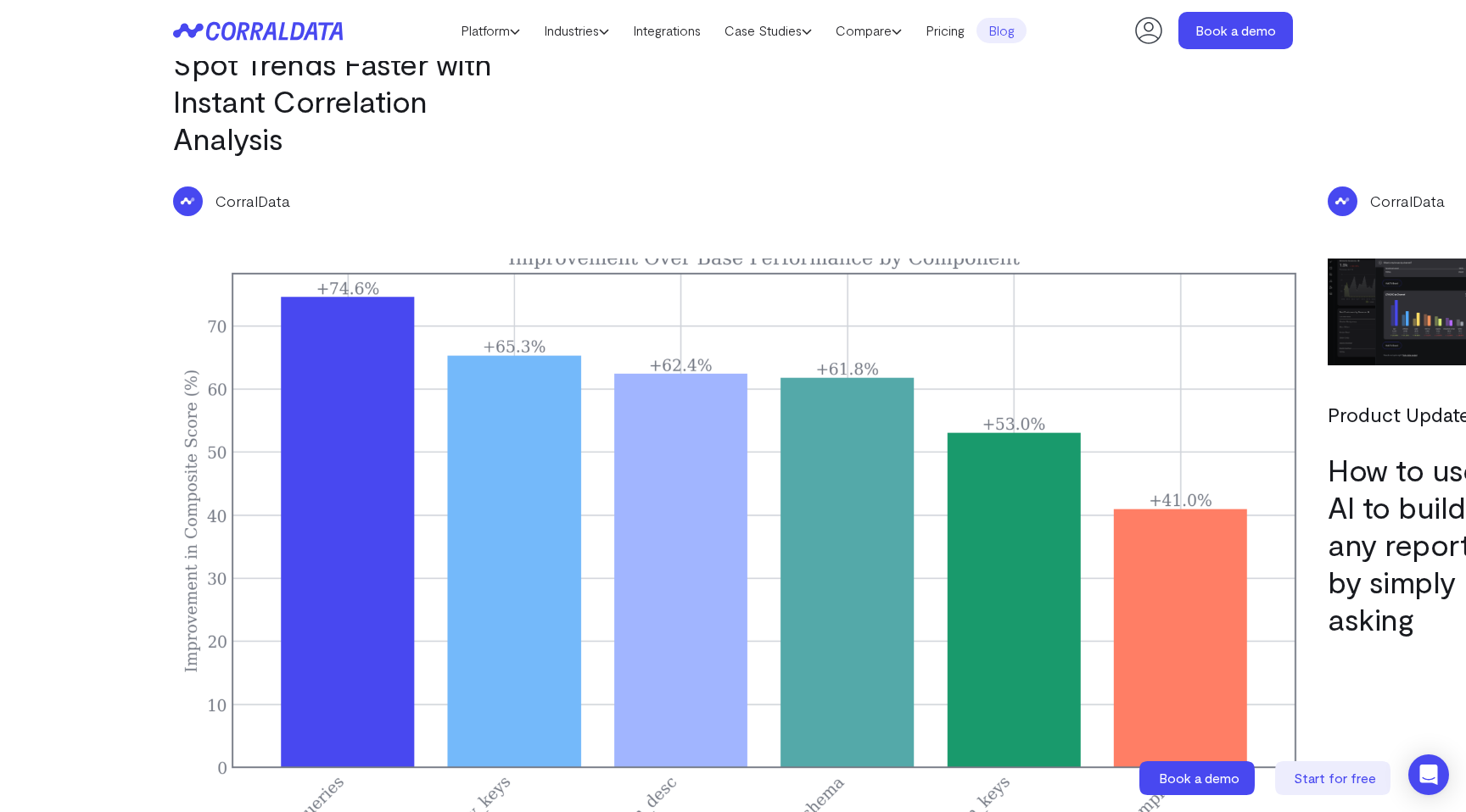
scroll to position [4128, 0]
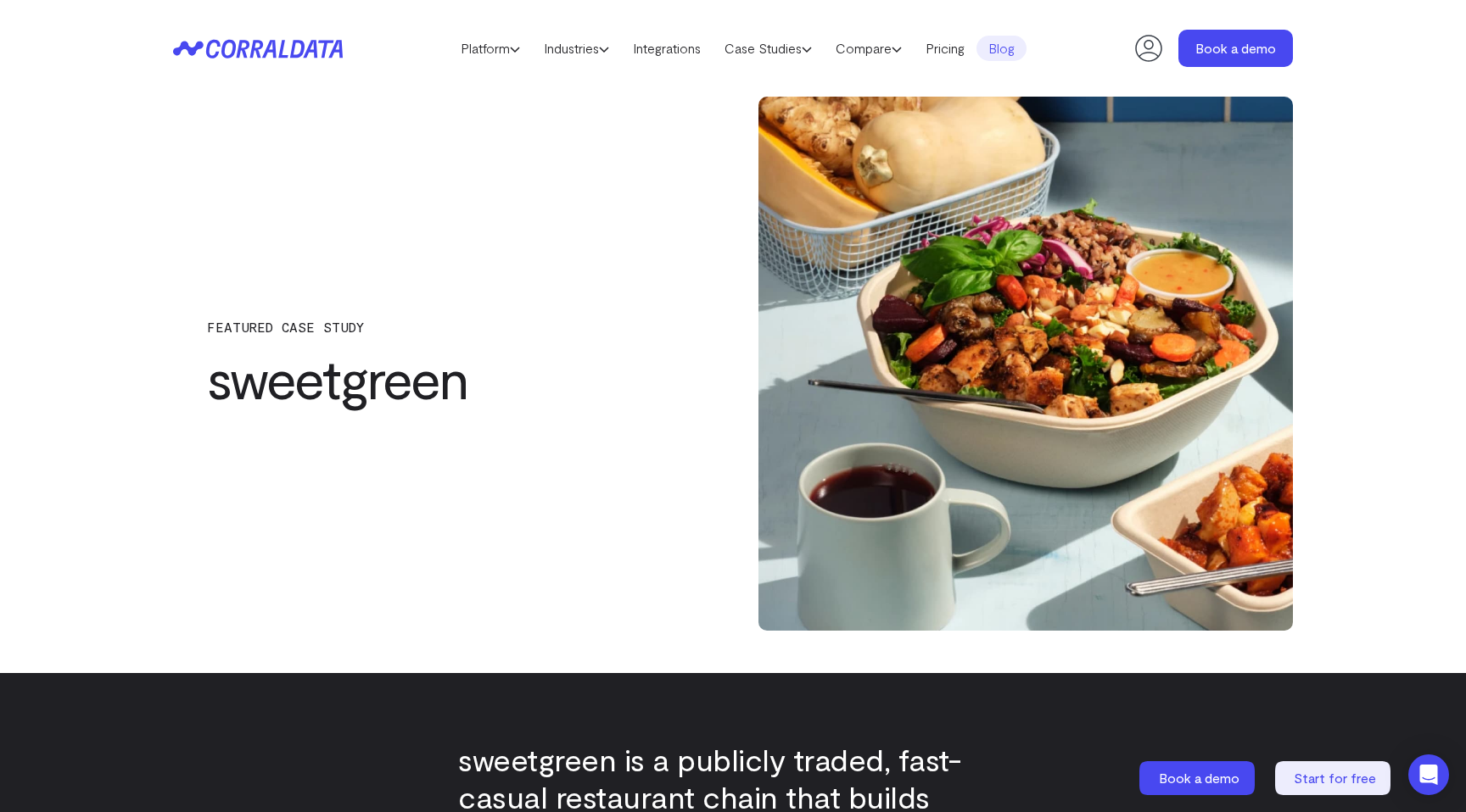
click at [303, 47] on icon at bounding box center [297, 49] width 15 height 17
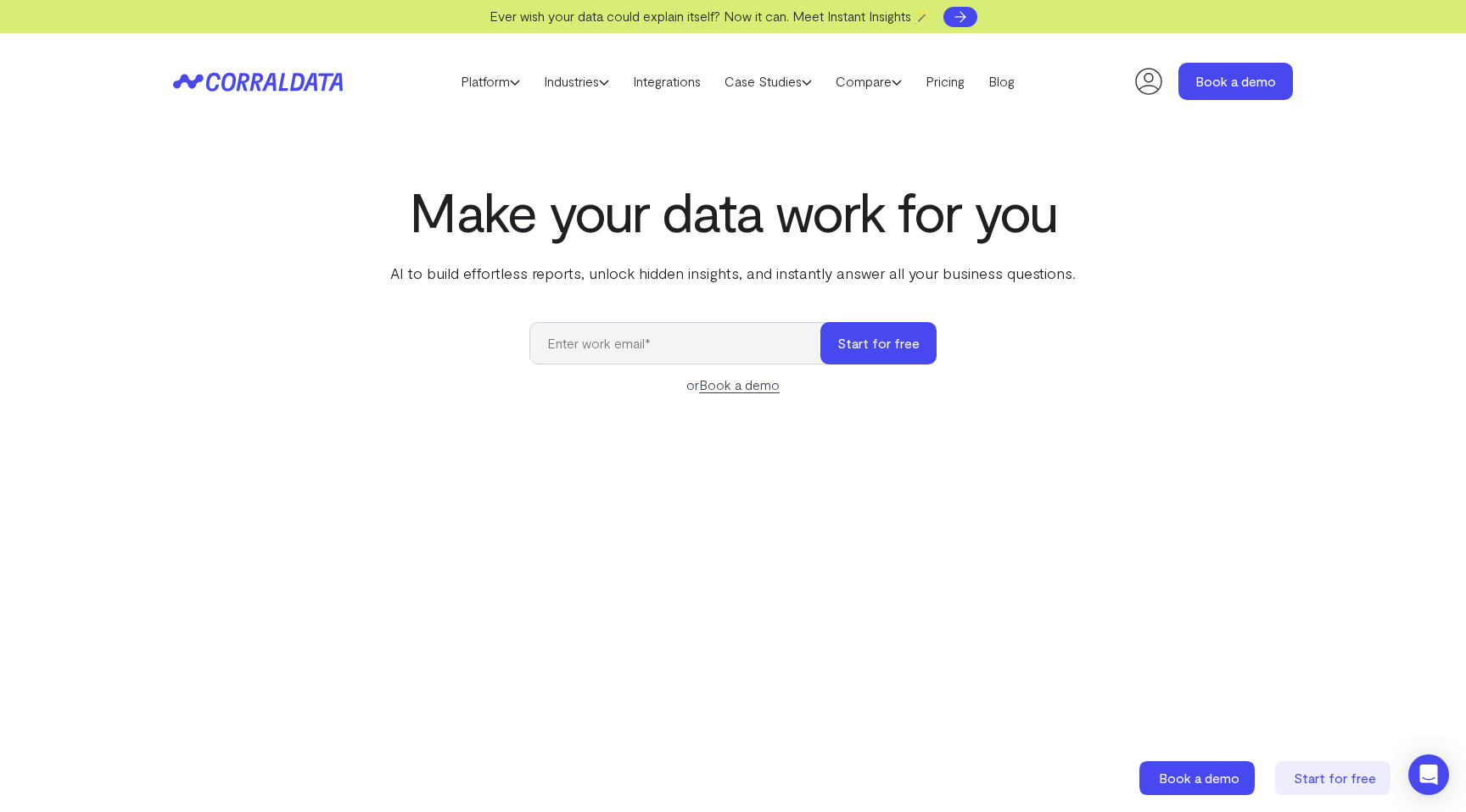
click at [977, 22] on link at bounding box center [960, 17] width 34 height 20
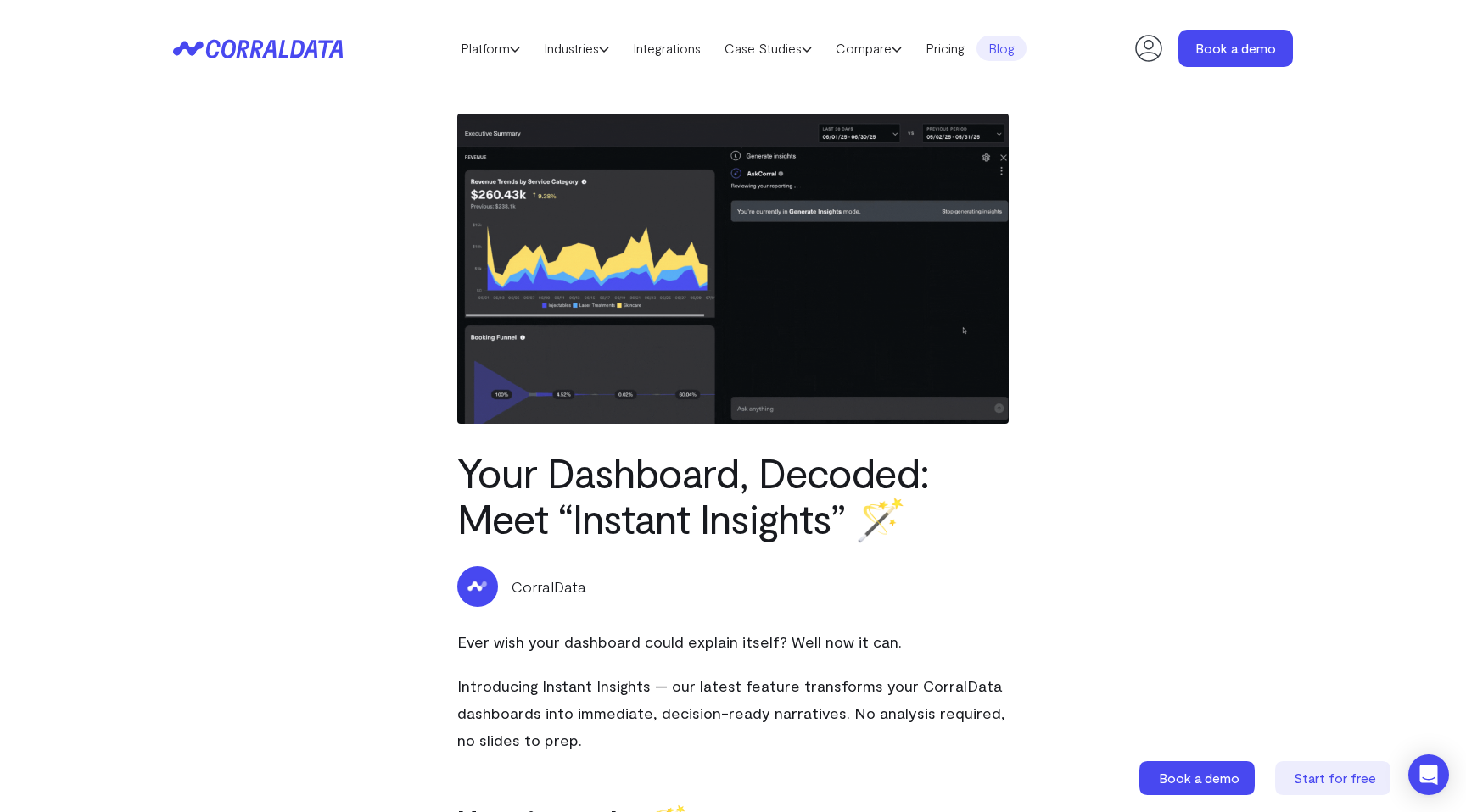
click at [283, 50] on icon at bounding box center [247, 48] width 82 height 18
